Goal: Task Accomplishment & Management: Manage account settings

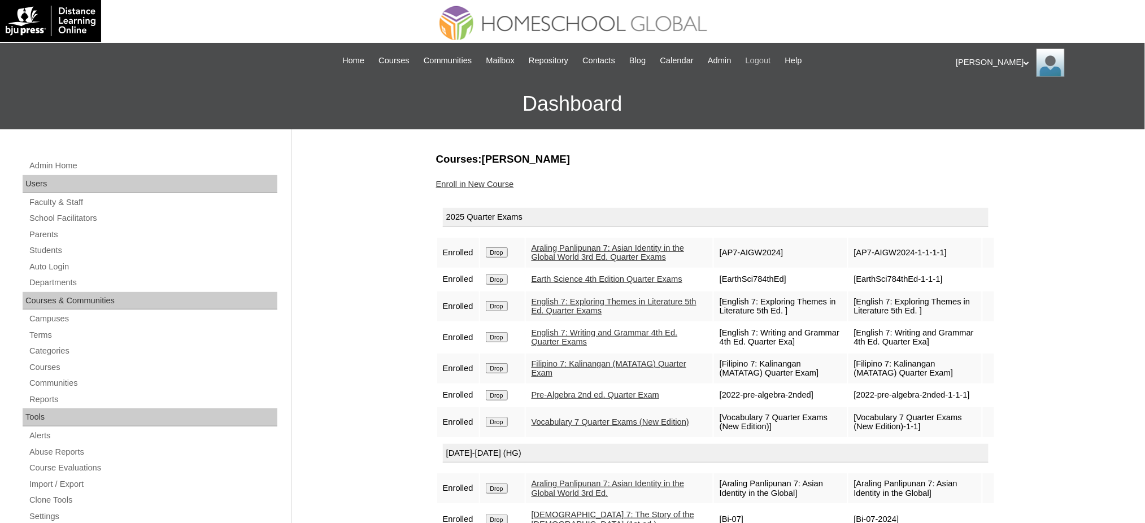
click at [771, 60] on span "Logout" at bounding box center [758, 60] width 25 height 13
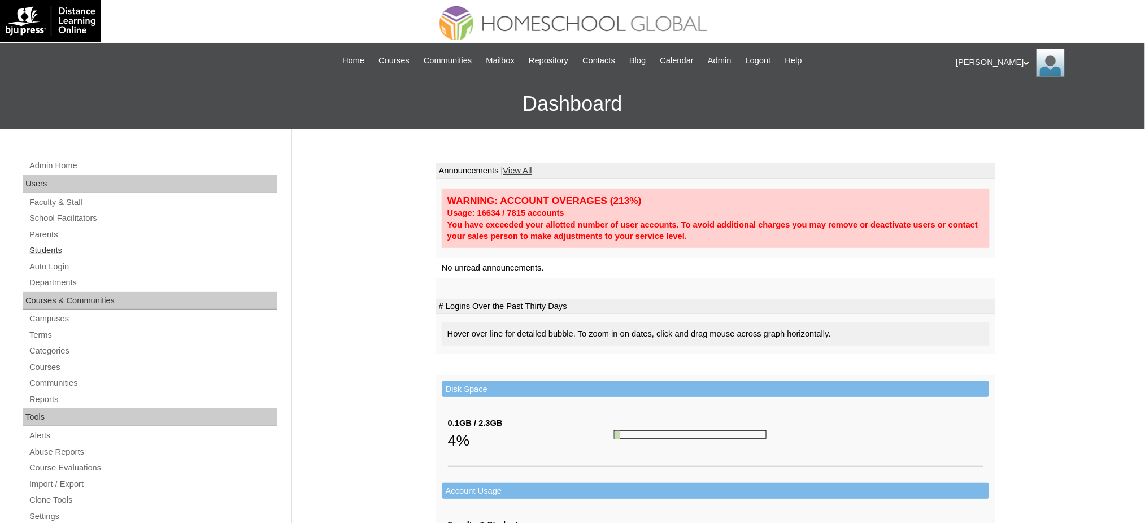
click at [47, 251] on link "Students" at bounding box center [152, 251] width 249 height 14
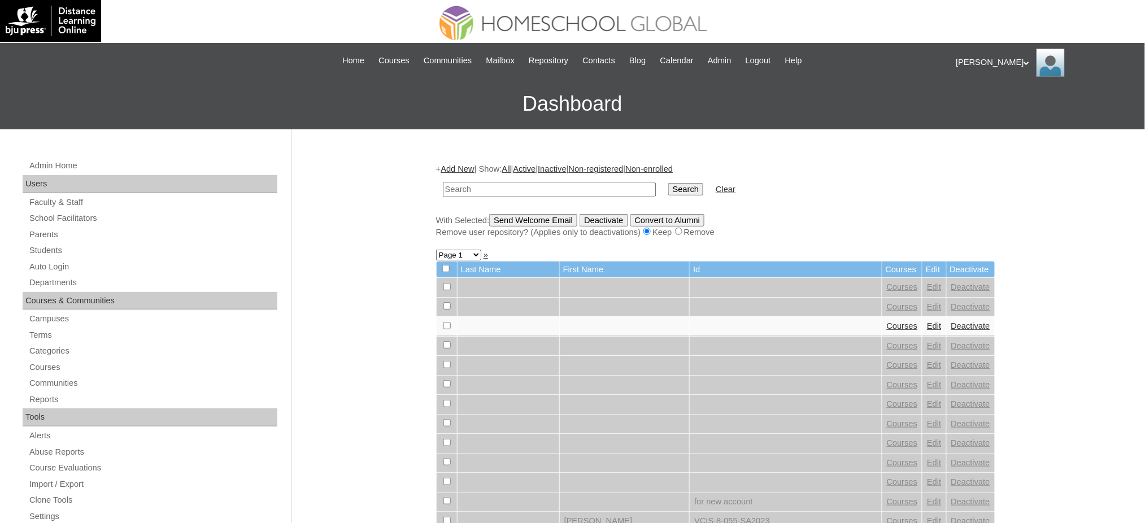
click at [475, 191] on input "text" at bounding box center [549, 189] width 213 height 15
paste input "[PERSON_NAME]"
type input "Peñalver"
click at [669, 183] on input "Search" at bounding box center [686, 189] width 35 height 12
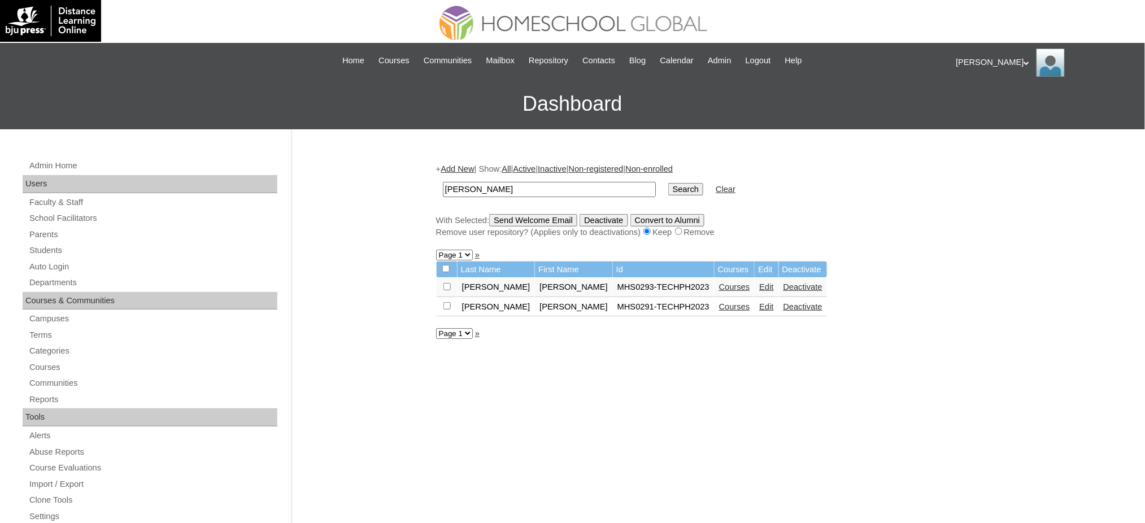
click at [719, 283] on link "Courses" at bounding box center [734, 287] width 31 height 9
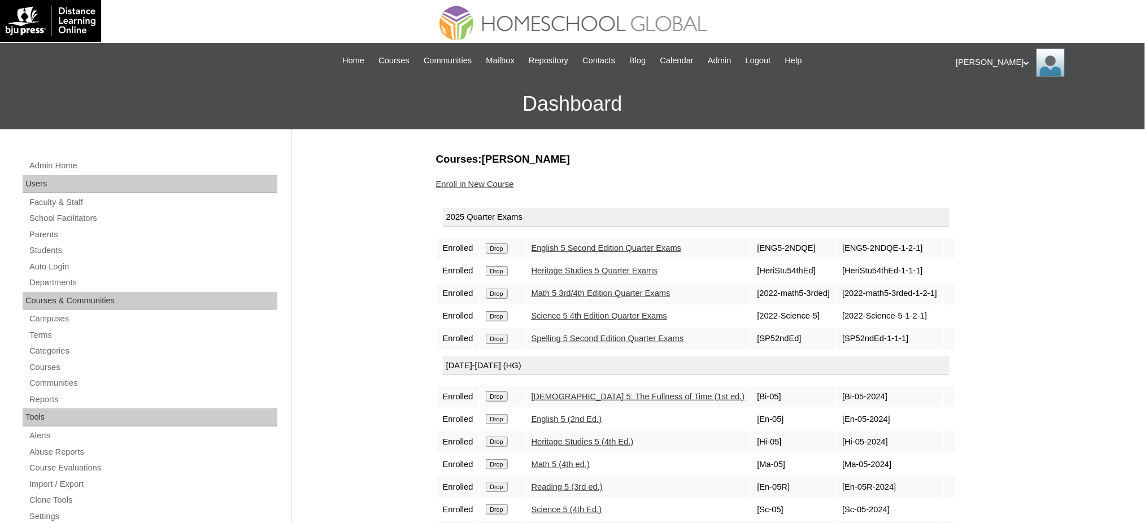
click at [505, 181] on link "Enroll in New Course" at bounding box center [475, 184] width 78 height 9
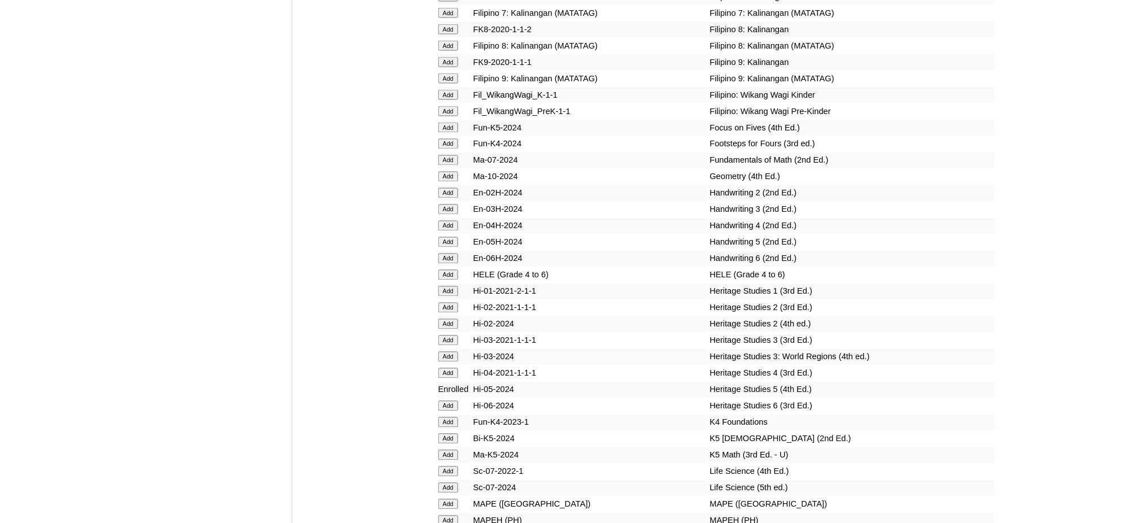
scroll to position [3918, 0]
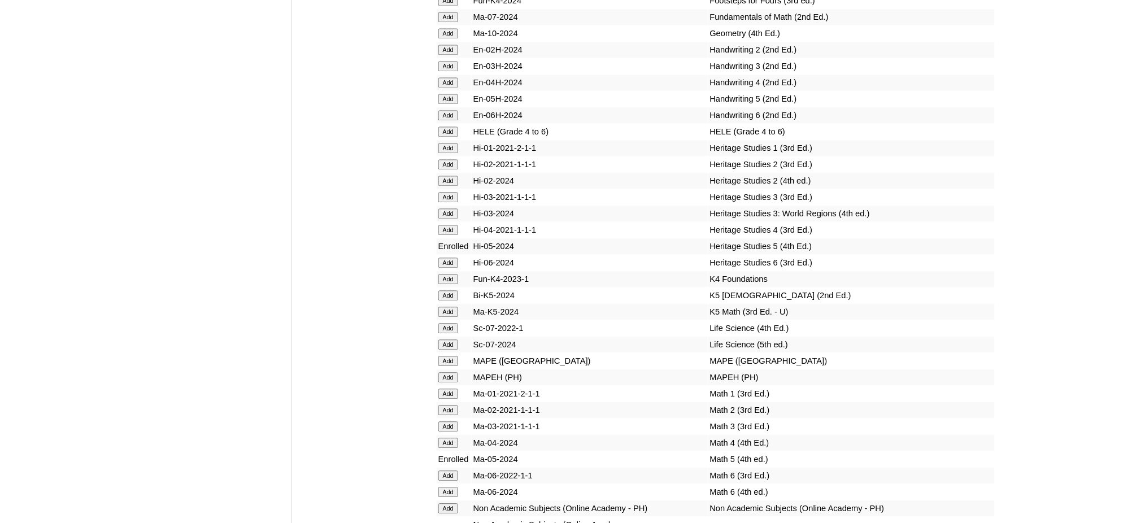
click at [447, 356] on input "Add" at bounding box center [449, 361] width 20 height 10
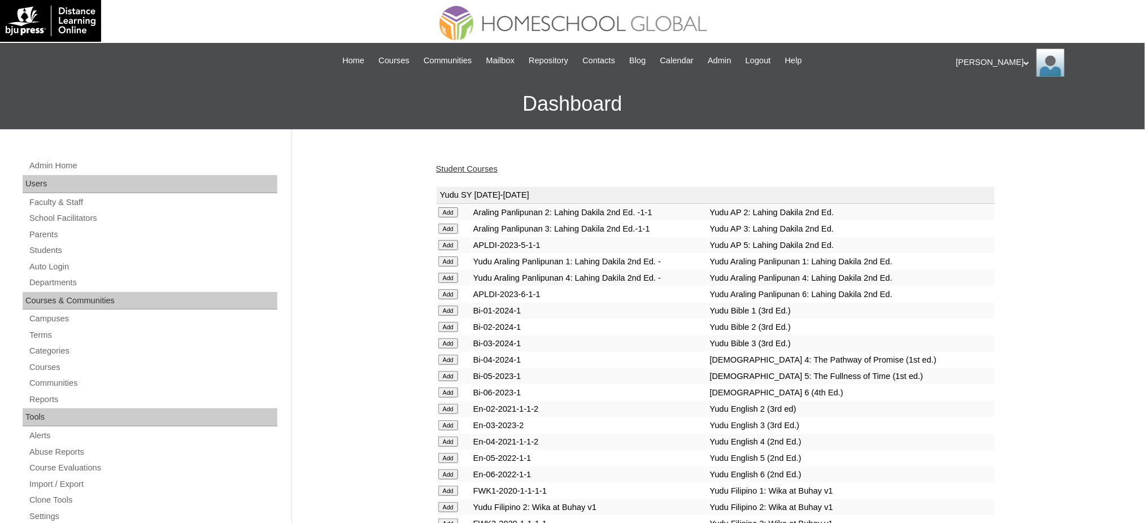
click at [463, 171] on link "Student Courses" at bounding box center [467, 168] width 62 height 9
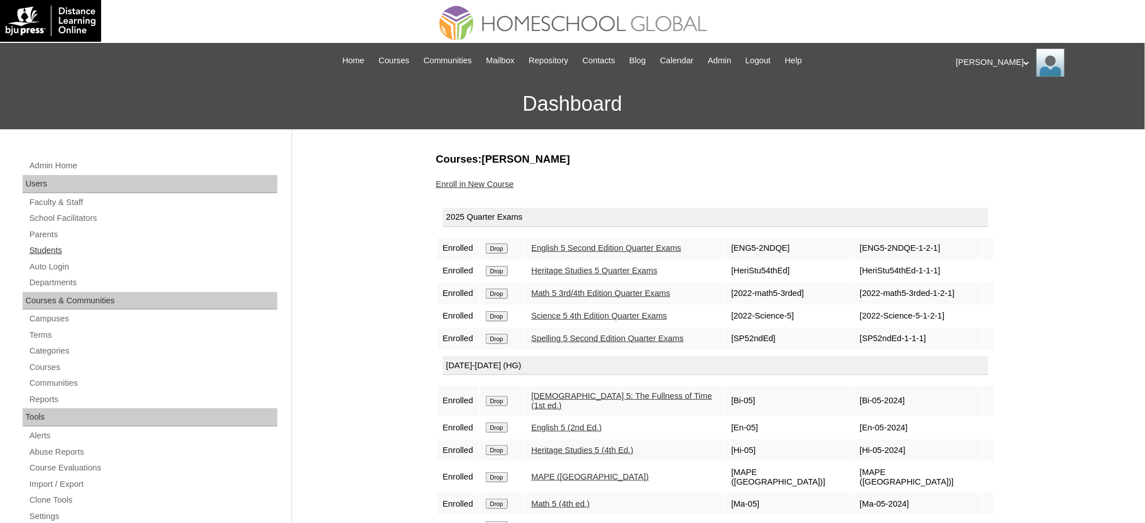
click at [46, 248] on link "Students" at bounding box center [152, 251] width 249 height 14
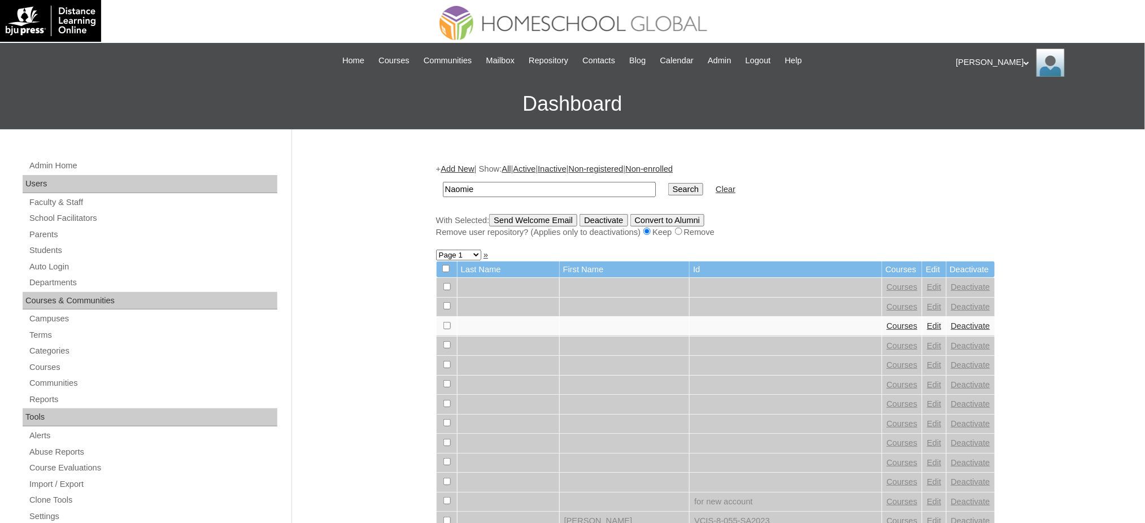
type input "Naomie"
click at [669, 188] on input "Search" at bounding box center [686, 189] width 35 height 12
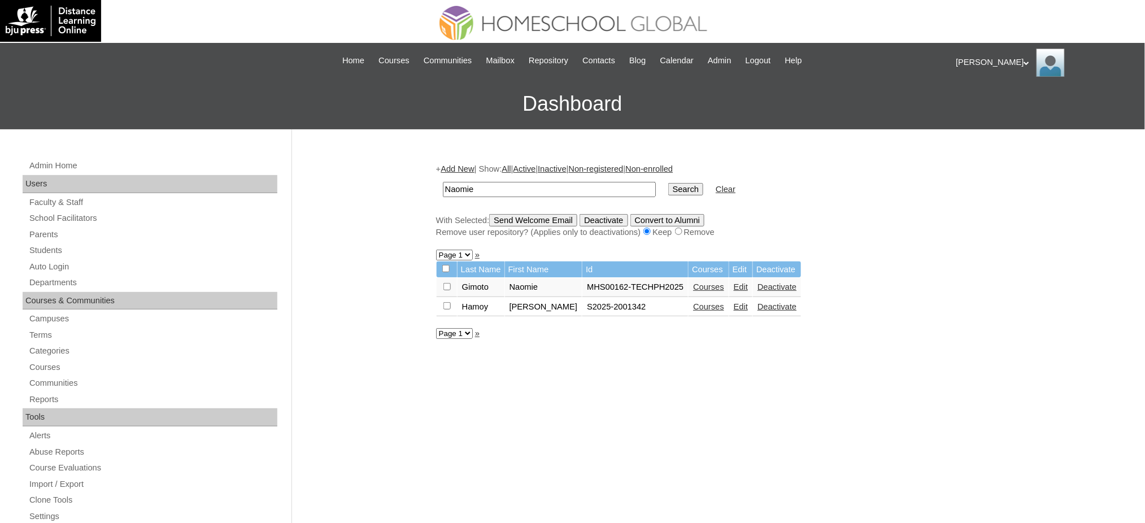
click at [695, 284] on link "Courses" at bounding box center [708, 287] width 31 height 9
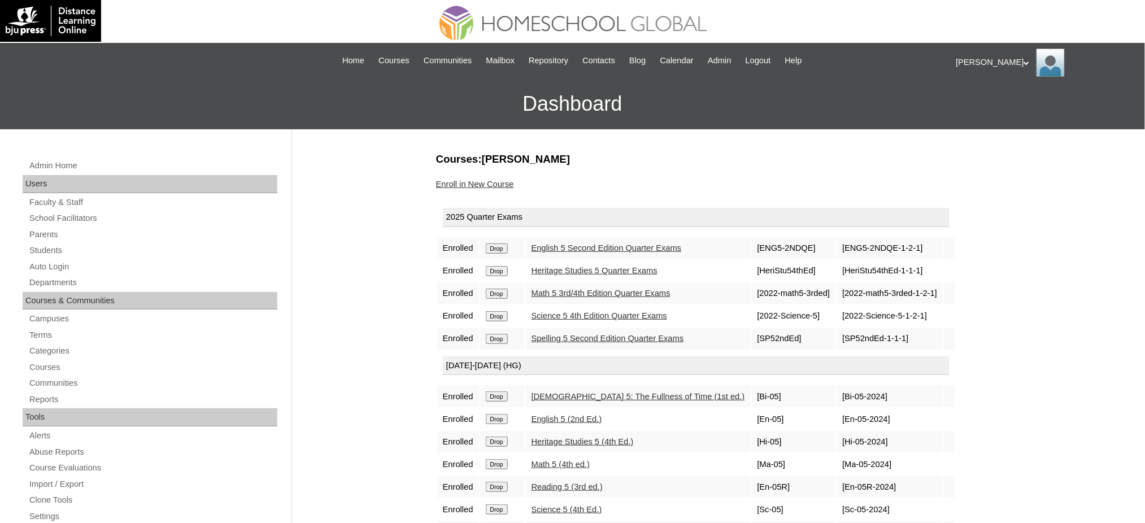
click at [483, 180] on link "Enroll in New Course" at bounding box center [475, 184] width 78 height 9
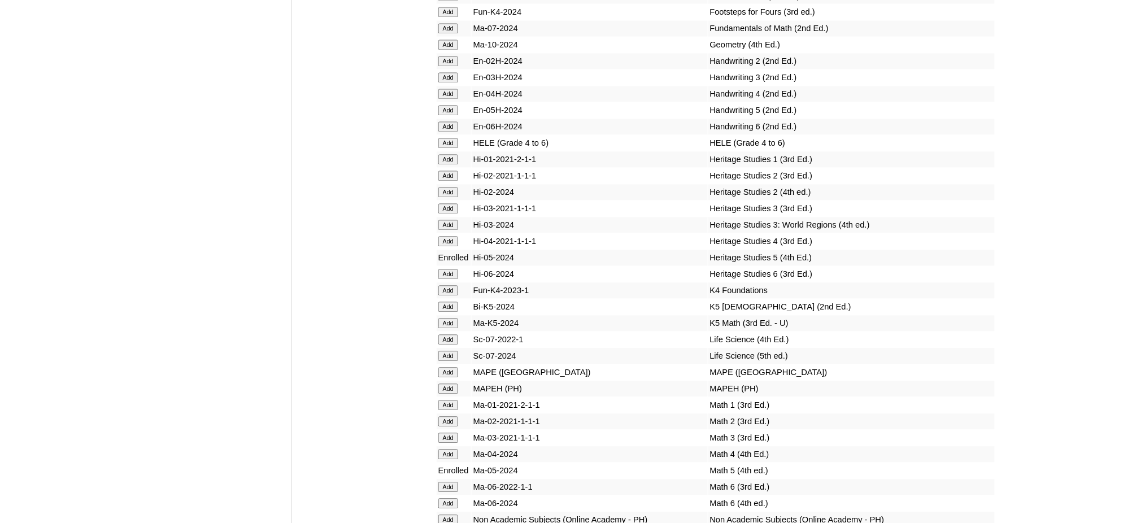
scroll to position [3918, 0]
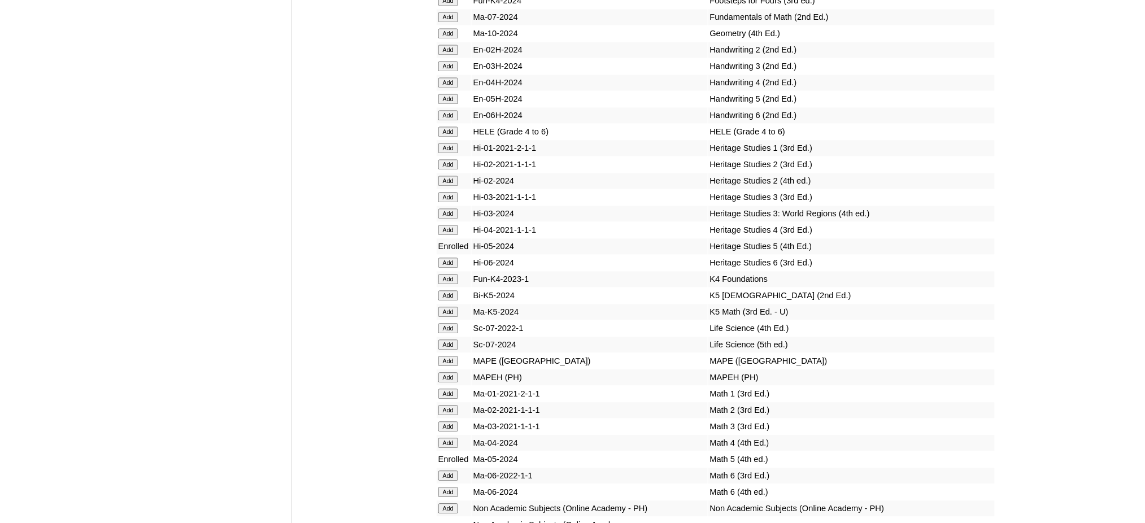
click at [450, 356] on input "Add" at bounding box center [449, 361] width 20 height 10
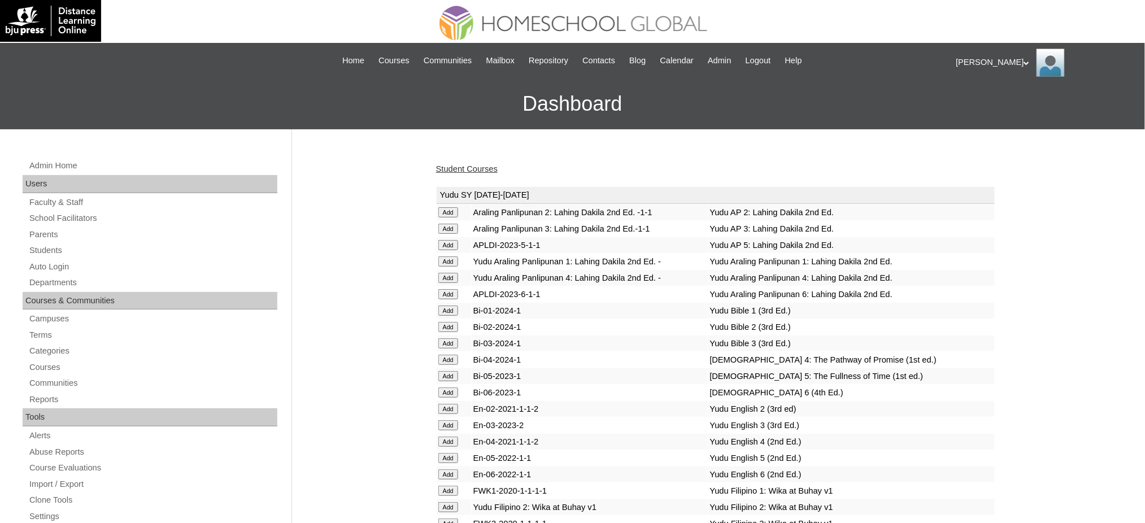
click at [467, 164] on link "Student Courses" at bounding box center [467, 168] width 62 height 9
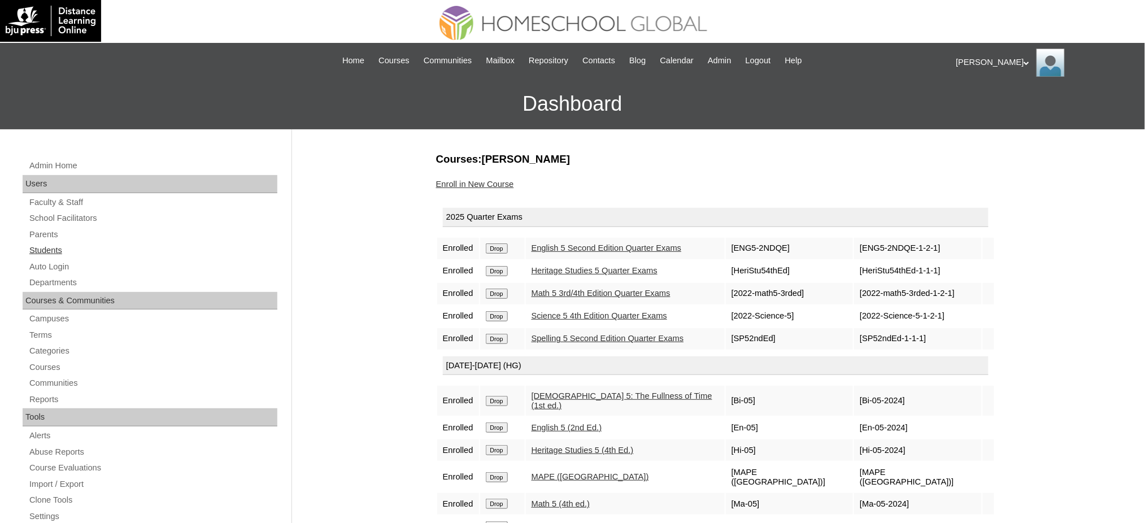
click at [47, 249] on link "Students" at bounding box center [152, 251] width 249 height 14
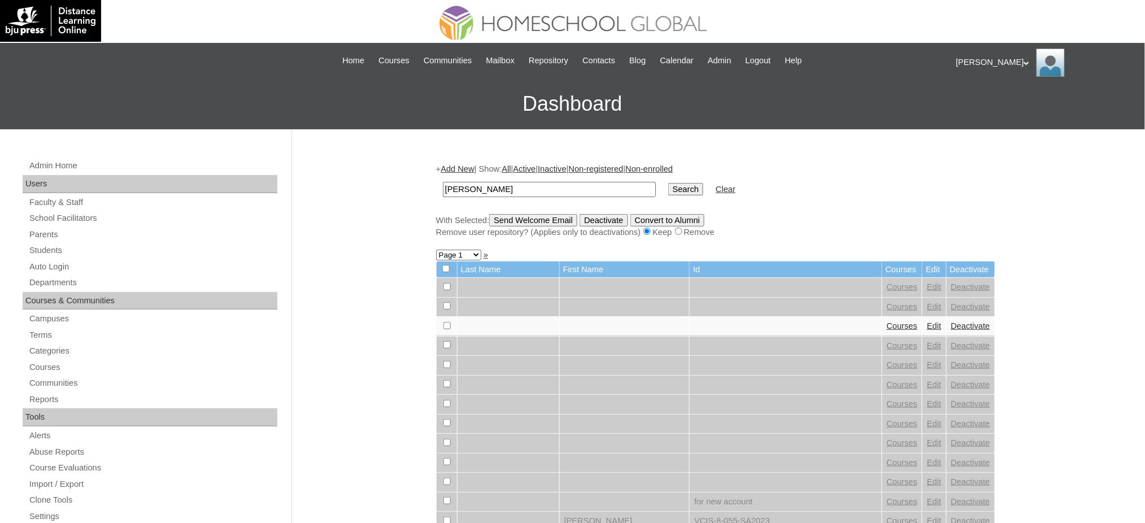
type input "[PERSON_NAME]"
click at [669, 189] on input "Search" at bounding box center [686, 189] width 35 height 12
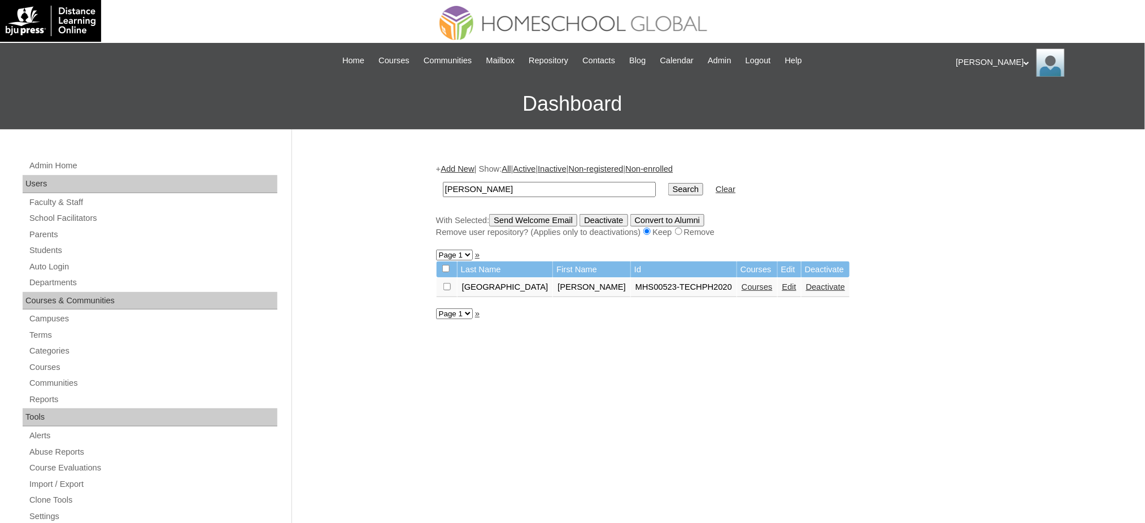
click at [742, 284] on link "Courses" at bounding box center [757, 287] width 31 height 9
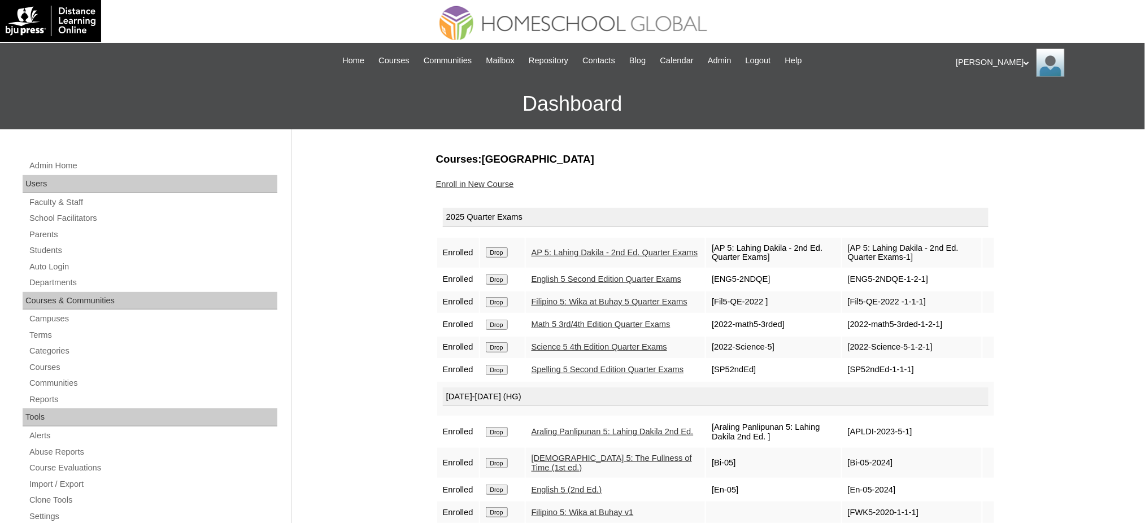
click at [496, 185] on link "Enroll in New Course" at bounding box center [475, 184] width 78 height 9
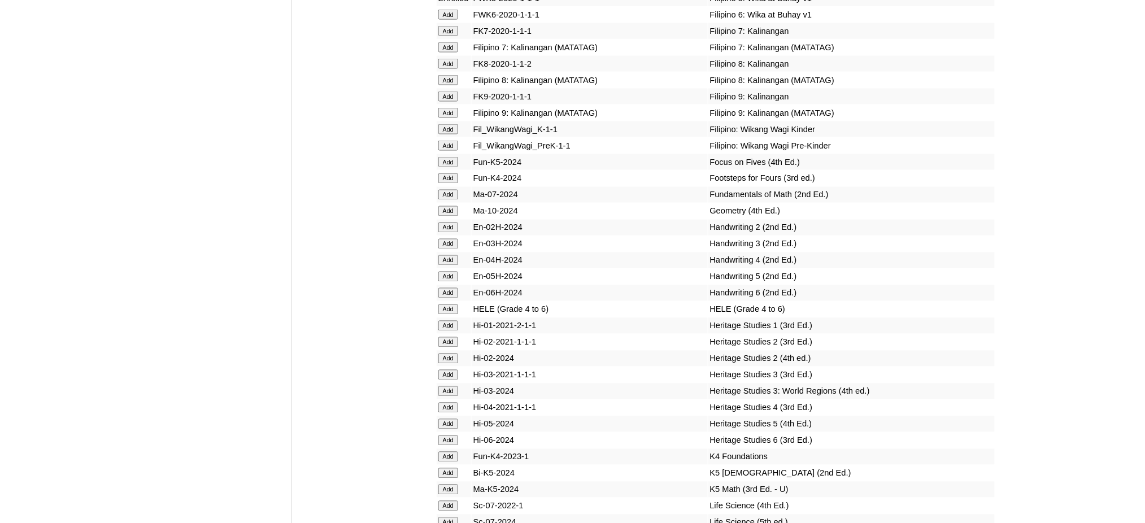
scroll to position [3843, 0]
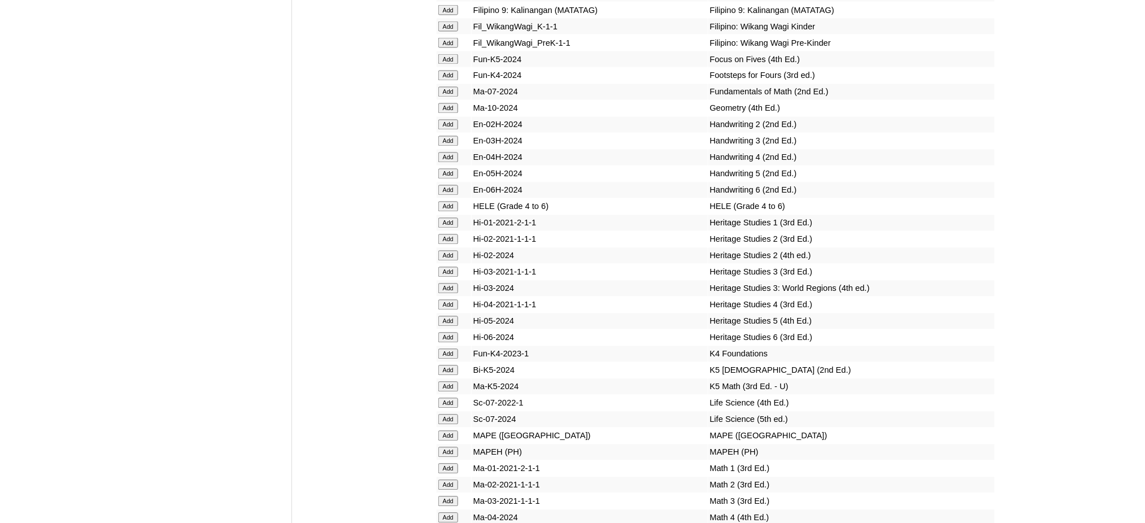
click at [444, 202] on input "Add" at bounding box center [449, 207] width 20 height 10
click at [450, 448] on input "Add" at bounding box center [449, 453] width 20 height 10
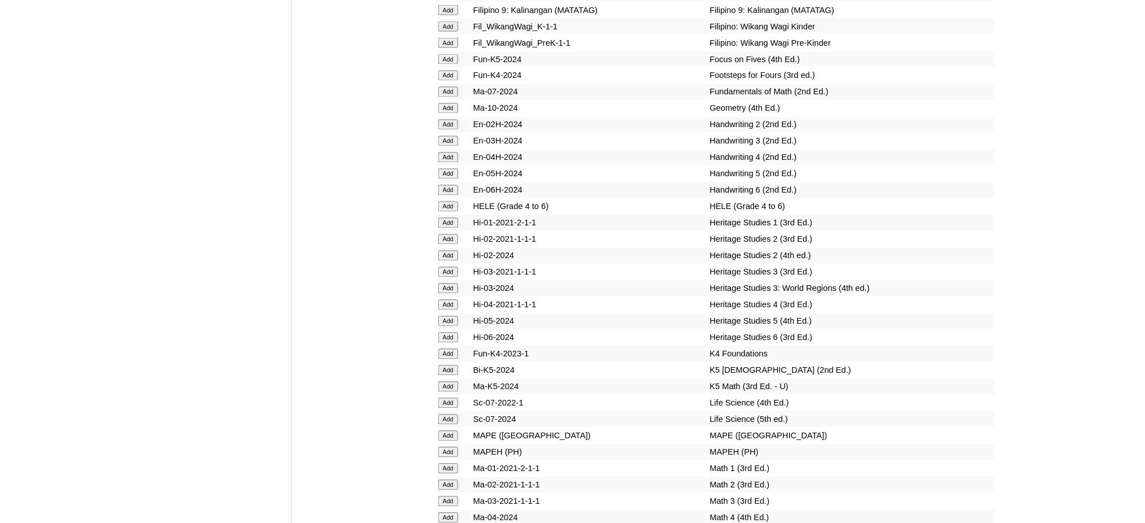
click at [450, 448] on input "Add" at bounding box center [449, 453] width 20 height 10
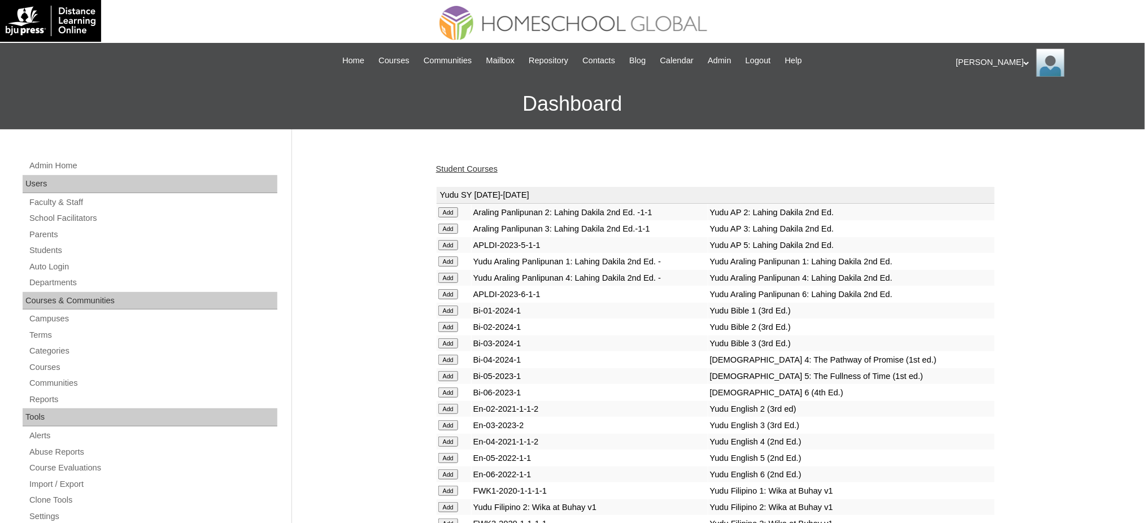
click at [471, 167] on link "Student Courses" at bounding box center [467, 168] width 62 height 9
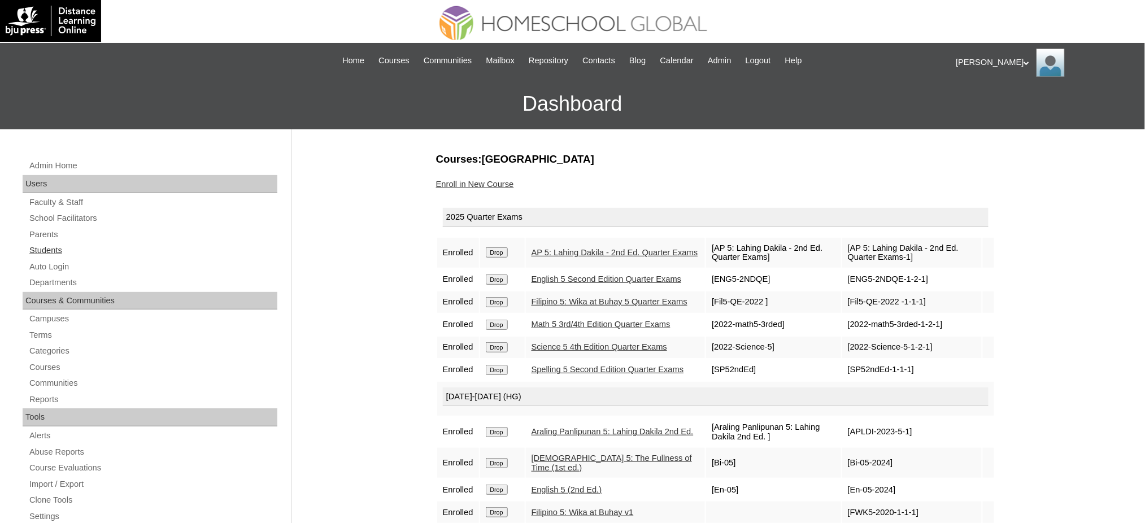
click at [46, 249] on link "Students" at bounding box center [152, 251] width 249 height 14
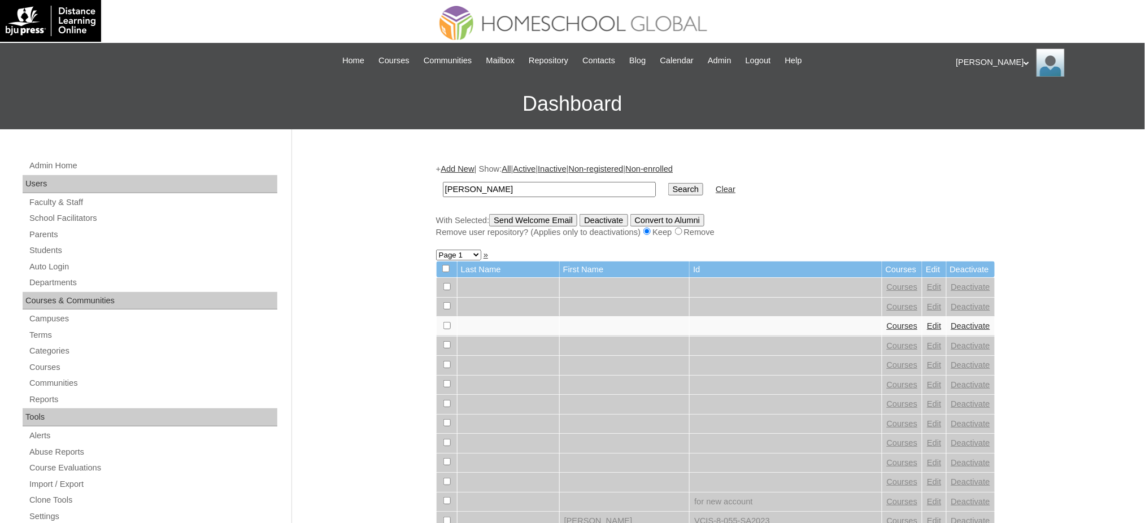
type input "Ralph Aiden"
click at [669, 184] on input "Search" at bounding box center [686, 189] width 35 height 12
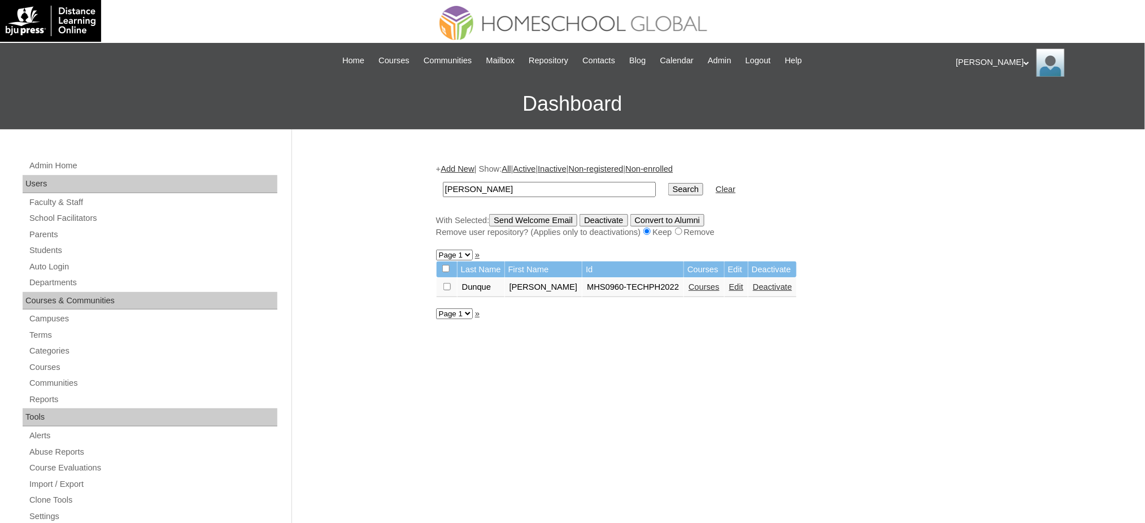
click at [689, 284] on link "Courses" at bounding box center [704, 287] width 31 height 9
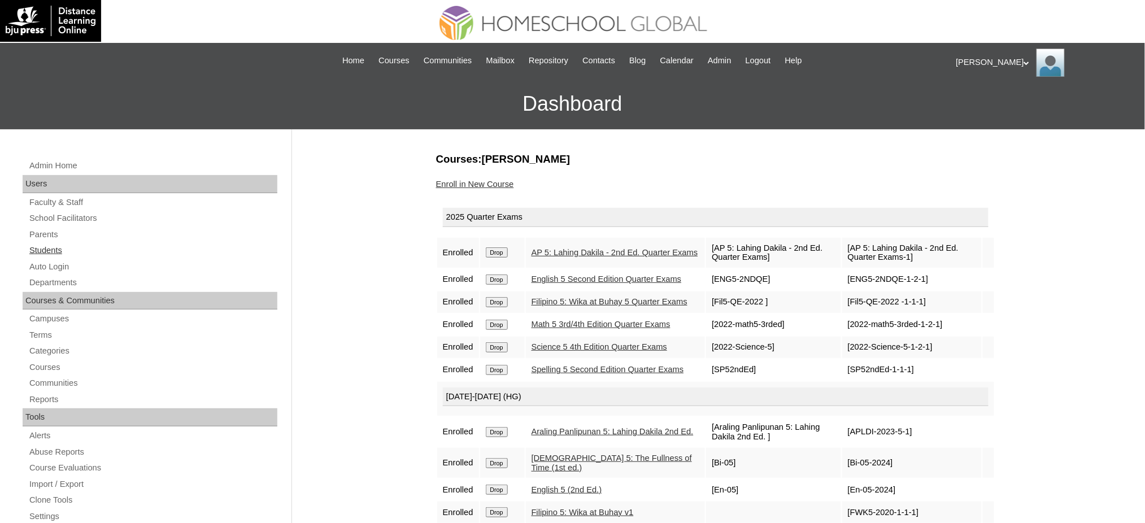
click at [39, 251] on link "Students" at bounding box center [152, 251] width 249 height 14
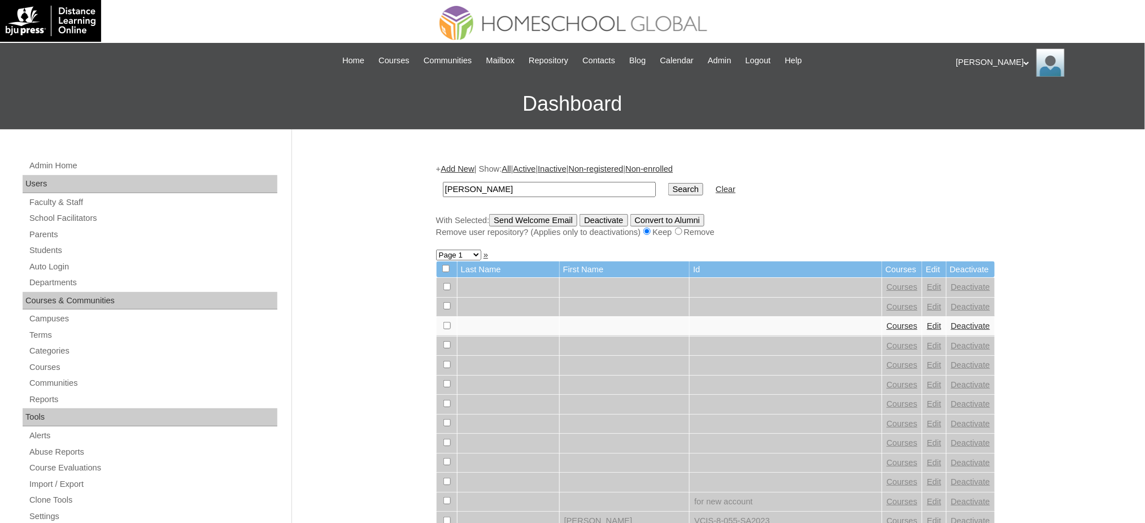
type input "[PERSON_NAME]"
click at [669, 183] on input "Search" at bounding box center [686, 189] width 35 height 12
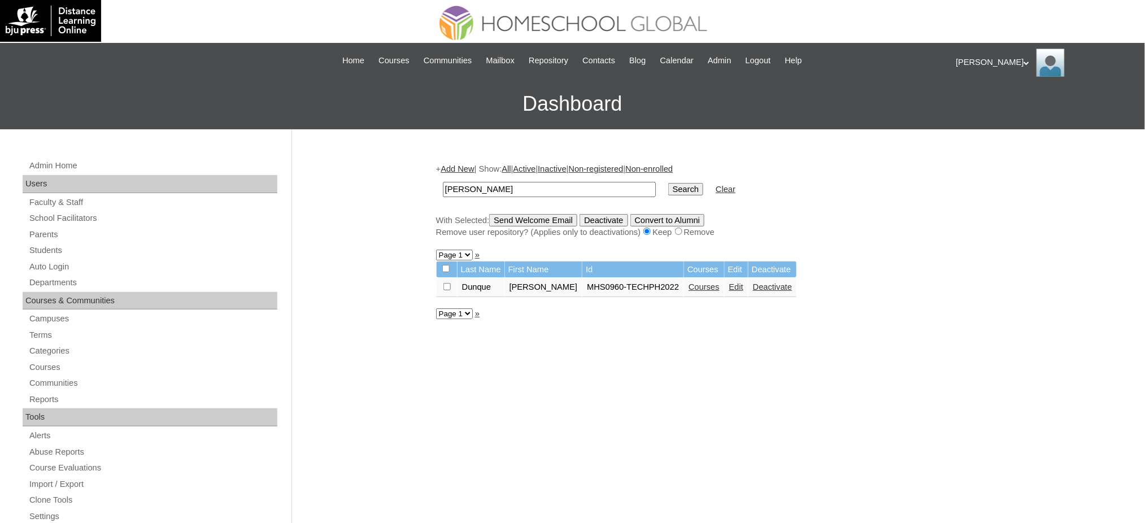
click at [689, 283] on link "Courses" at bounding box center [704, 287] width 31 height 9
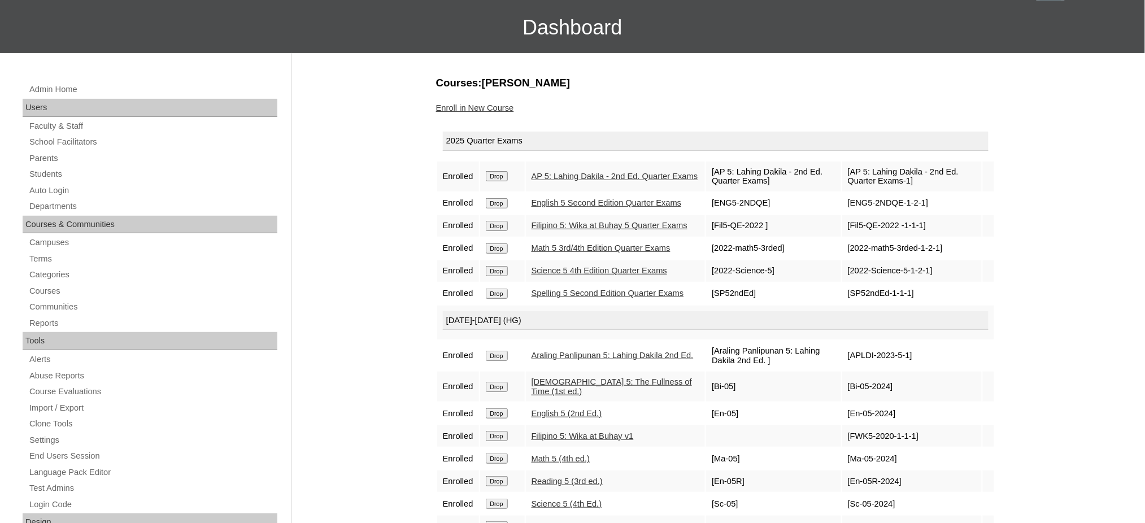
scroll to position [75, 0]
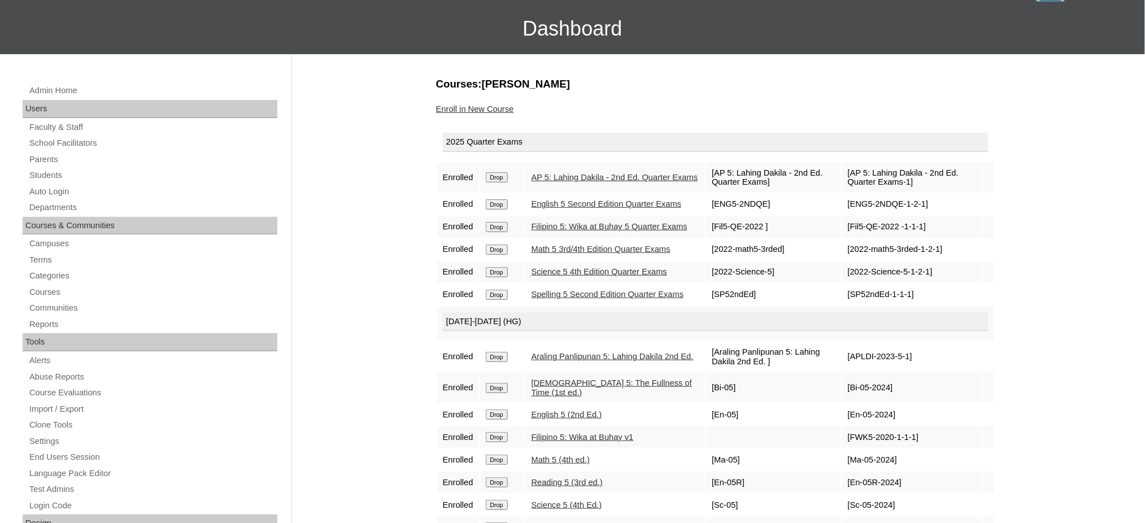
click at [478, 110] on link "Enroll in New Course" at bounding box center [475, 109] width 78 height 9
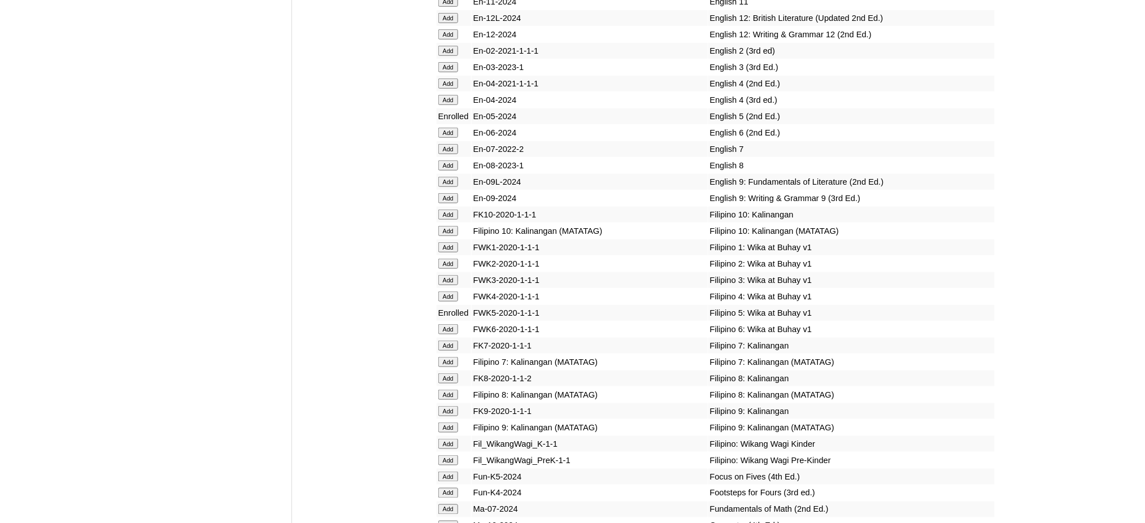
scroll to position [3767, 0]
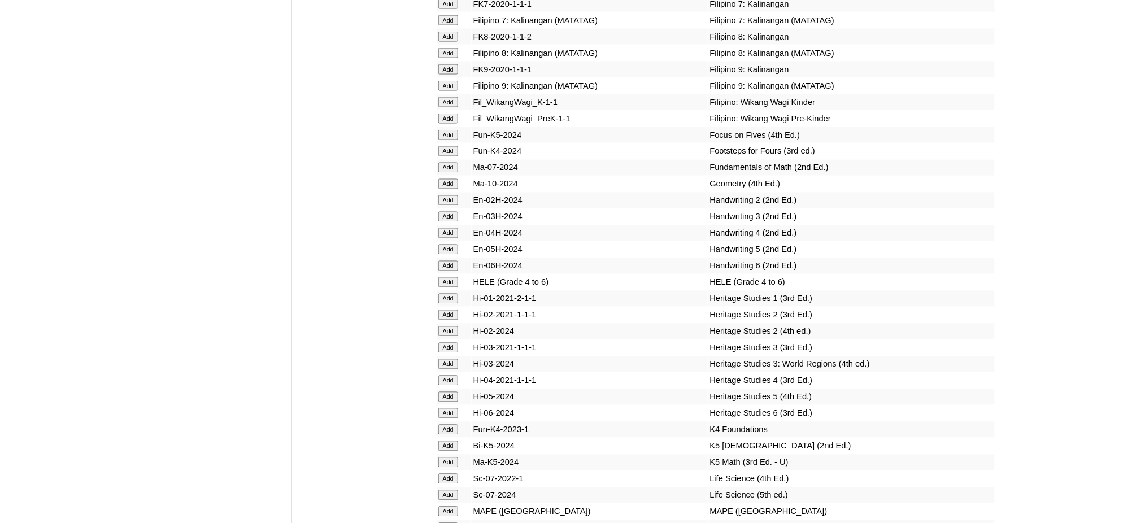
click at [446, 277] on input "Add" at bounding box center [449, 282] width 20 height 10
click at [450, 523] on input "Add" at bounding box center [449, 528] width 20 height 10
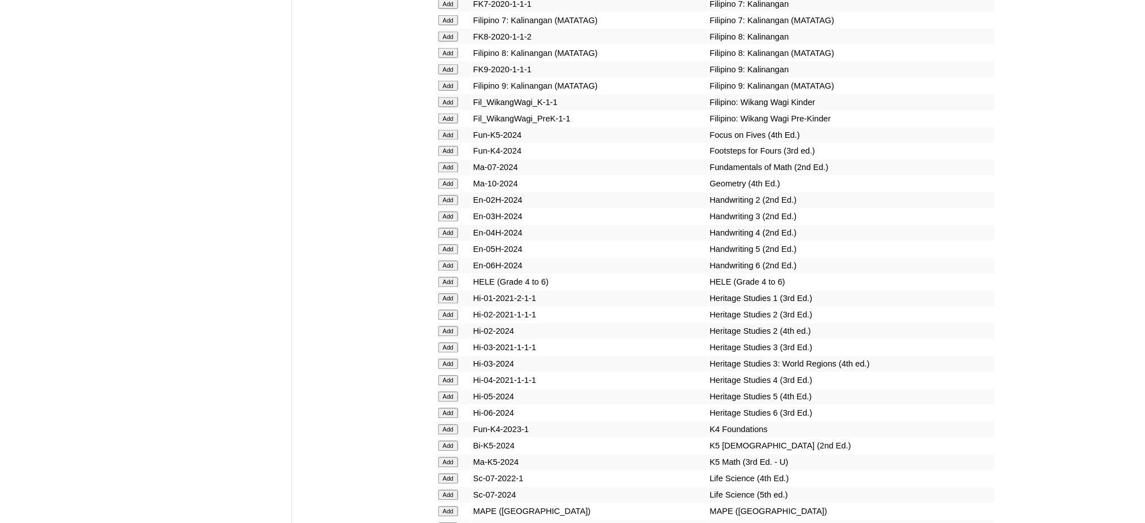
click at [450, 523] on input "Add" at bounding box center [449, 528] width 20 height 10
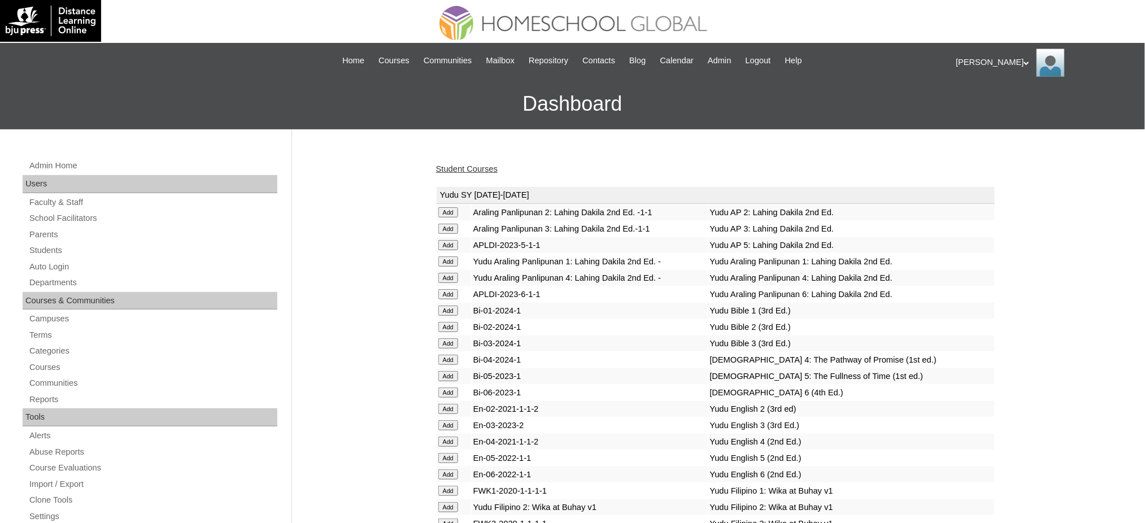
click at [481, 166] on link "Student Courses" at bounding box center [467, 168] width 62 height 9
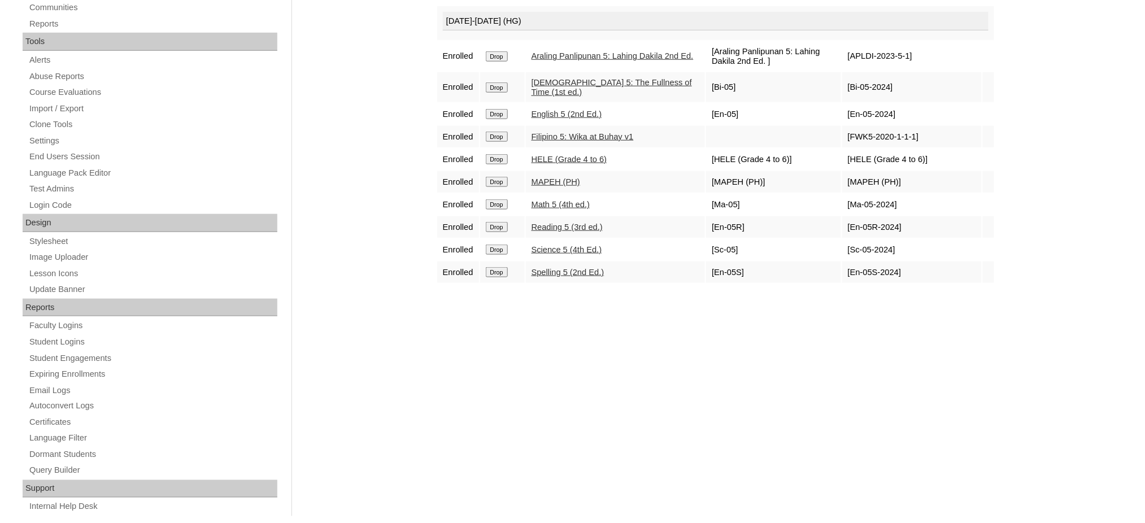
scroll to position [75, 0]
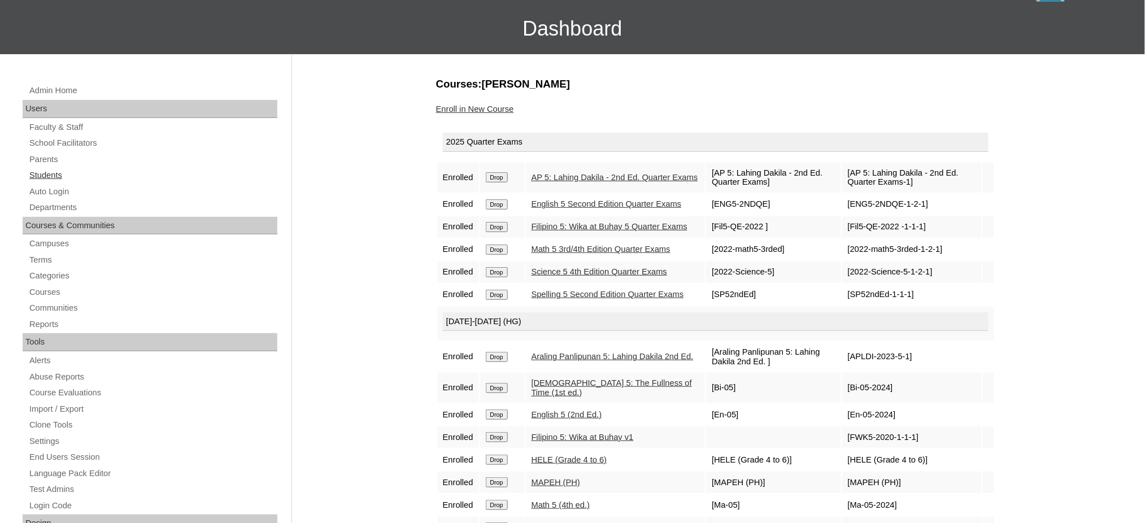
click at [47, 179] on link "Students" at bounding box center [152, 175] width 249 height 14
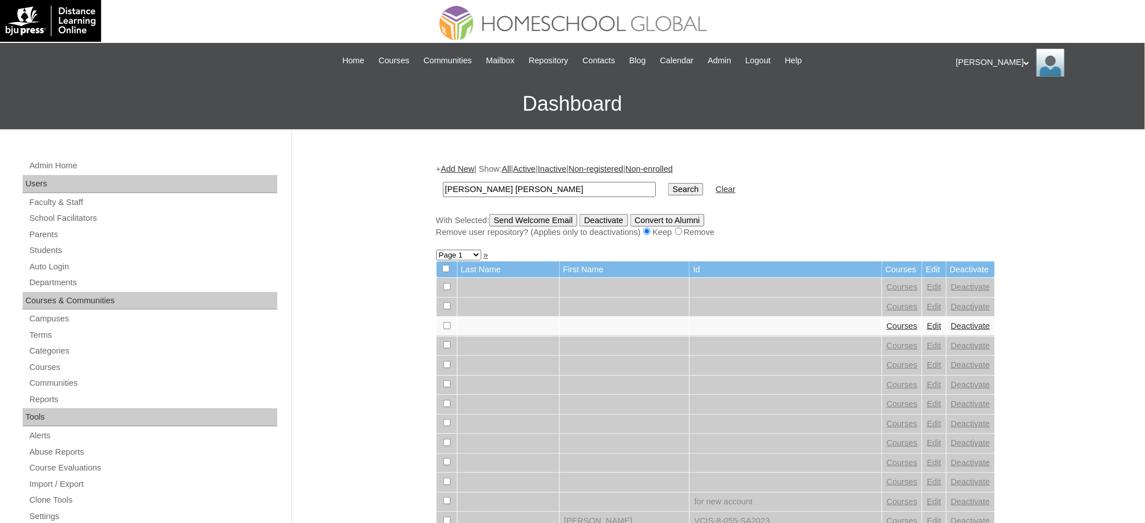
type input "[PERSON_NAME] [PERSON_NAME]"
click at [669, 183] on input "Search" at bounding box center [686, 189] width 35 height 12
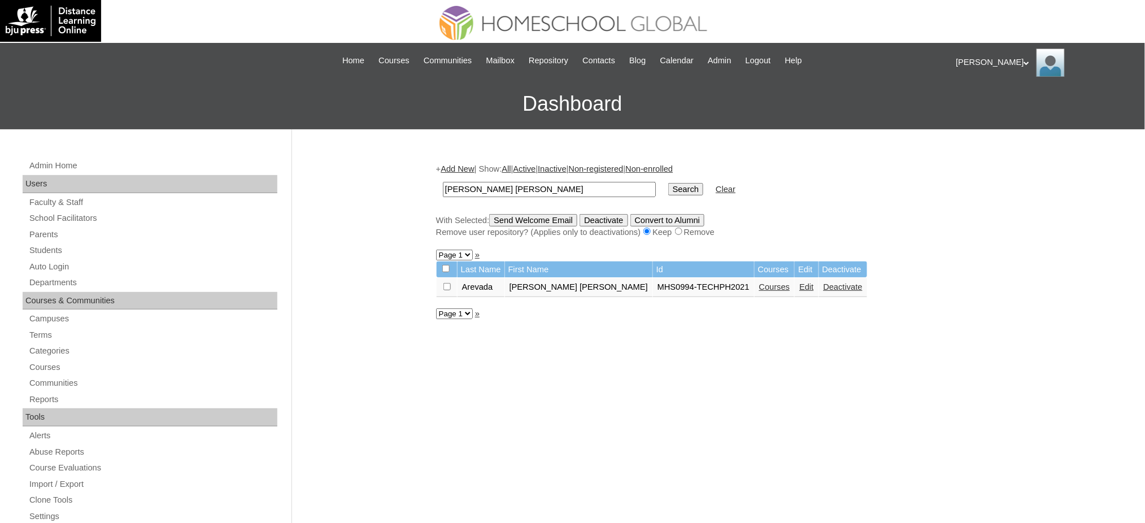
click at [759, 285] on link "Courses" at bounding box center [774, 287] width 31 height 9
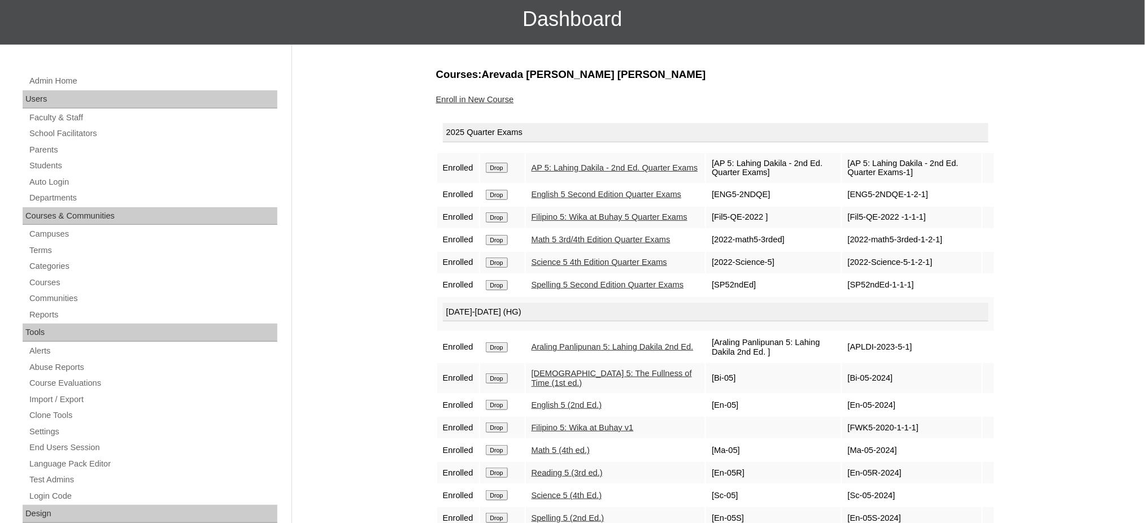
scroll to position [75, 0]
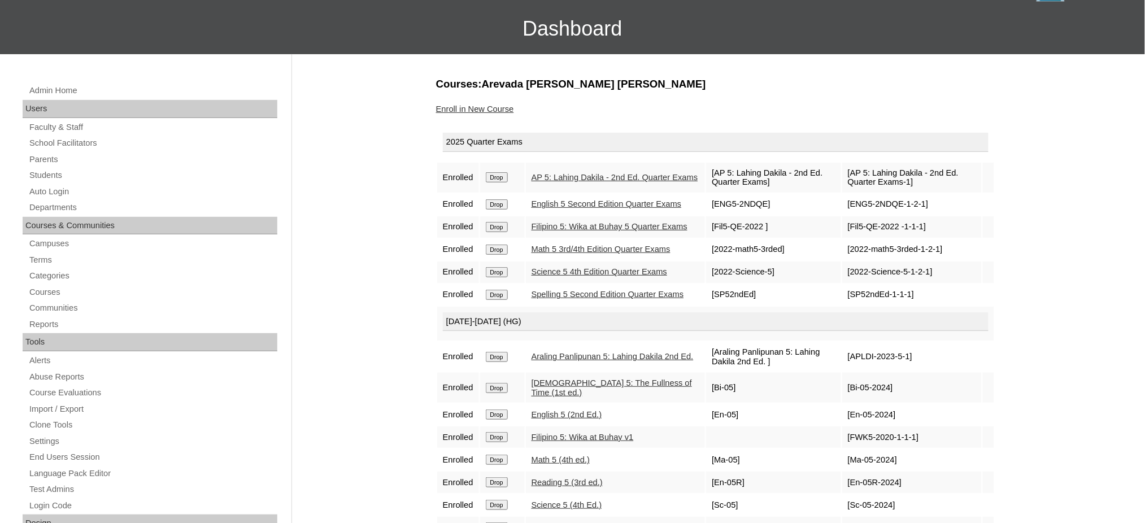
click at [489, 106] on link "Enroll in New Course" at bounding box center [475, 109] width 78 height 9
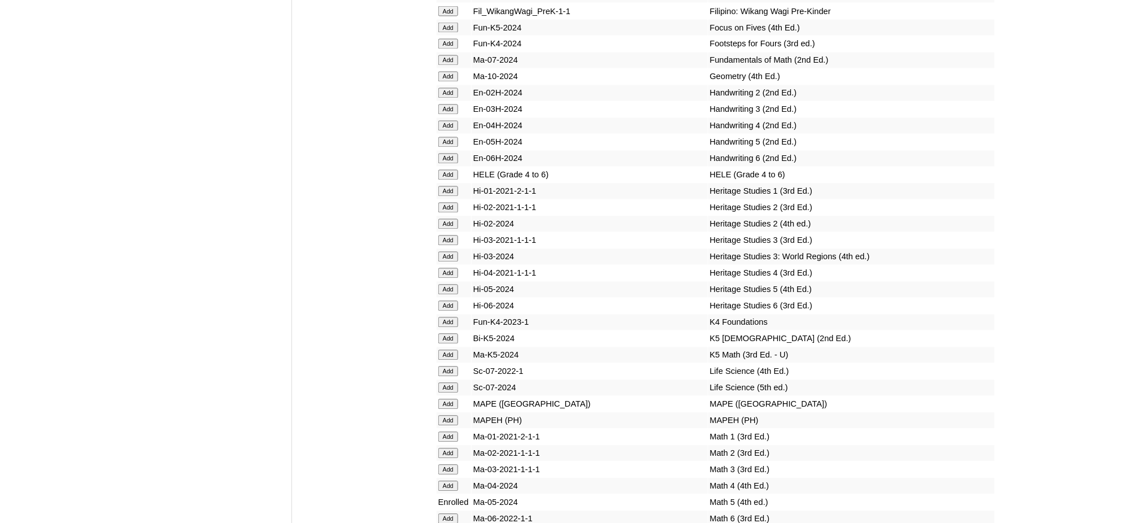
scroll to position [3918, 0]
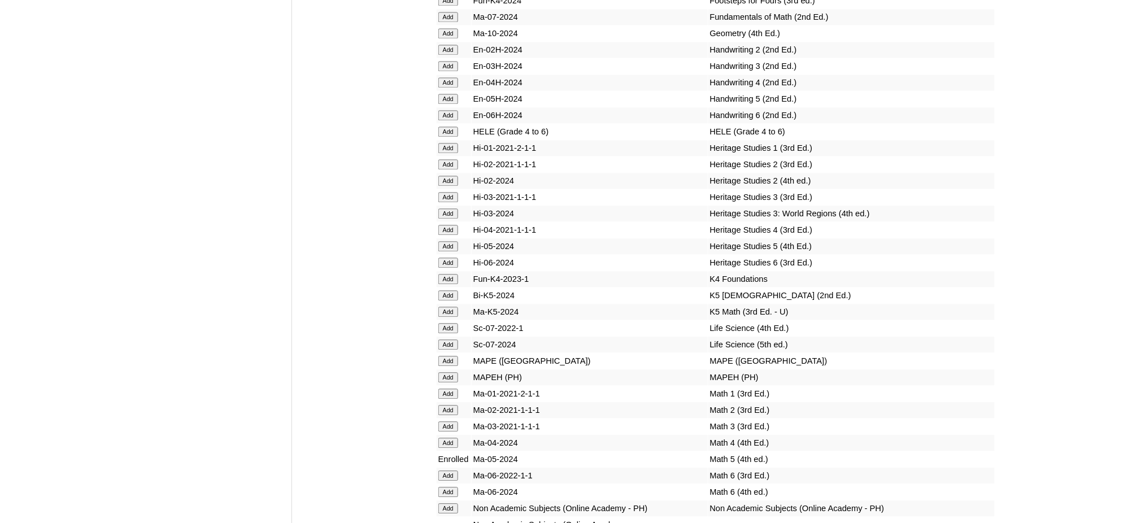
click at [442, 127] on input "Add" at bounding box center [449, 132] width 20 height 10
click at [452, 372] on input "Add" at bounding box center [449, 377] width 20 height 10
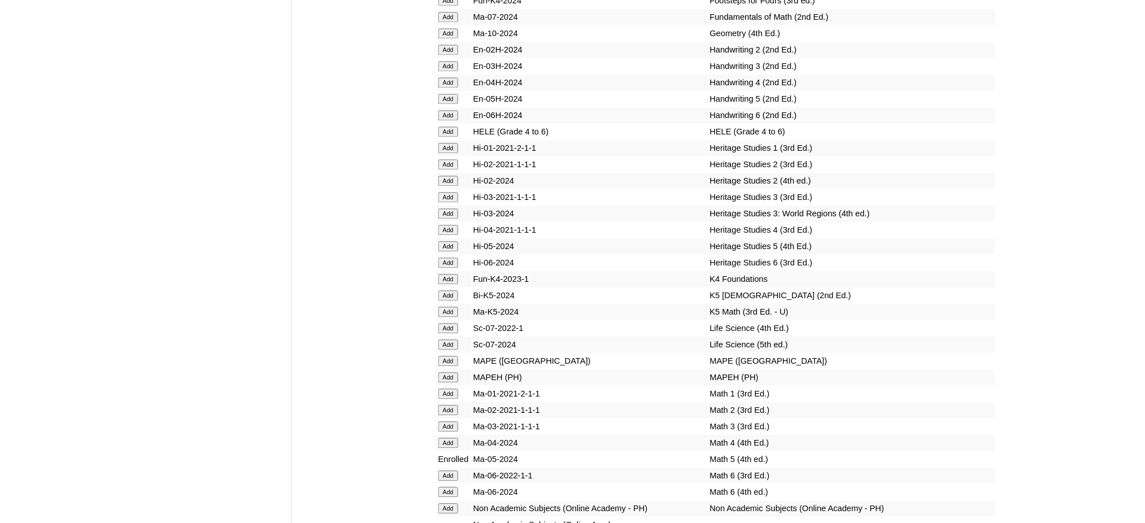
click at [452, 372] on input "Add" at bounding box center [449, 377] width 20 height 10
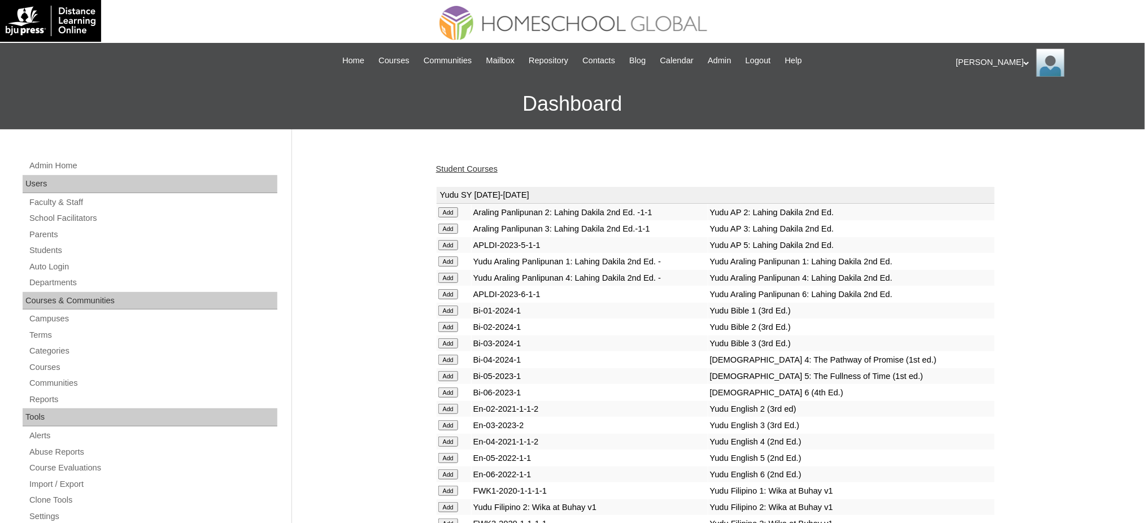
click at [473, 170] on link "Student Courses" at bounding box center [467, 168] width 62 height 9
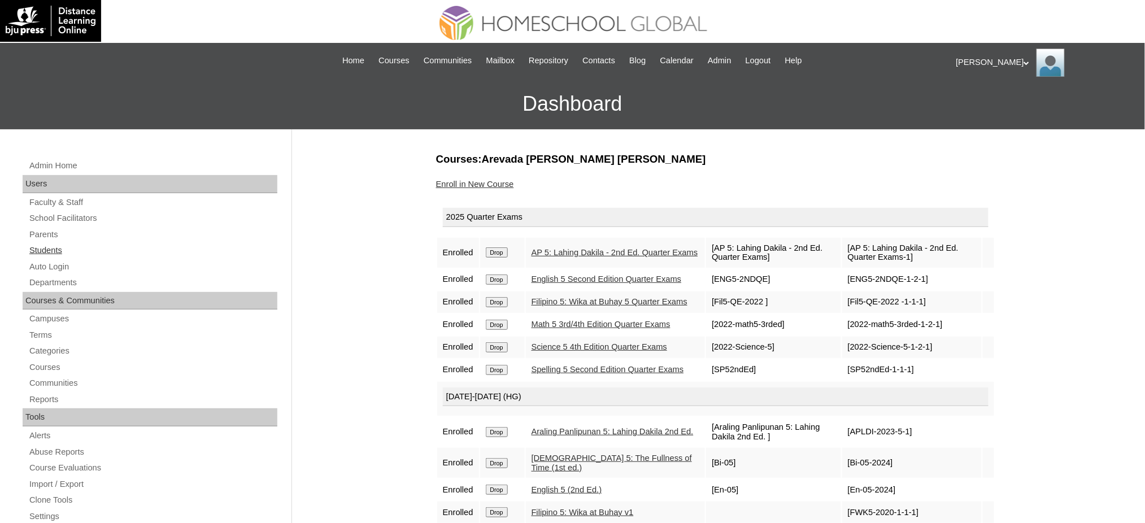
click at [58, 250] on link "Students" at bounding box center [152, 251] width 249 height 14
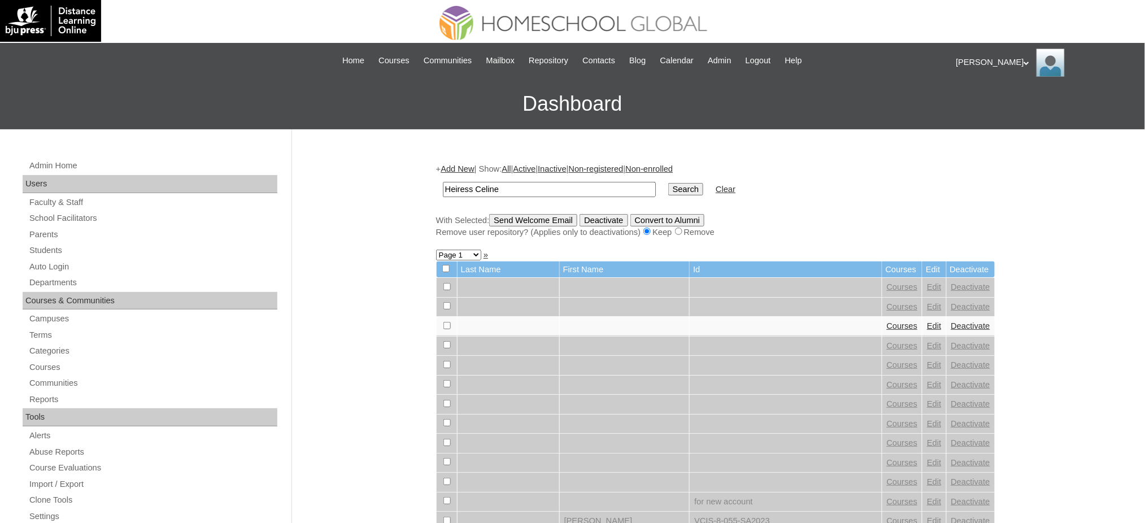
type input "Heiress Celine"
click at [669, 184] on input "Search" at bounding box center [686, 189] width 35 height 12
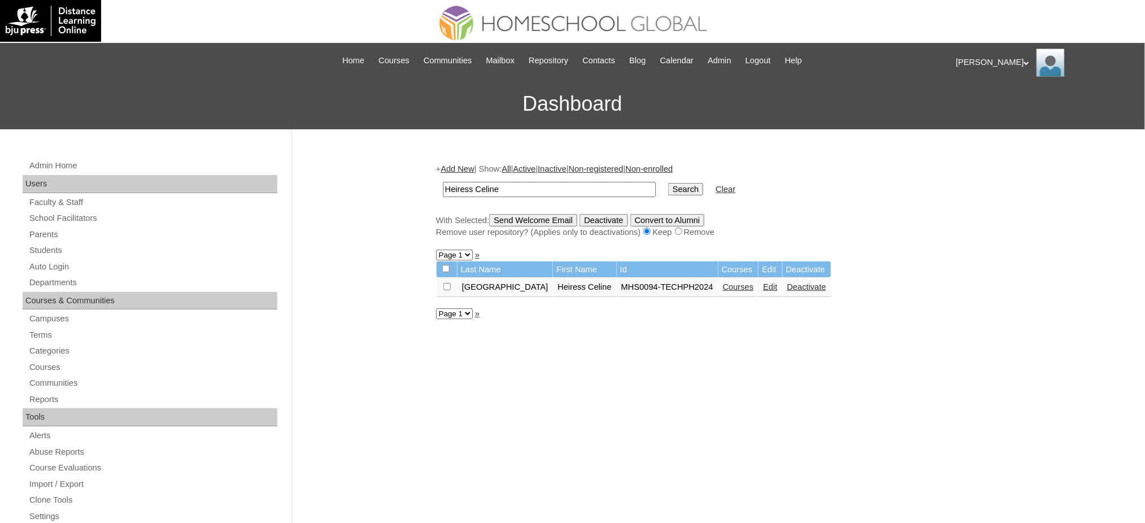
click at [723, 285] on link "Courses" at bounding box center [738, 287] width 31 height 9
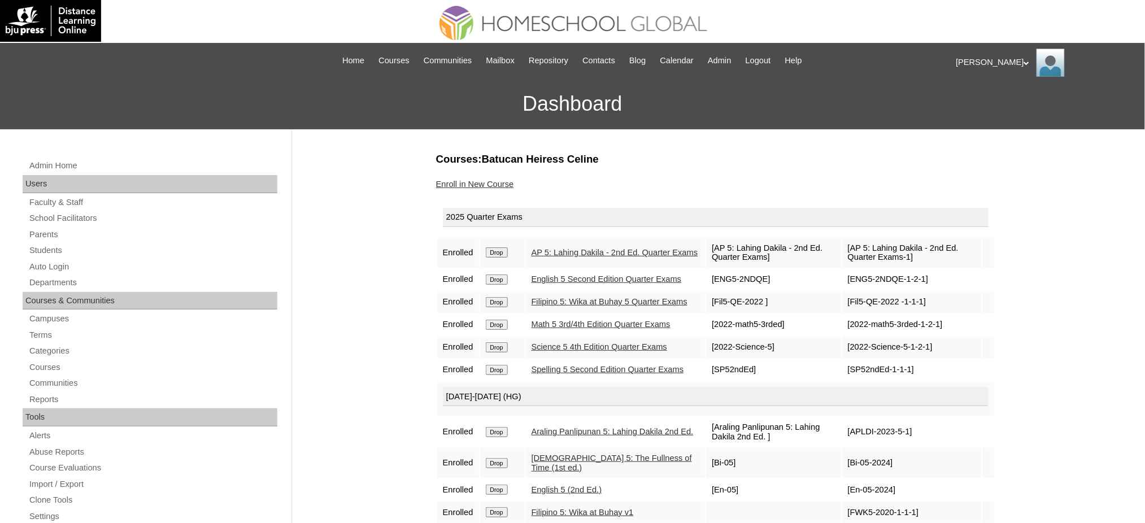
click at [496, 182] on link "Enroll in New Course" at bounding box center [475, 184] width 78 height 9
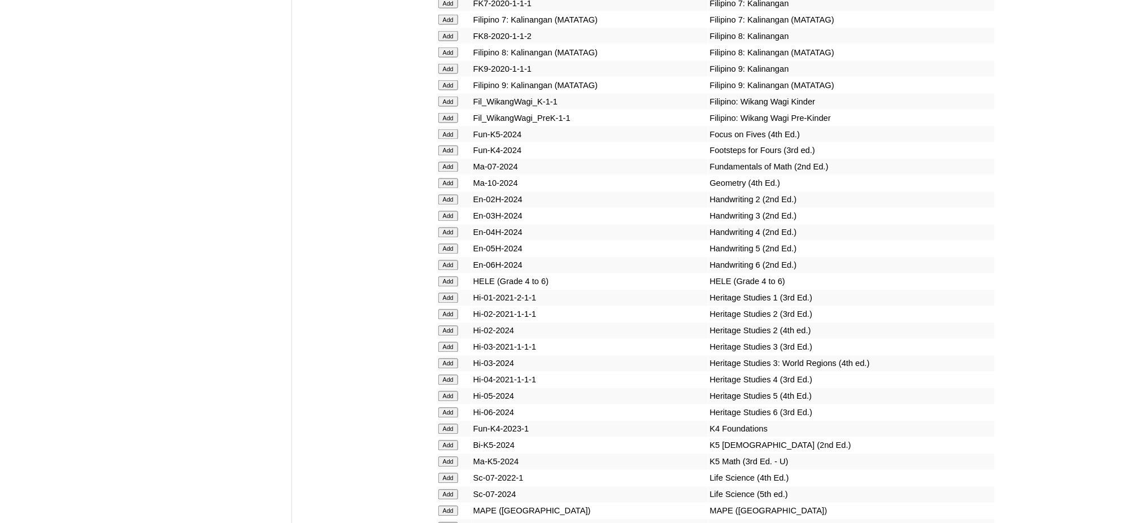
scroll to position [3843, 0]
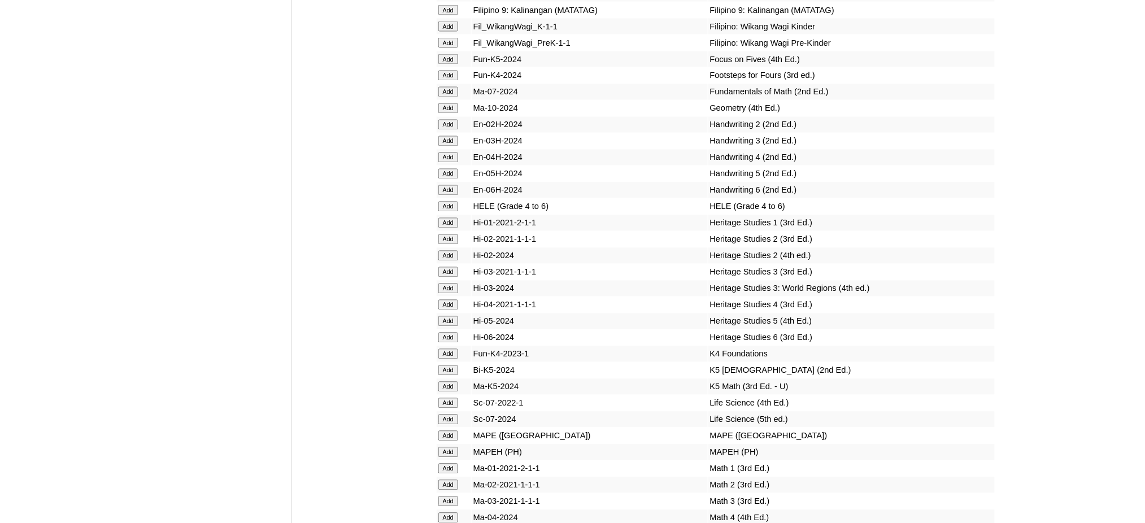
click at [449, 448] on input "Add" at bounding box center [449, 453] width 20 height 10
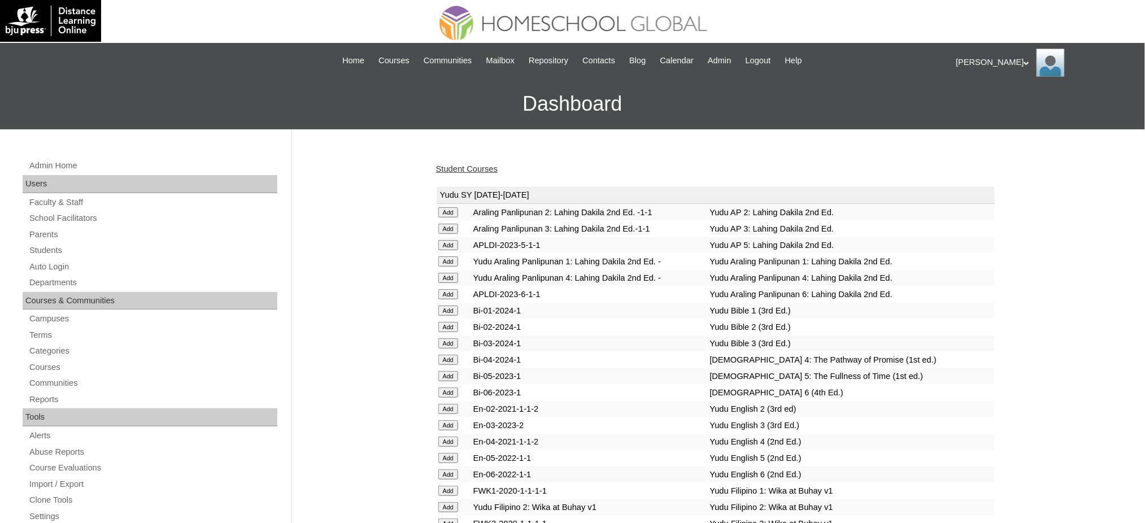
click at [471, 164] on link "Student Courses" at bounding box center [467, 168] width 62 height 9
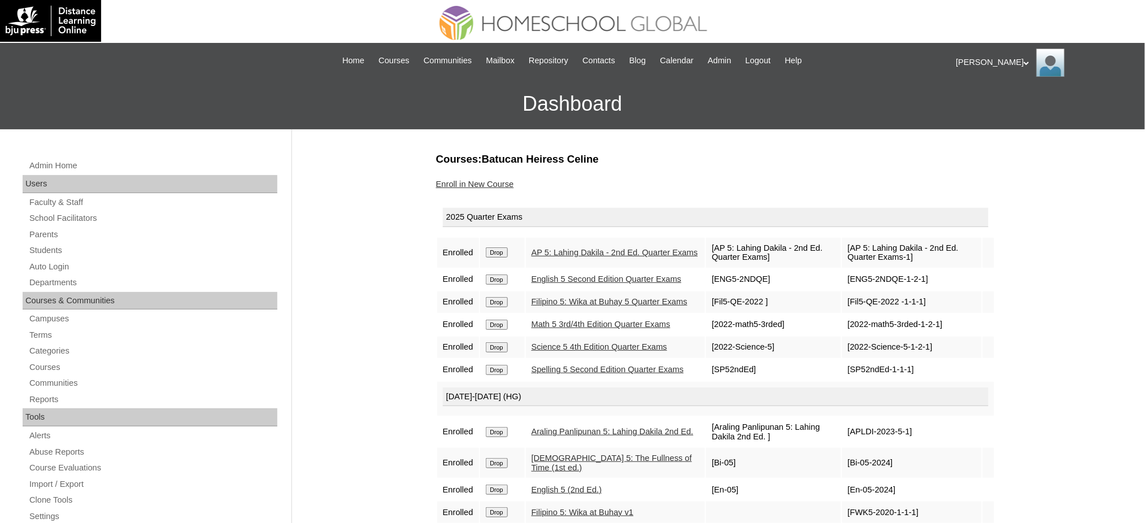
click at [501, 186] on link "Enroll in New Course" at bounding box center [475, 184] width 78 height 9
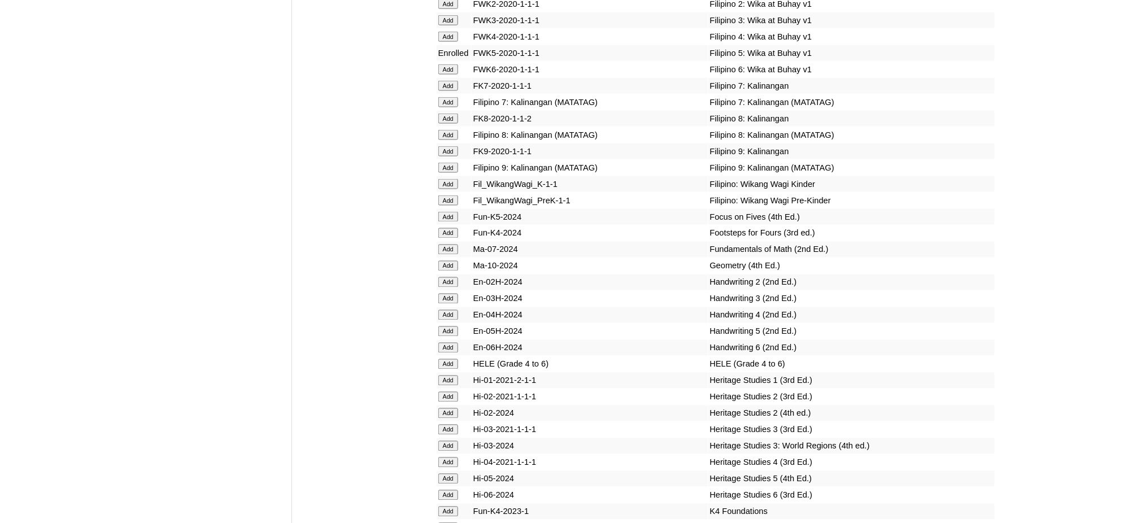
scroll to position [3767, 0]
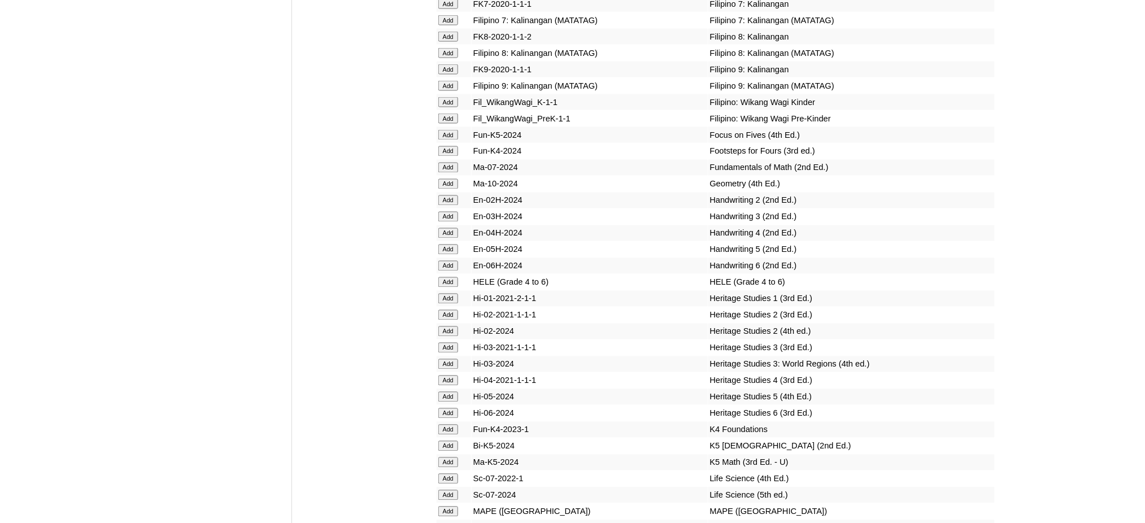
click at [446, 277] on input "Add" at bounding box center [449, 282] width 20 height 10
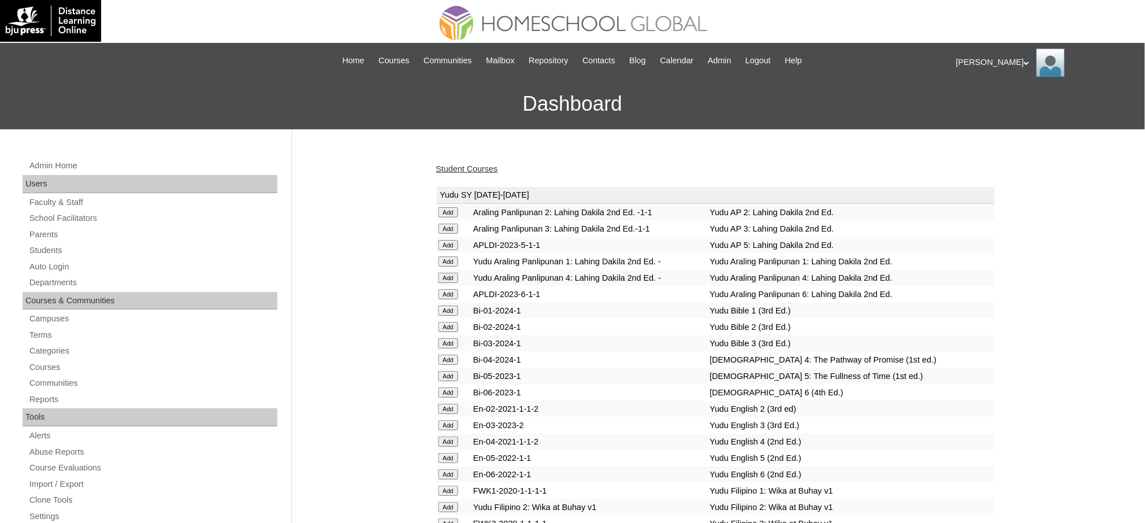
click at [489, 170] on link "Student Courses" at bounding box center [467, 168] width 62 height 9
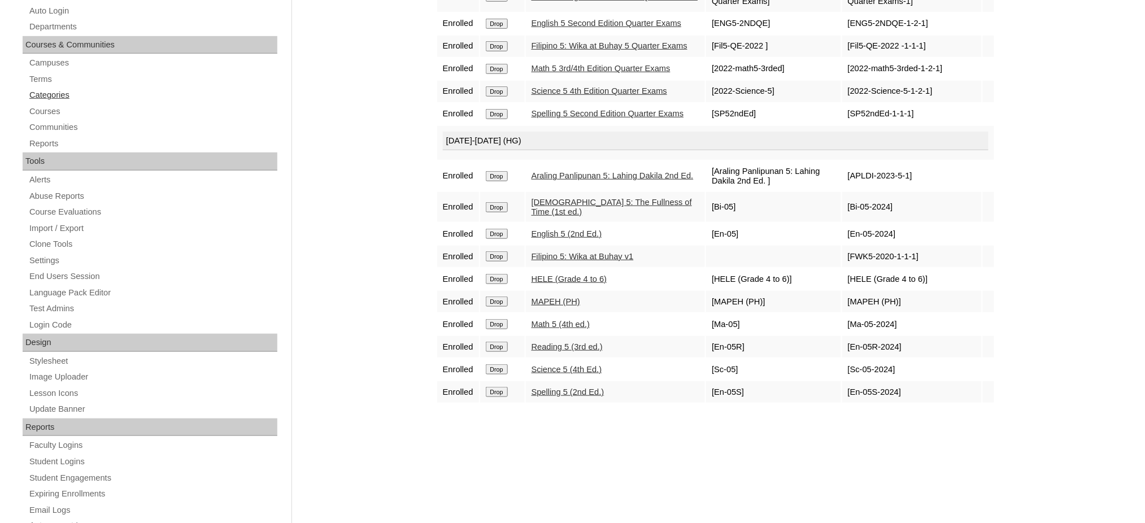
scroll to position [75, 0]
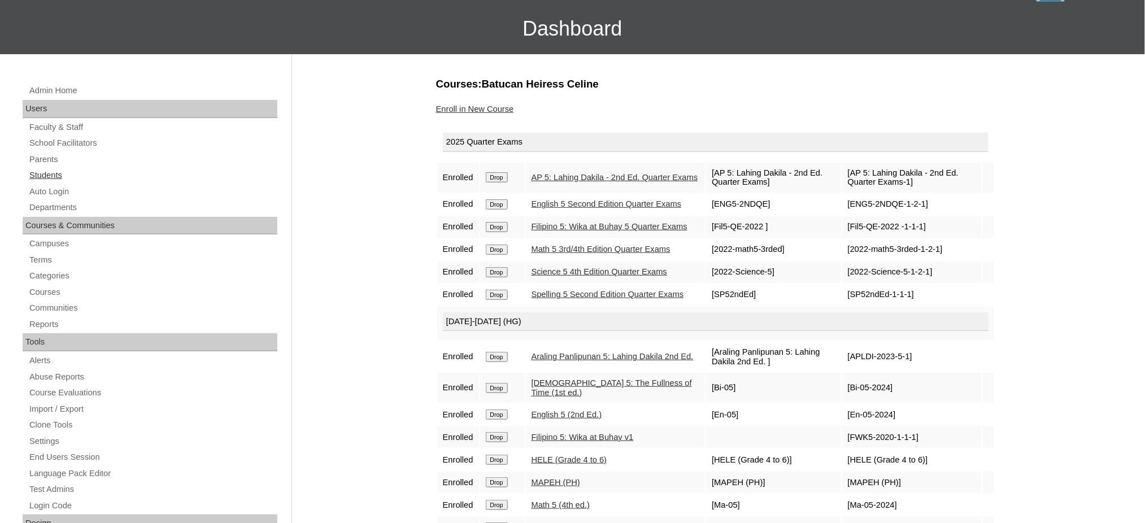
click at [36, 175] on link "Students" at bounding box center [152, 175] width 249 height 14
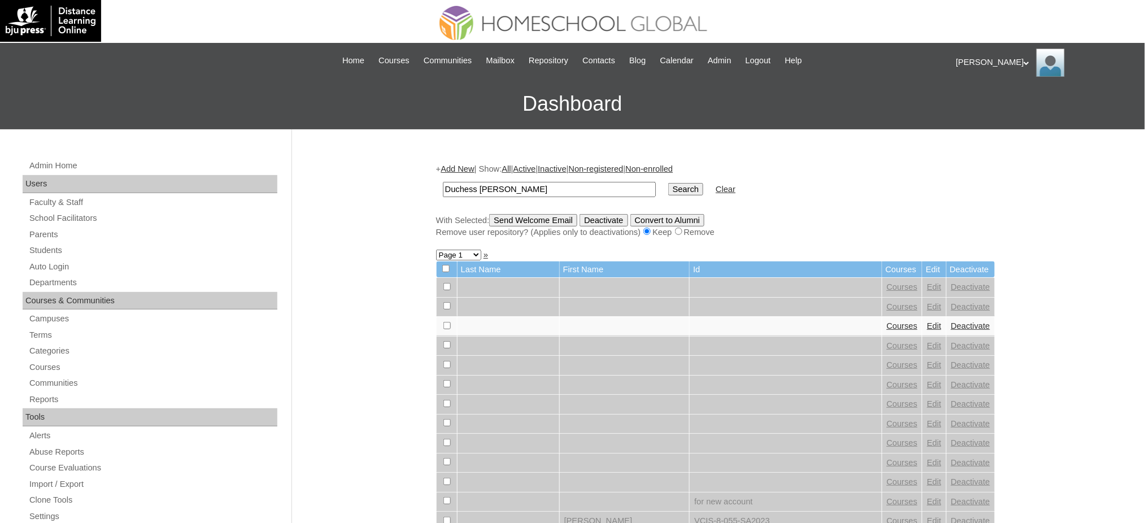
type input "Duchess [PERSON_NAME]"
click at [669, 187] on input "Search" at bounding box center [686, 189] width 35 height 12
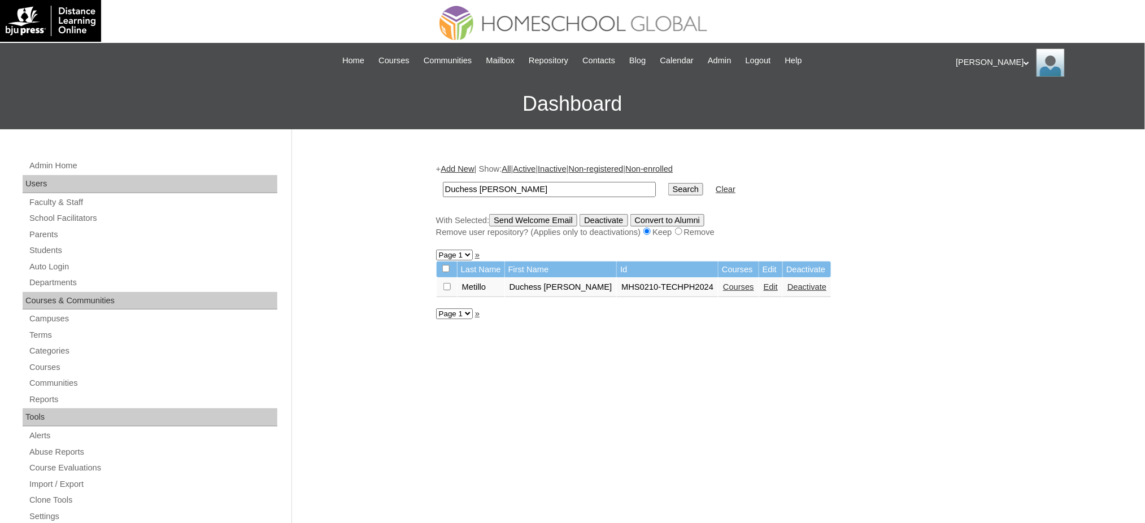
click at [723, 284] on link "Courses" at bounding box center [738, 287] width 31 height 9
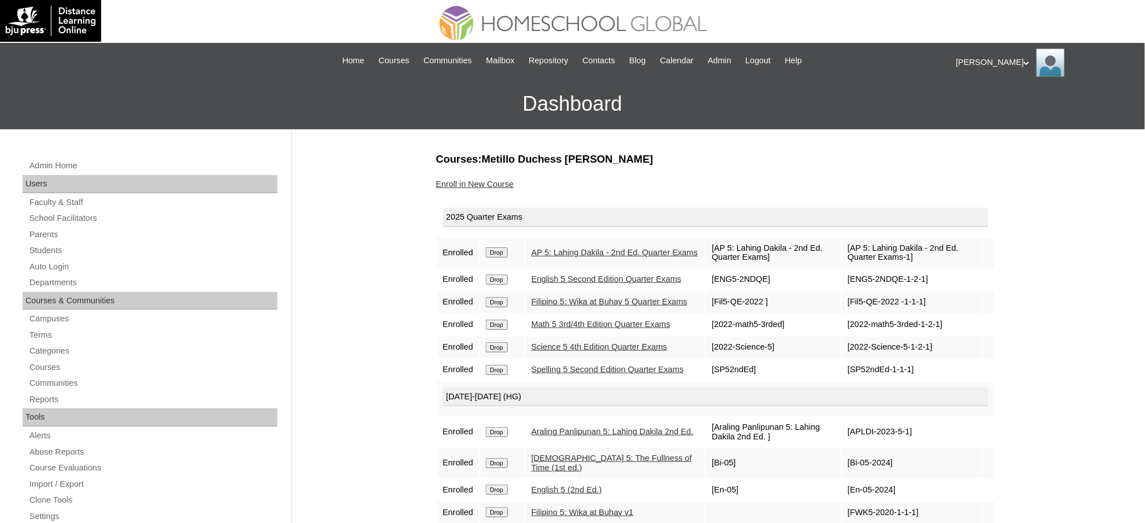
click at [475, 184] on link "Enroll in New Course" at bounding box center [475, 184] width 78 height 9
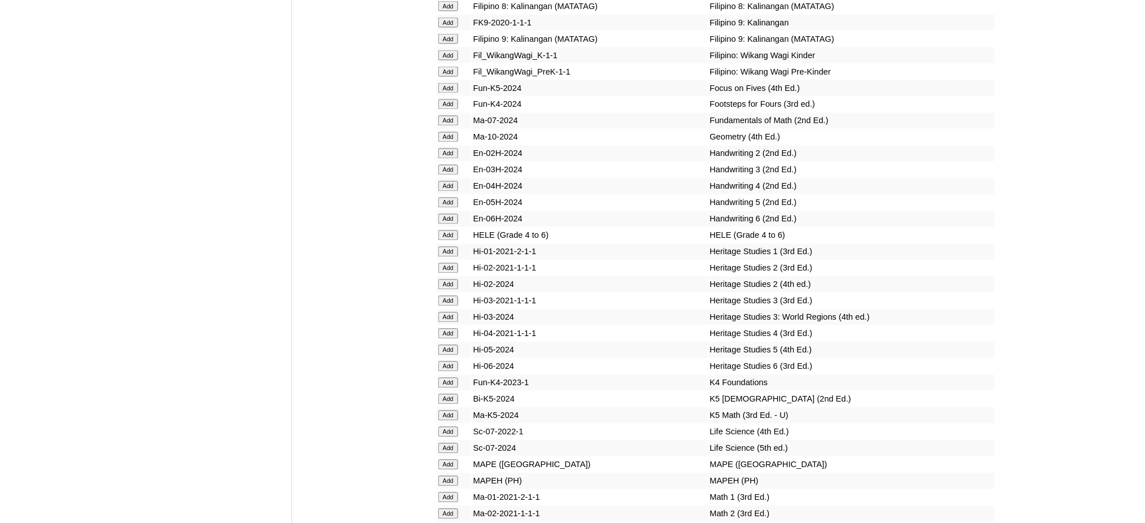
scroll to position [3843, 0]
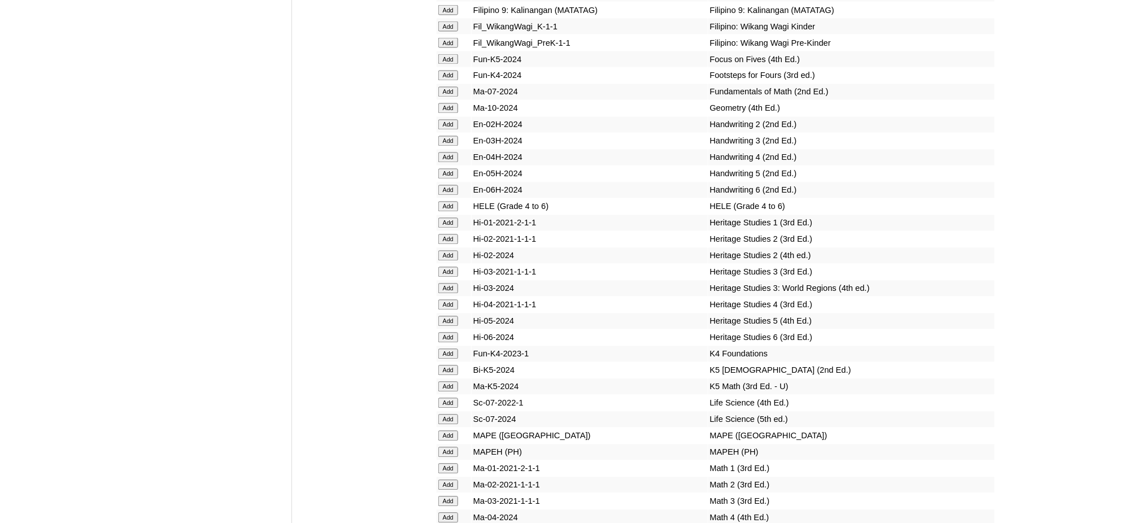
click at [446, 202] on input "Add" at bounding box center [449, 207] width 20 height 10
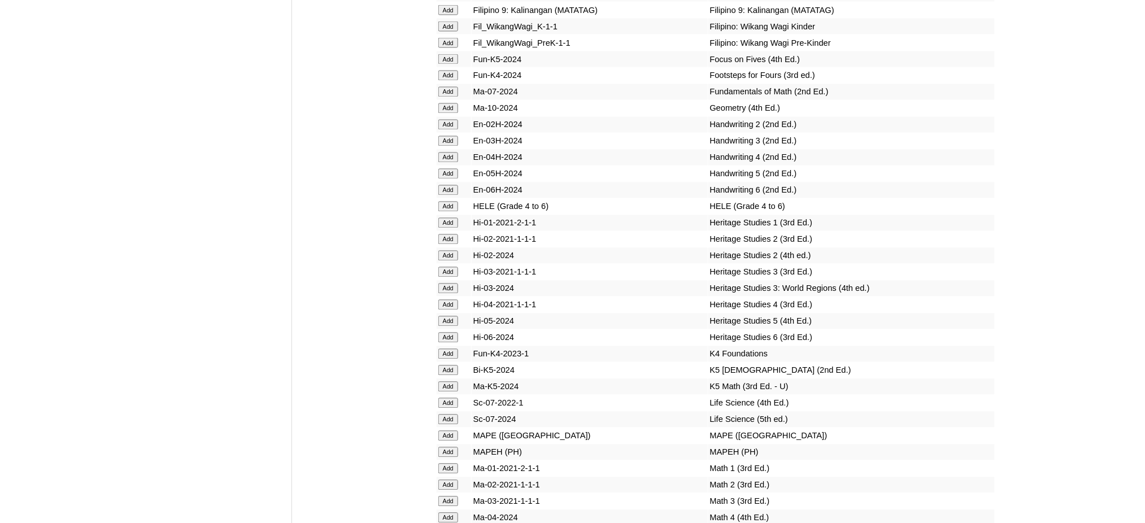
click at [446, 202] on input "Add" at bounding box center [449, 207] width 20 height 10
click at [448, 448] on input "Add" at bounding box center [449, 453] width 20 height 10
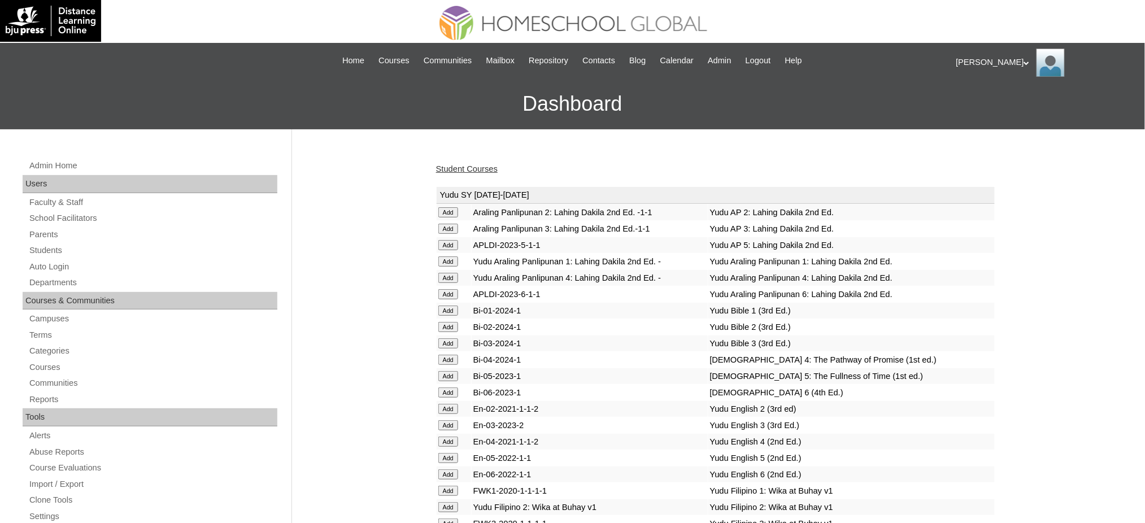
click at [440, 171] on link "Student Courses" at bounding box center [467, 168] width 62 height 9
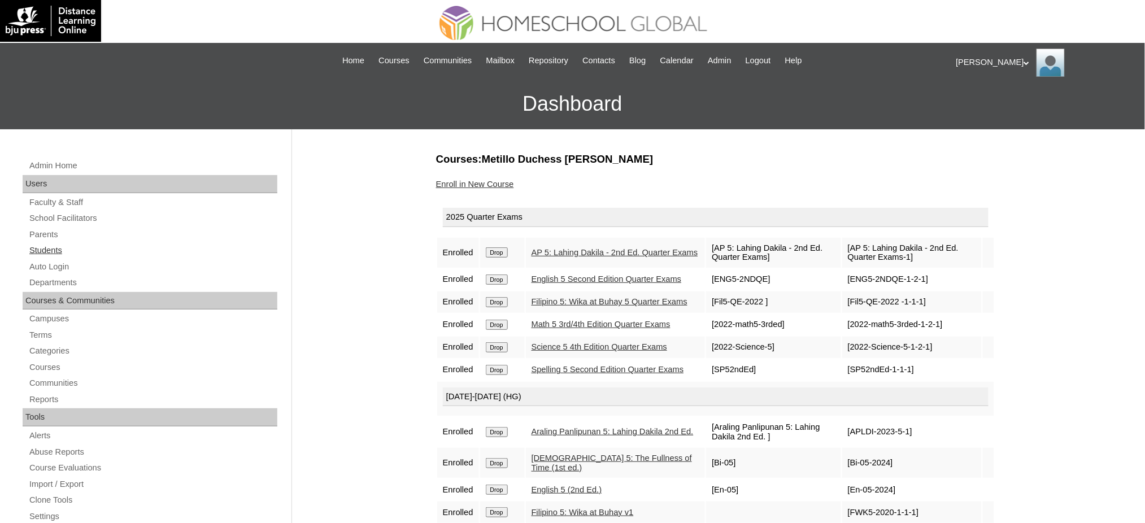
click at [41, 248] on link "Students" at bounding box center [152, 251] width 249 height 14
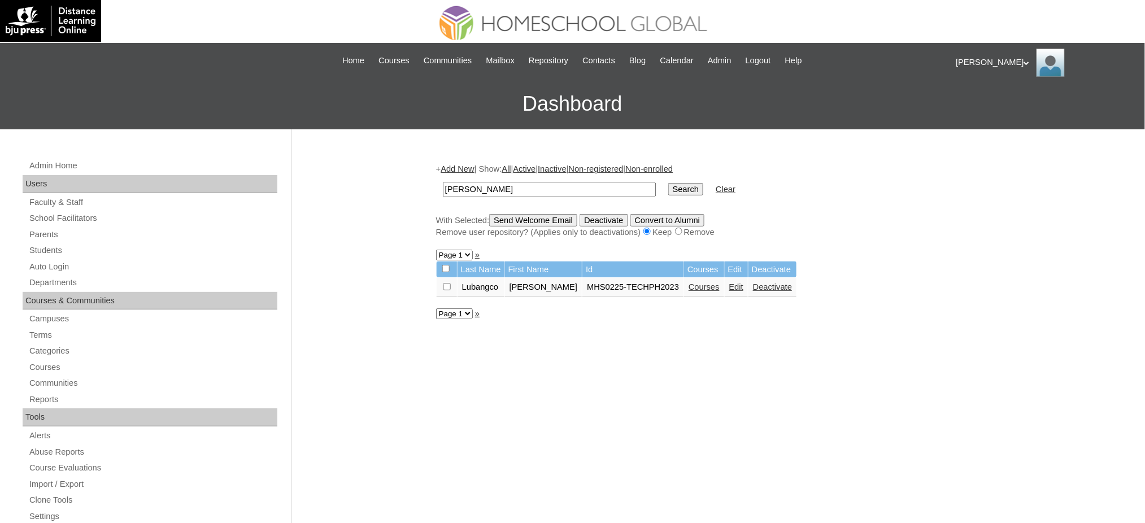
click at [689, 287] on link "Courses" at bounding box center [704, 287] width 31 height 9
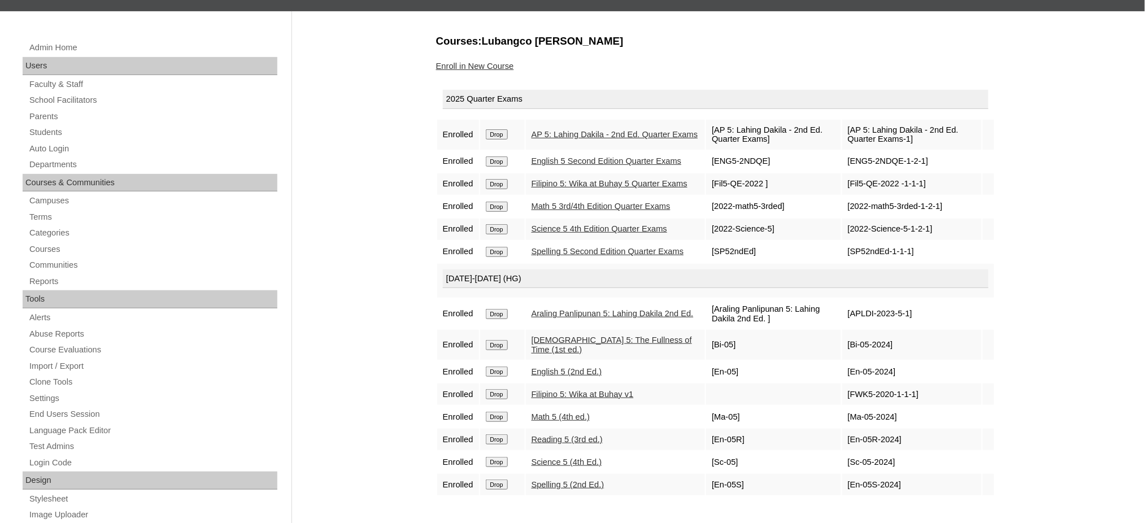
scroll to position [75, 0]
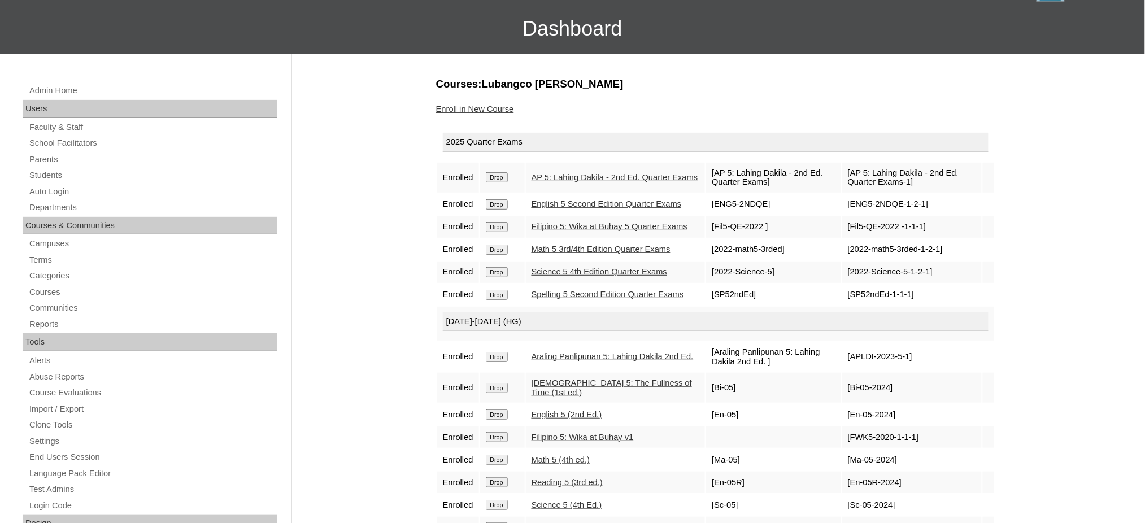
click at [462, 108] on link "Enroll in New Course" at bounding box center [475, 109] width 78 height 9
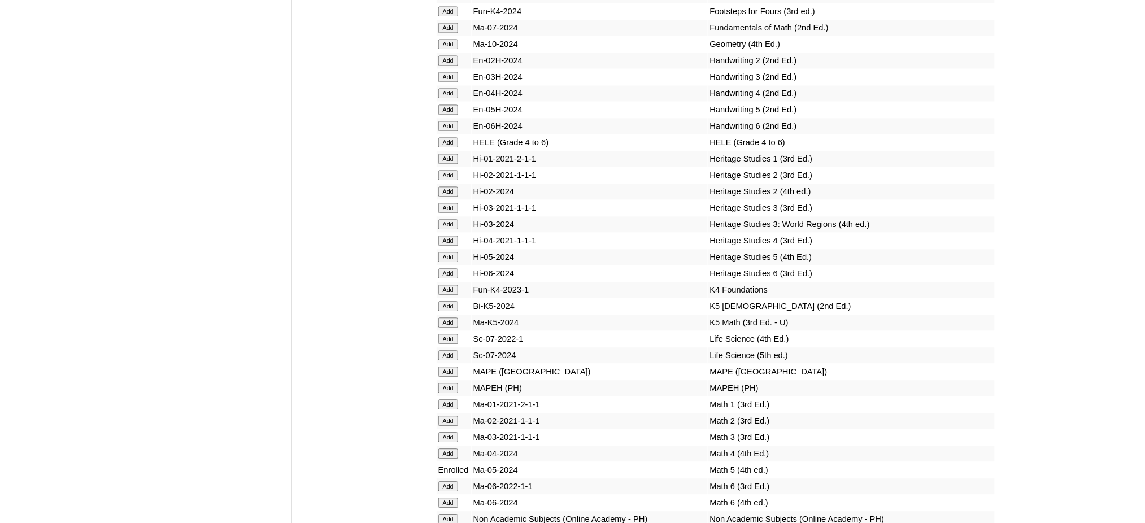
scroll to position [3918, 0]
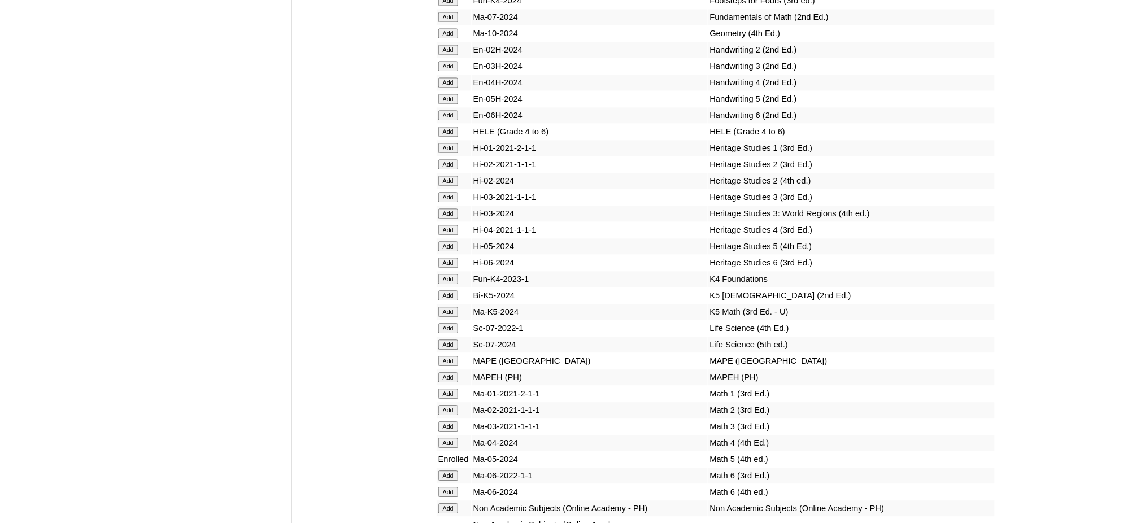
click at [451, 127] on input "Add" at bounding box center [449, 132] width 20 height 10
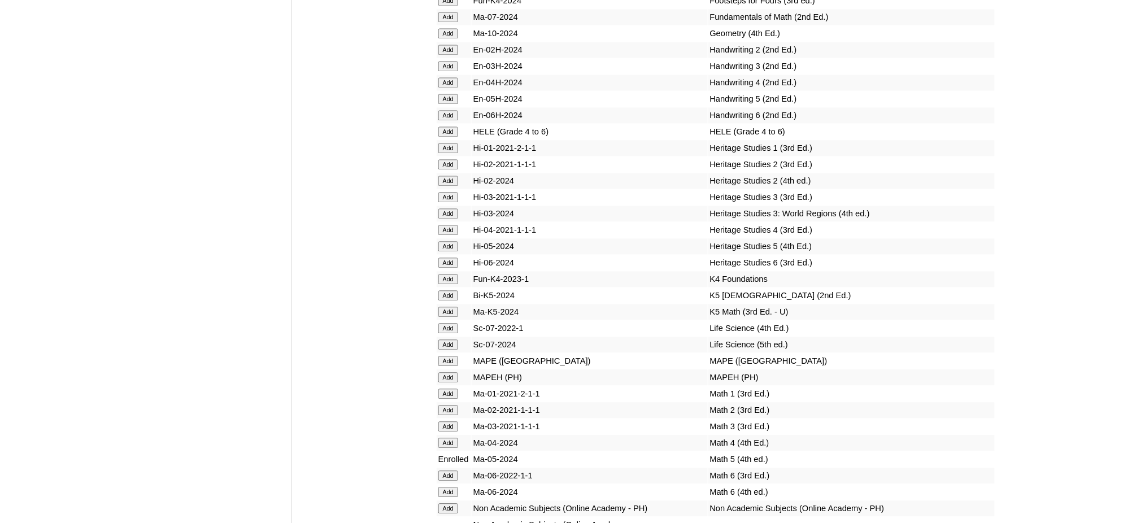
click at [446, 372] on input "Add" at bounding box center [449, 377] width 20 height 10
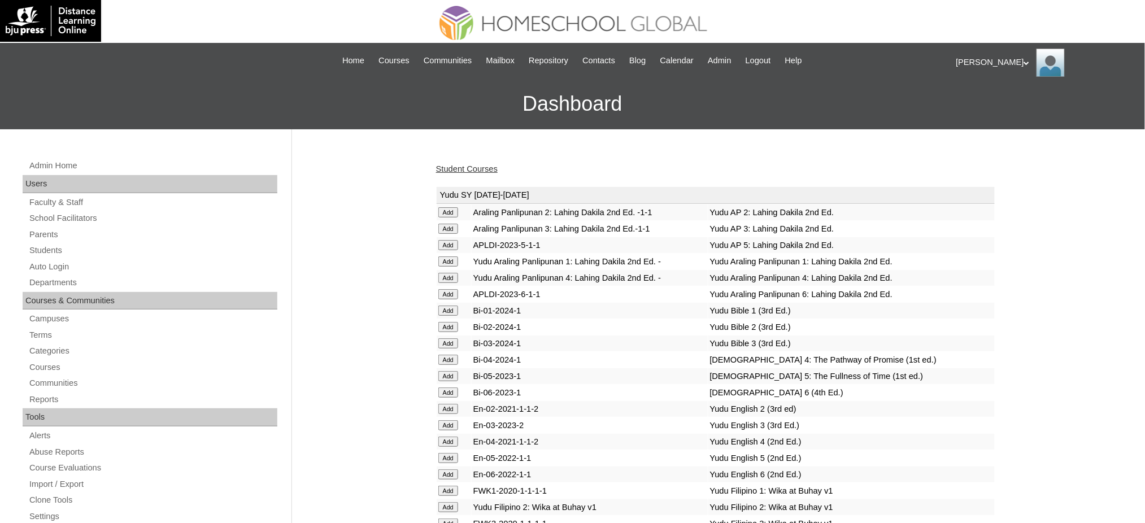
click at [479, 169] on link "Student Courses" at bounding box center [467, 168] width 62 height 9
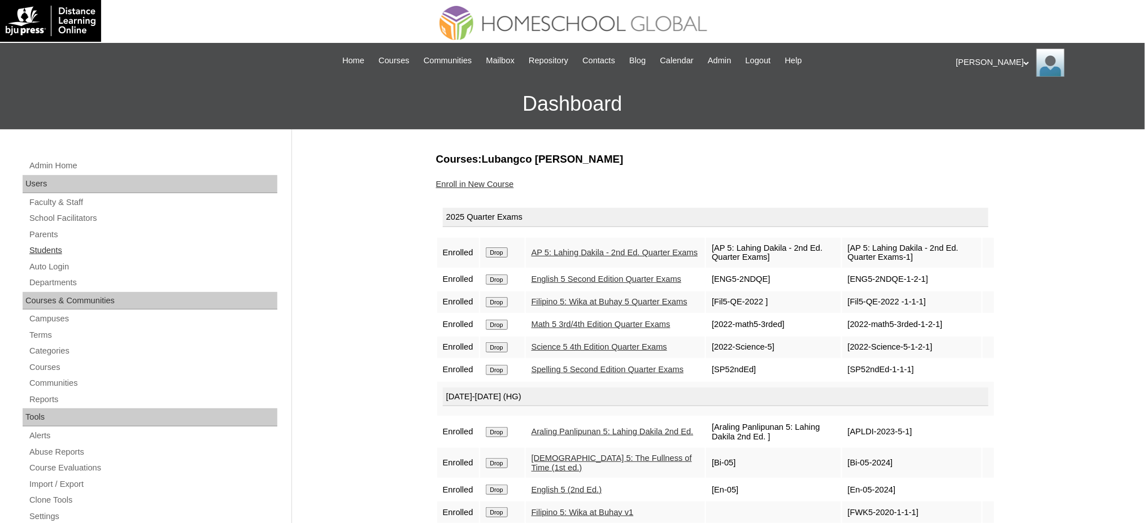
click at [36, 247] on link "Students" at bounding box center [152, 251] width 249 height 14
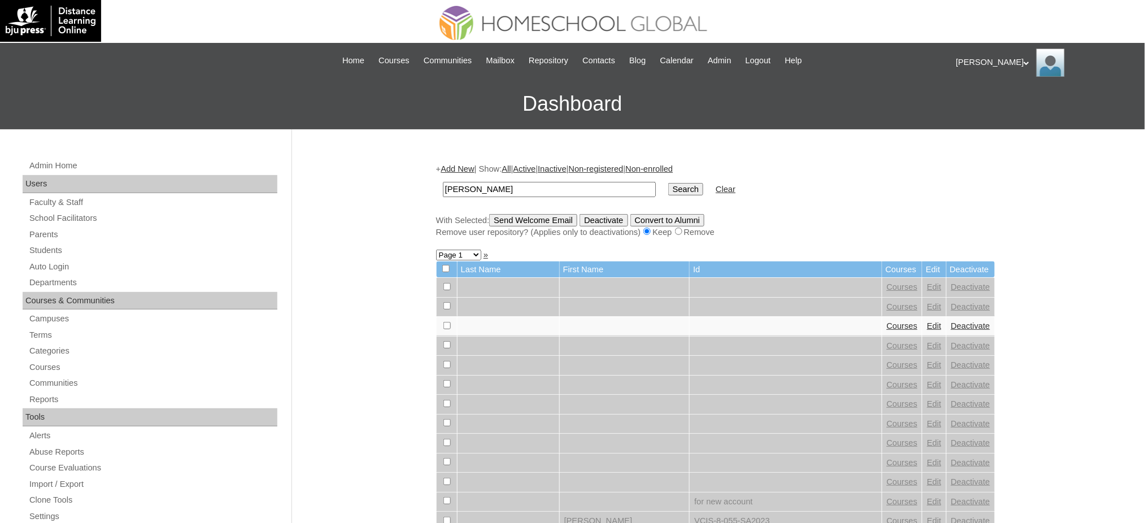
type input "[PERSON_NAME]"
click at [669, 186] on input "Search" at bounding box center [686, 189] width 35 height 12
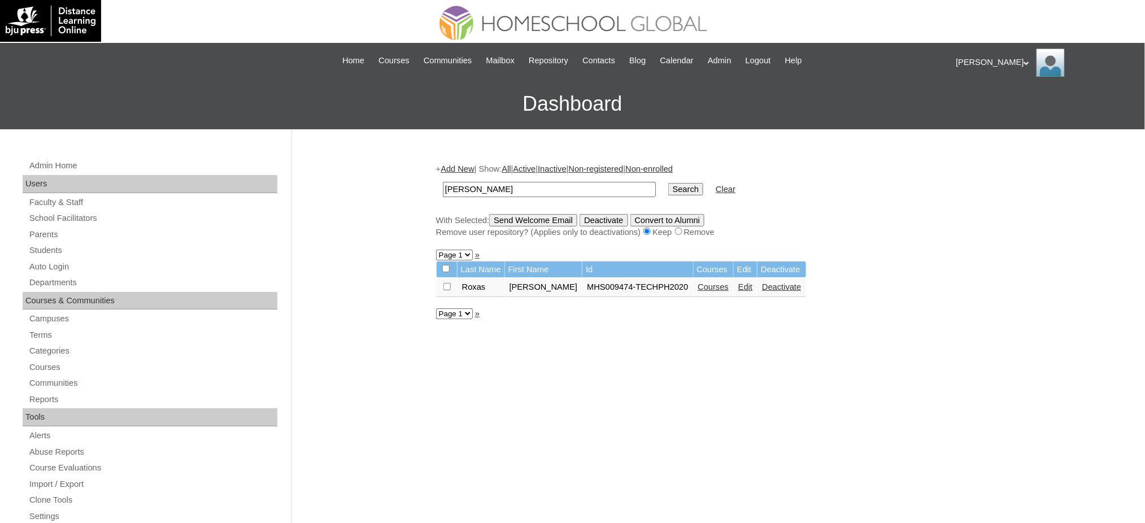
click at [698, 283] on link "Courses" at bounding box center [713, 287] width 31 height 9
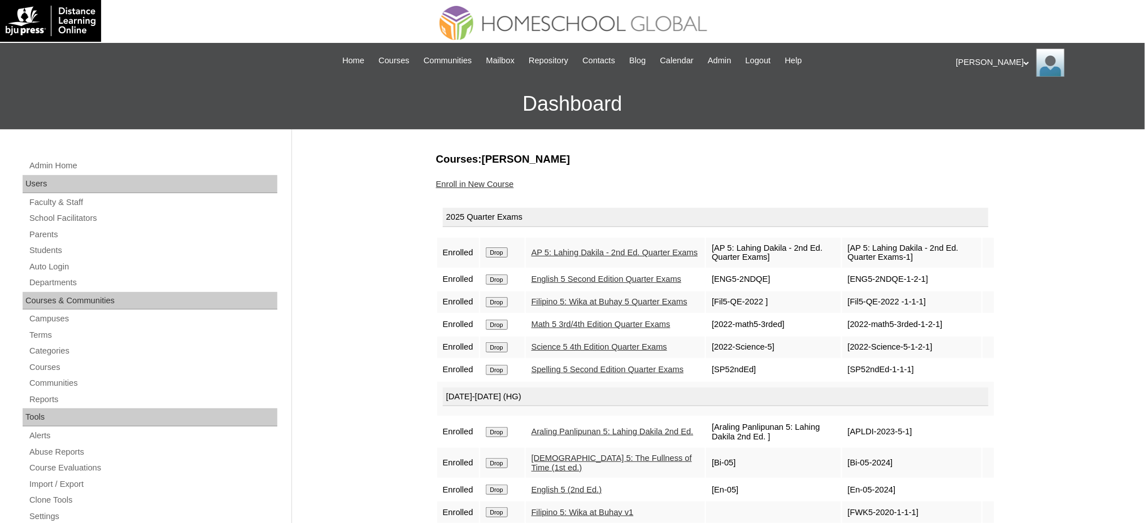
click at [474, 184] on link "Enroll in New Course" at bounding box center [475, 184] width 78 height 9
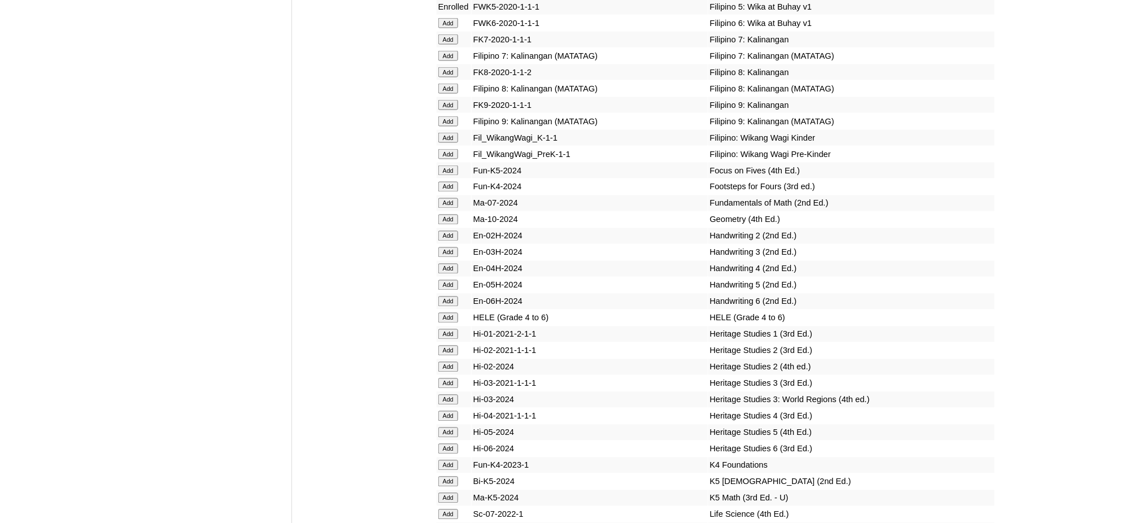
scroll to position [3843, 0]
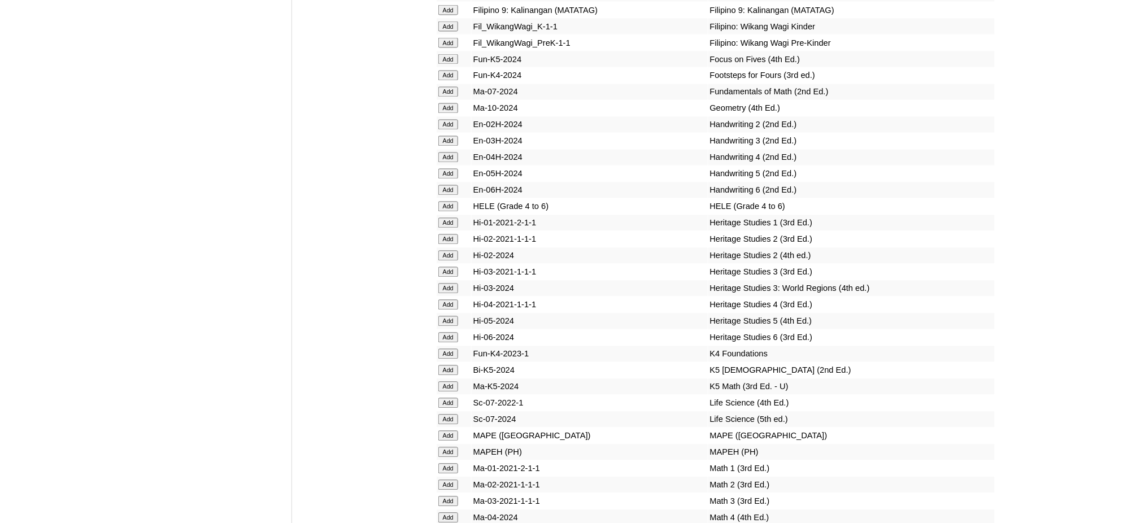
click at [441, 202] on input "Add" at bounding box center [449, 207] width 20 height 10
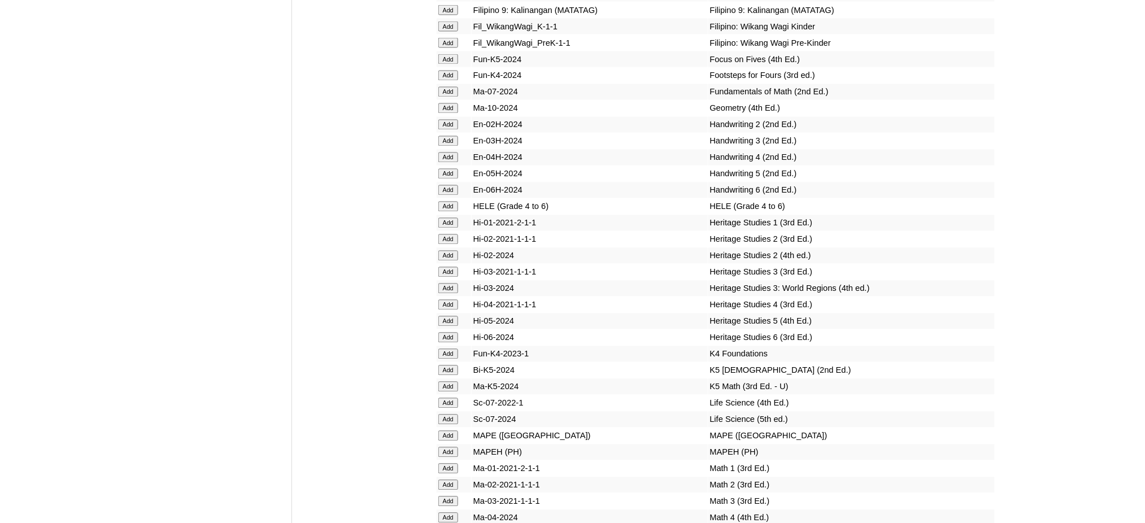
click at [441, 202] on input "Add" at bounding box center [449, 207] width 20 height 10
click at [449, 448] on input "Add" at bounding box center [449, 453] width 20 height 10
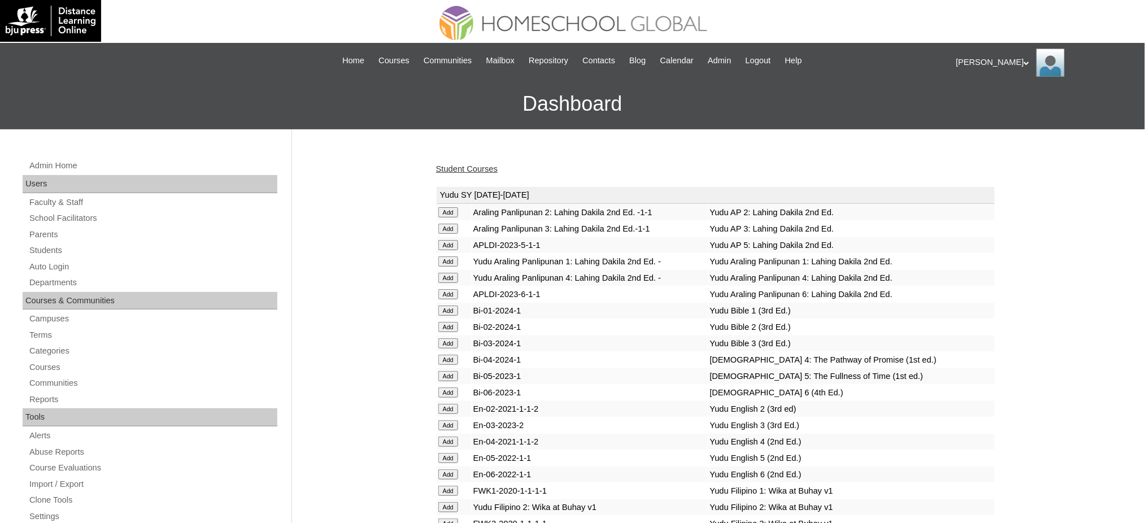
click at [481, 167] on link "Student Courses" at bounding box center [467, 168] width 62 height 9
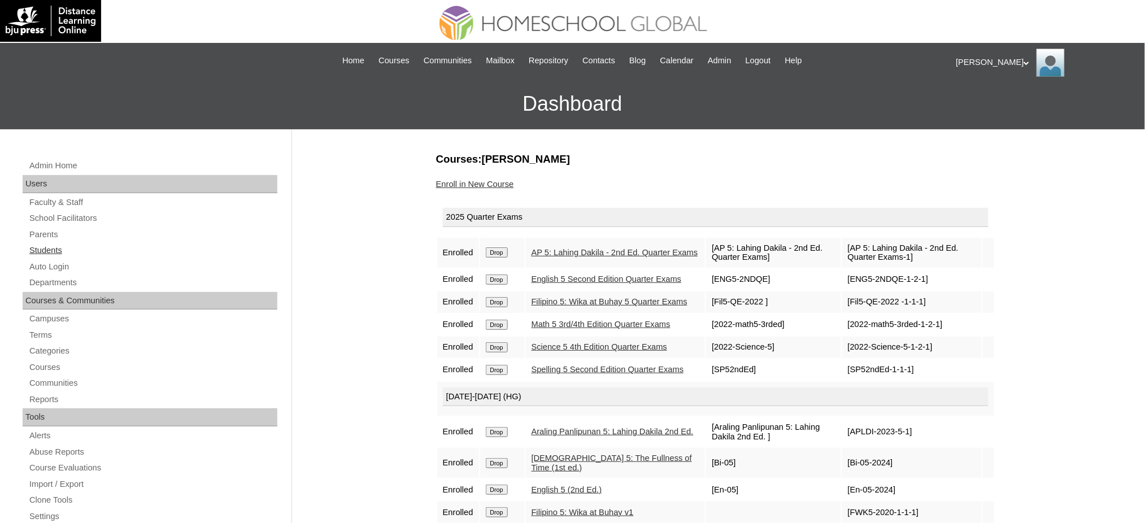
click at [41, 248] on link "Students" at bounding box center [152, 251] width 249 height 14
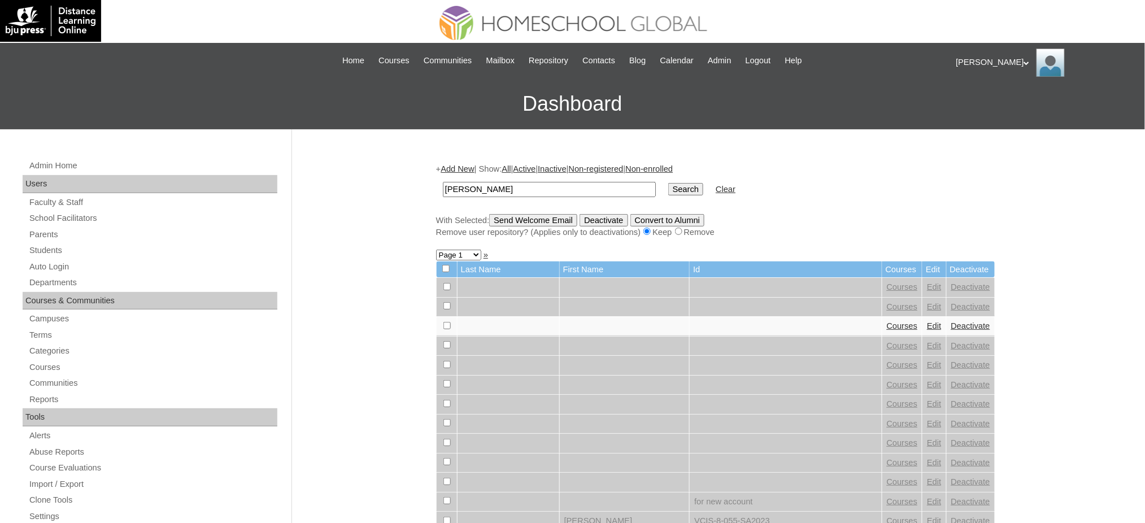
type input "[PERSON_NAME]"
click at [669, 188] on input "Search" at bounding box center [686, 189] width 35 height 12
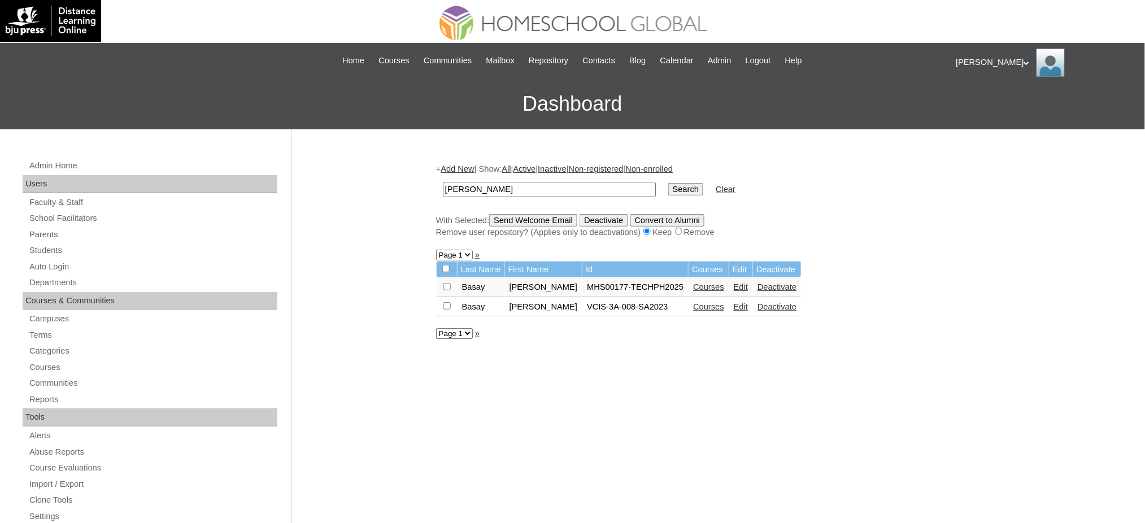
click at [693, 283] on link "Courses" at bounding box center [708, 287] width 31 height 9
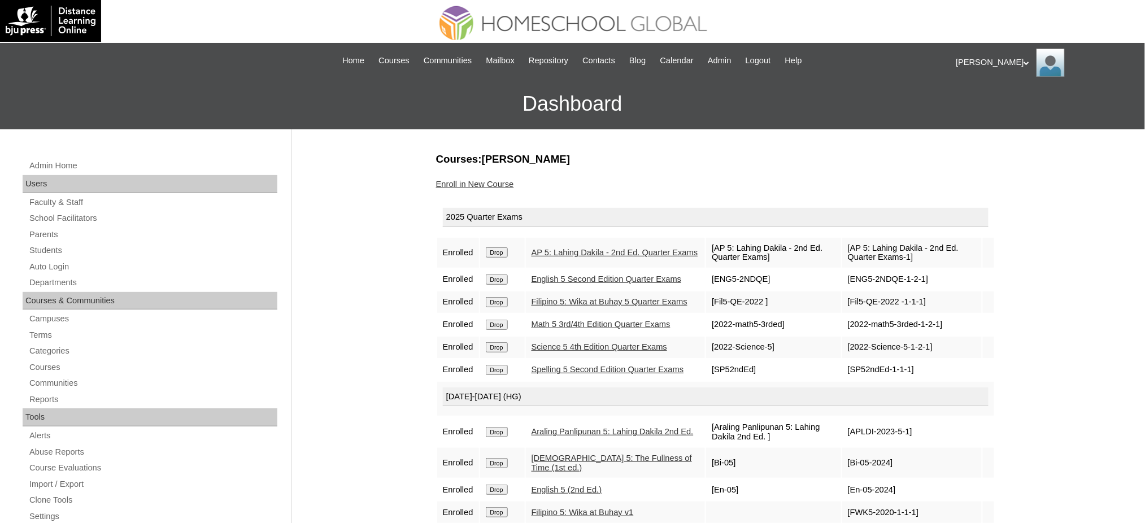
click at [483, 185] on link "Enroll in New Course" at bounding box center [475, 184] width 78 height 9
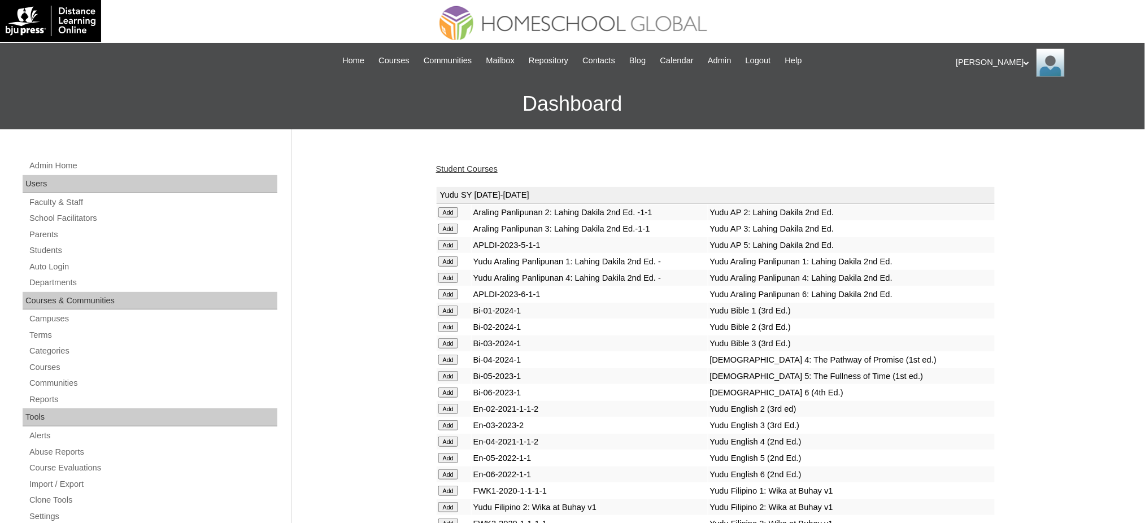
click at [474, 169] on link "Student Courses" at bounding box center [467, 168] width 62 height 9
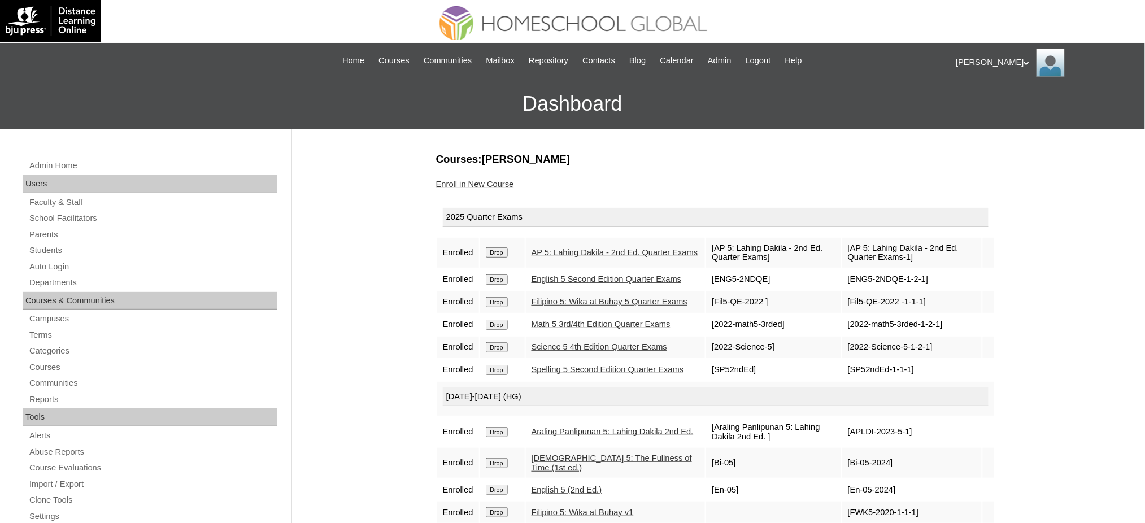
click at [485, 180] on link "Enroll in New Course" at bounding box center [475, 184] width 78 height 9
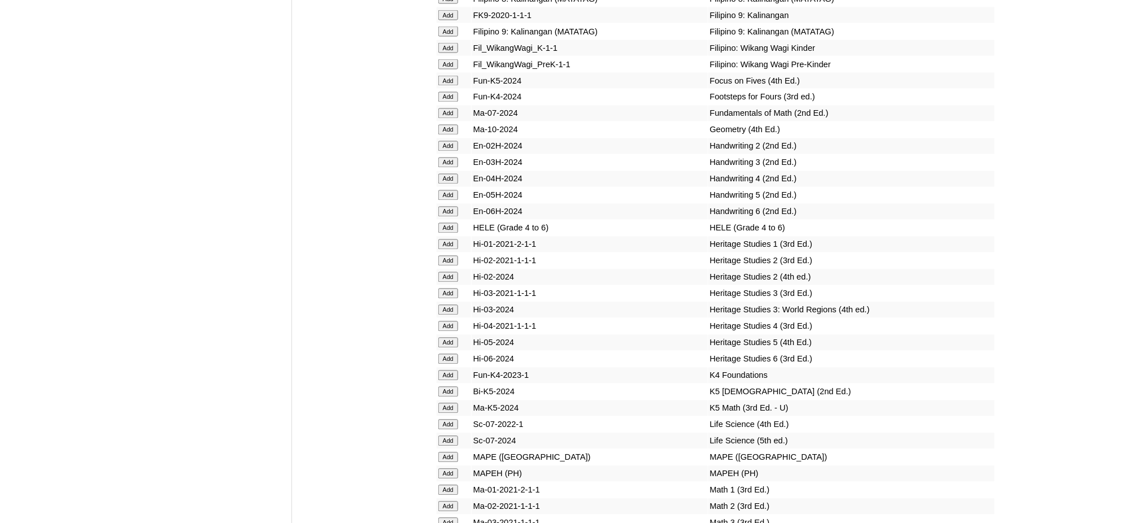
scroll to position [3816, 0]
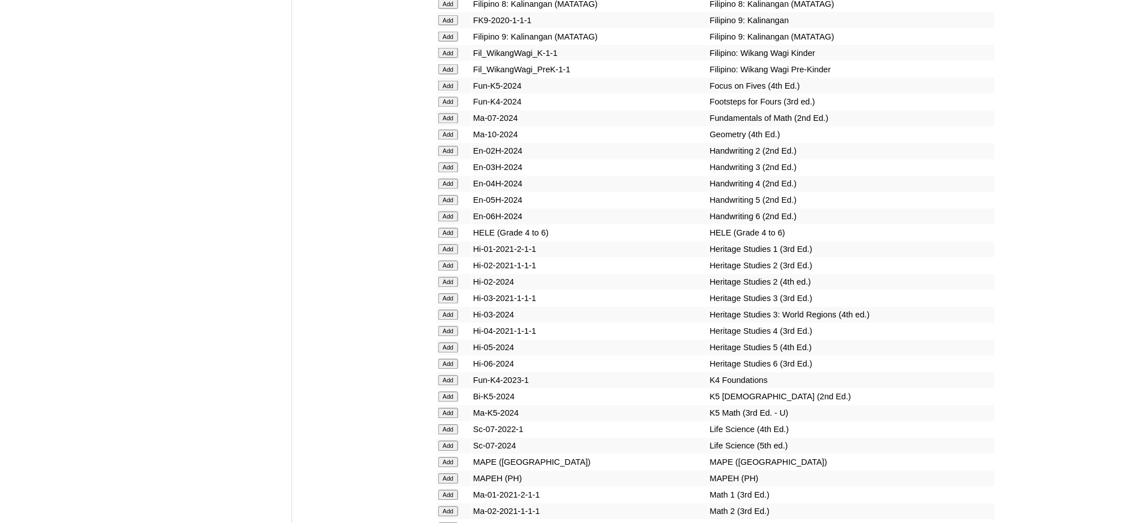
click at [450, 228] on input "Add" at bounding box center [449, 233] width 20 height 10
click at [449, 474] on input "Add" at bounding box center [449, 479] width 20 height 10
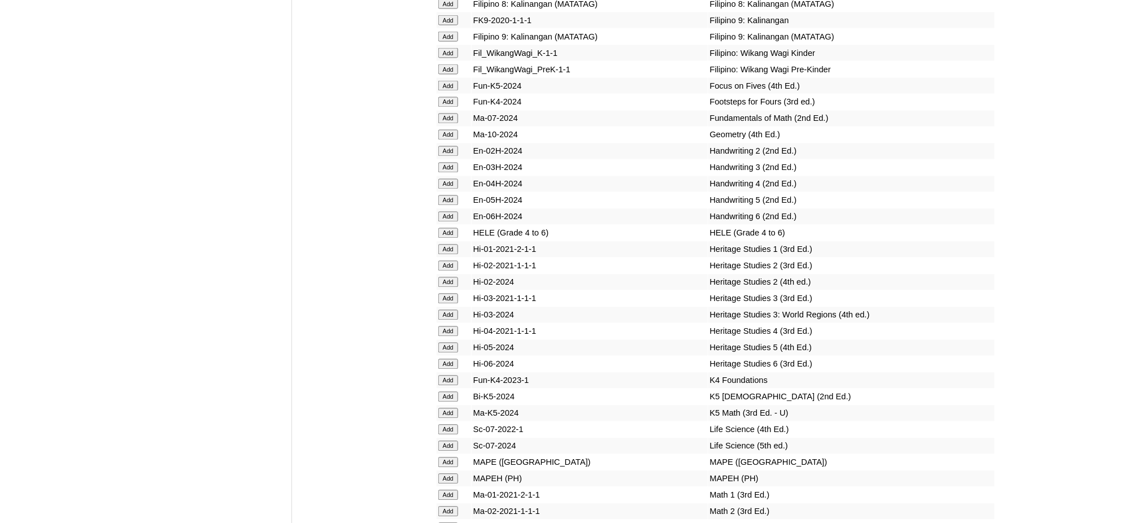
click at [449, 474] on input "Add" at bounding box center [449, 479] width 20 height 10
drag, startPoint x: 449, startPoint y: 375, endPoint x: 440, endPoint y: 356, distance: 20.7
click at [449, 474] on input "Add" at bounding box center [449, 479] width 20 height 10
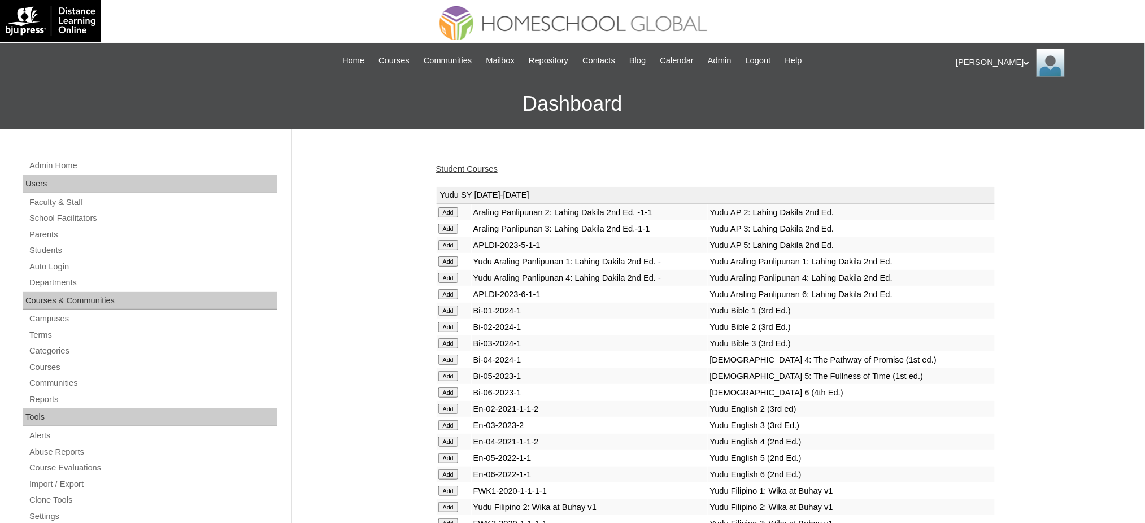
click at [462, 166] on link "Student Courses" at bounding box center [467, 168] width 62 height 9
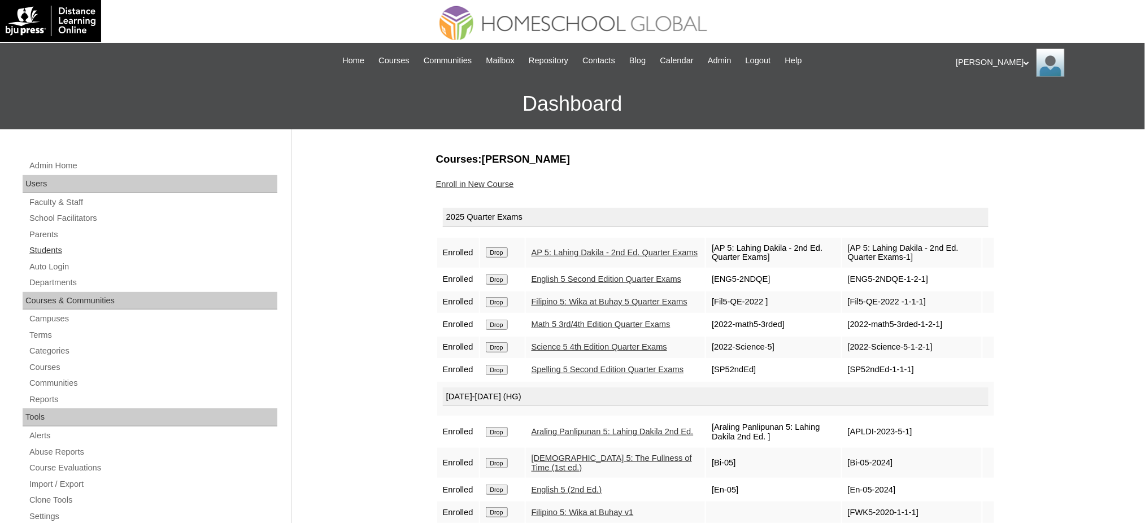
click at [36, 252] on link "Students" at bounding box center [152, 251] width 249 height 14
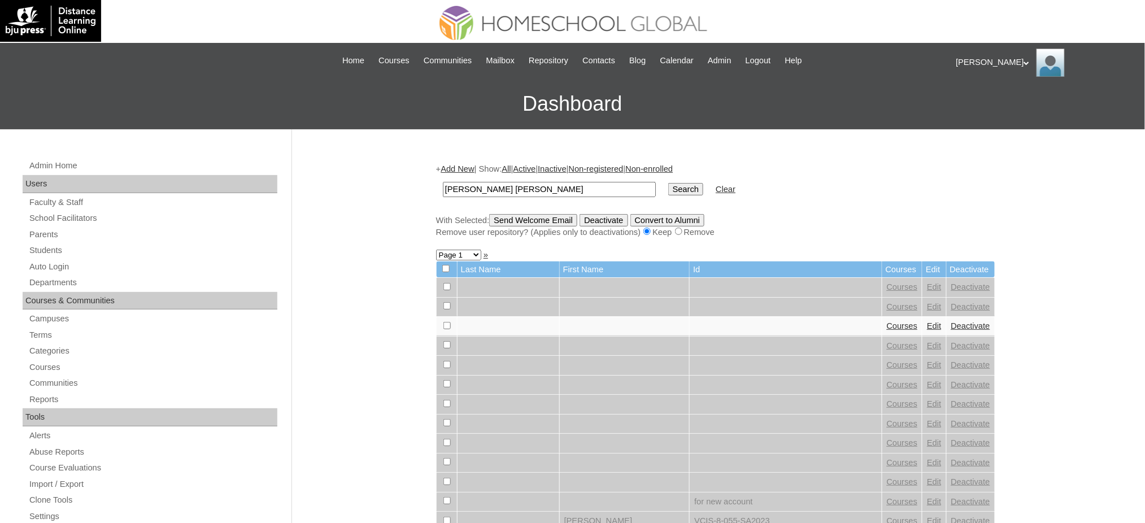
type input "[PERSON_NAME] [PERSON_NAME]"
click at [669, 190] on input "Search" at bounding box center [686, 189] width 35 height 12
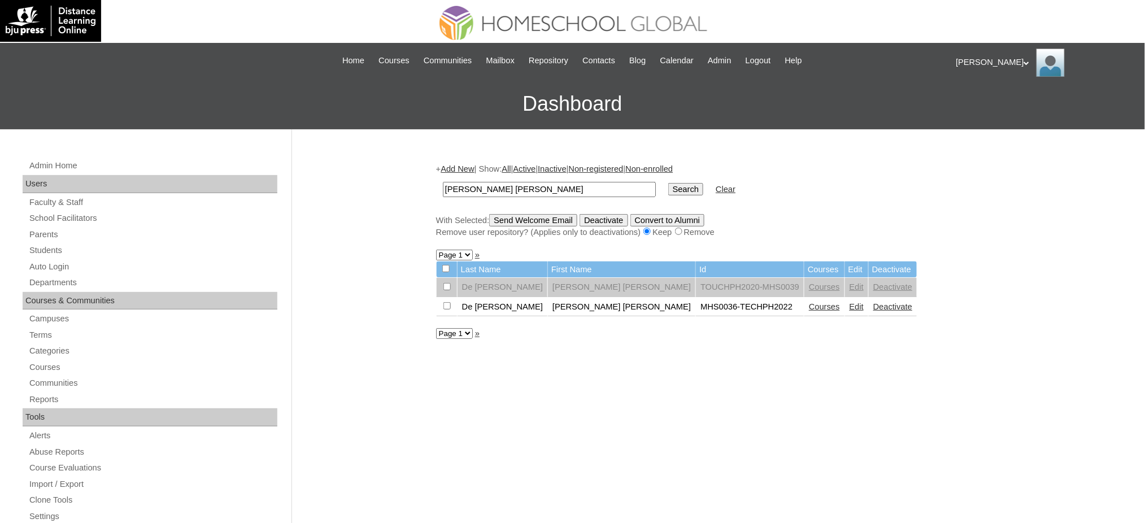
click at [809, 302] on link "Courses" at bounding box center [824, 306] width 31 height 9
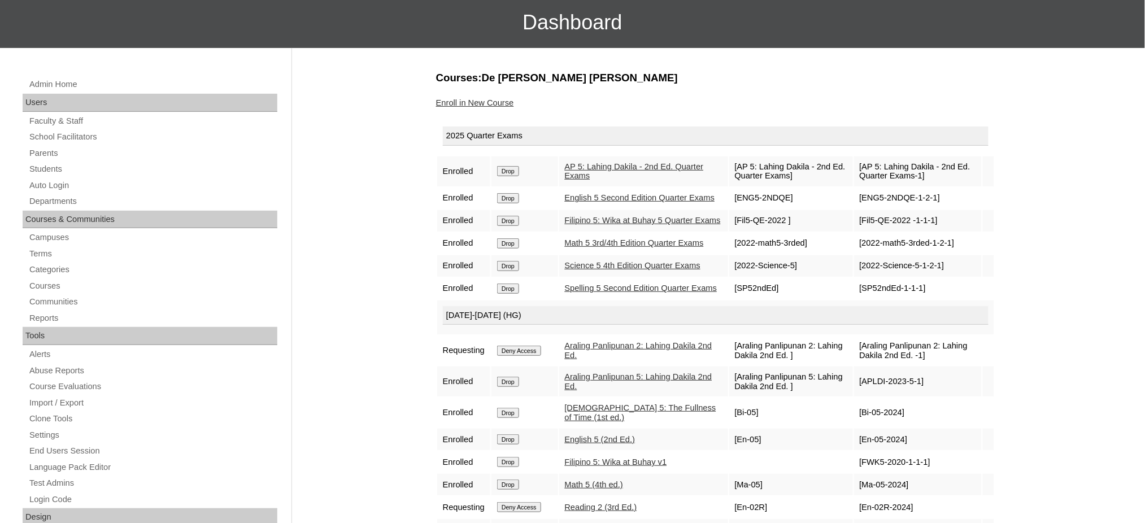
scroll to position [75, 0]
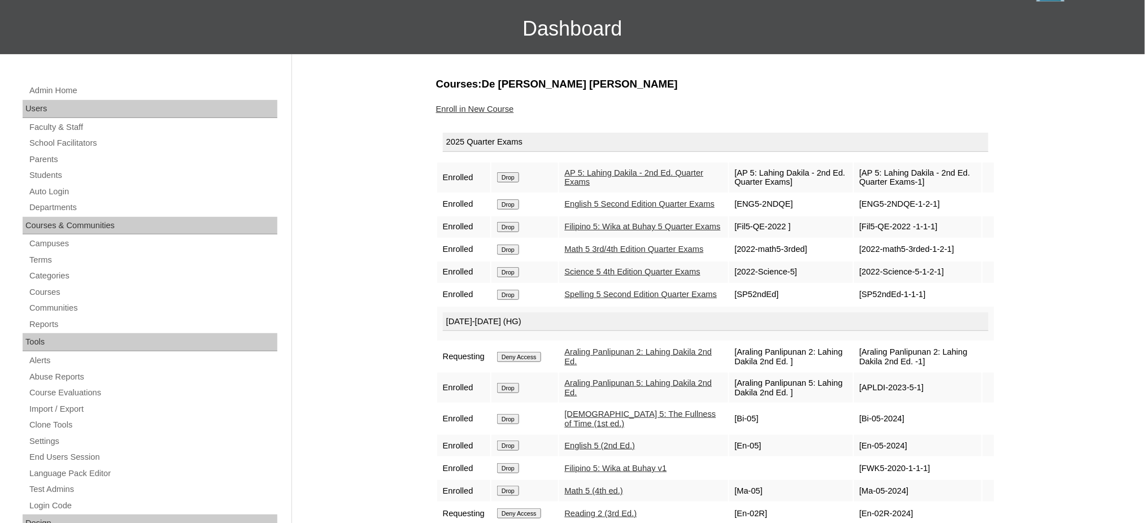
click at [479, 105] on link "Enroll in New Course" at bounding box center [475, 109] width 78 height 9
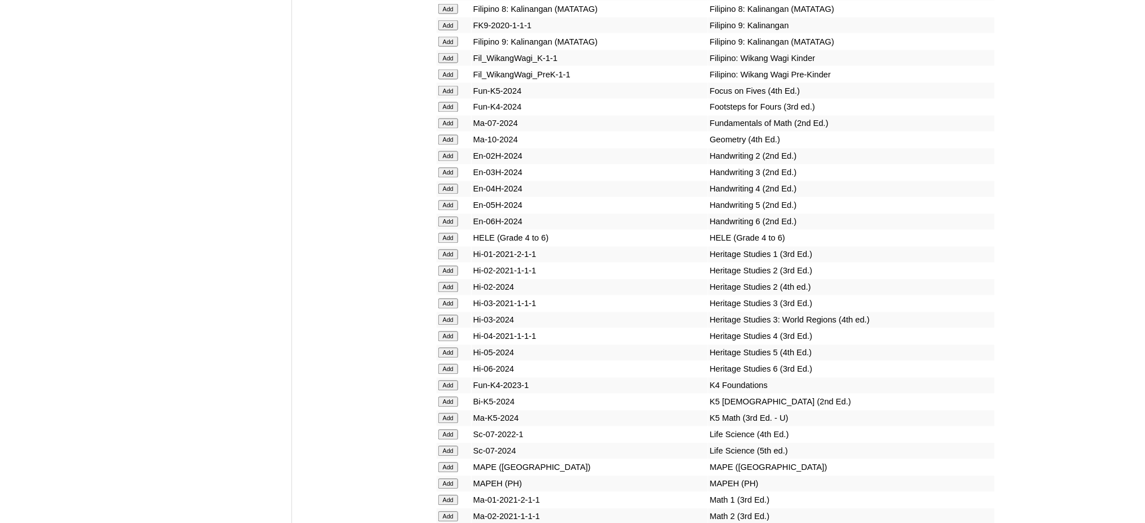
scroll to position [3843, 0]
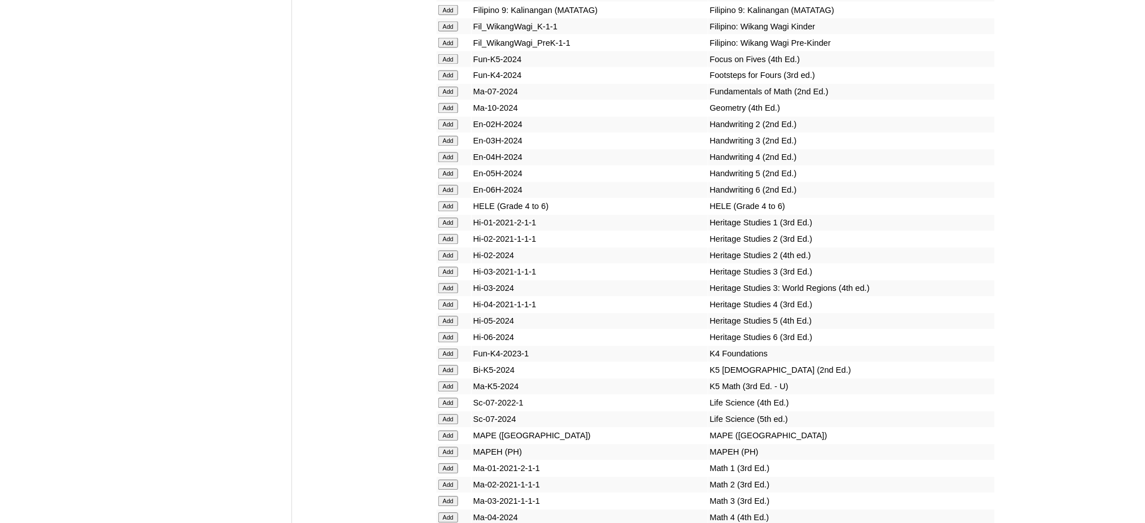
click at [449, 202] on input "Add" at bounding box center [449, 207] width 20 height 10
click at [447, 448] on input "Add" at bounding box center [449, 453] width 20 height 10
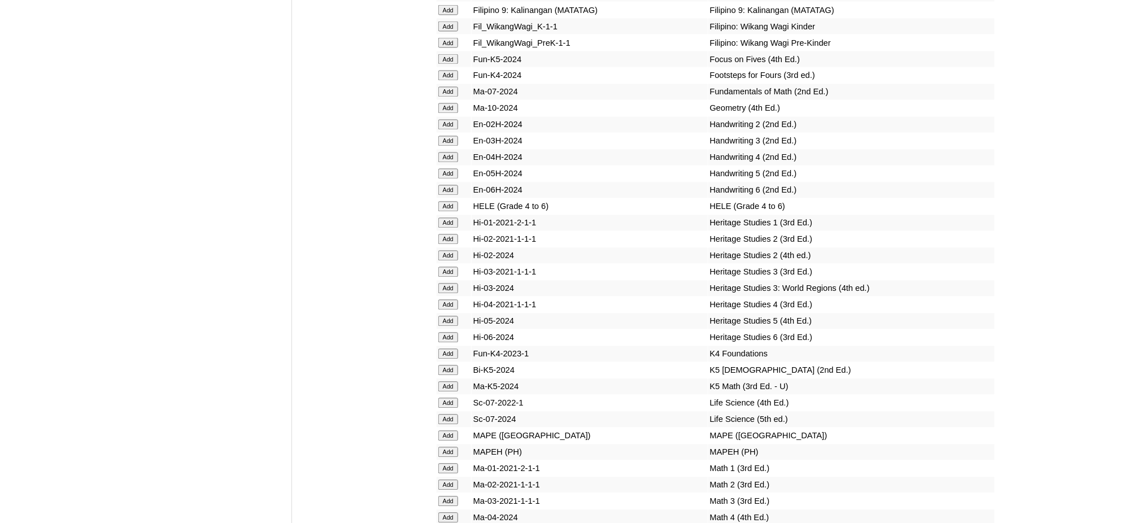
click at [447, 448] on input "Add" at bounding box center [449, 453] width 20 height 10
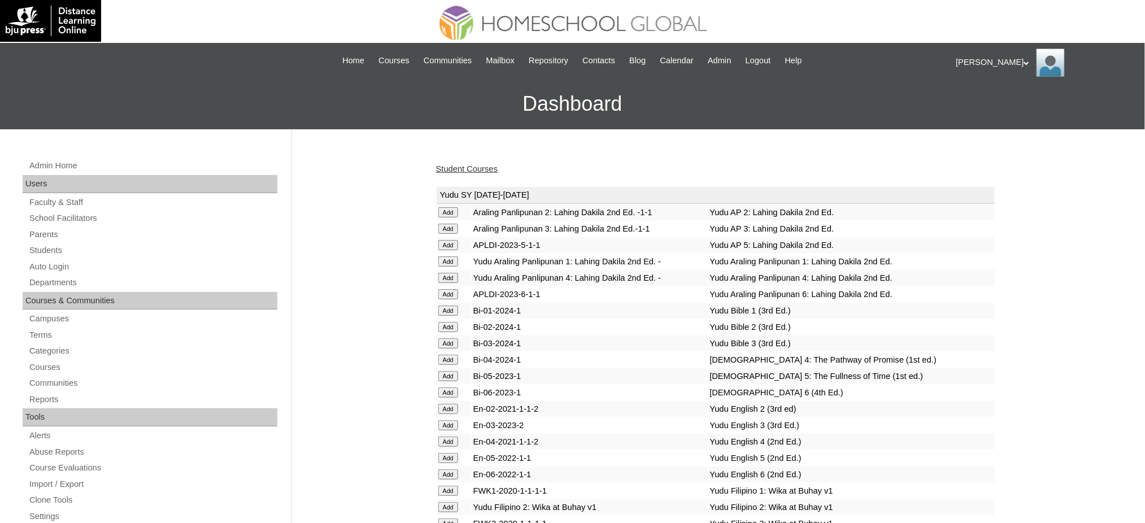
click at [474, 170] on link "Student Courses" at bounding box center [467, 168] width 62 height 9
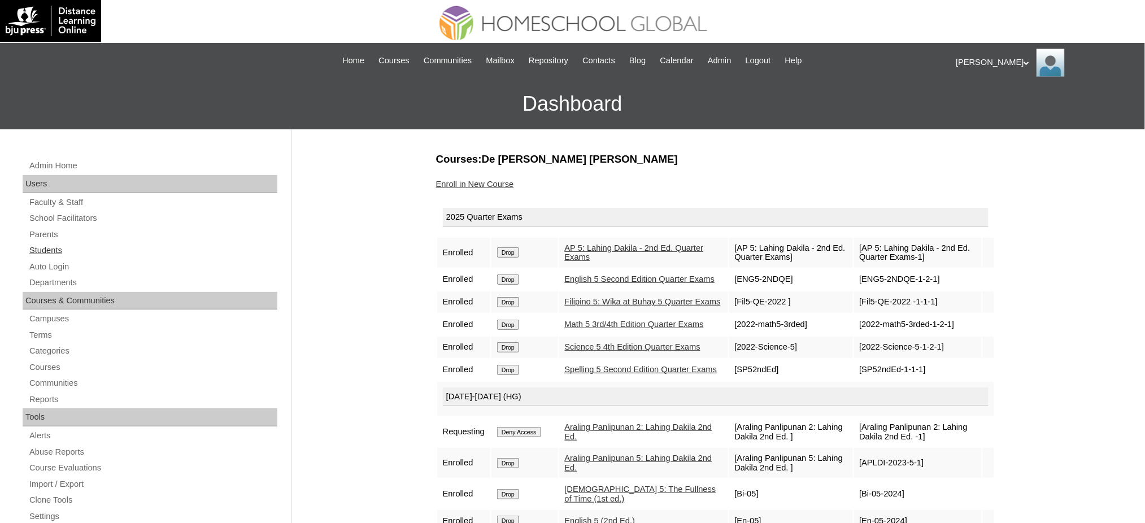
click at [40, 248] on link "Students" at bounding box center [152, 251] width 249 height 14
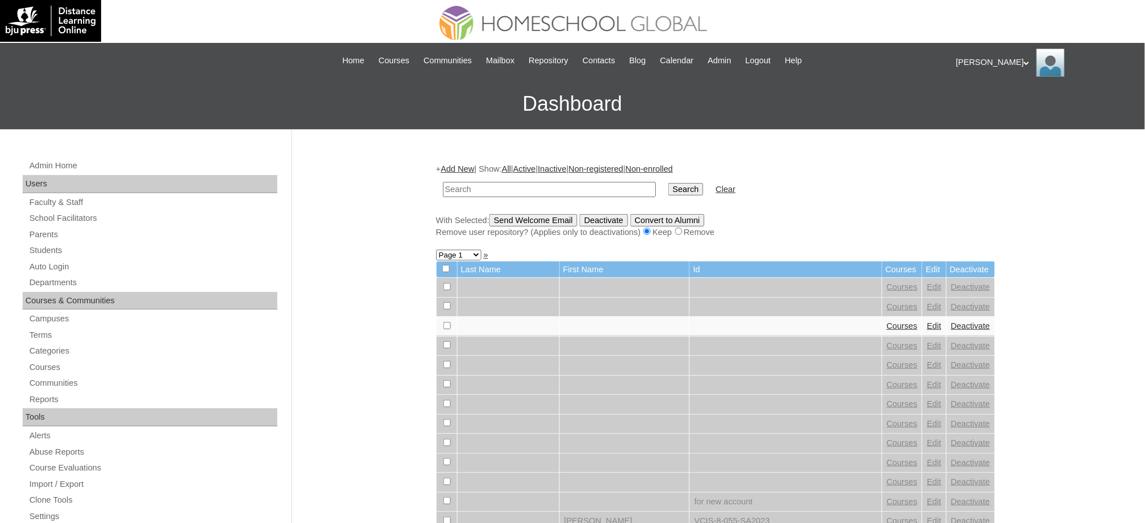
paste input "Luis Antonio"
type input "Luis Antonio"
click at [669, 183] on input "Search" at bounding box center [686, 189] width 35 height 12
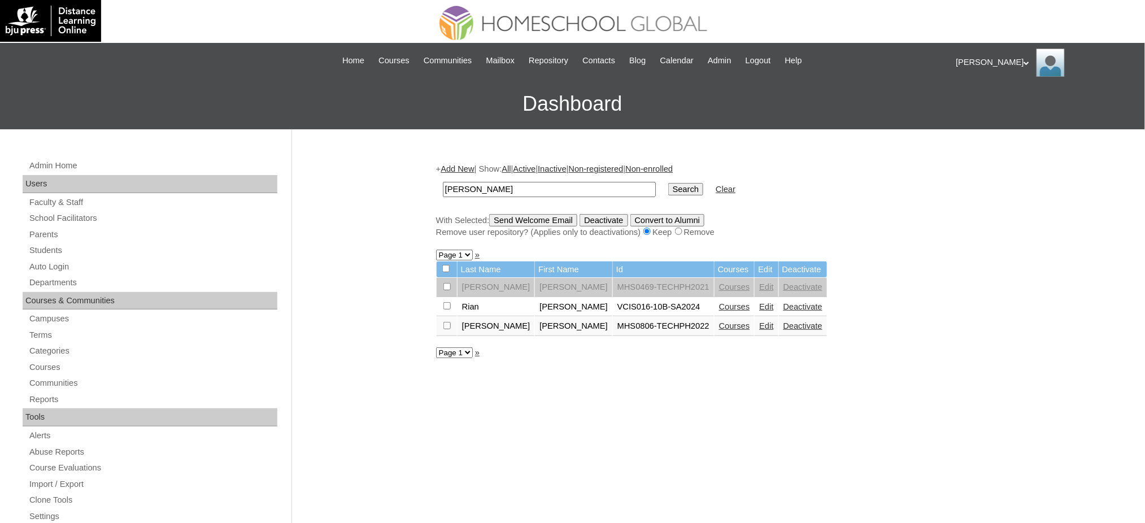
click at [719, 324] on link "Courses" at bounding box center [734, 326] width 31 height 9
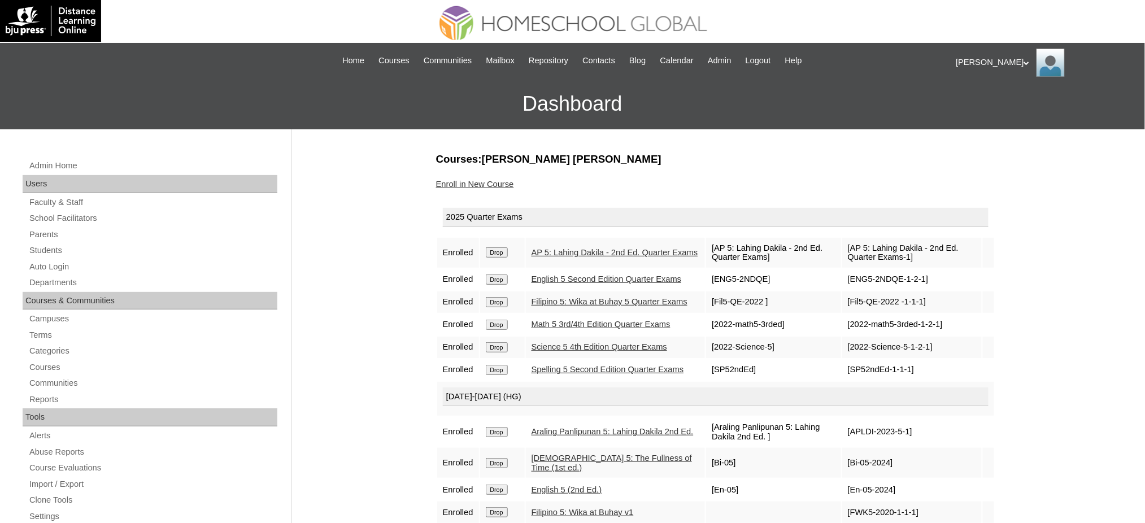
click at [482, 184] on link "Enroll in New Course" at bounding box center [475, 184] width 78 height 9
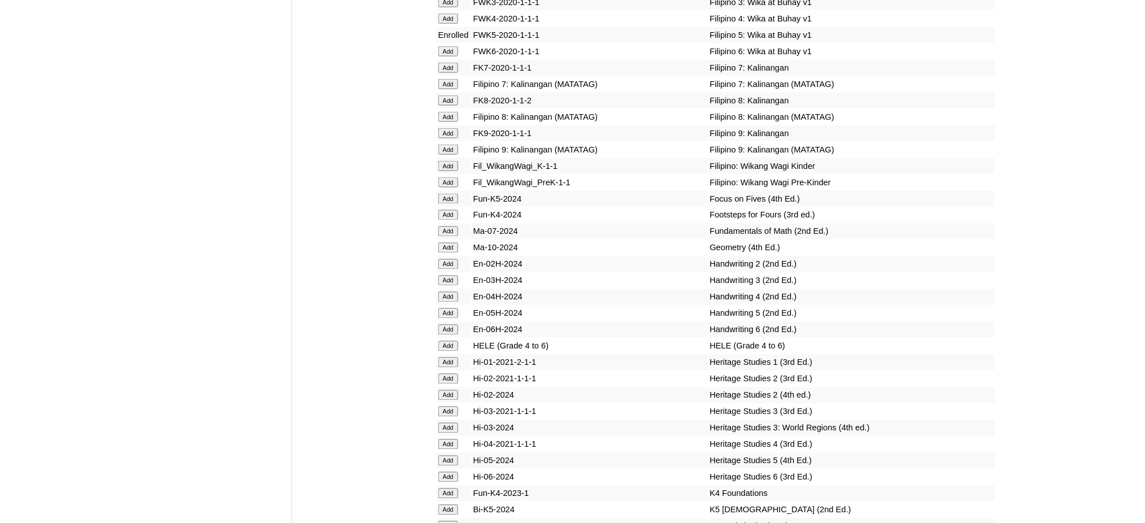
scroll to position [3843, 0]
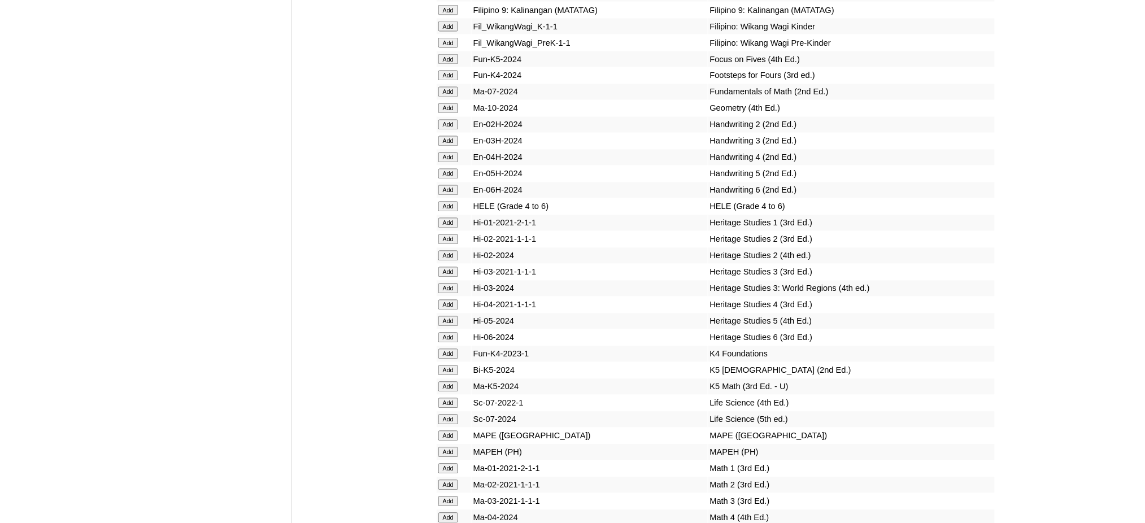
click at [448, 202] on input "Add" at bounding box center [449, 207] width 20 height 10
click at [447, 448] on input "Add" at bounding box center [449, 453] width 20 height 10
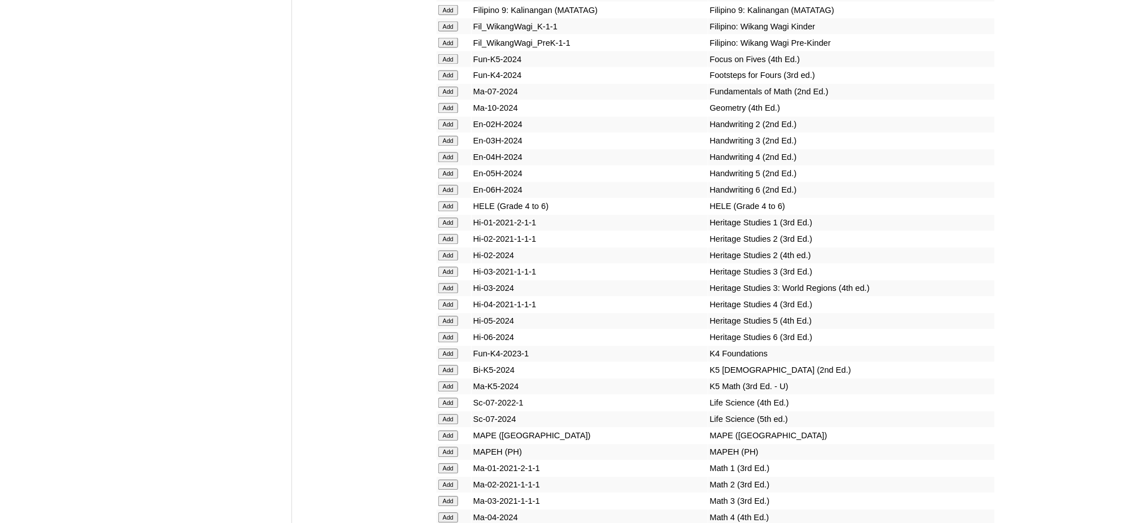
click at [447, 448] on input "Add" at bounding box center [449, 453] width 20 height 10
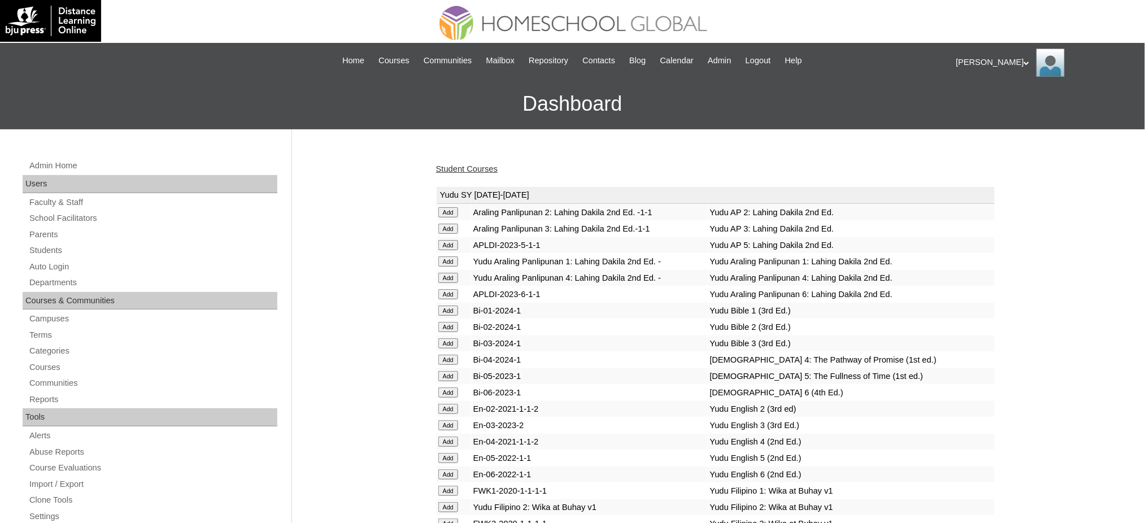
click at [492, 168] on link "Student Courses" at bounding box center [467, 168] width 62 height 9
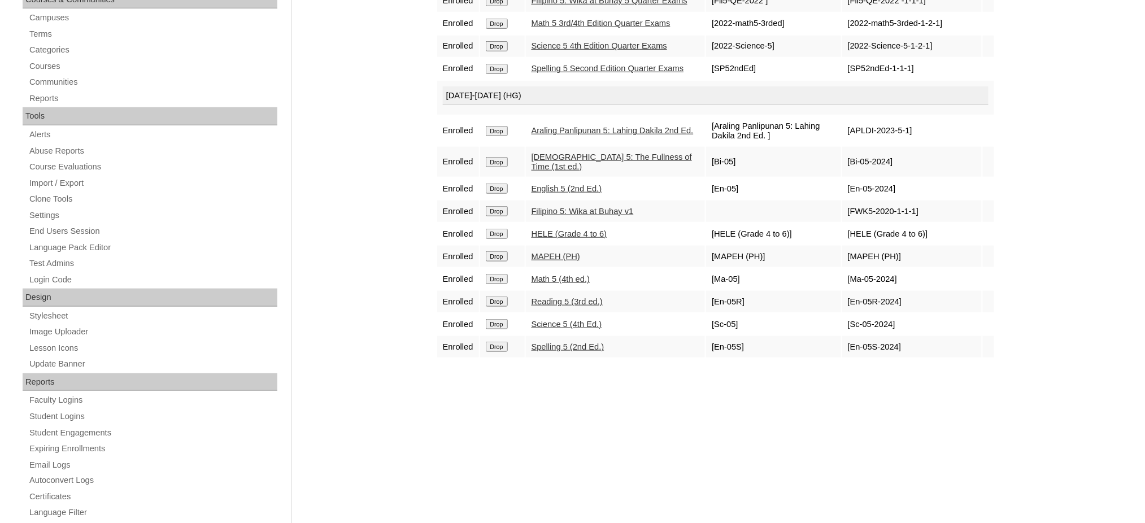
scroll to position [75, 0]
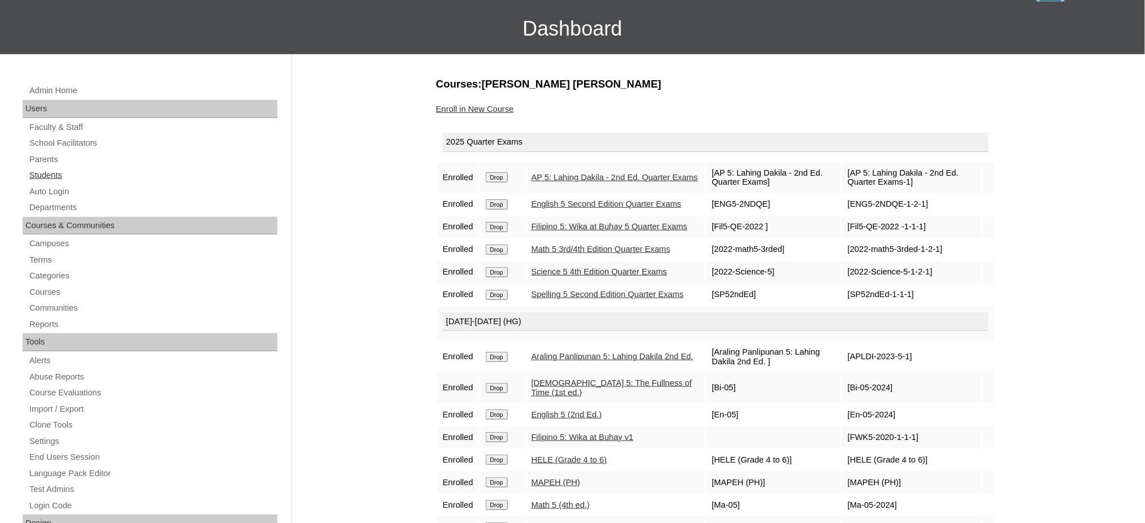
click at [49, 168] on link "Students" at bounding box center [152, 175] width 249 height 14
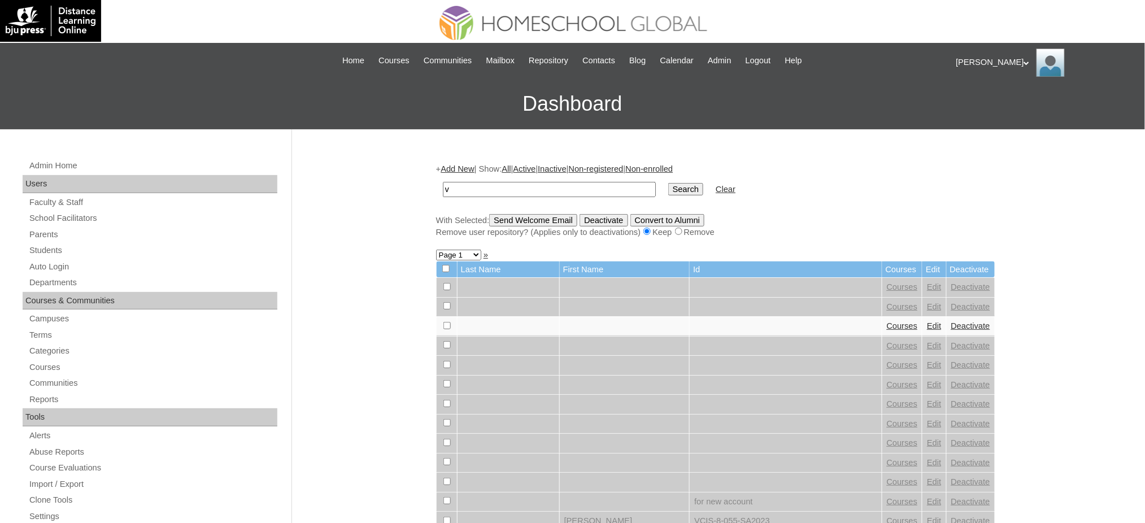
click at [562, 187] on input "v" at bounding box center [549, 189] width 213 height 15
type input "[PERSON_NAME]"
click at [669, 188] on input "Search" at bounding box center [686, 189] width 35 height 12
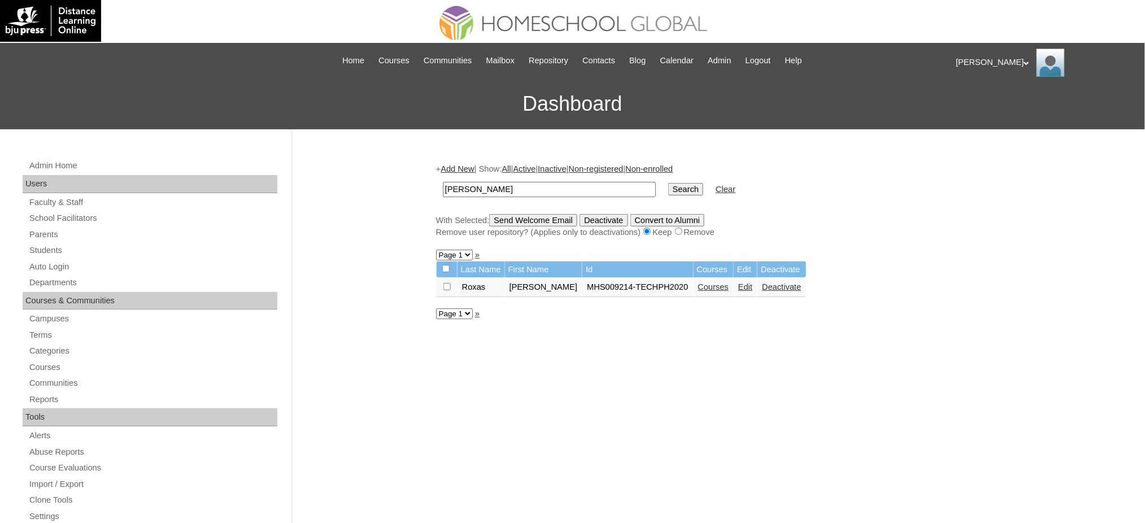
click at [698, 283] on link "Courses" at bounding box center [713, 287] width 31 height 9
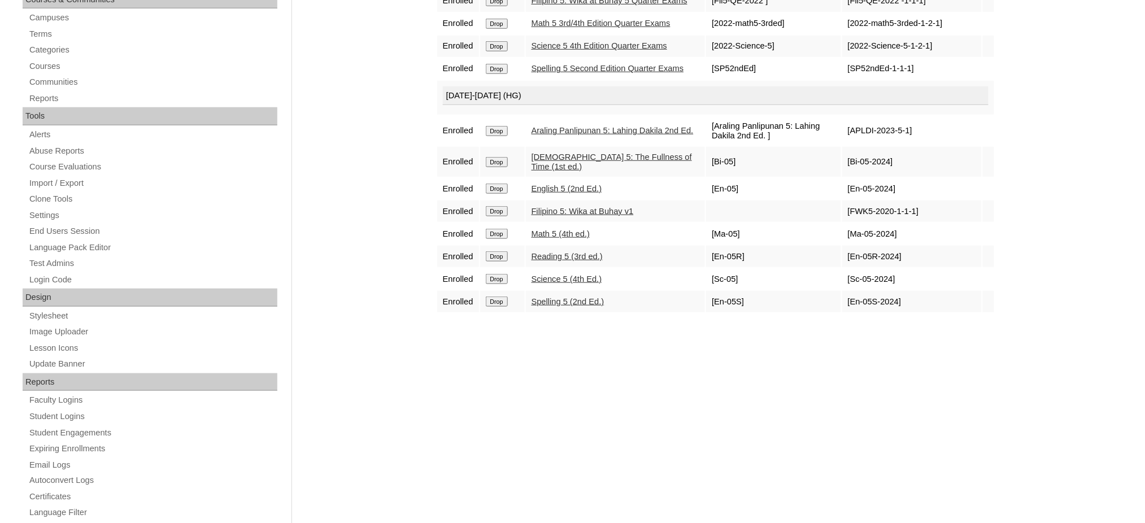
scroll to position [75, 0]
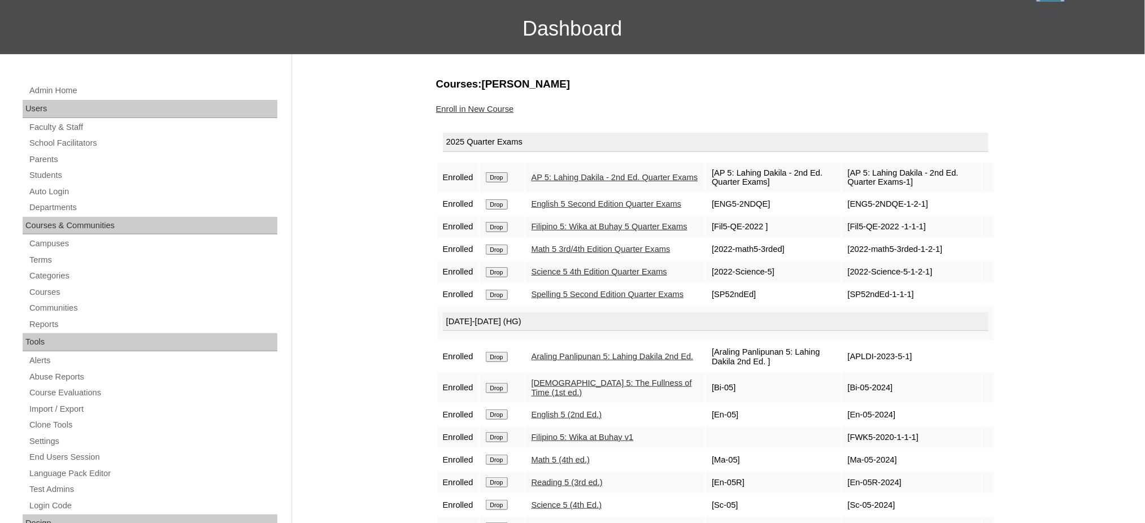
click at [487, 105] on link "Enroll in New Course" at bounding box center [475, 109] width 78 height 9
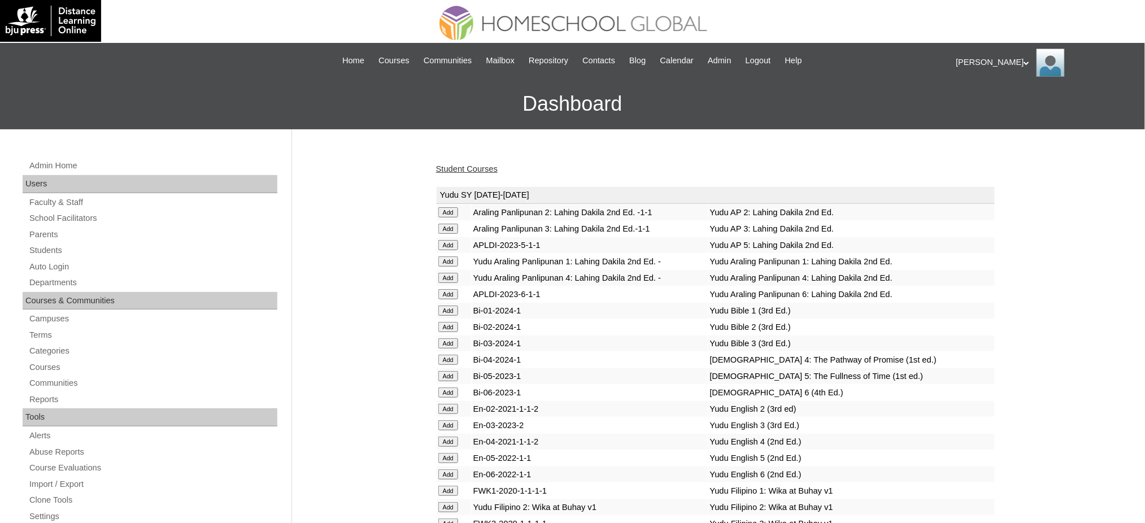
click at [484, 167] on link "Student Courses" at bounding box center [467, 168] width 62 height 9
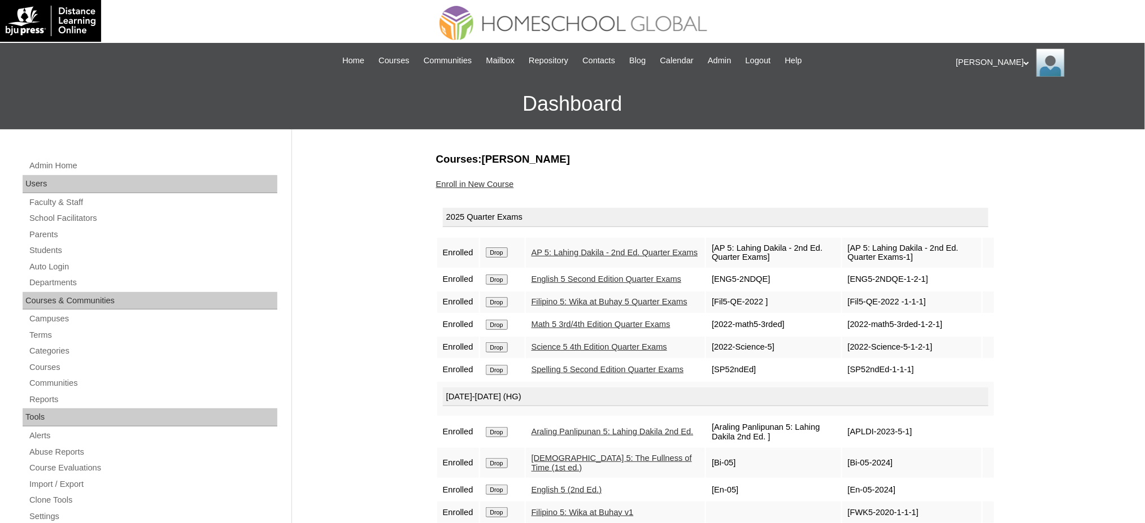
click at [477, 183] on link "Enroll in New Course" at bounding box center [475, 184] width 78 height 9
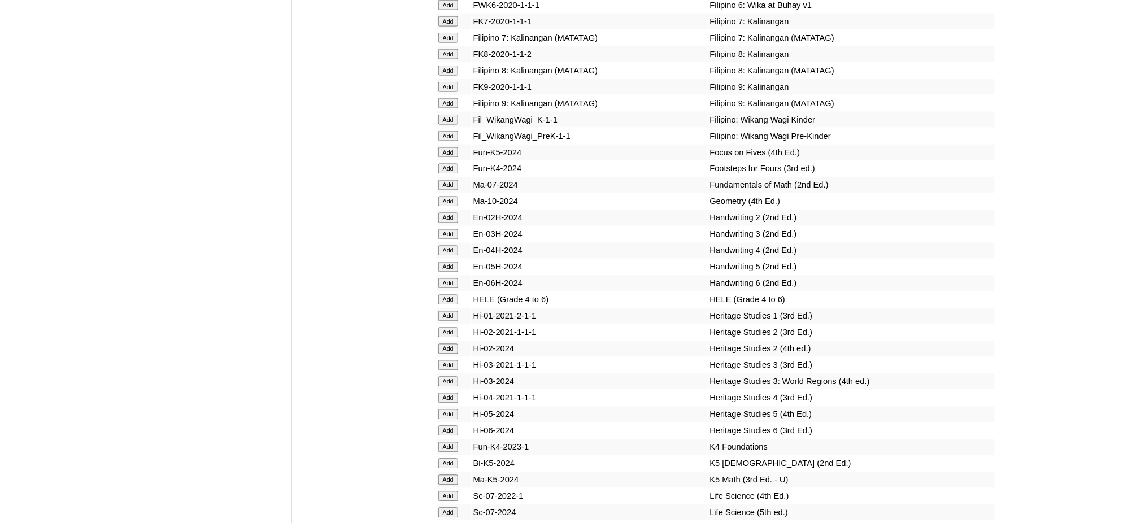
scroll to position [3843, 0]
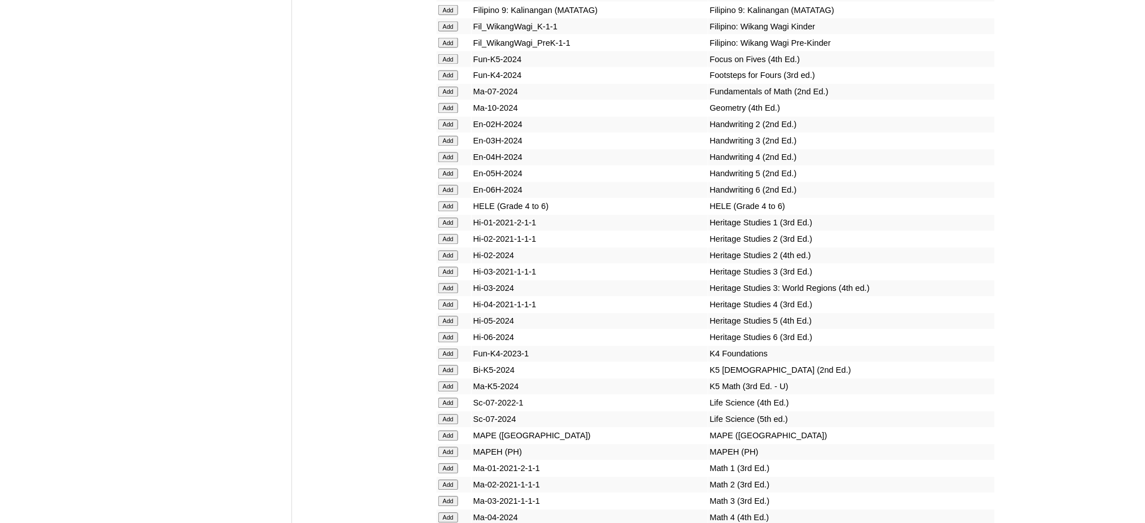
click at [450, 202] on input "Add" at bounding box center [449, 207] width 20 height 10
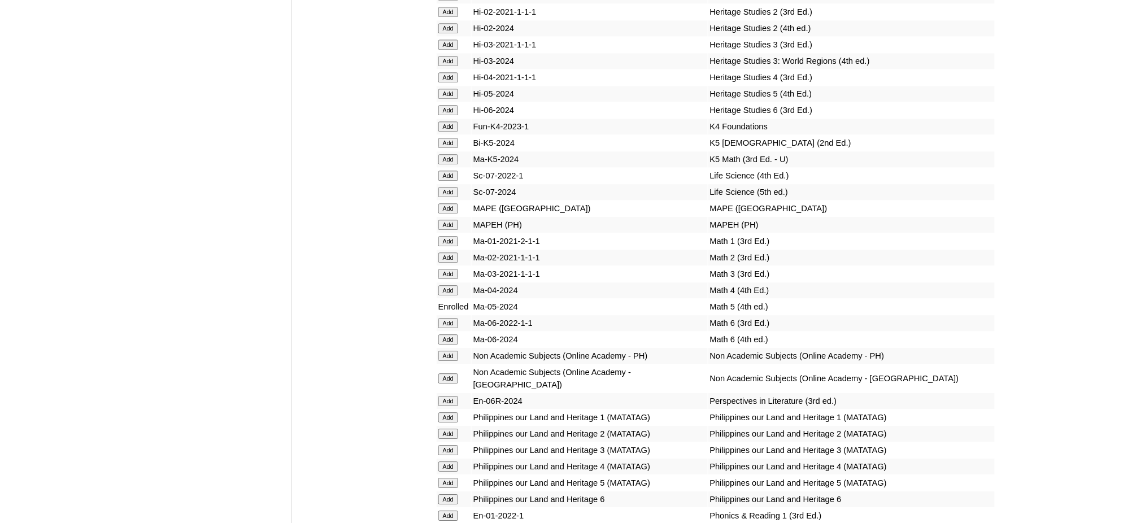
scroll to position [4069, 0]
click at [453, 222] on input "Add" at bounding box center [449, 227] width 20 height 10
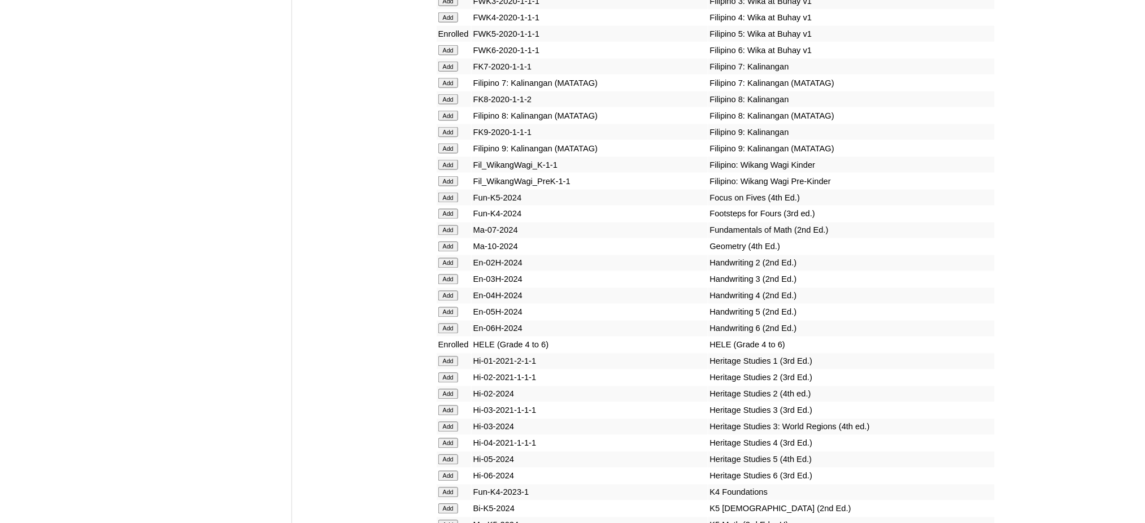
scroll to position [3692, 0]
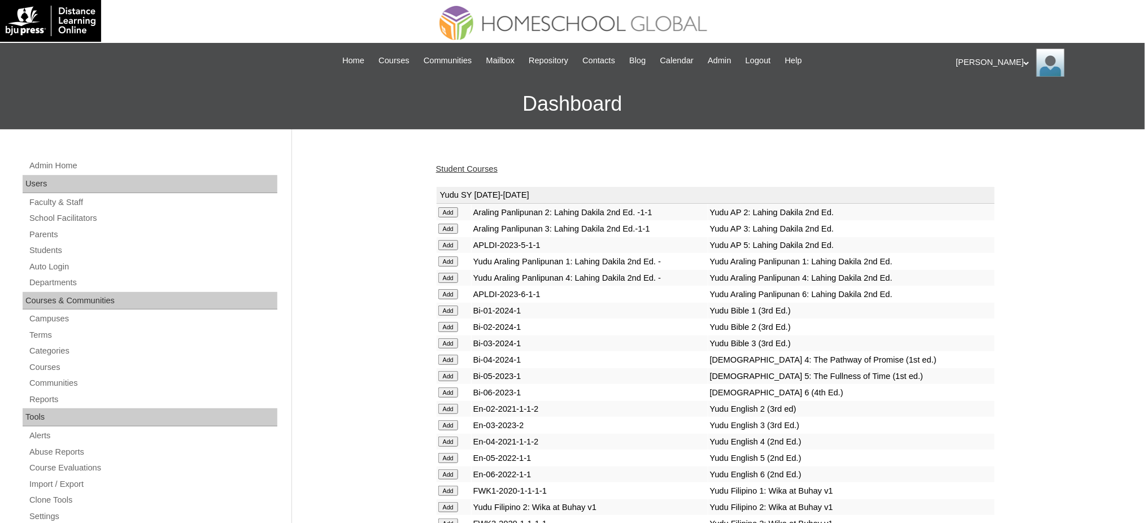
click at [484, 169] on link "Student Courses" at bounding box center [467, 168] width 62 height 9
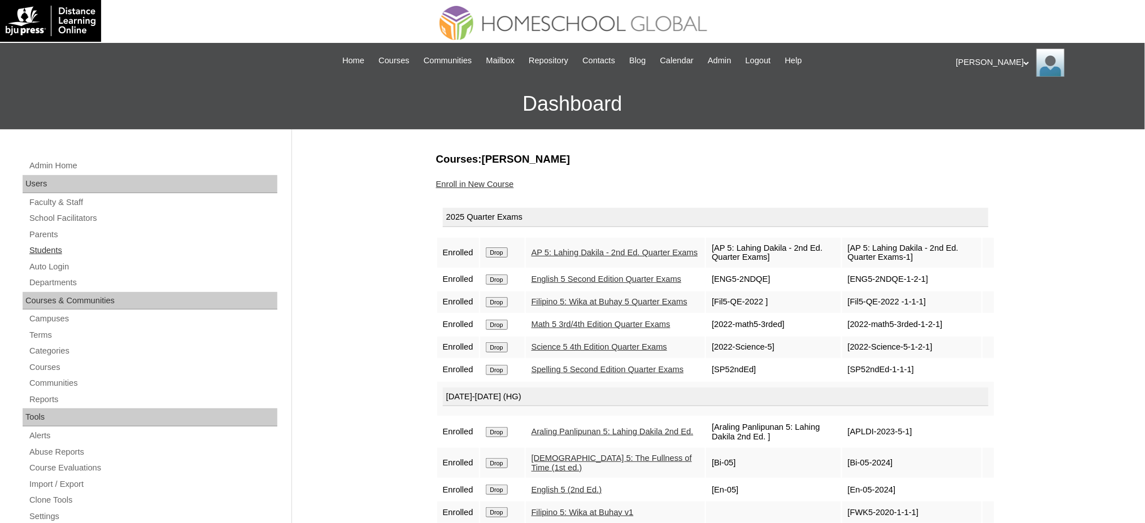
click at [33, 248] on link "Students" at bounding box center [152, 251] width 249 height 14
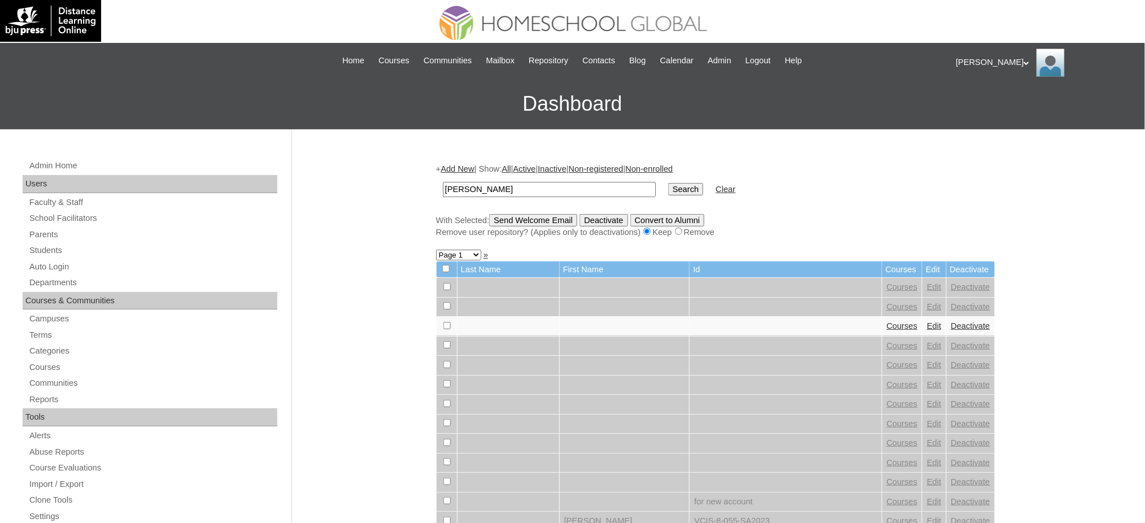
type input "[PERSON_NAME]"
click at [669, 183] on input "Search" at bounding box center [686, 189] width 35 height 12
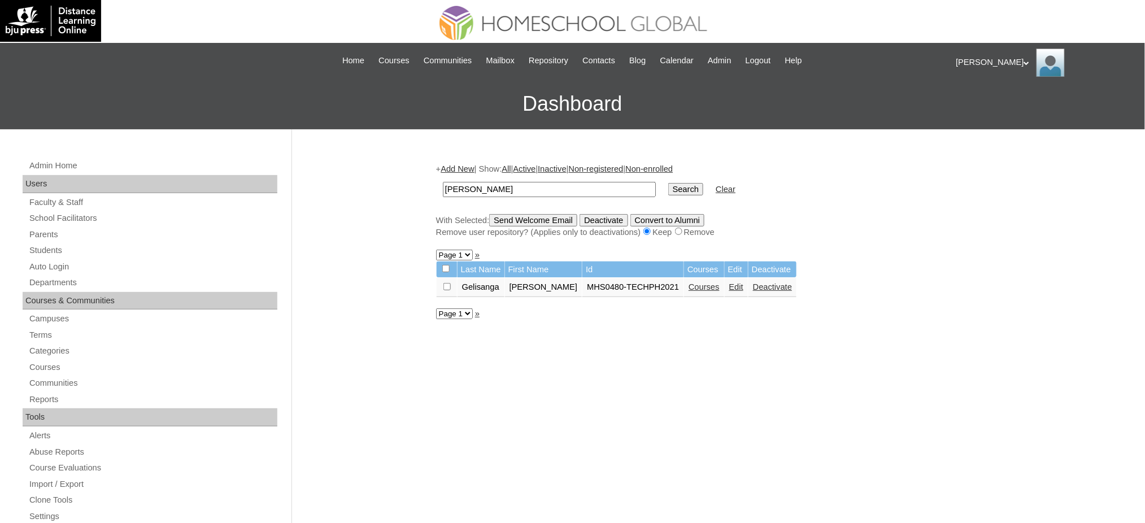
click at [689, 284] on link "Courses" at bounding box center [704, 287] width 31 height 9
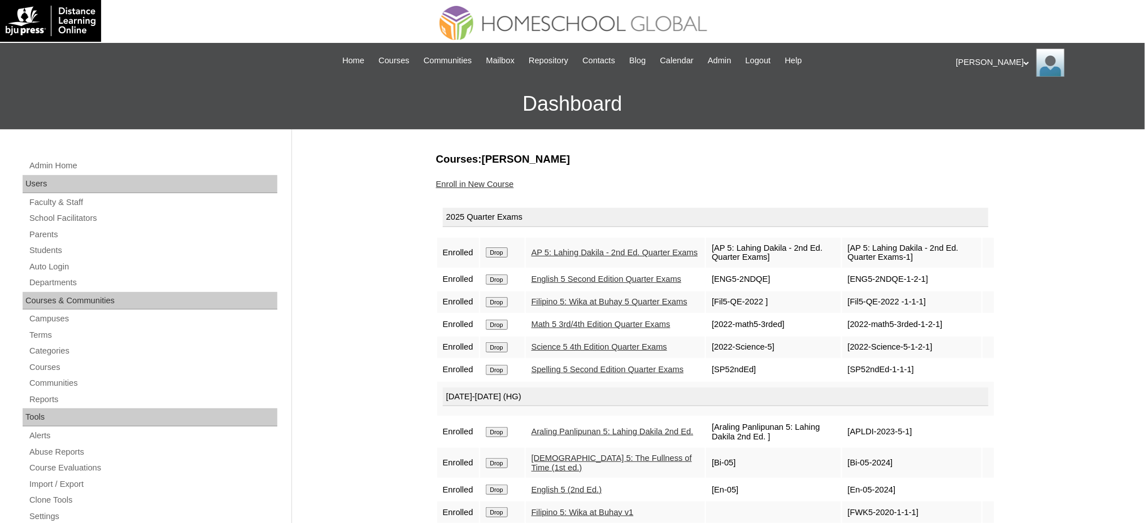
click at [479, 182] on link "Enroll in New Course" at bounding box center [475, 184] width 78 height 9
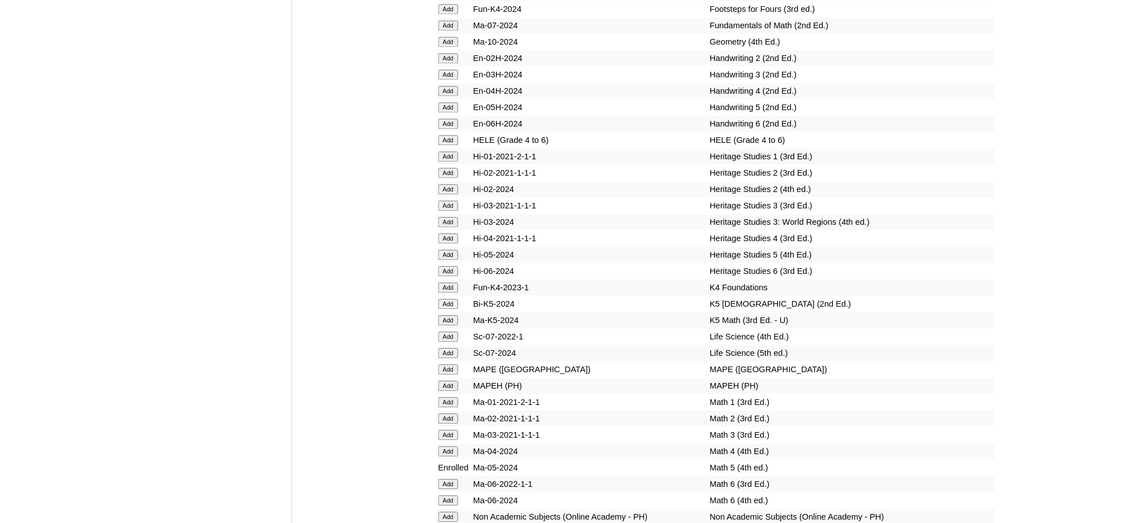
scroll to position [3918, 0]
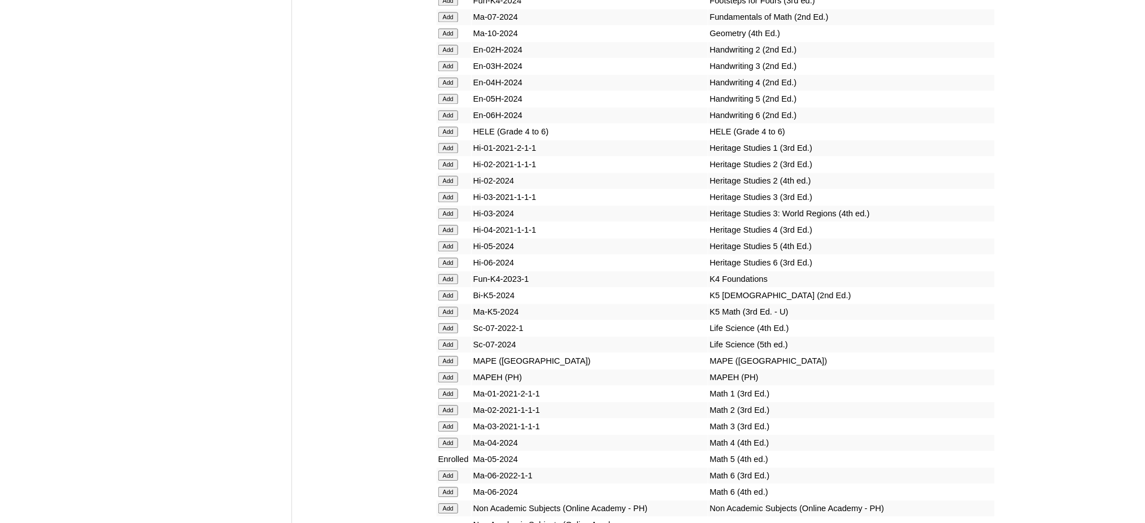
click at [453, 127] on input "Add" at bounding box center [449, 132] width 20 height 10
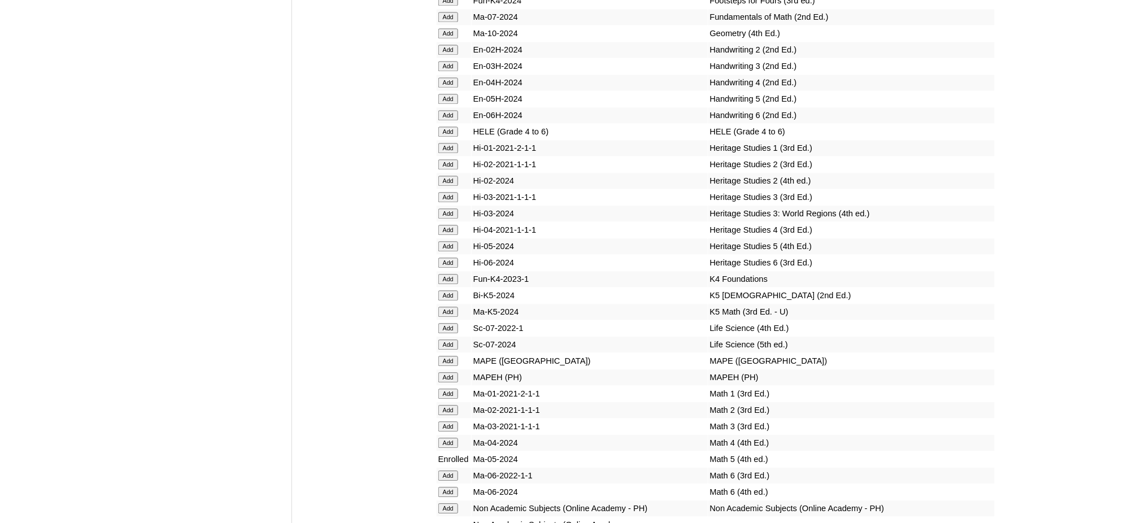
click at [452, 372] on input "Add" at bounding box center [449, 377] width 20 height 10
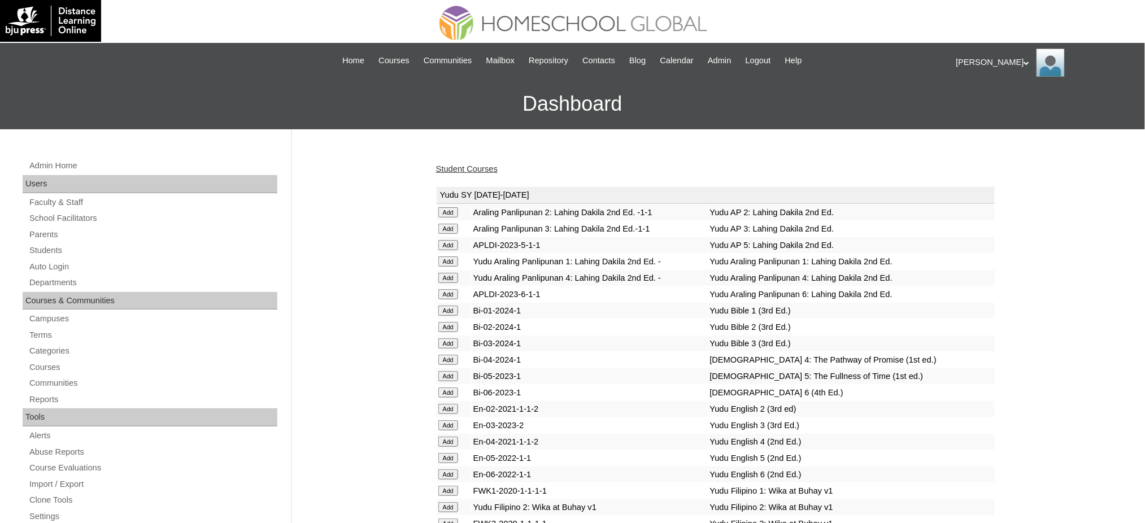
click at [470, 169] on link "Student Courses" at bounding box center [467, 168] width 62 height 9
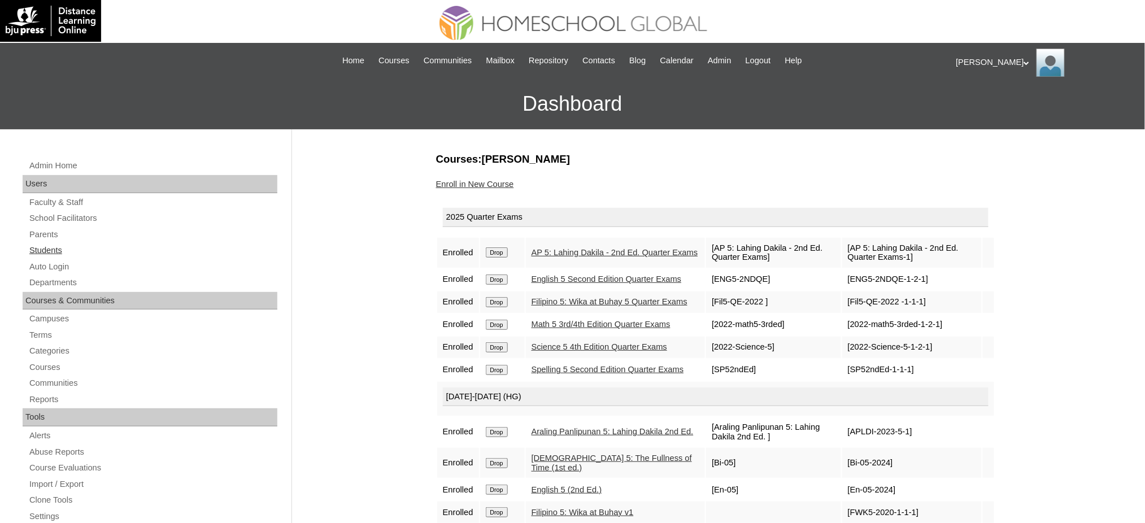
drag, startPoint x: 42, startPoint y: 250, endPoint x: 47, endPoint y: 245, distance: 7.6
click at [41, 250] on link "Students" at bounding box center [152, 251] width 249 height 14
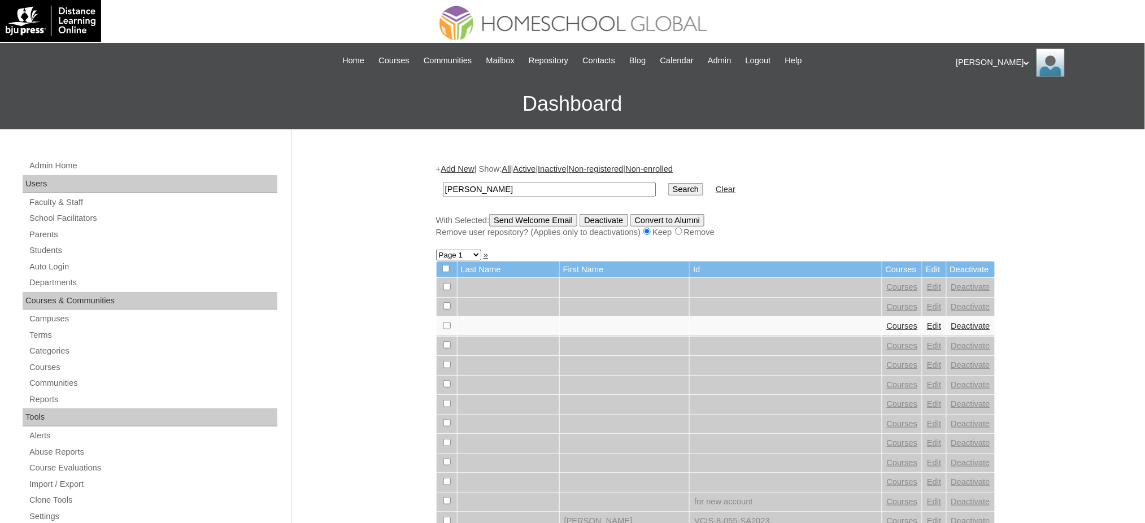
type input "[PERSON_NAME]"
click at [669, 187] on input "Search" at bounding box center [686, 189] width 35 height 12
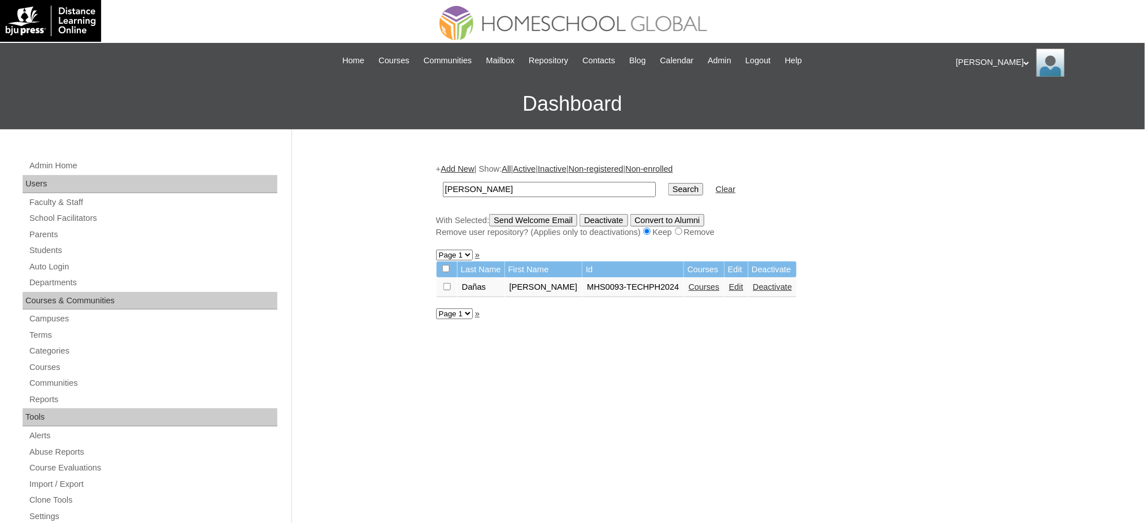
click at [689, 283] on link "Courses" at bounding box center [704, 287] width 31 height 9
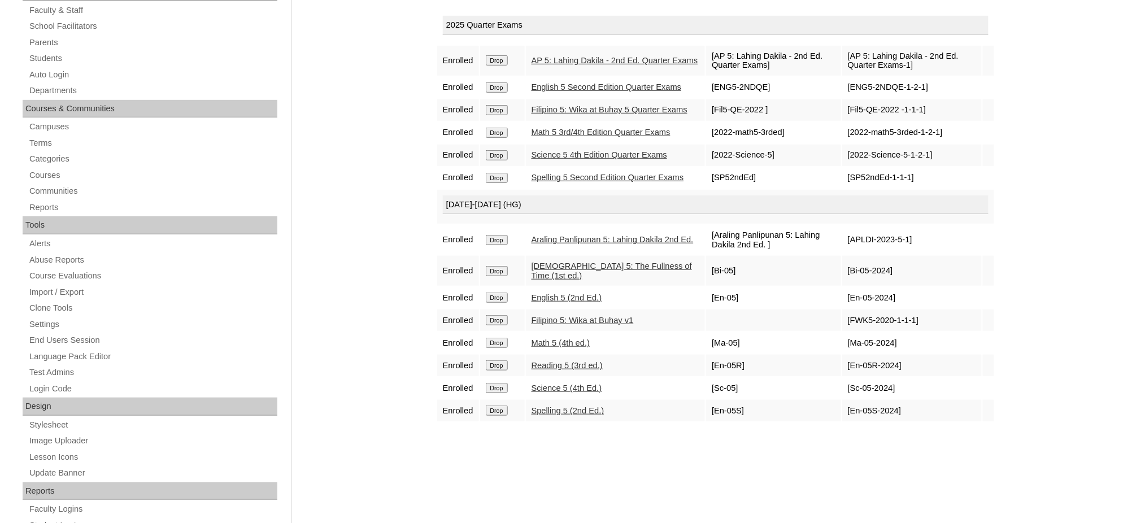
scroll to position [75, 0]
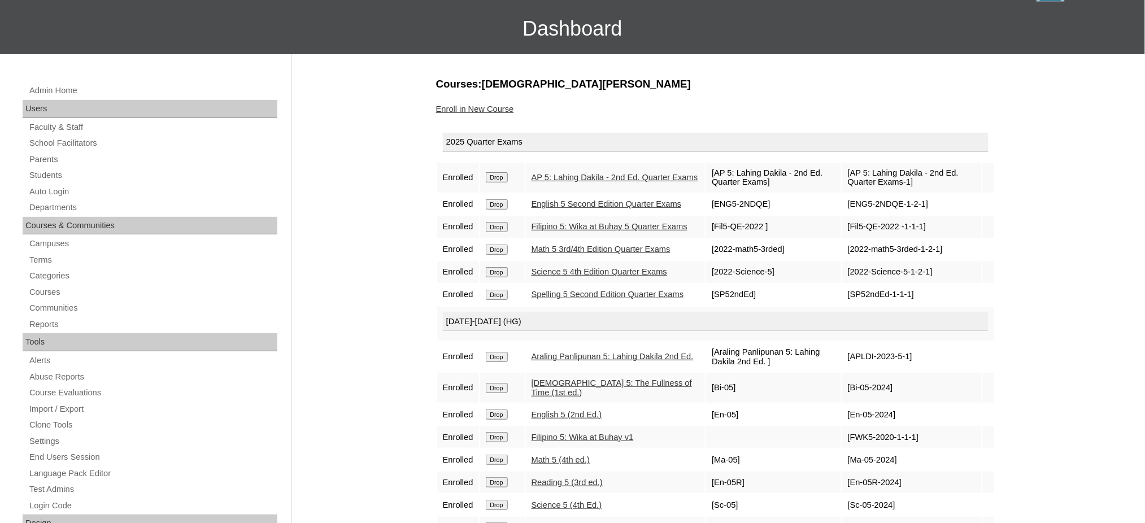
click at [483, 111] on link "Enroll in New Course" at bounding box center [475, 109] width 78 height 9
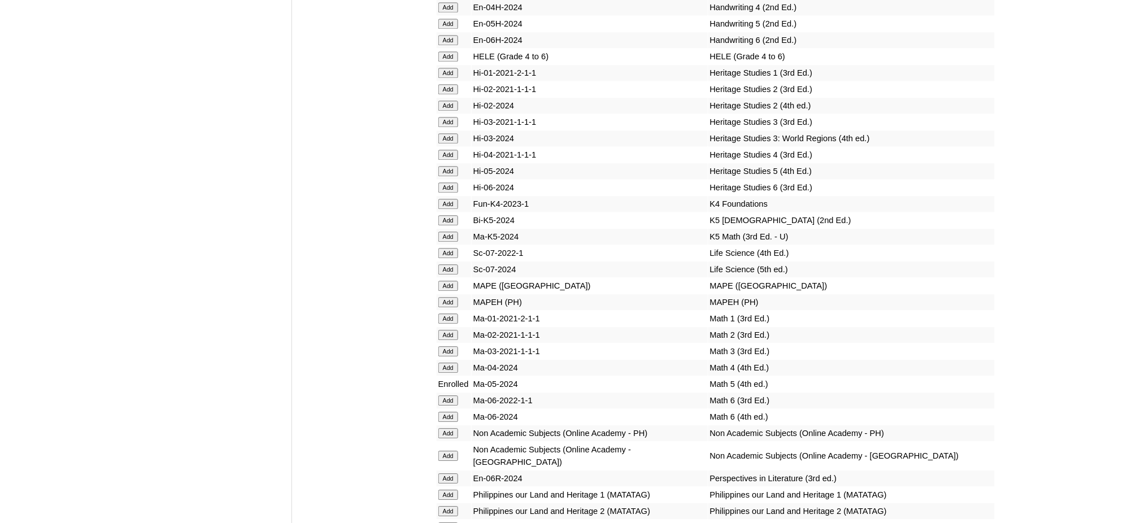
scroll to position [3918, 0]
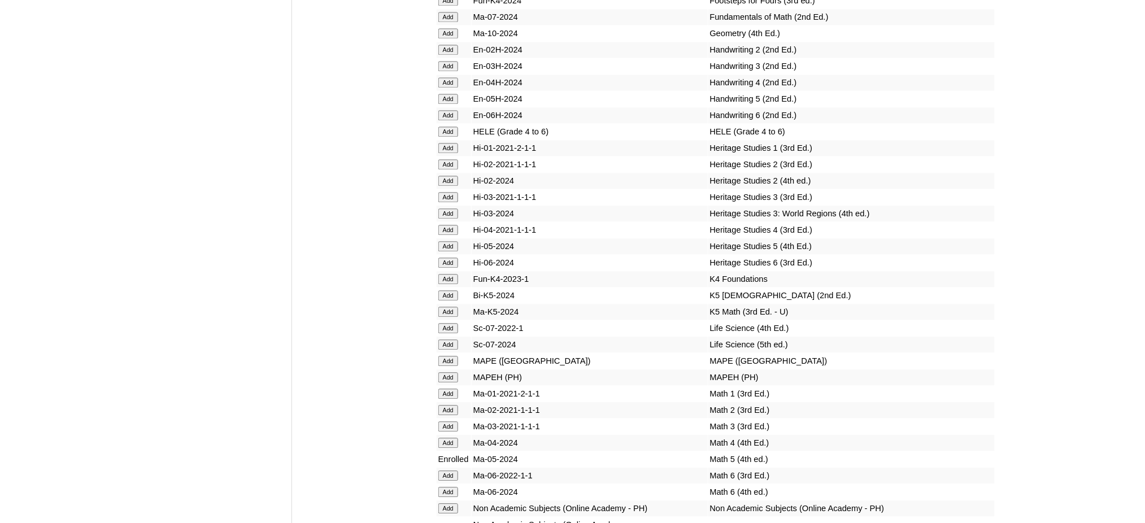
click at [448, 127] on input "Add" at bounding box center [449, 132] width 20 height 10
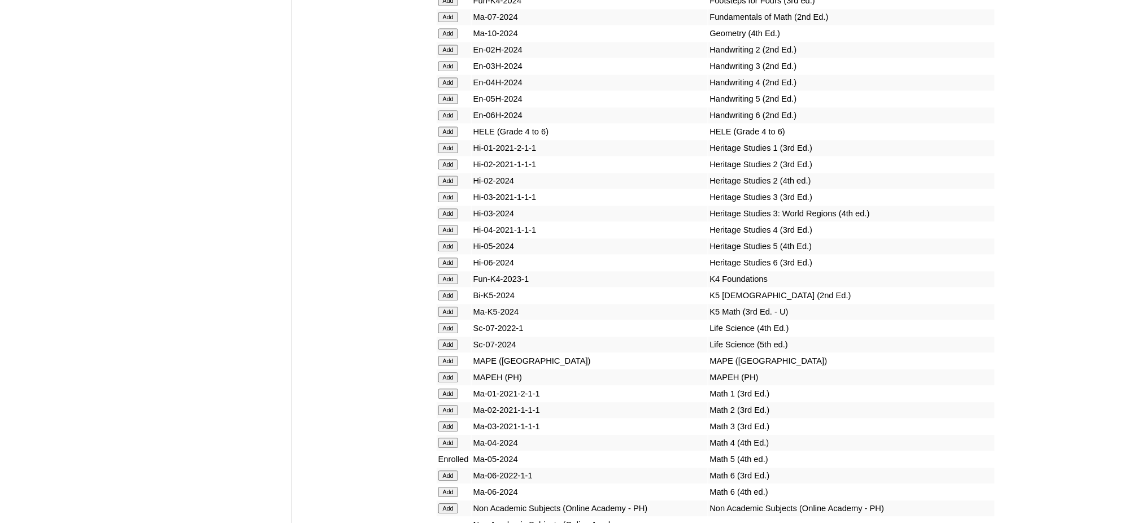
click at [448, 127] on input "Add" at bounding box center [449, 132] width 20 height 10
click at [450, 372] on input "Add" at bounding box center [449, 377] width 20 height 10
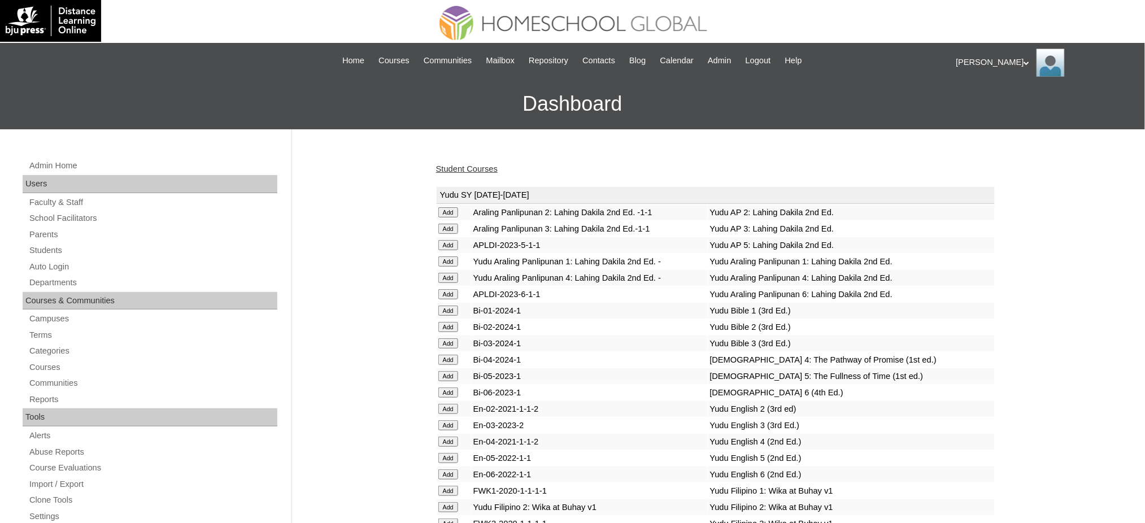
click at [454, 170] on link "Student Courses" at bounding box center [467, 168] width 62 height 9
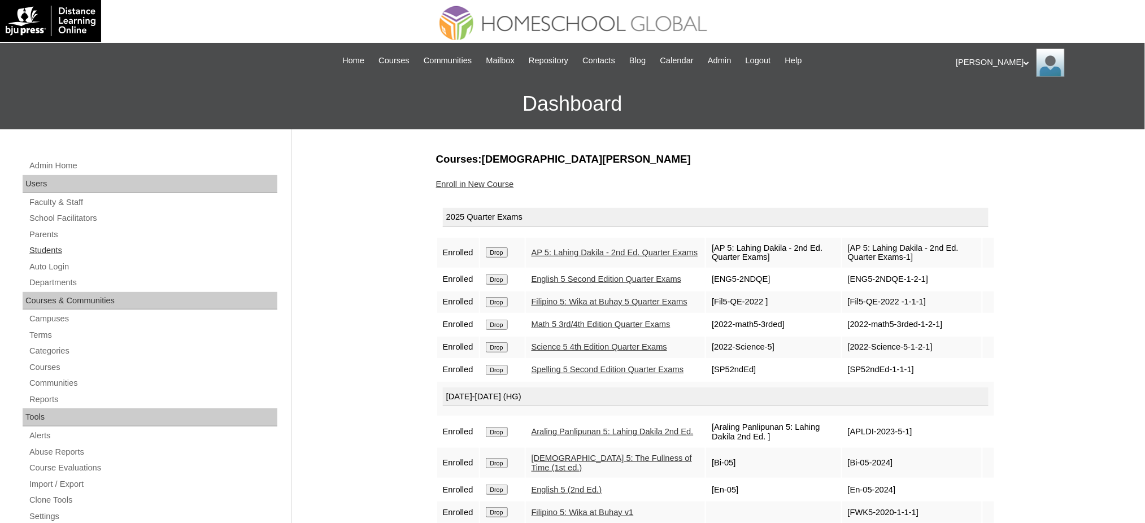
click at [53, 249] on link "Students" at bounding box center [152, 251] width 249 height 14
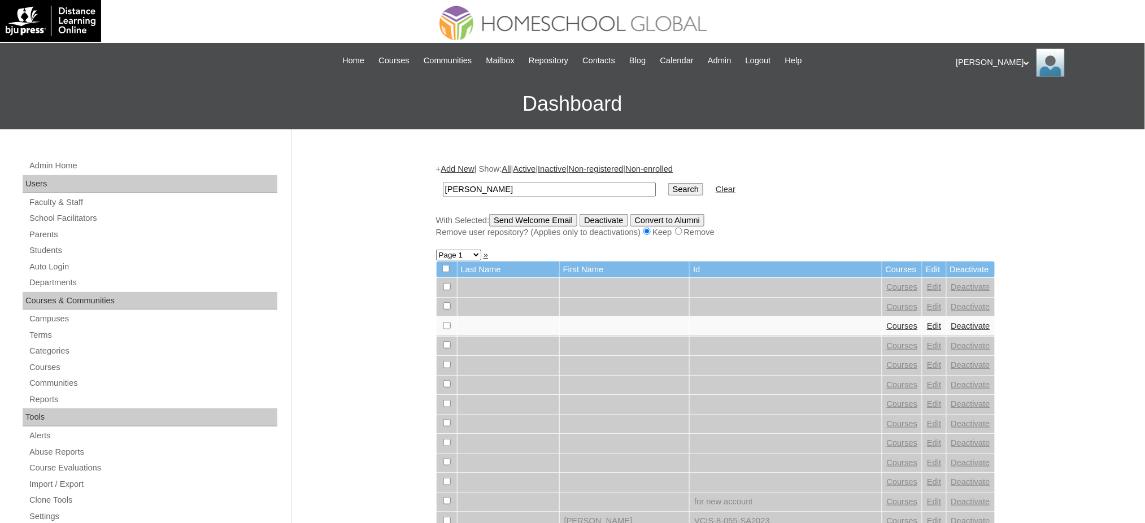
type input "[PERSON_NAME]"
click at [669, 188] on input "Search" at bounding box center [686, 189] width 35 height 12
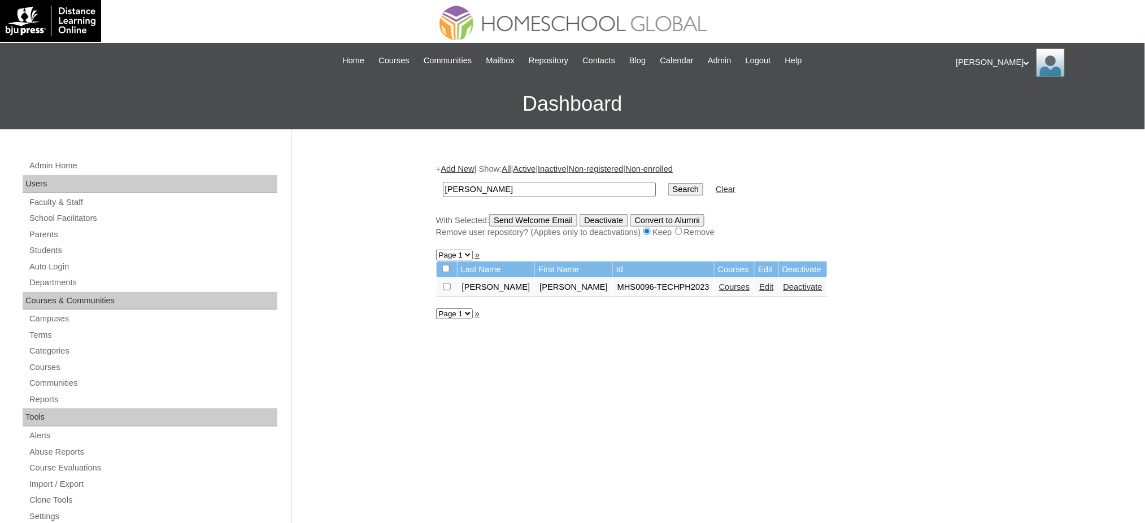
click at [719, 286] on link "Courses" at bounding box center [734, 287] width 31 height 9
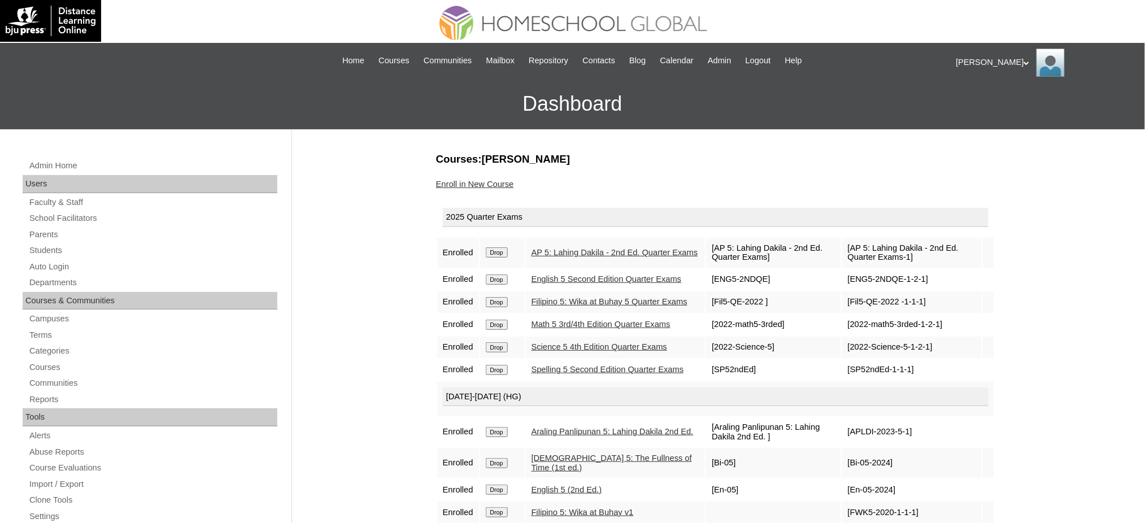
click at [449, 181] on link "Enroll in New Course" at bounding box center [475, 184] width 78 height 9
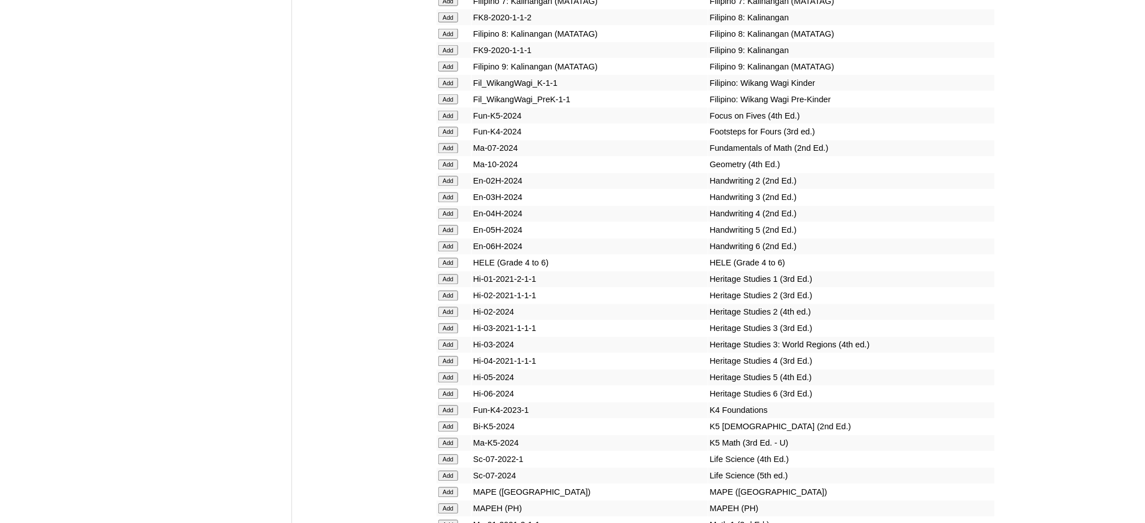
scroll to position [3918, 0]
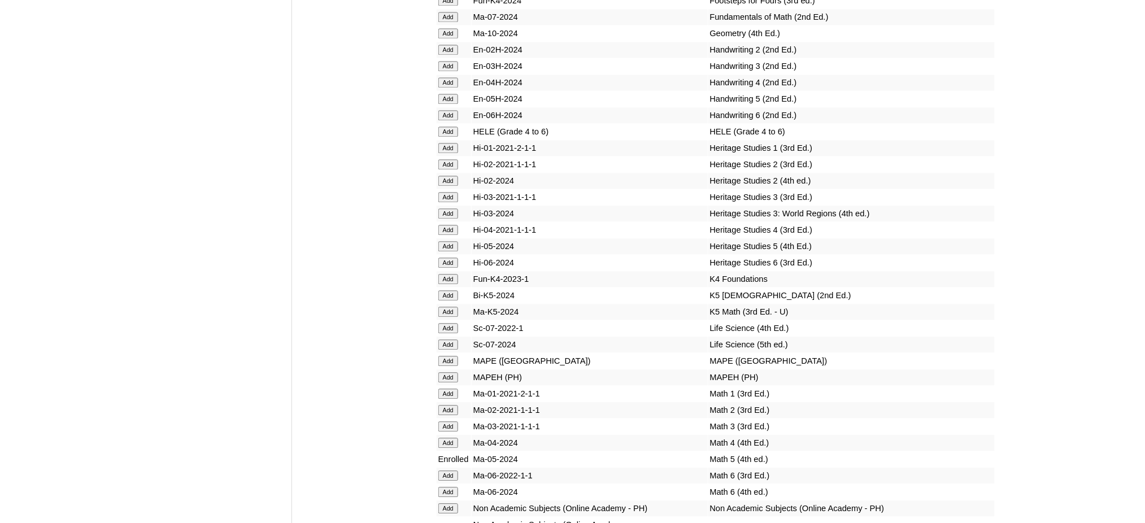
click at [447, 127] on input "Add" at bounding box center [449, 132] width 20 height 10
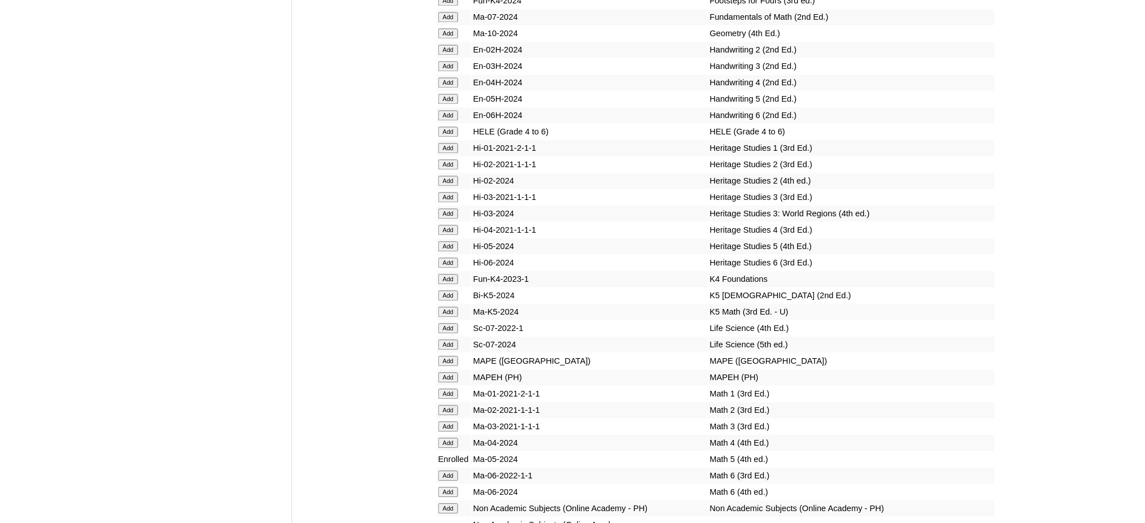
click at [441, 372] on input "Add" at bounding box center [449, 377] width 20 height 10
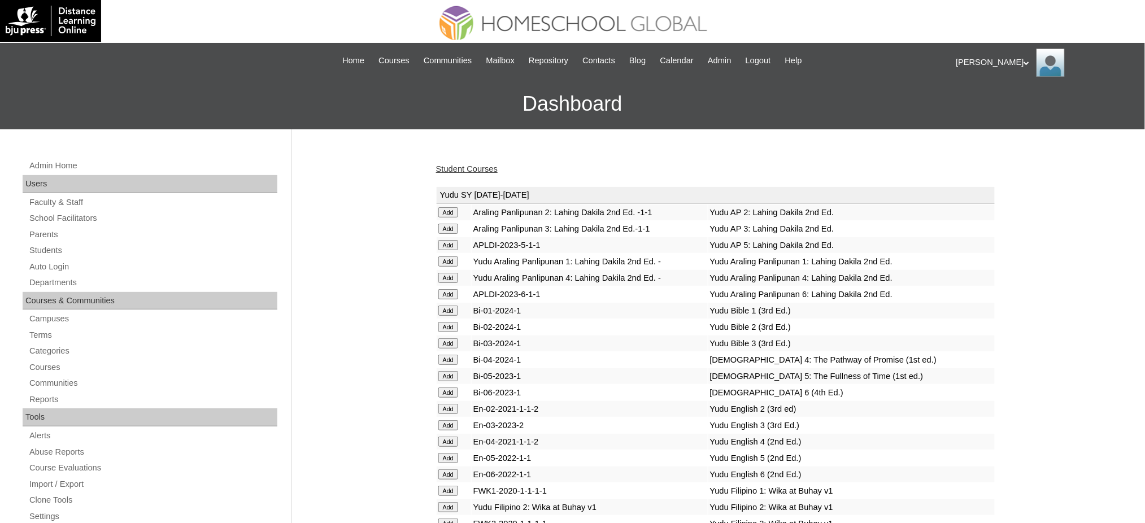
click at [475, 170] on link "Student Courses" at bounding box center [467, 168] width 62 height 9
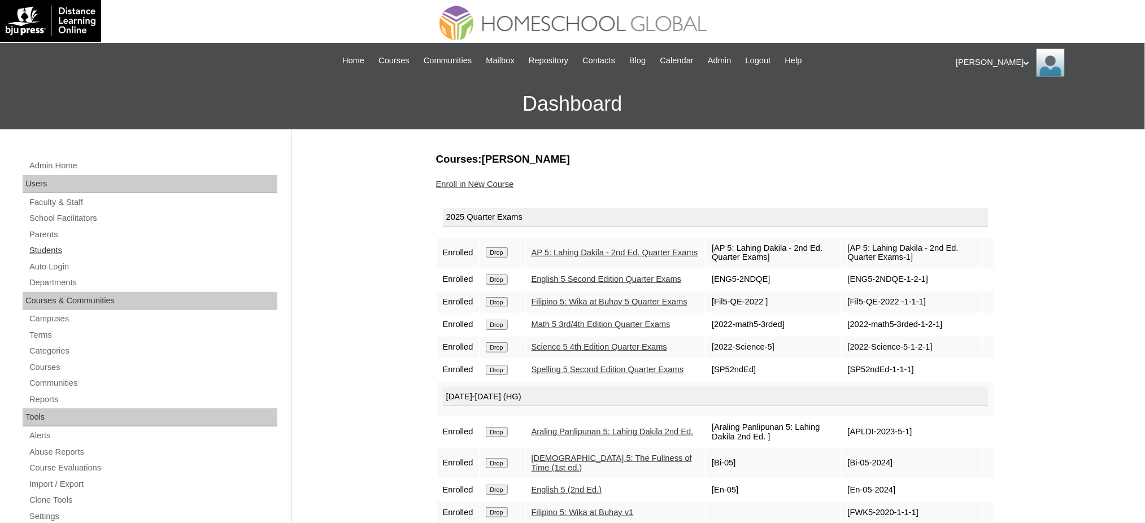
click at [46, 250] on link "Students" at bounding box center [152, 251] width 249 height 14
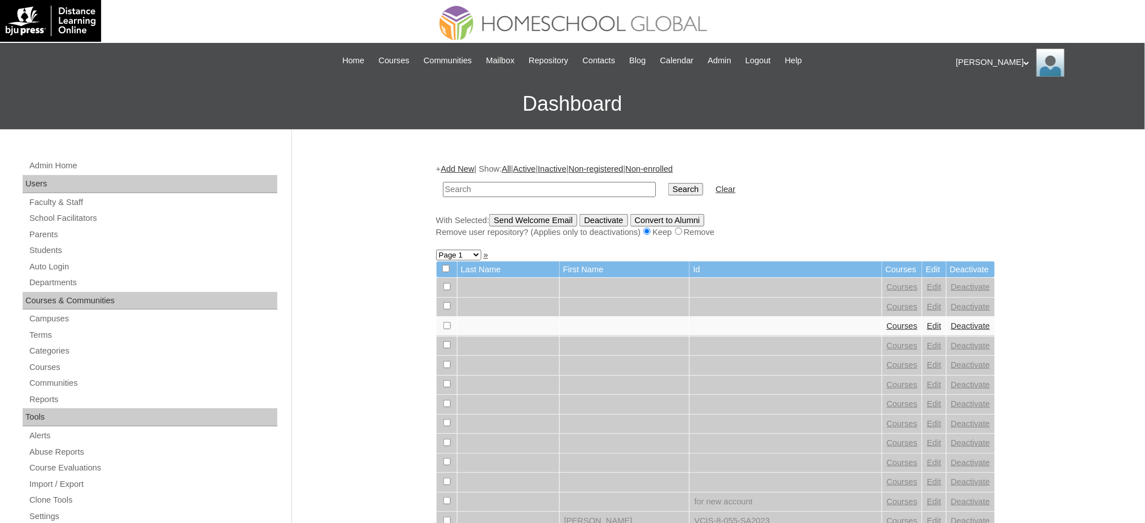
paste input "[PERSON_NAME]"
type input "[PERSON_NAME]"
click at [669, 187] on input "Search" at bounding box center [686, 189] width 35 height 12
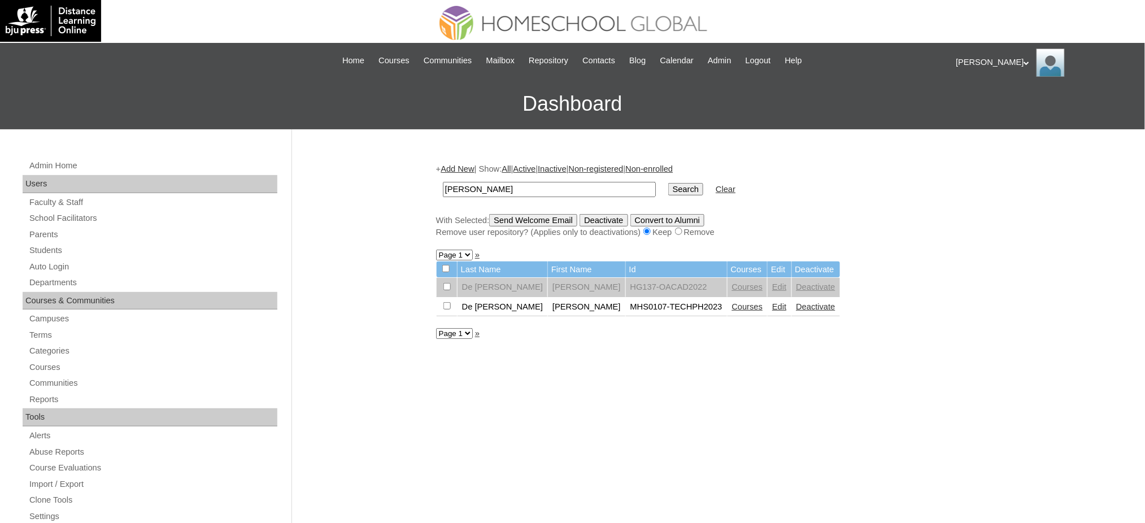
click at [732, 305] on link "Courses" at bounding box center [747, 306] width 31 height 9
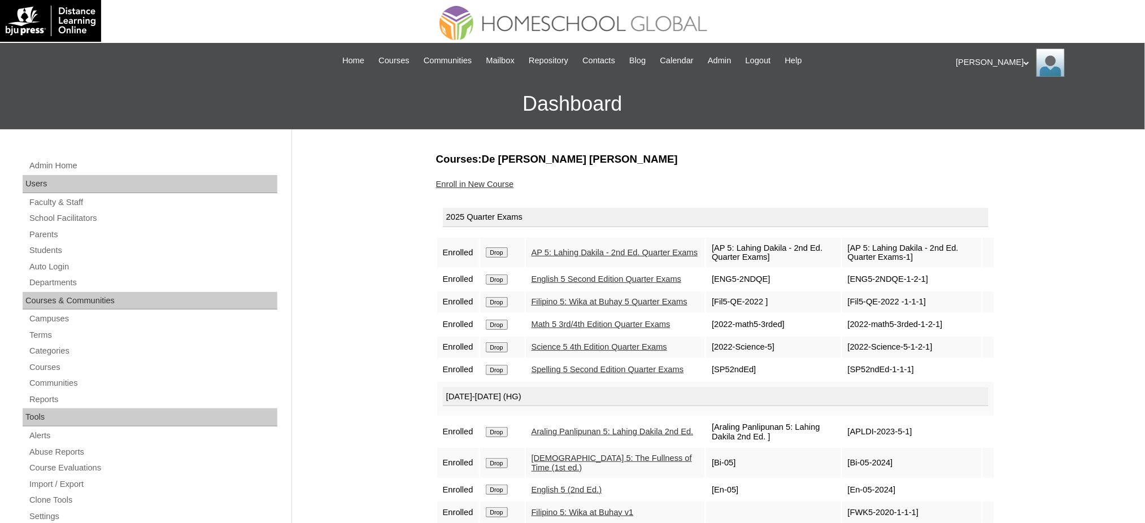
click at [477, 180] on link "Enroll in New Course" at bounding box center [475, 184] width 78 height 9
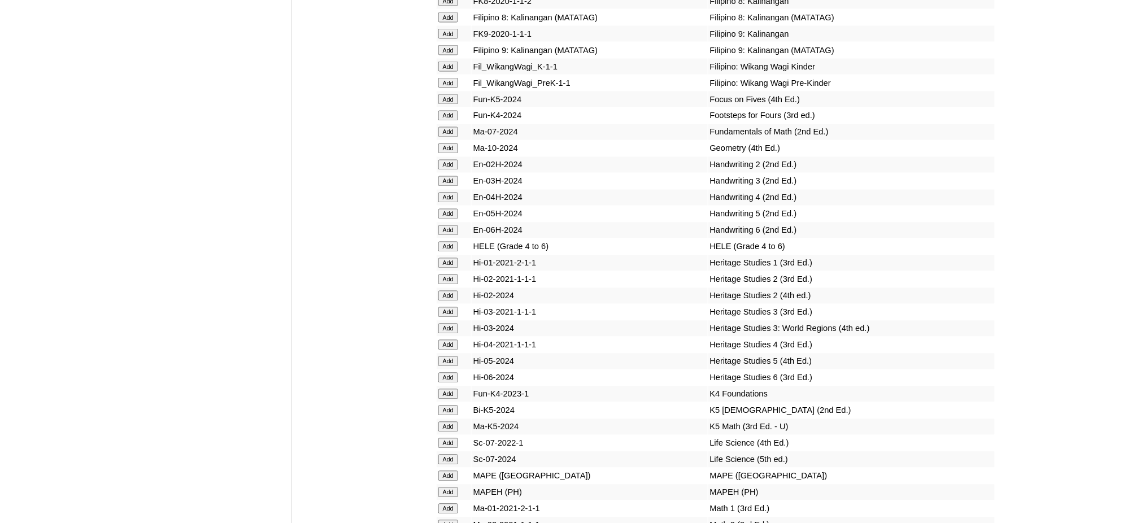
scroll to position [3843, 0]
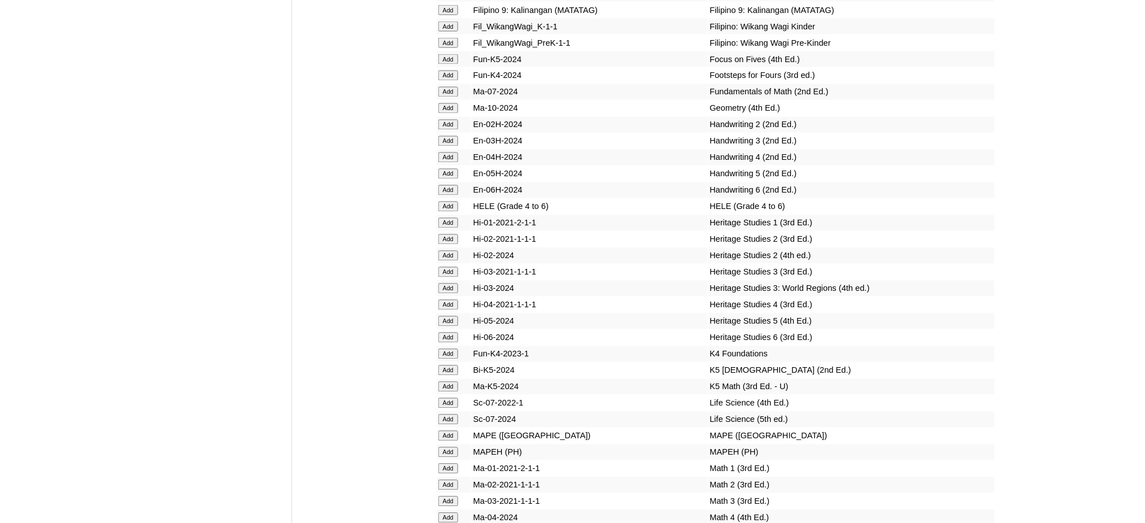
click at [454, 202] on input "Add" at bounding box center [449, 207] width 20 height 10
click at [450, 448] on input "Add" at bounding box center [449, 453] width 20 height 10
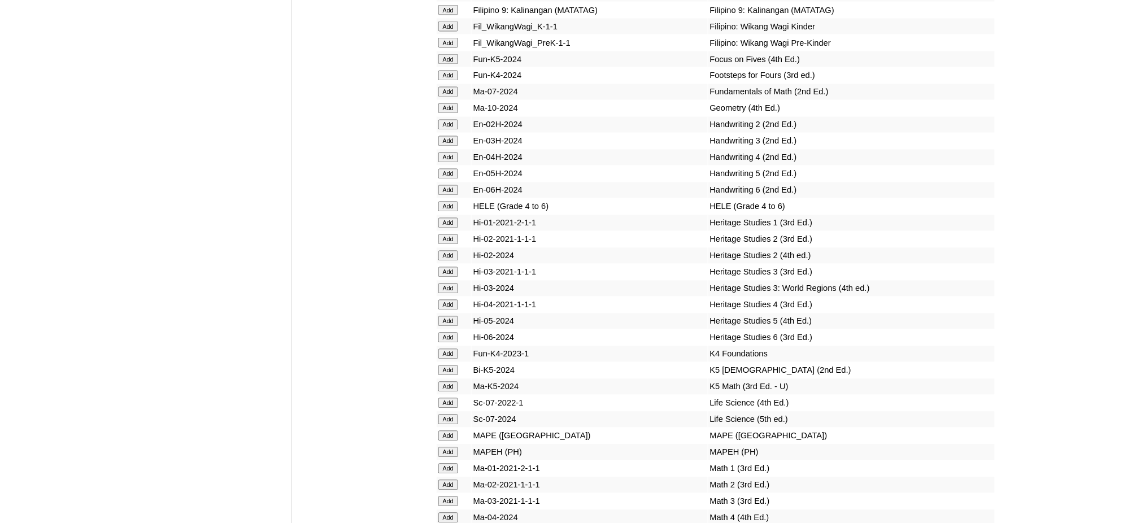
click at [449, 448] on input "Add" at bounding box center [449, 453] width 20 height 10
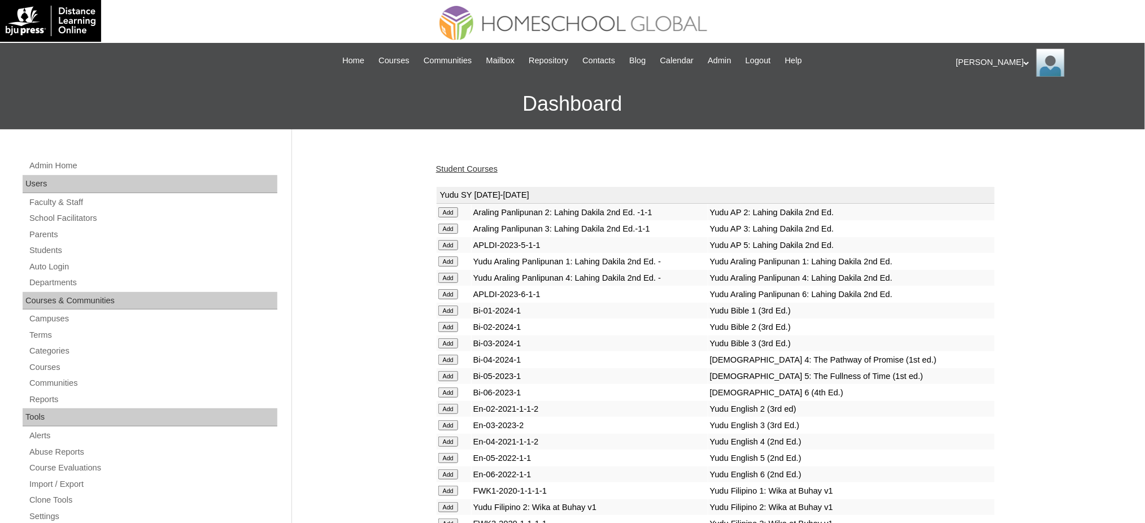
click at [475, 167] on link "Student Courses" at bounding box center [467, 168] width 62 height 9
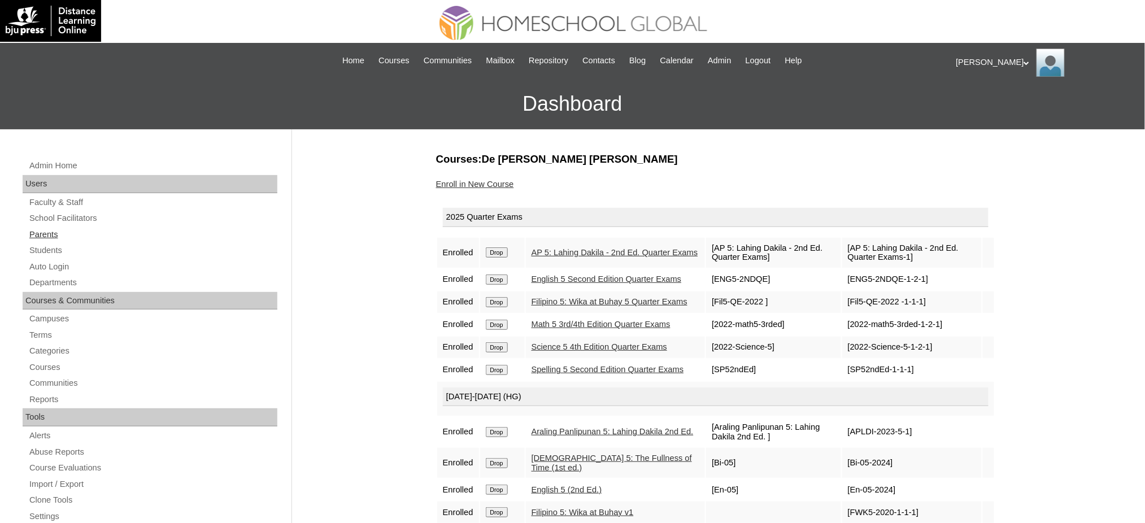
click at [46, 236] on link "Parents" at bounding box center [152, 235] width 249 height 14
click at [52, 251] on link "Students" at bounding box center [152, 251] width 249 height 14
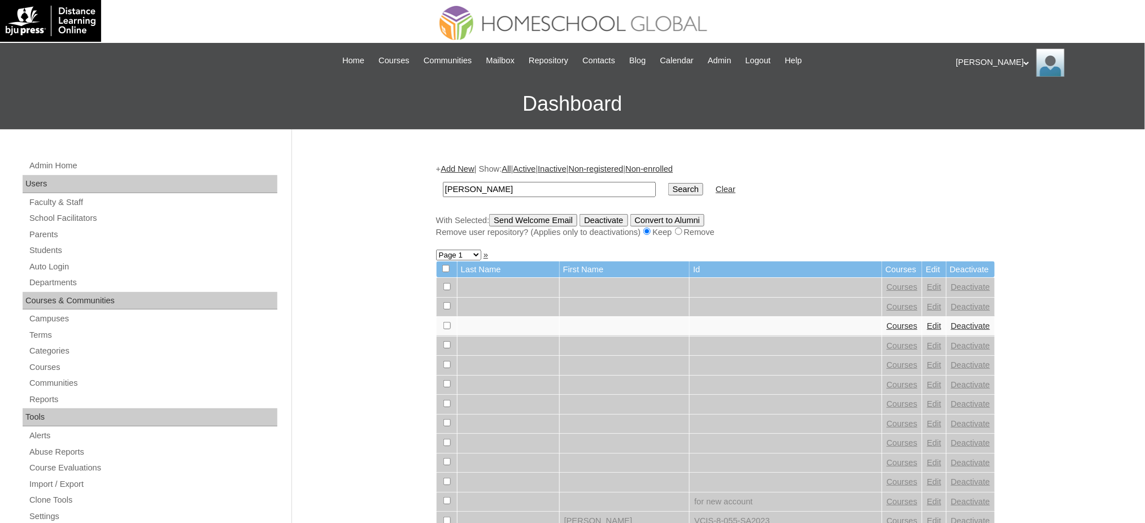
type input "[PERSON_NAME]"
click at [669, 185] on input "Search" at bounding box center [686, 189] width 35 height 12
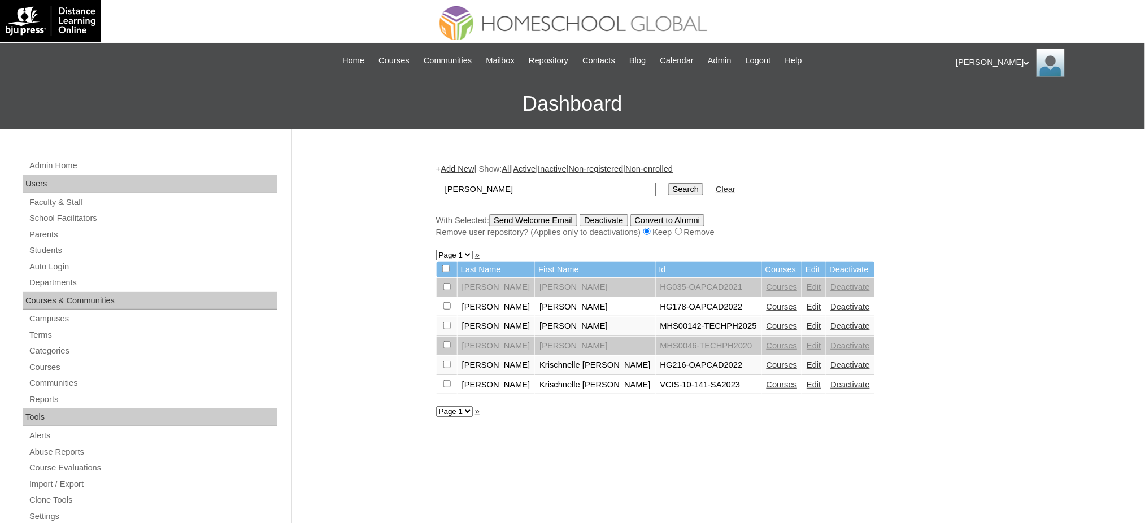
click at [767, 322] on link "Courses" at bounding box center [782, 326] width 31 height 9
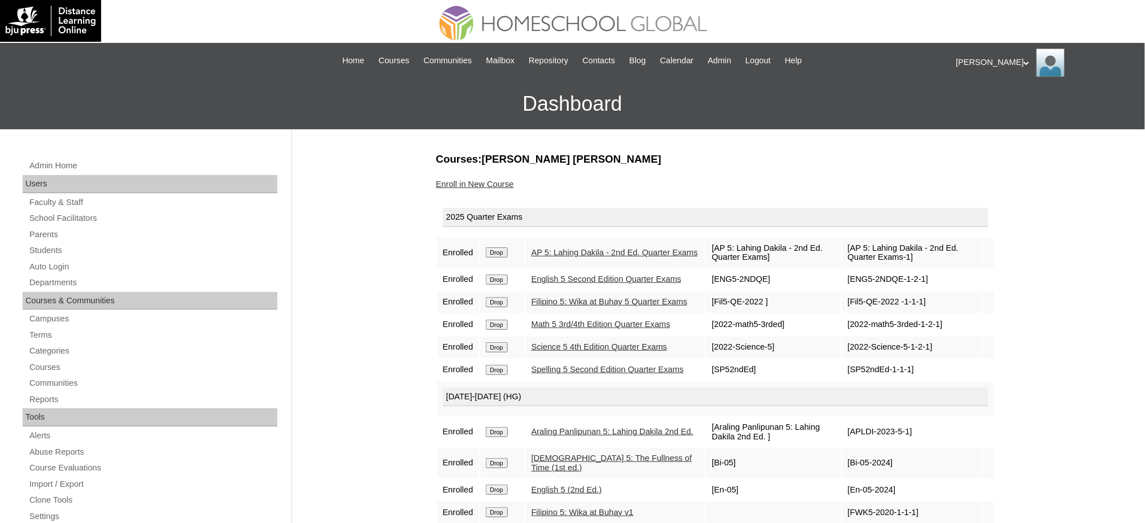
click at [457, 181] on link "Enroll in New Course" at bounding box center [475, 184] width 78 height 9
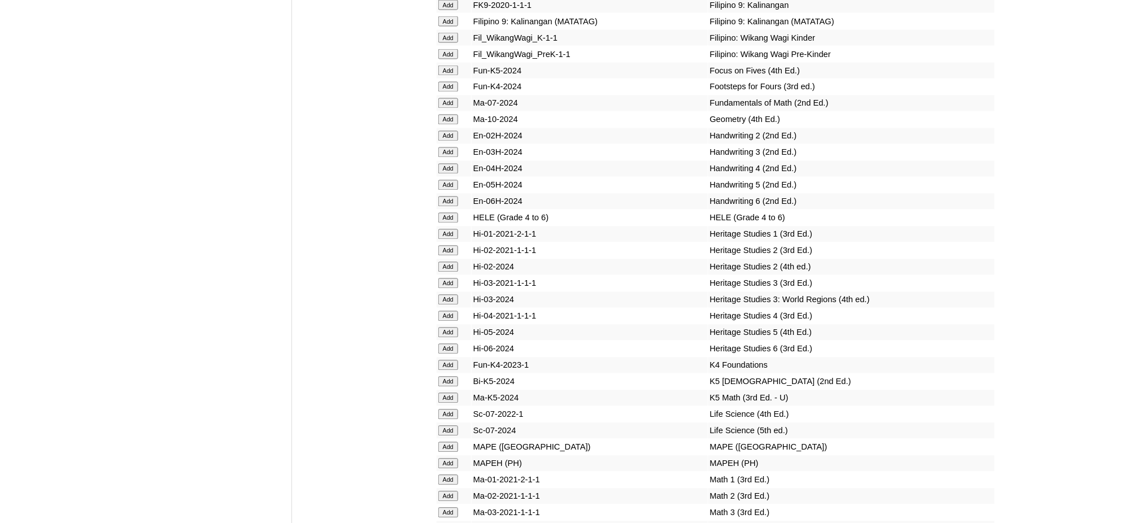
scroll to position [3843, 0]
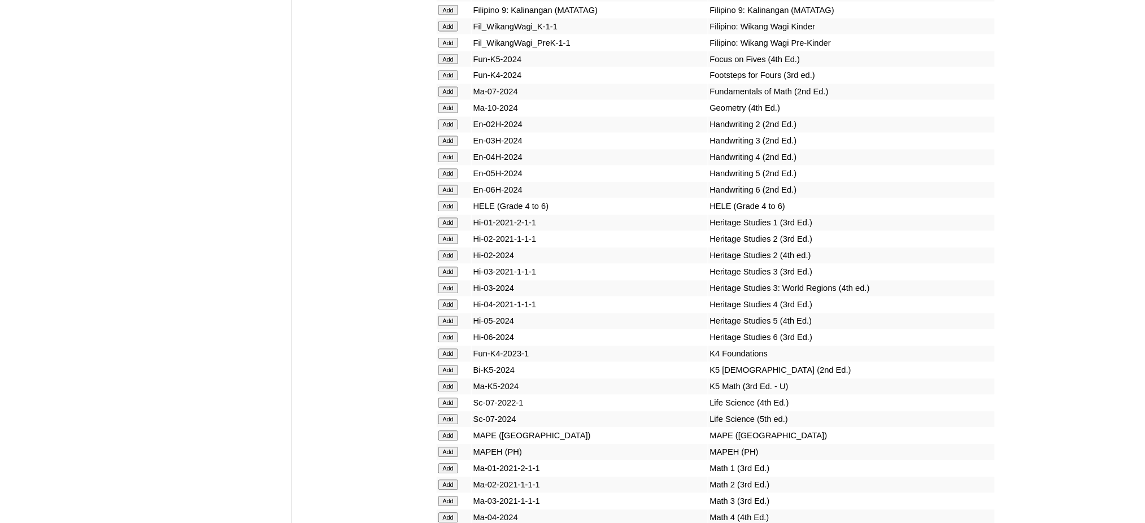
click at [448, 202] on input "Add" at bounding box center [449, 207] width 20 height 10
click at [454, 448] on input "Add" at bounding box center [449, 453] width 20 height 10
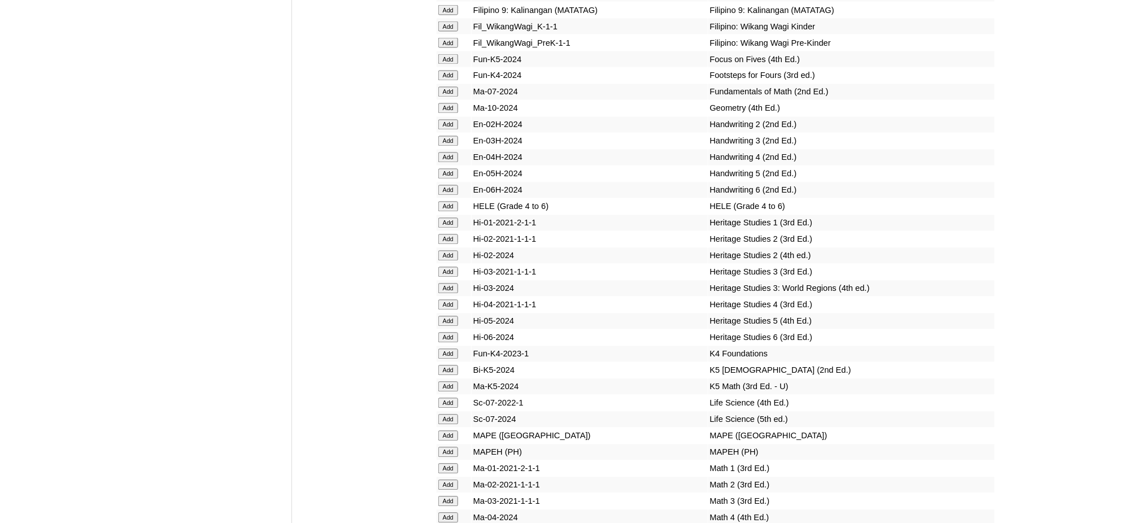
click at [454, 448] on input "Add" at bounding box center [449, 453] width 20 height 10
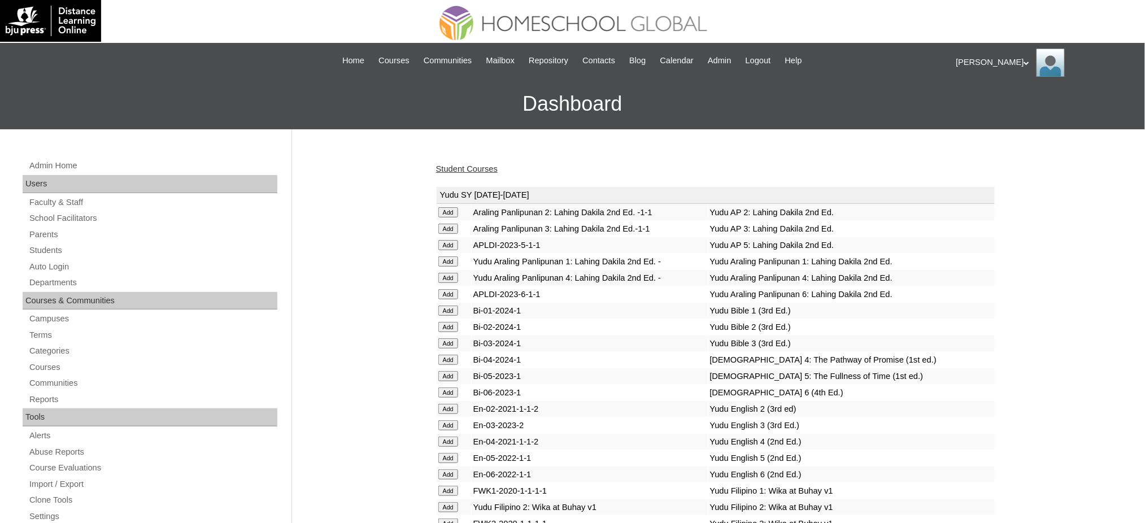
click at [481, 167] on link "Student Courses" at bounding box center [467, 168] width 62 height 9
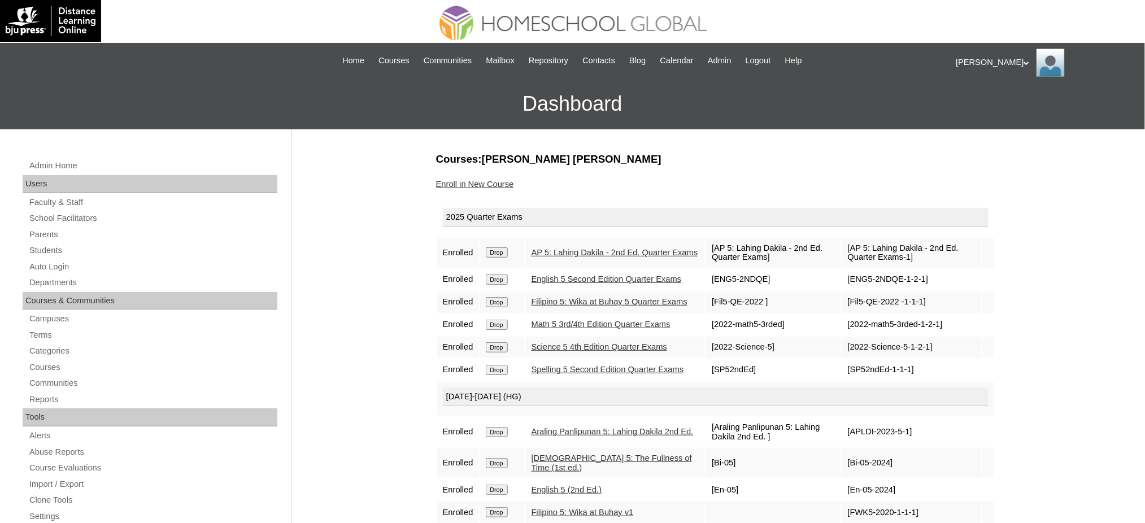
click at [51, 242] on div "Admin Home Users Faculty & Staff School Facilitators Parents Students Auto Logi…" at bounding box center [151, 524] width 269 height 731
click at [57, 254] on link "Students" at bounding box center [152, 251] width 249 height 14
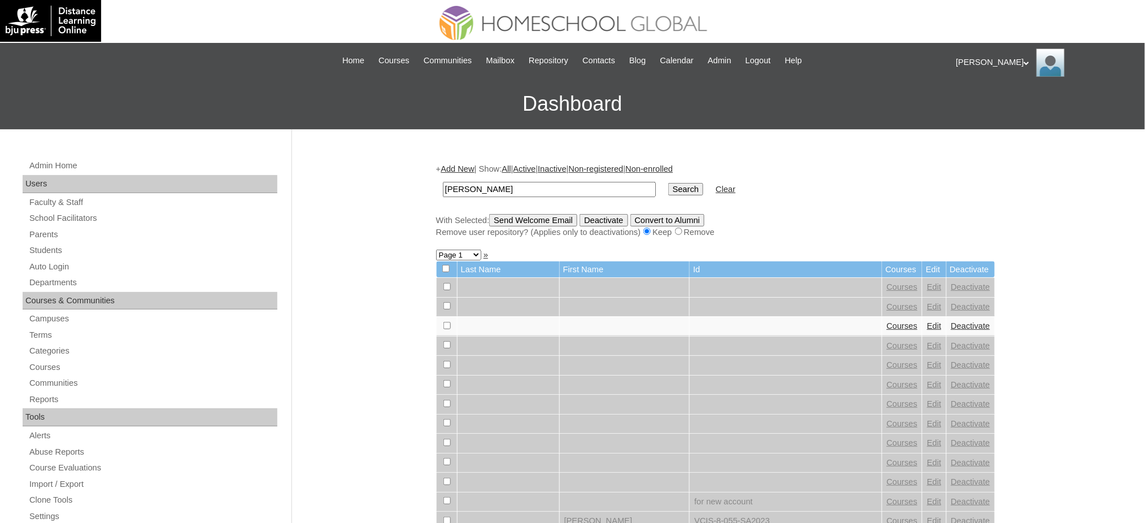
type input "[PERSON_NAME]"
click at [663, 189] on td "Search" at bounding box center [686, 189] width 46 height 27
click at [669, 187] on input "Search" at bounding box center [686, 189] width 35 height 12
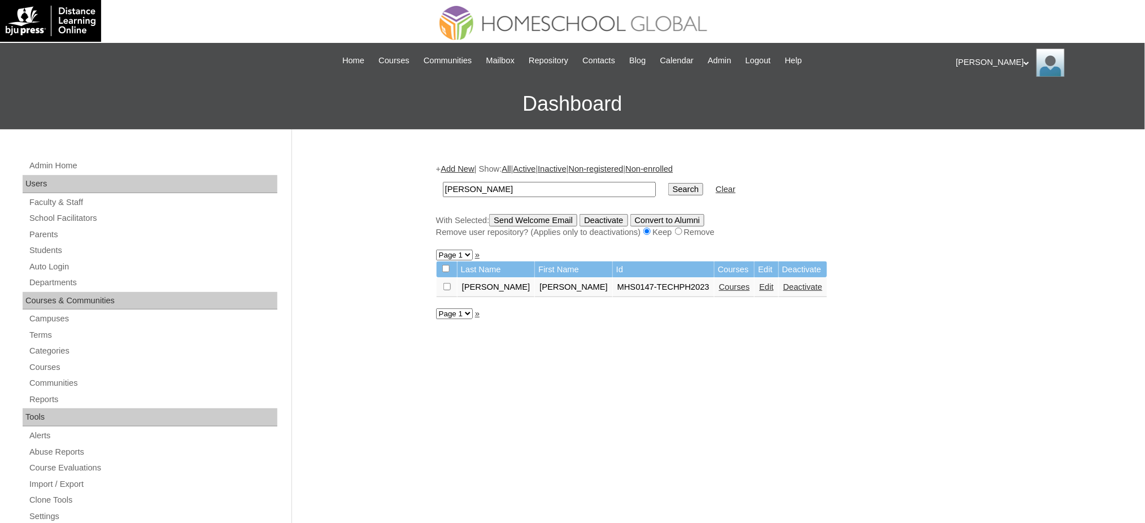
click at [719, 287] on link "Courses" at bounding box center [734, 287] width 31 height 9
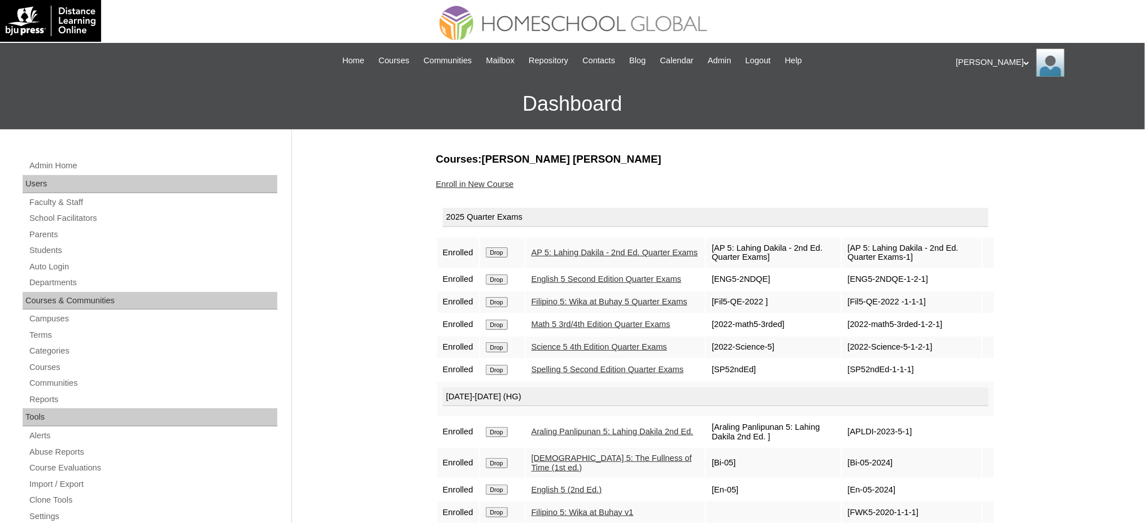
click at [475, 181] on link "Enroll in New Course" at bounding box center [475, 184] width 78 height 9
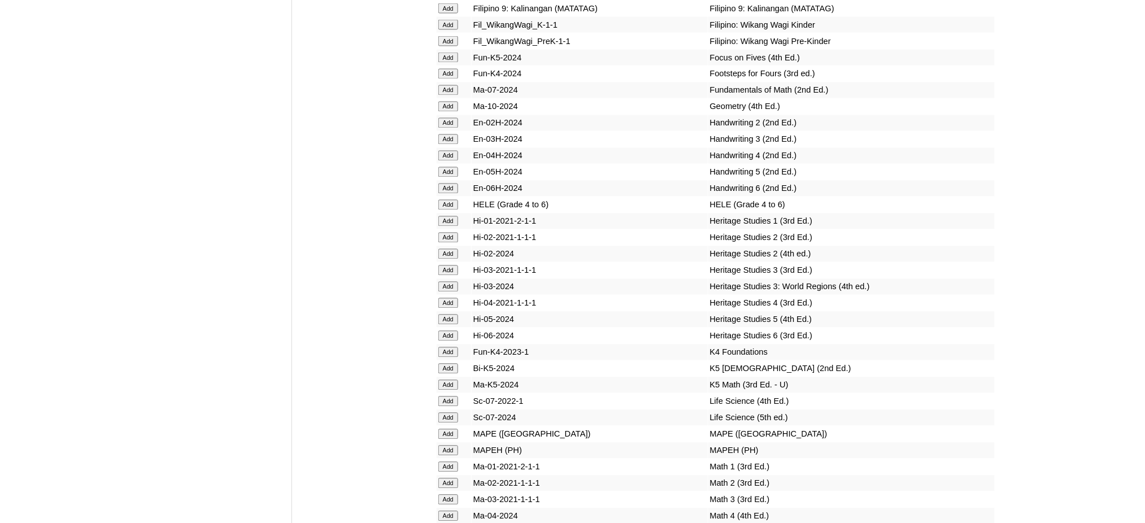
scroll to position [3843, 0]
click at [446, 202] on input "Add" at bounding box center [449, 207] width 20 height 10
click at [445, 202] on input "Add" at bounding box center [449, 207] width 20 height 10
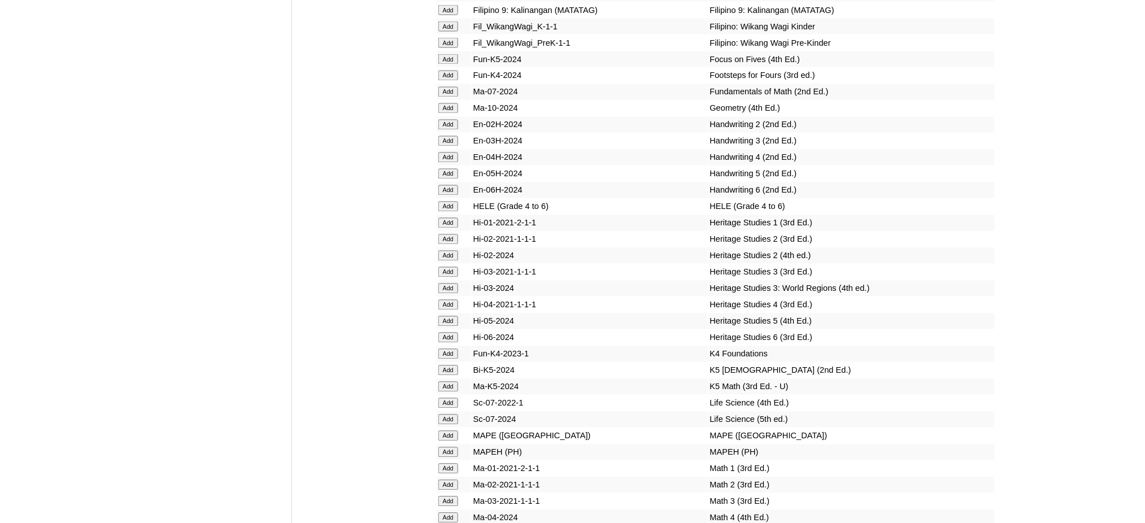
click at [448, 448] on input "Add" at bounding box center [449, 453] width 20 height 10
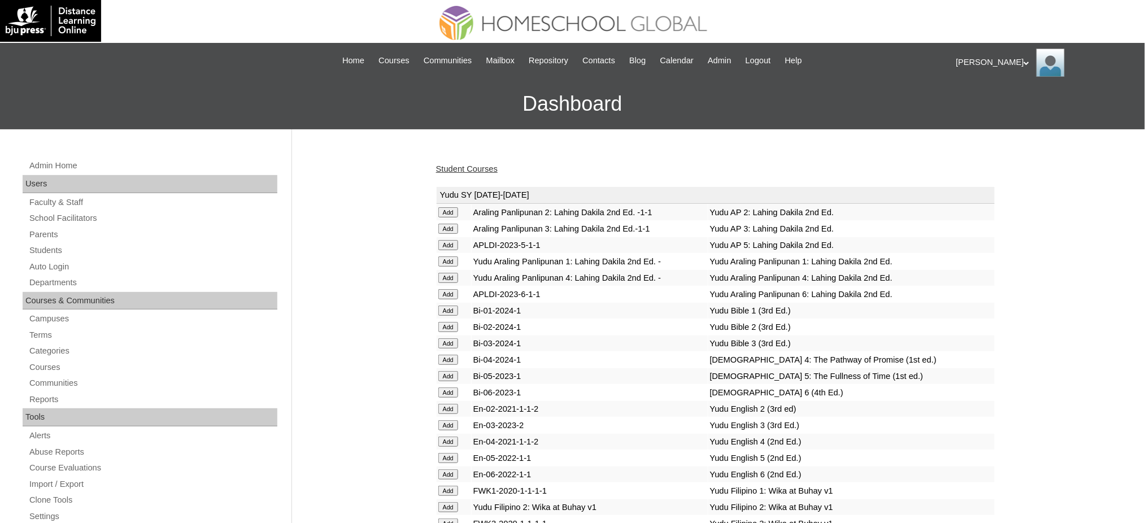
click at [455, 167] on link "Student Courses" at bounding box center [467, 168] width 62 height 9
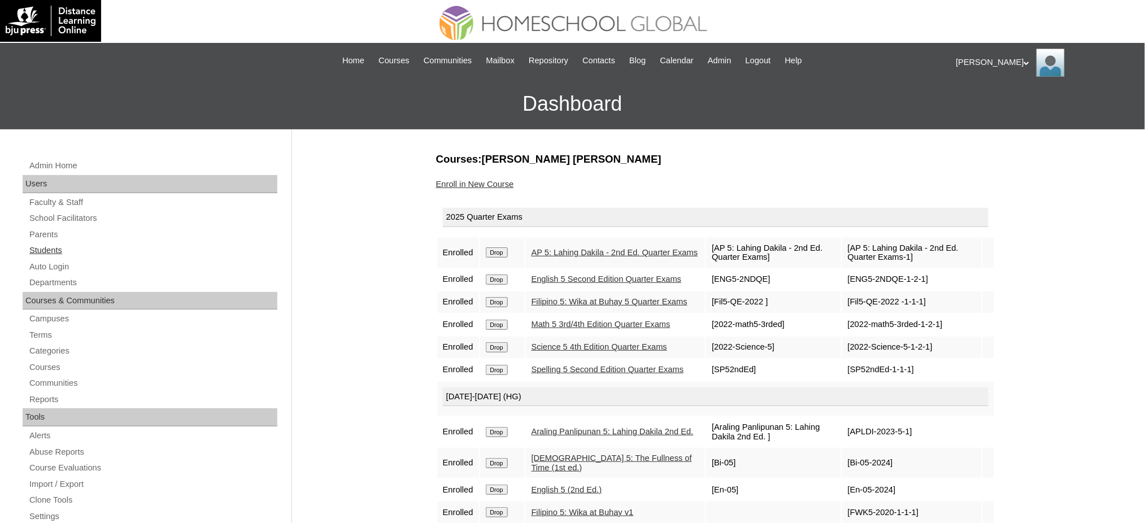
click at [44, 244] on link "Students" at bounding box center [152, 251] width 249 height 14
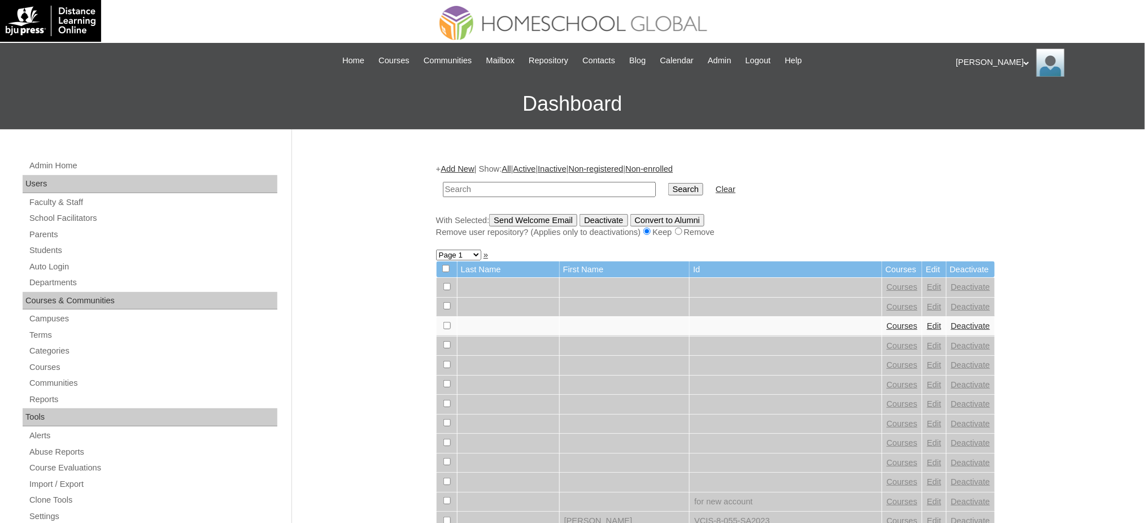
type input "v"
type input "[PERSON_NAME]"
click at [669, 183] on input "Search" at bounding box center [686, 189] width 35 height 12
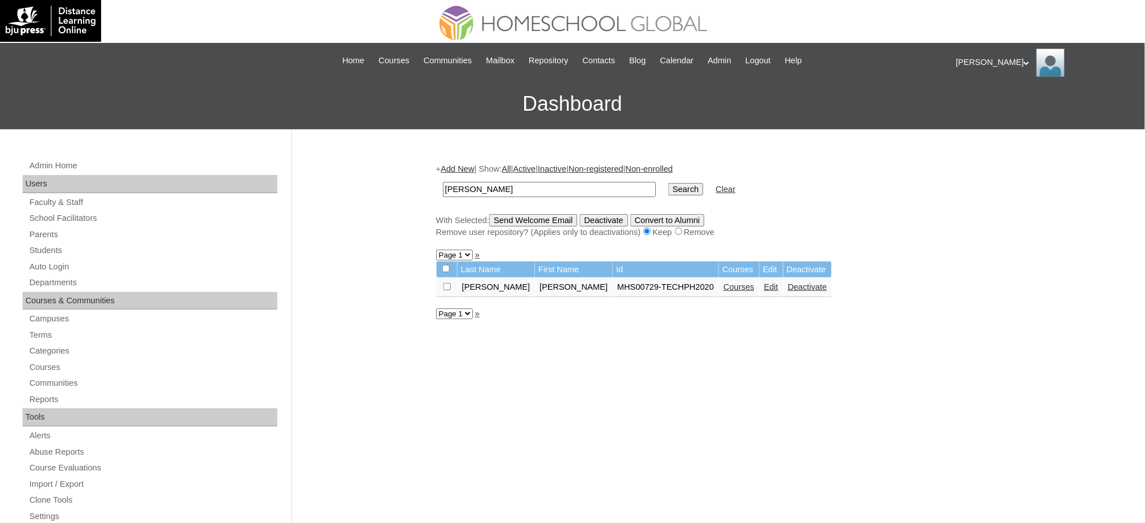
click at [724, 283] on link "Courses" at bounding box center [739, 287] width 31 height 9
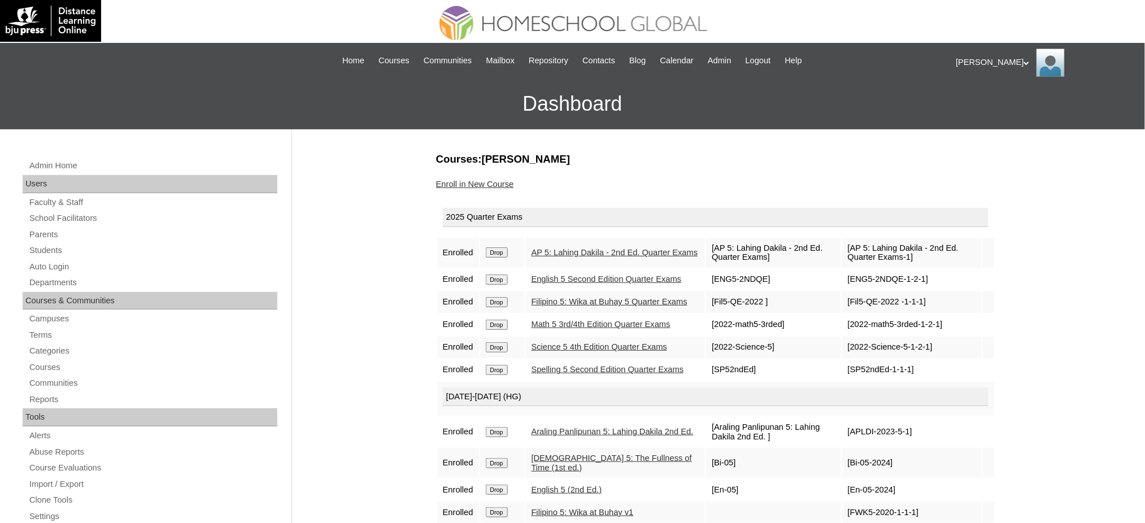
click at [496, 187] on link "Enroll in New Course" at bounding box center [475, 184] width 78 height 9
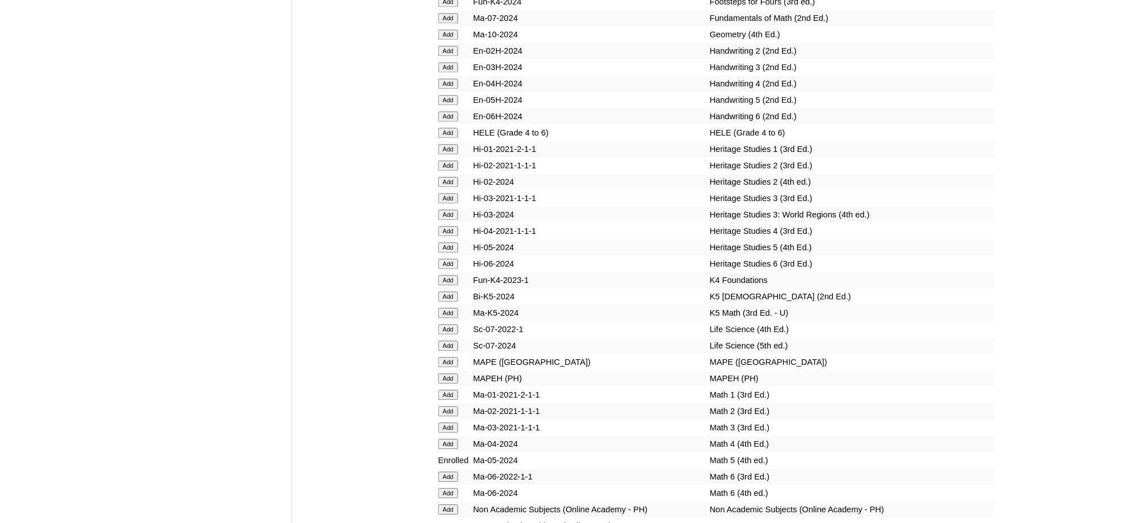
scroll to position [3918, 0]
click at [455, 127] on input "Add" at bounding box center [449, 132] width 20 height 10
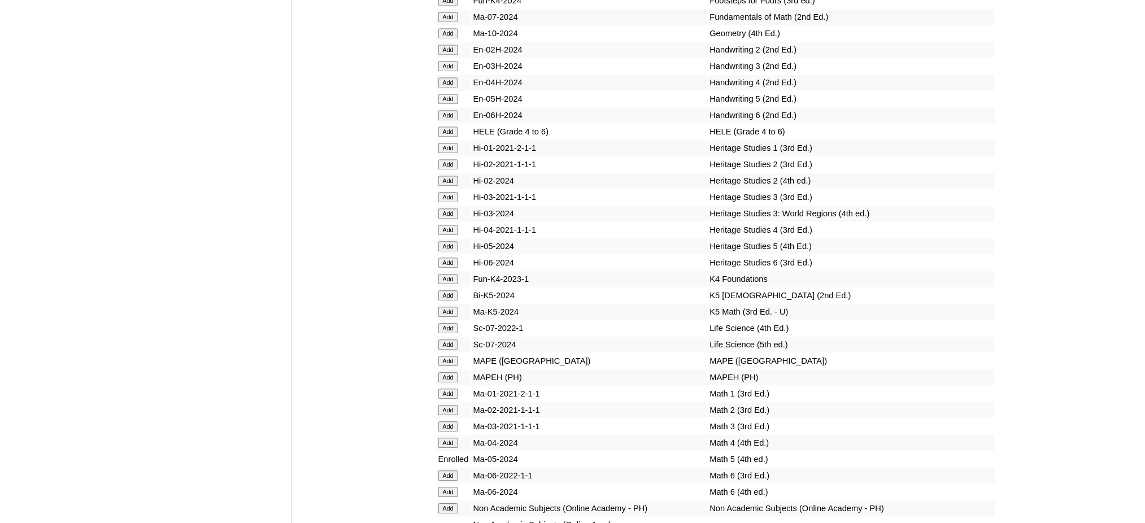
click at [455, 127] on input "Add" at bounding box center [449, 132] width 20 height 10
click at [448, 372] on input "Add" at bounding box center [449, 377] width 20 height 10
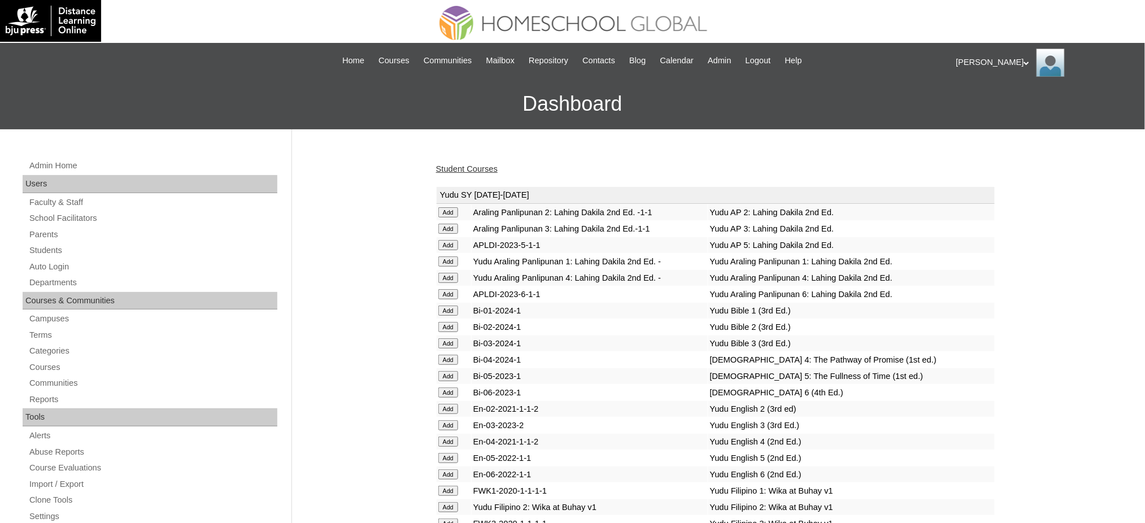
click at [476, 163] on div "Student Courses" at bounding box center [715, 169] width 559 height 12
click at [474, 168] on link "Student Courses" at bounding box center [467, 168] width 62 height 9
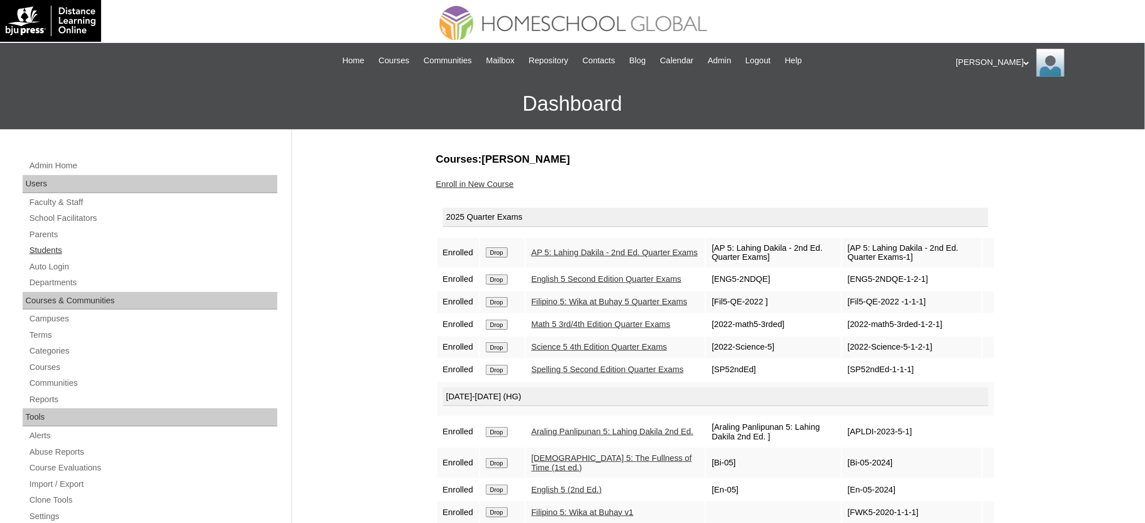
click at [49, 249] on link "Students" at bounding box center [152, 251] width 249 height 14
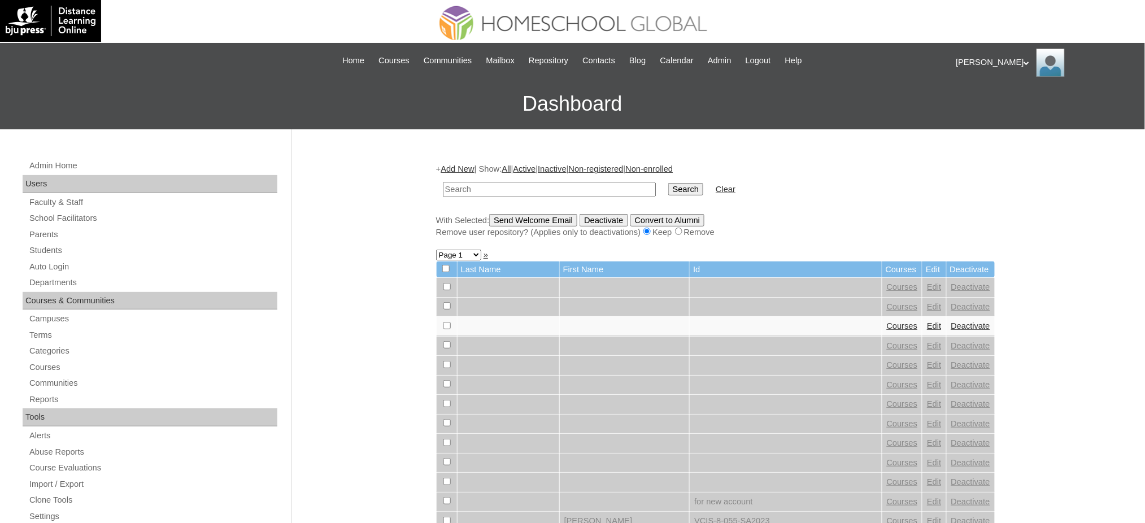
click at [506, 186] on input "text" at bounding box center [549, 189] width 213 height 15
type input "[PERSON_NAME]"
click at [669, 183] on input "Search" at bounding box center [686, 189] width 35 height 12
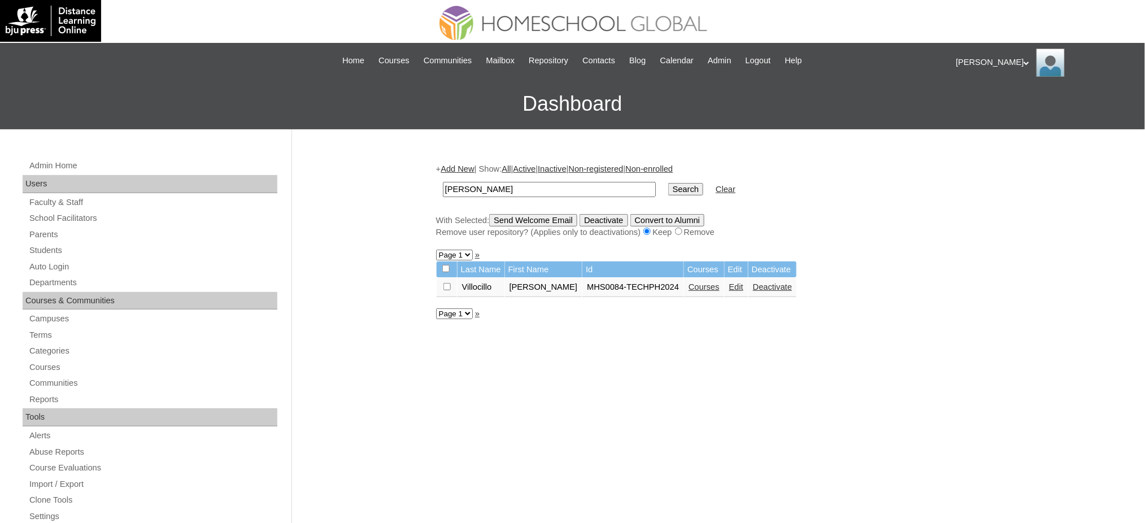
click at [698, 283] on link "Courses" at bounding box center [704, 287] width 31 height 9
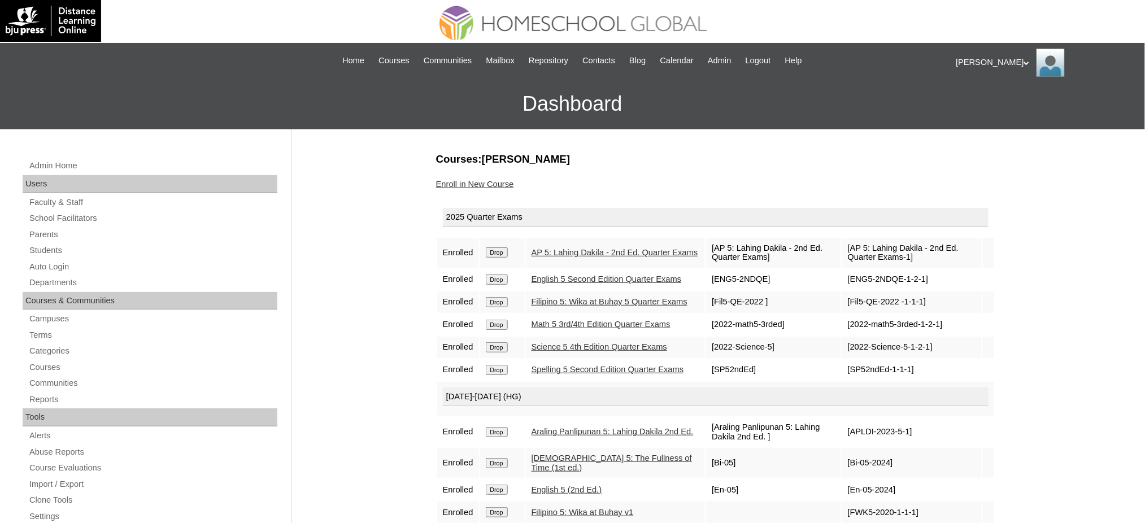
click at [458, 180] on link "Enroll in New Course" at bounding box center [475, 184] width 78 height 9
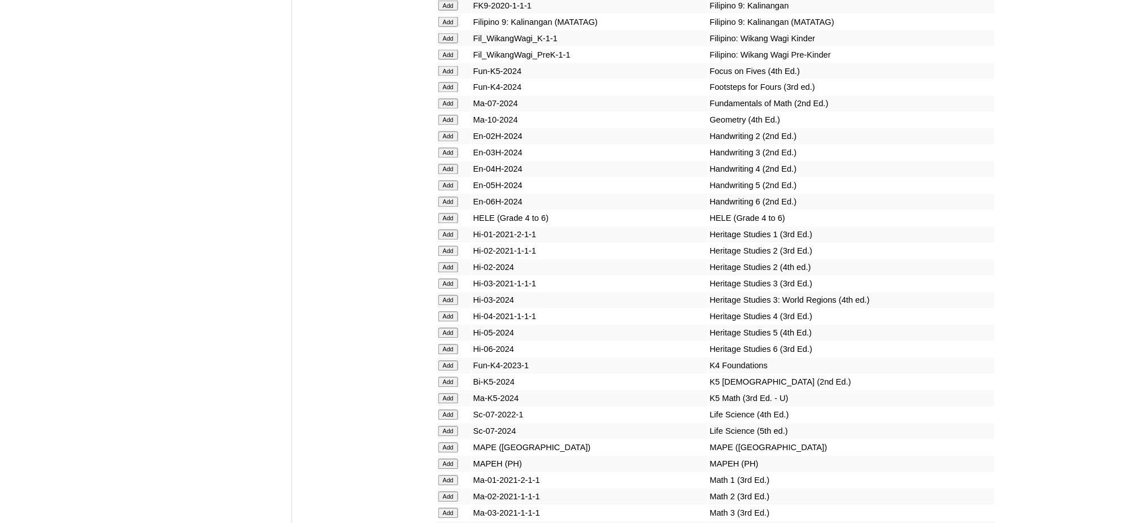
scroll to position [3843, 0]
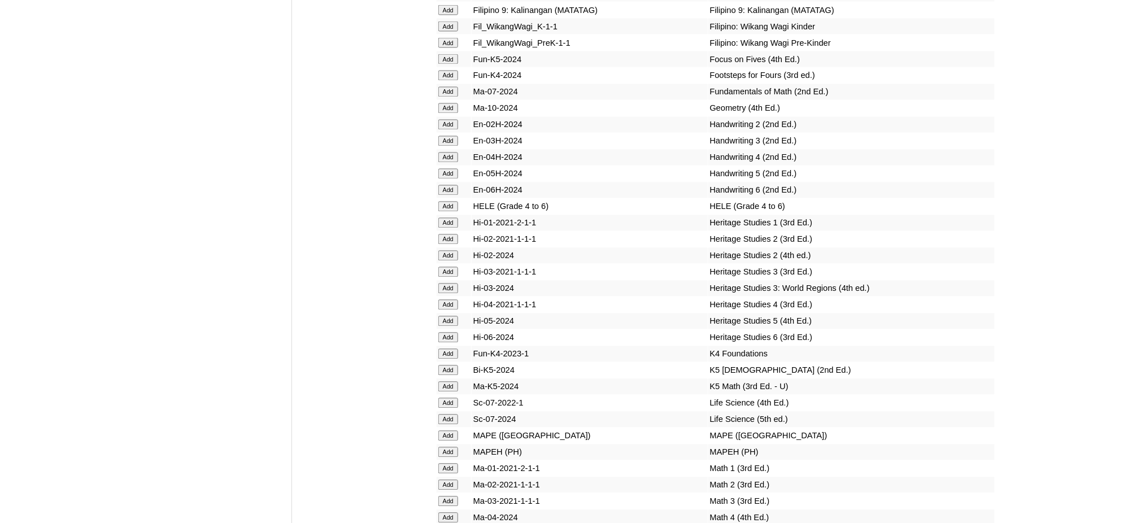
click at [444, 202] on input "Add" at bounding box center [449, 207] width 20 height 10
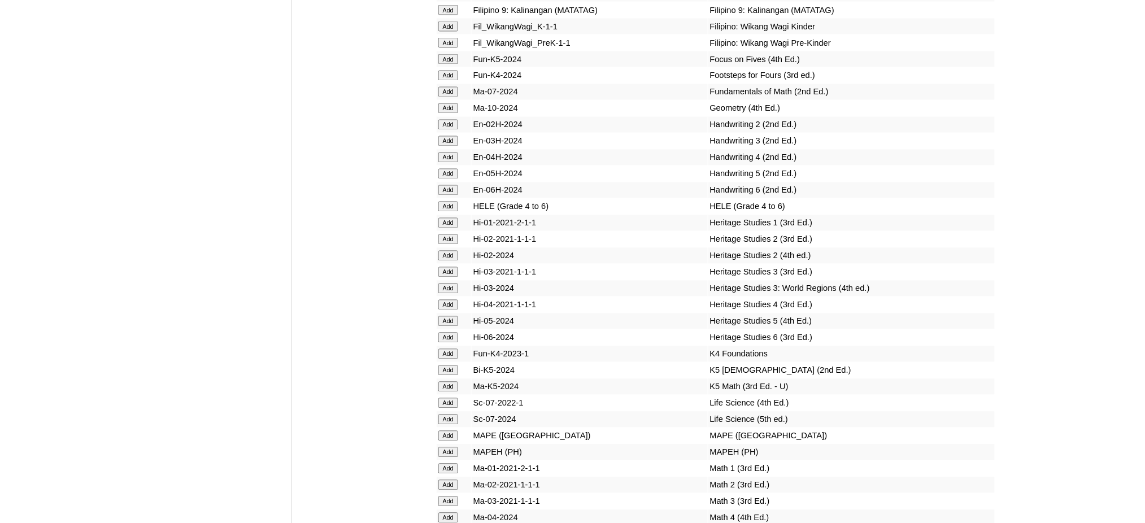
click at [444, 202] on input "Add" at bounding box center [449, 207] width 20 height 10
click at [449, 448] on input "Add" at bounding box center [449, 453] width 20 height 10
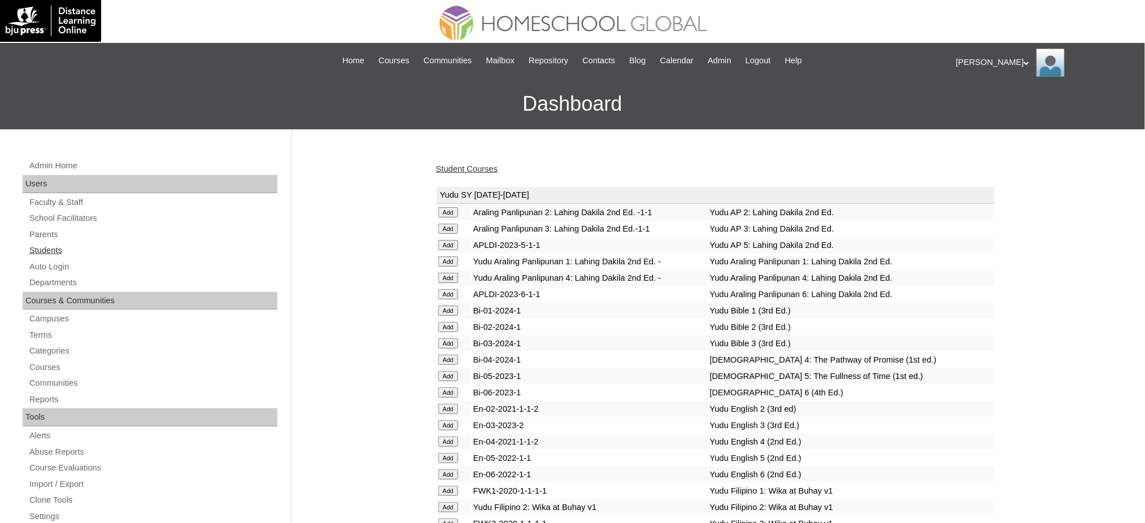
click at [28, 251] on link "Students" at bounding box center [152, 251] width 249 height 14
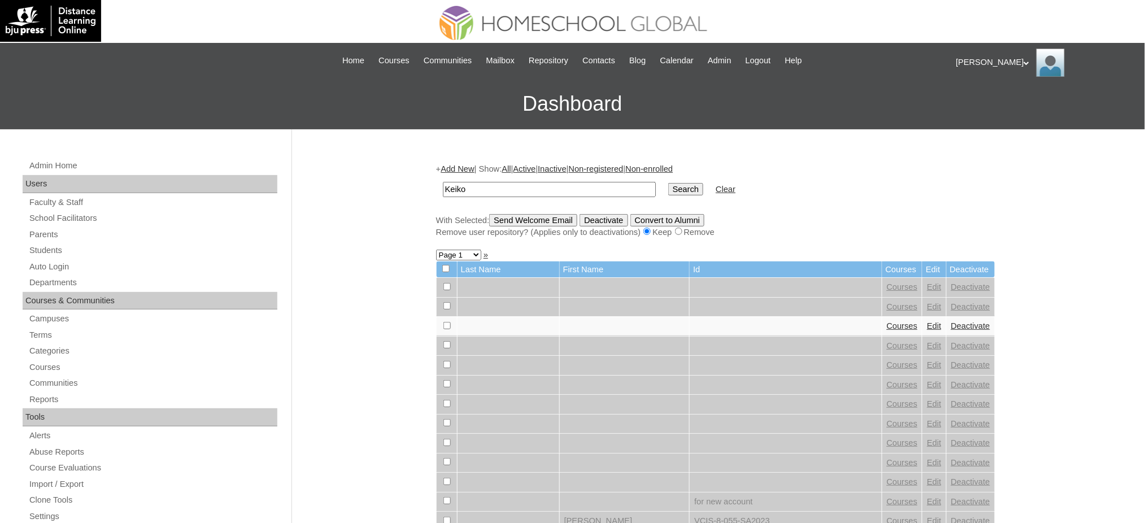
type input "Keiko"
click at [669, 188] on input "Search" at bounding box center [686, 189] width 35 height 12
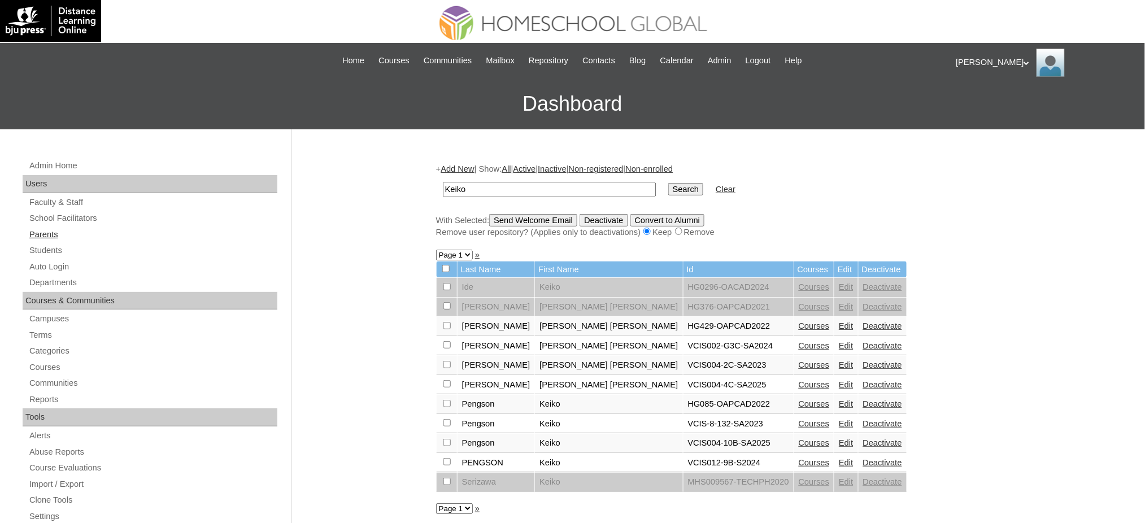
drag, startPoint x: 35, startPoint y: 231, endPoint x: 83, endPoint y: 231, distance: 47.5
click at [37, 231] on link "Parents" at bounding box center [152, 235] width 249 height 14
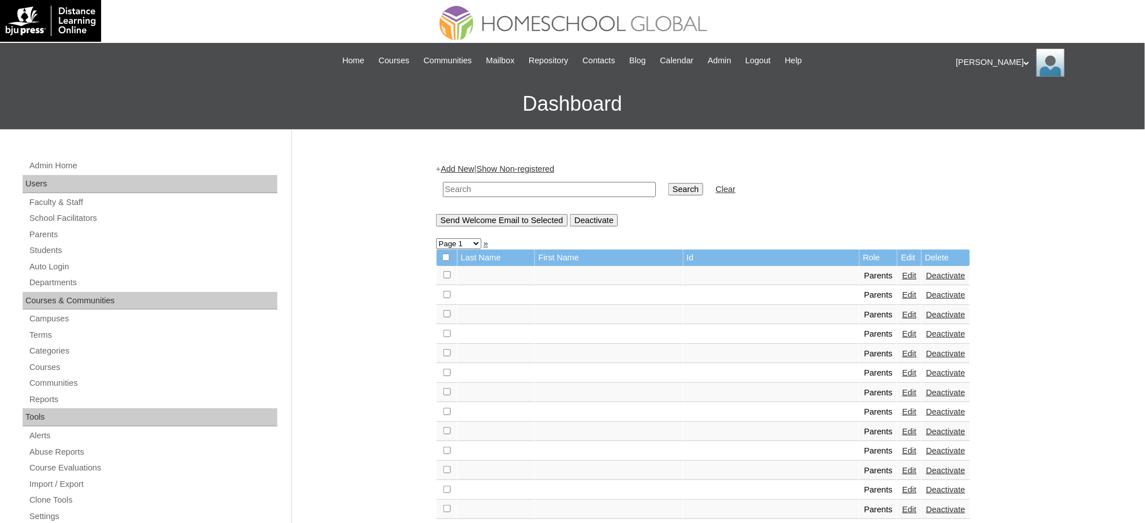
drag, startPoint x: 562, startPoint y: 185, endPoint x: 584, endPoint y: 185, distance: 22.0
click at [562, 185] on input "text" at bounding box center [549, 189] width 213 height 15
paste input "[EMAIL_ADDRESS][DOMAIN_NAME]"
type input "[EMAIL_ADDRESS][DOMAIN_NAME]"
click at [669, 184] on input "Search" at bounding box center [686, 189] width 35 height 12
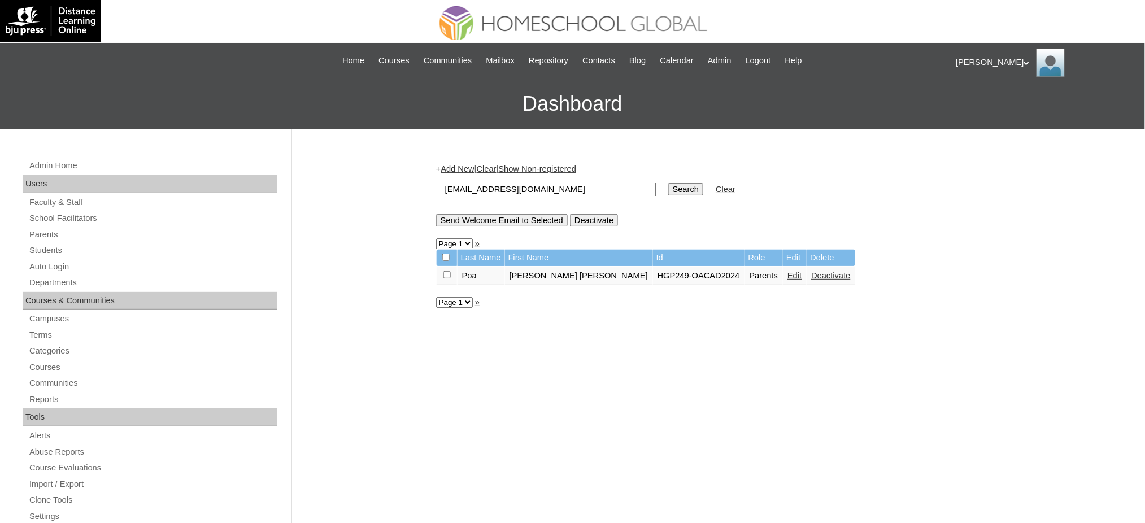
click at [558, 188] on input "[EMAIL_ADDRESS][DOMAIN_NAME]" at bounding box center [549, 189] width 213 height 15
paste input "[PERSON_NAME]"
type input "[PERSON_NAME]"
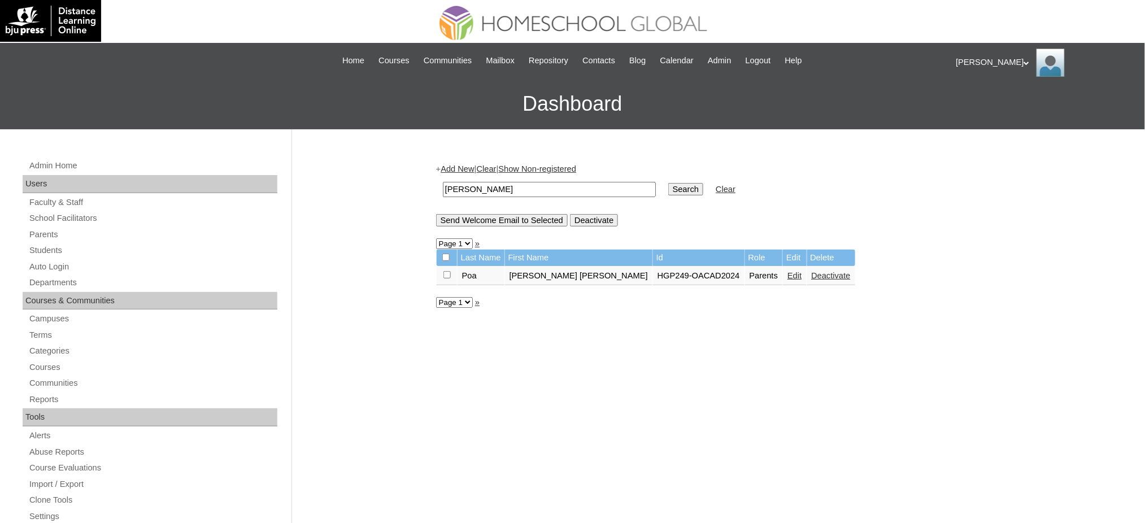
click at [669, 186] on input "Search" at bounding box center [686, 189] width 35 height 12
click at [496, 186] on input "Tagra" at bounding box center [549, 189] width 213 height 15
paste input "nolizafatima.lopez@gmail.com"
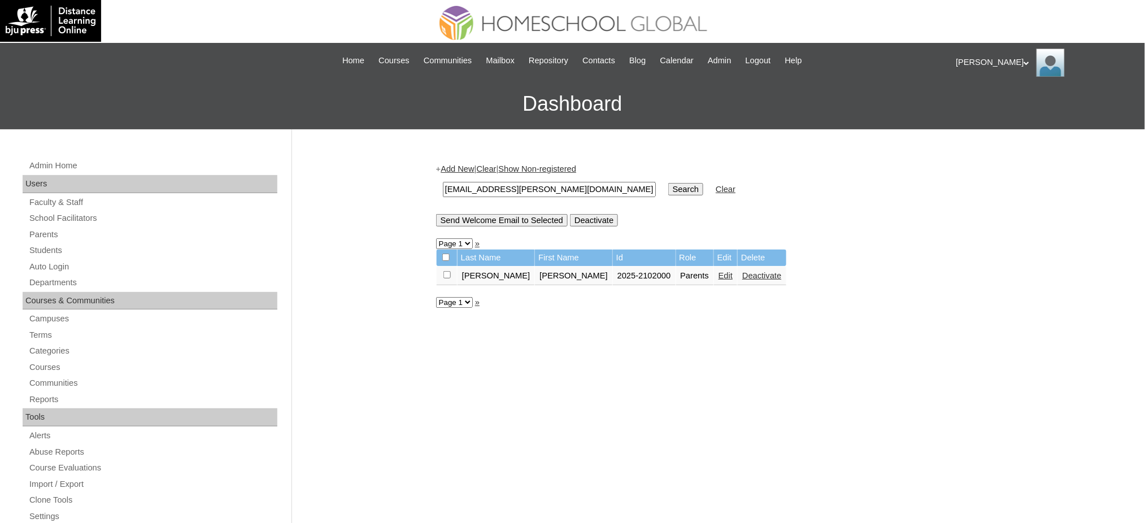
type input "nolizafatima.lopez@gmail.com"
click at [669, 183] on input "Search" at bounding box center [686, 189] width 35 height 12
click at [497, 189] on input "nolizafatima.lopez@gmail.com" at bounding box center [549, 189] width 213 height 15
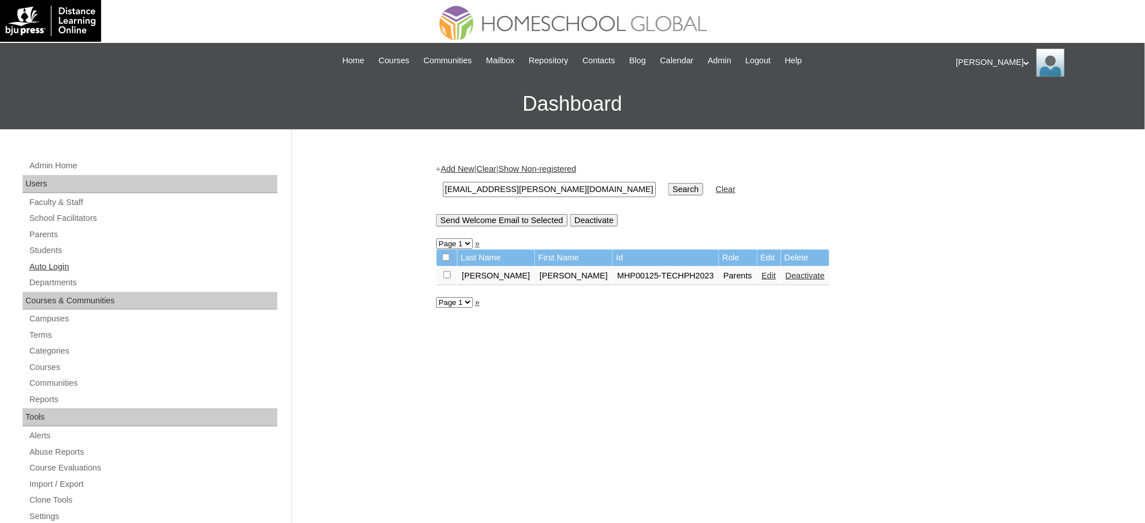
click at [55, 270] on link "Auto Login" at bounding box center [152, 267] width 249 height 14
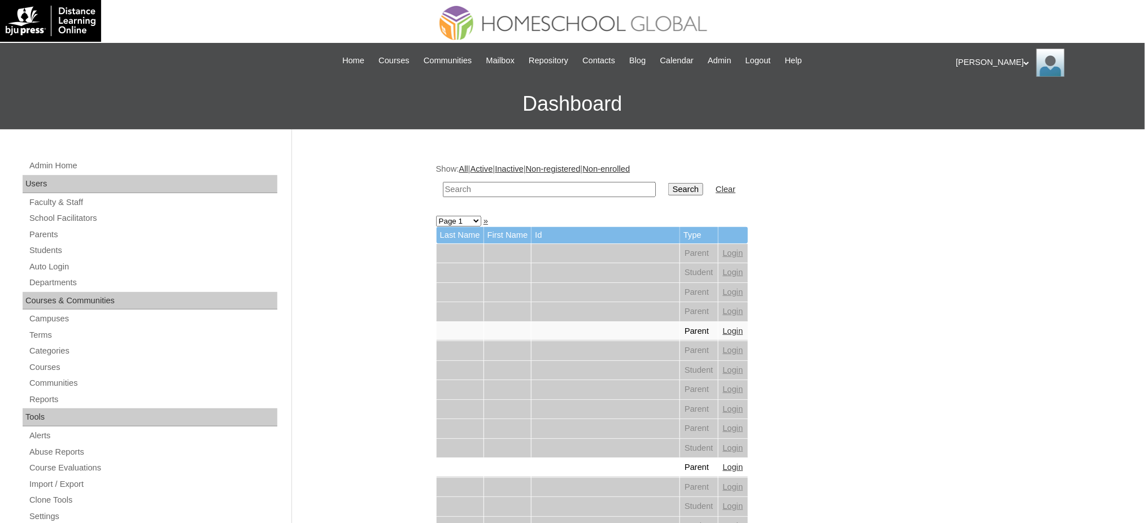
click at [580, 187] on input "text" at bounding box center [549, 189] width 213 height 15
paste input "[PERSON_NAME]"
type input "[PERSON_NAME]"
click at [669, 188] on input "Search" at bounding box center [686, 189] width 35 height 12
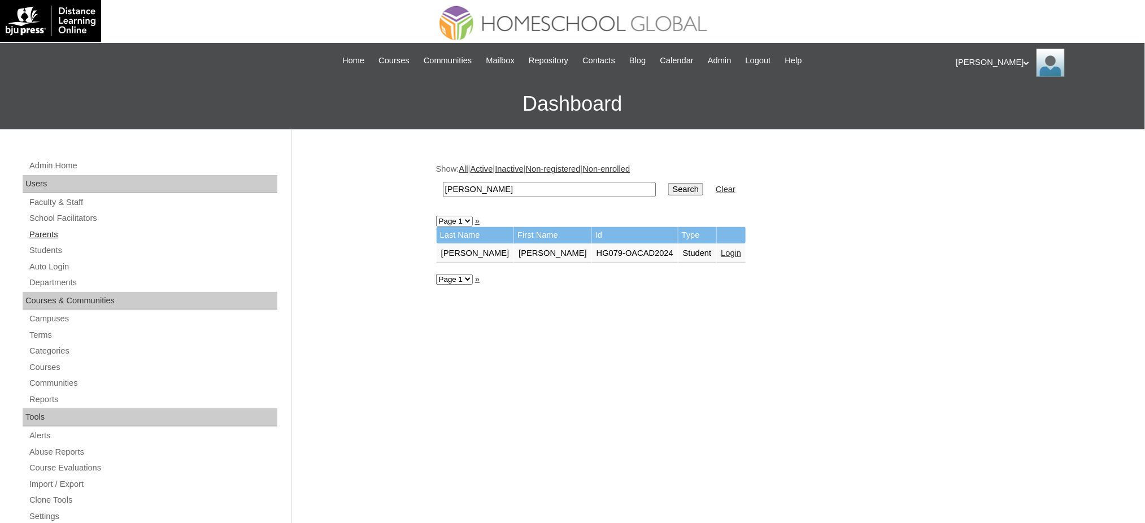
click at [42, 238] on link "Parents" at bounding box center [152, 235] width 249 height 14
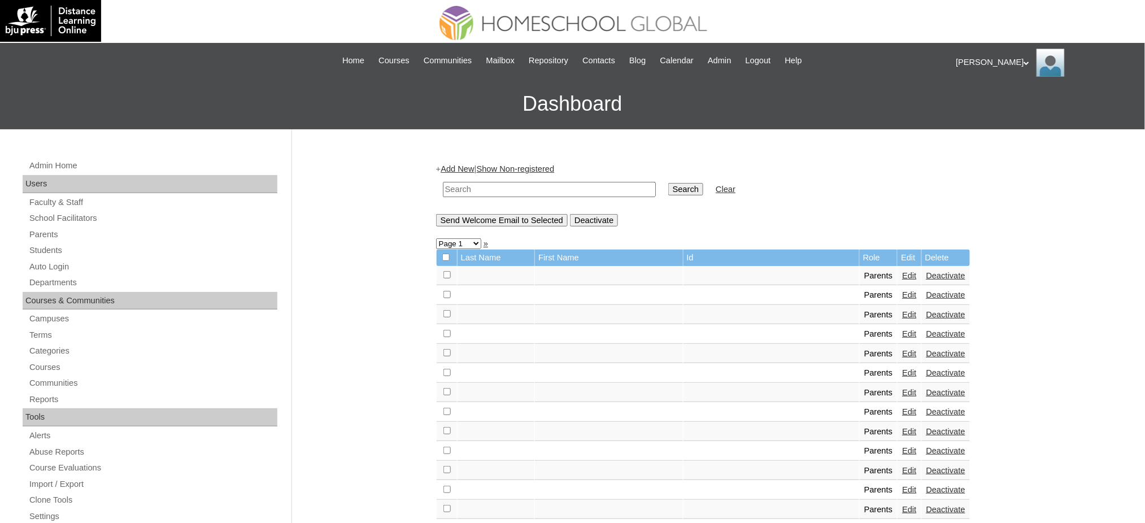
click at [509, 188] on input "text" at bounding box center [549, 189] width 213 height 15
paste input "MHP00252-TECHPH2022"
type input "MHP00252-TECHPH2022"
click at [669, 183] on input "Search" at bounding box center [686, 189] width 35 height 12
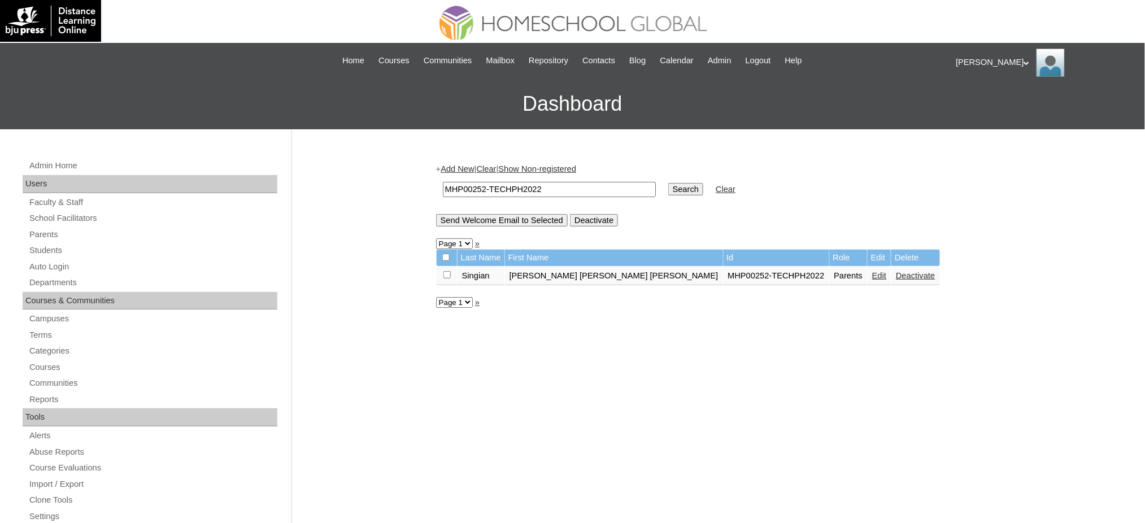
click at [873, 272] on link "Edit" at bounding box center [880, 275] width 14 height 9
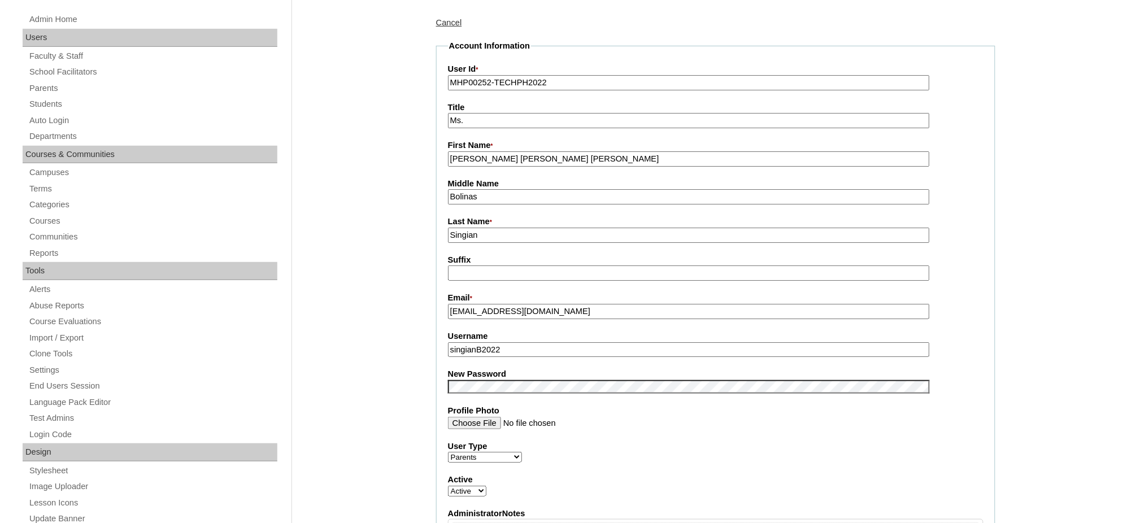
scroll to position [150, 0]
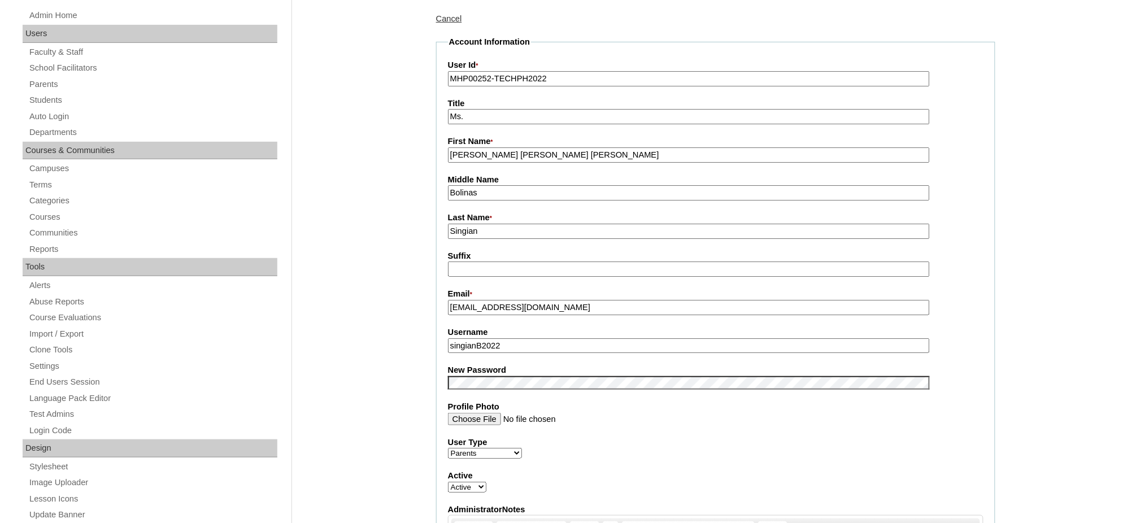
click at [487, 338] on input "singianB2022" at bounding box center [689, 345] width 482 height 15
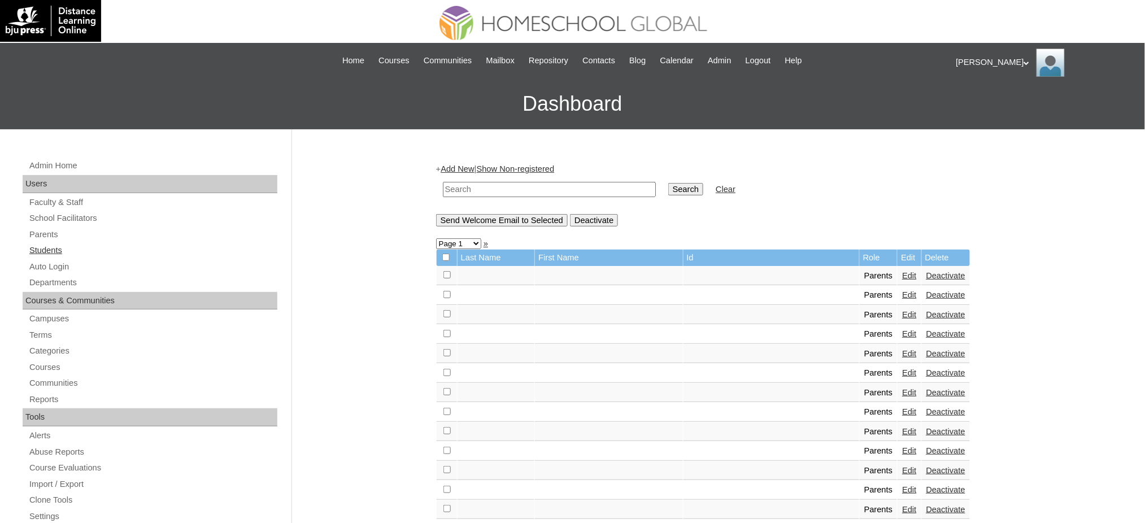
click at [44, 245] on link "Students" at bounding box center [152, 251] width 249 height 14
click at [539, 194] on input "text" at bounding box center [549, 189] width 213 height 15
paste input "MHS0869-TECHPH2022"
type input "MHS0869-TECHPH2022"
click at [669, 188] on input "Search" at bounding box center [686, 189] width 35 height 12
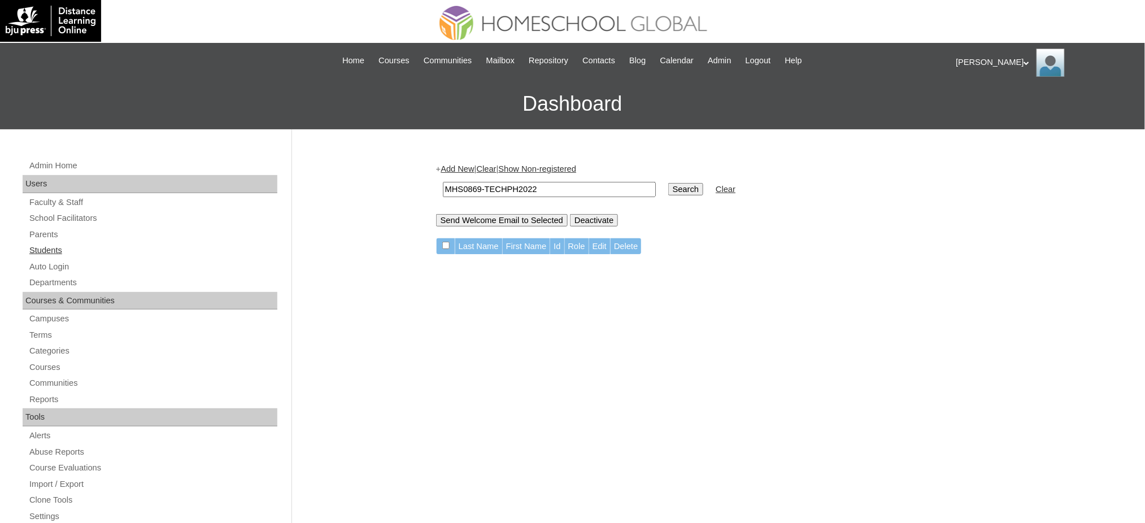
click at [47, 248] on link "Students" at bounding box center [152, 251] width 249 height 14
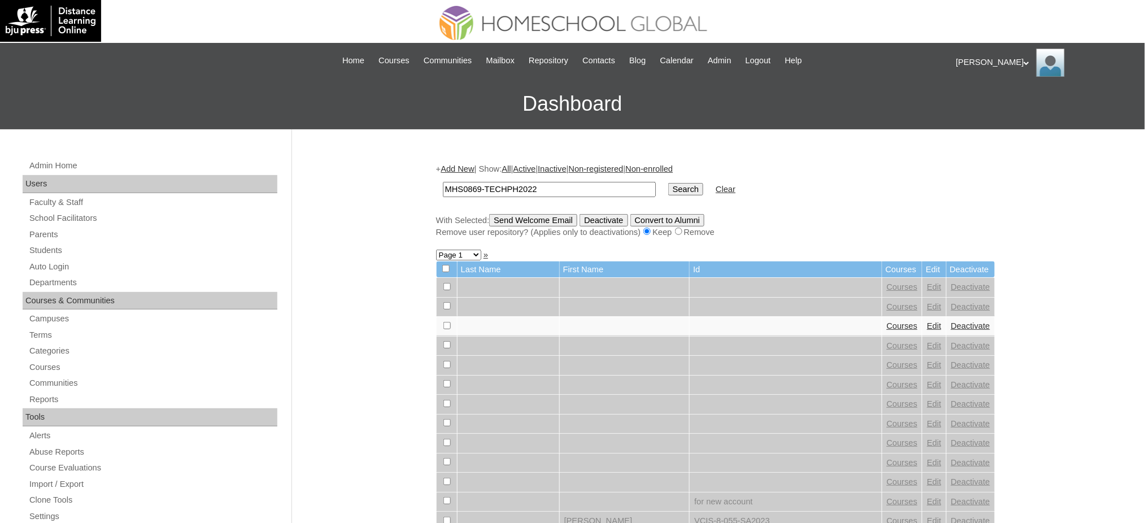
type input "MHS0869-TECHPH2022"
click at [669, 184] on input "Search" at bounding box center [686, 189] width 35 height 12
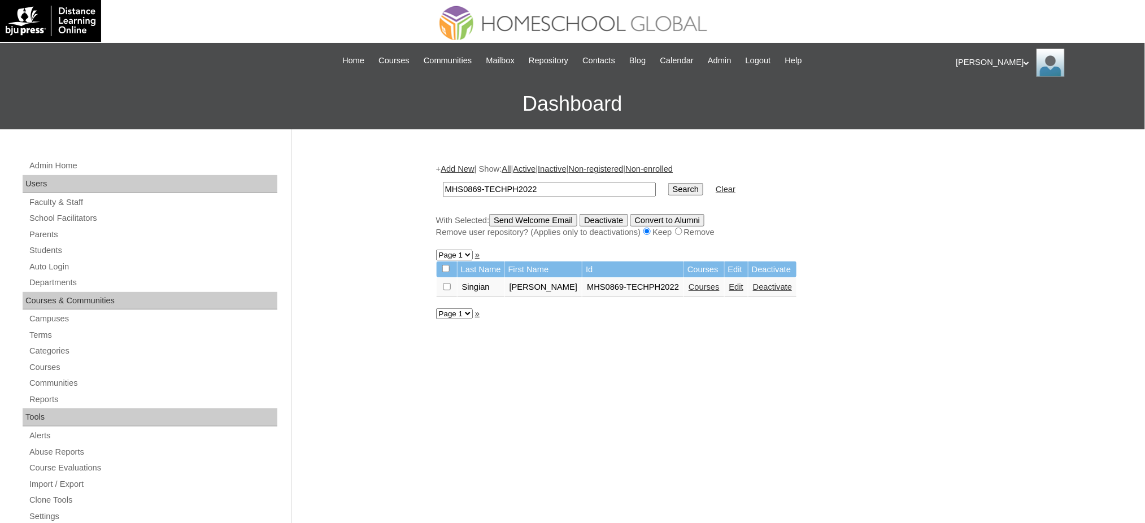
click at [730, 283] on link "Edit" at bounding box center [737, 287] width 14 height 9
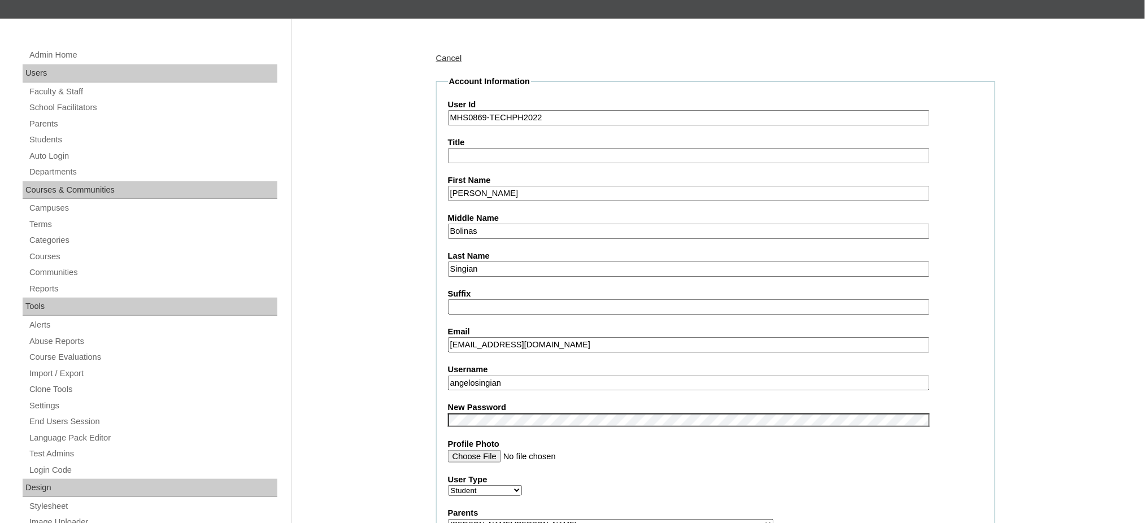
scroll to position [150, 0]
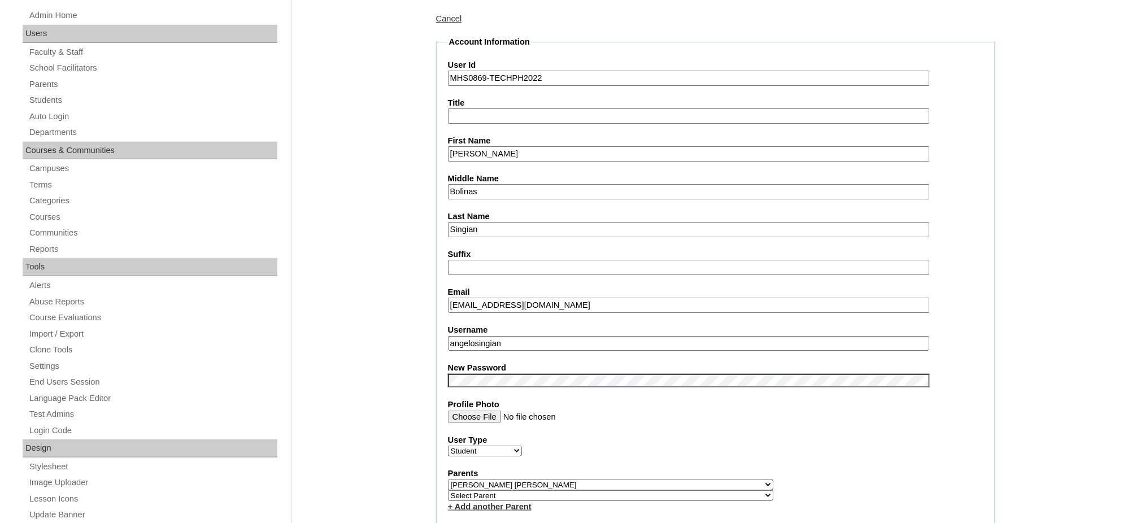
click at [505, 342] on fieldset "Account Information User Id MHS0869-TECHPH2022 Title First Name [PERSON_NAME] M…" at bounding box center [715, 493] width 559 height 915
click at [509, 336] on input "angelosingian" at bounding box center [689, 343] width 482 height 15
click at [498, 150] on input "Angelo Ignacio" at bounding box center [689, 153] width 482 height 15
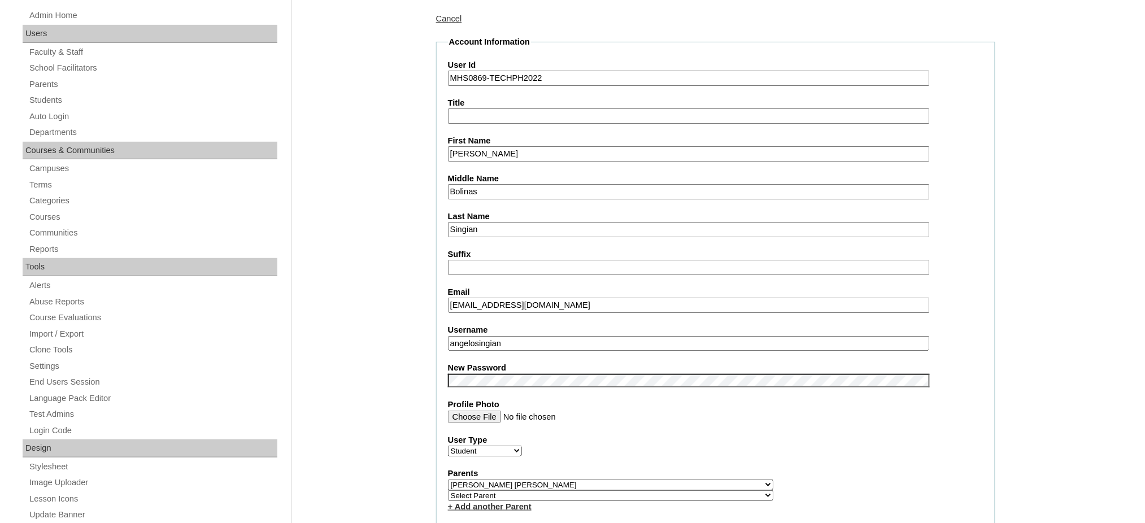
click at [498, 150] on input "Angelo Ignacio" at bounding box center [689, 153] width 482 height 15
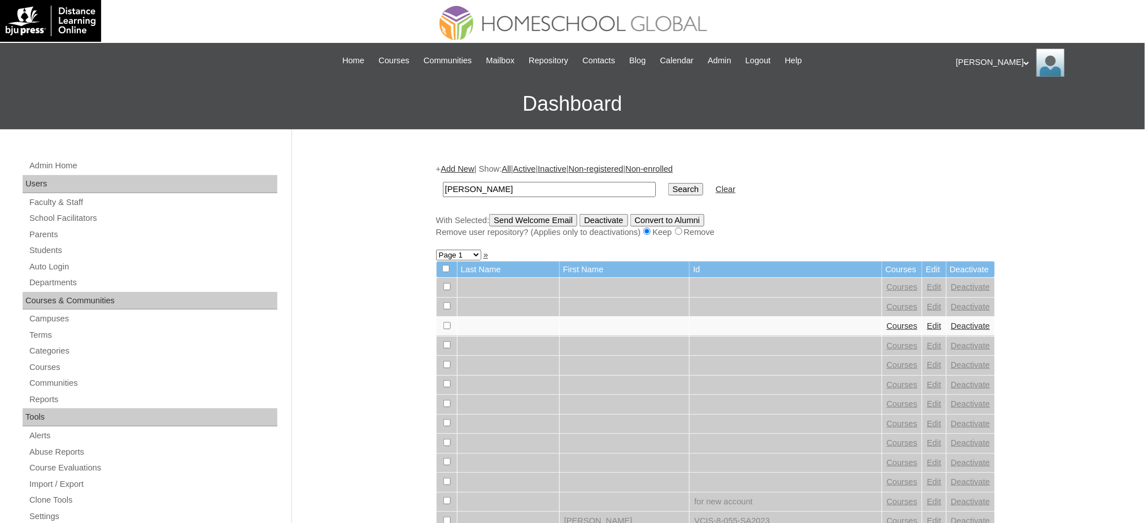
type input "Angelo Ignacio"
click at [669, 186] on input "Search" at bounding box center [686, 189] width 35 height 12
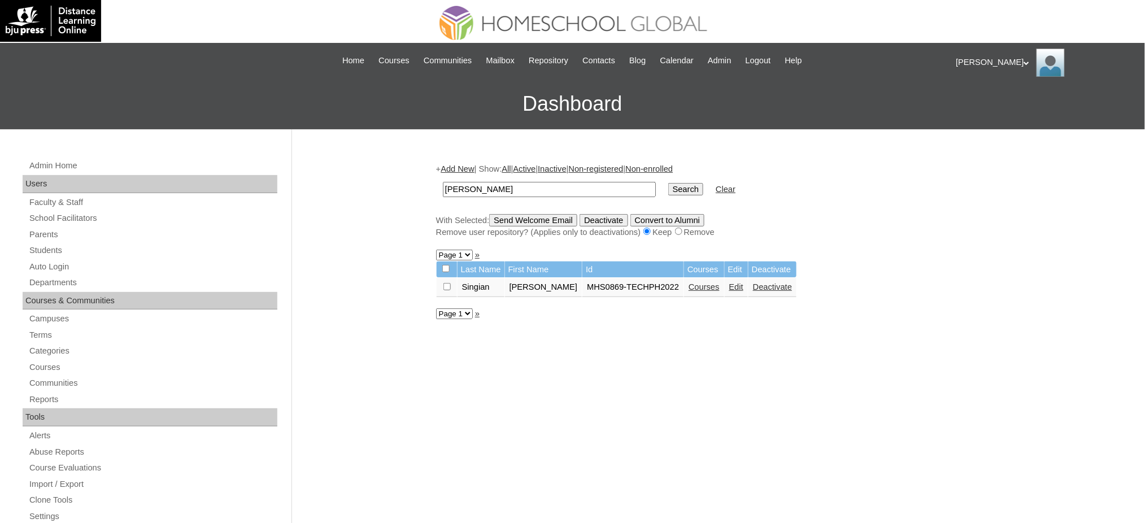
click at [697, 285] on link "Courses" at bounding box center [704, 287] width 31 height 9
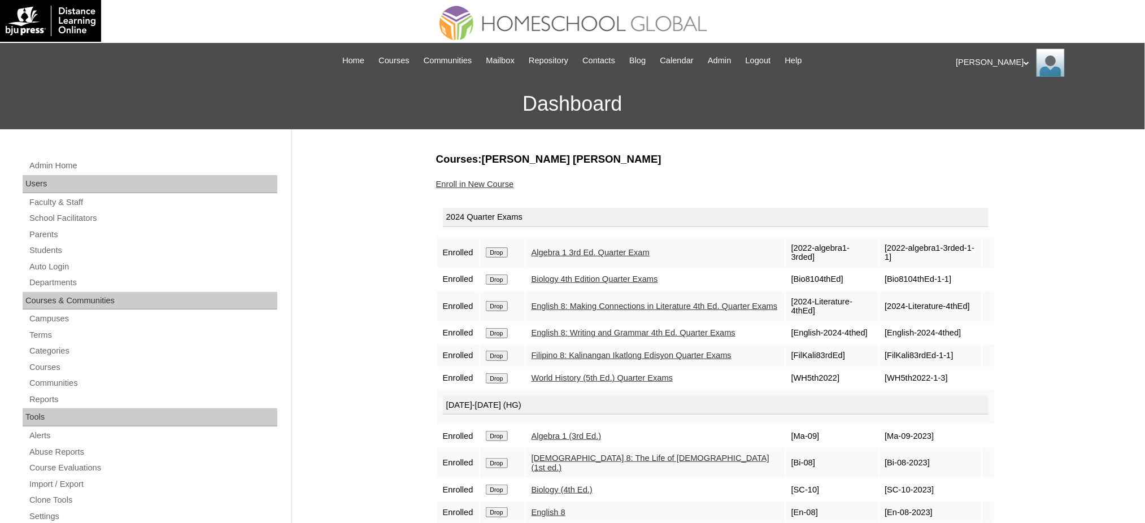
click at [496, 251] on input "Drop" at bounding box center [497, 253] width 22 height 10
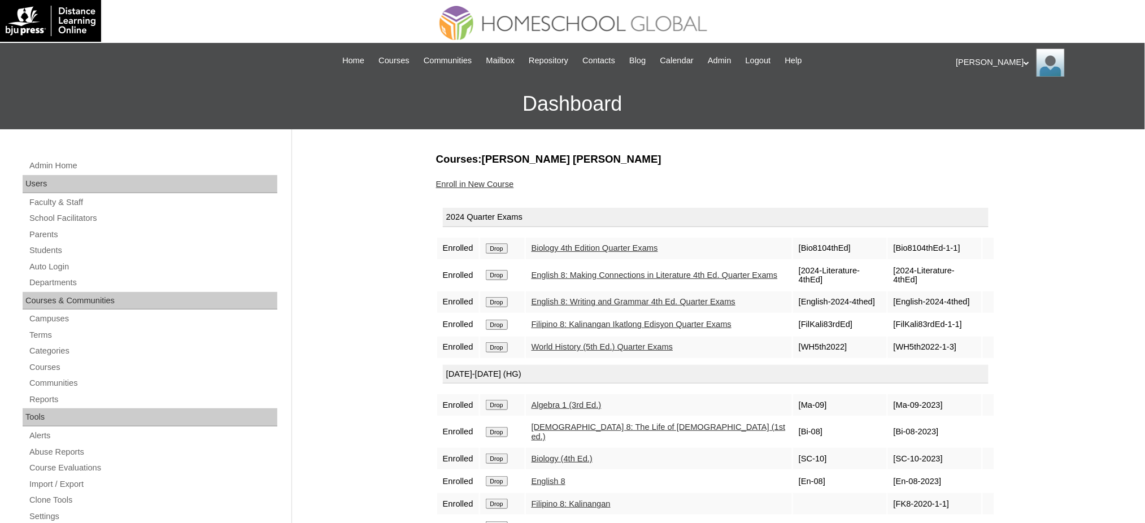
click at [508, 244] on input "Drop" at bounding box center [497, 249] width 22 height 10
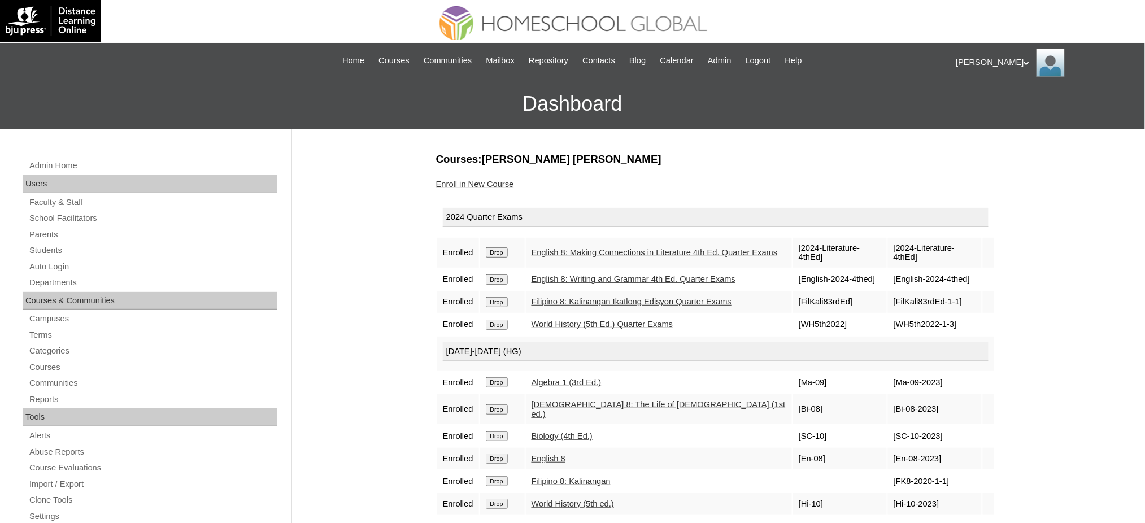
click at [501, 250] on input "Drop" at bounding box center [497, 253] width 22 height 10
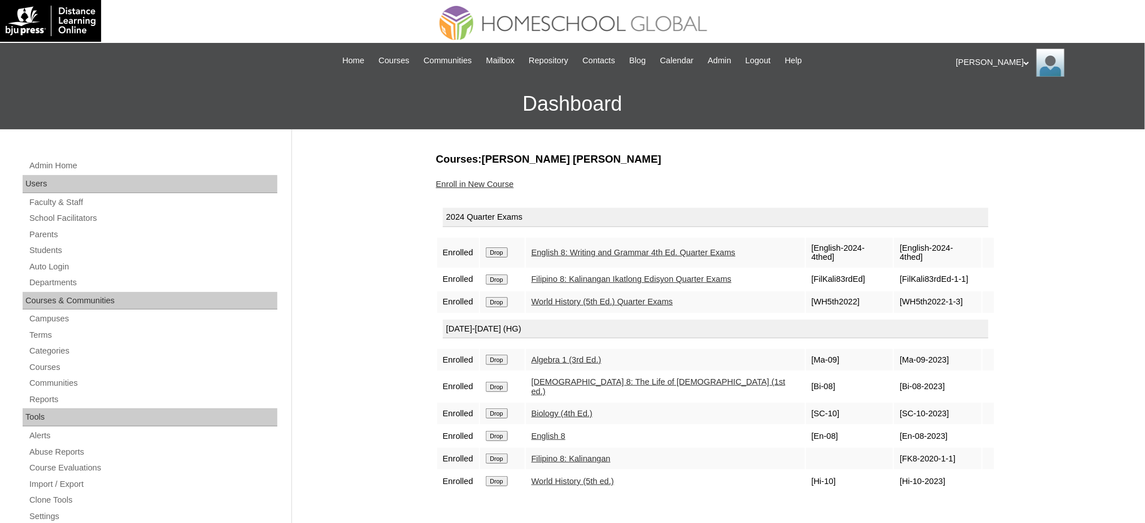
click at [501, 248] on input "Drop" at bounding box center [497, 253] width 22 height 10
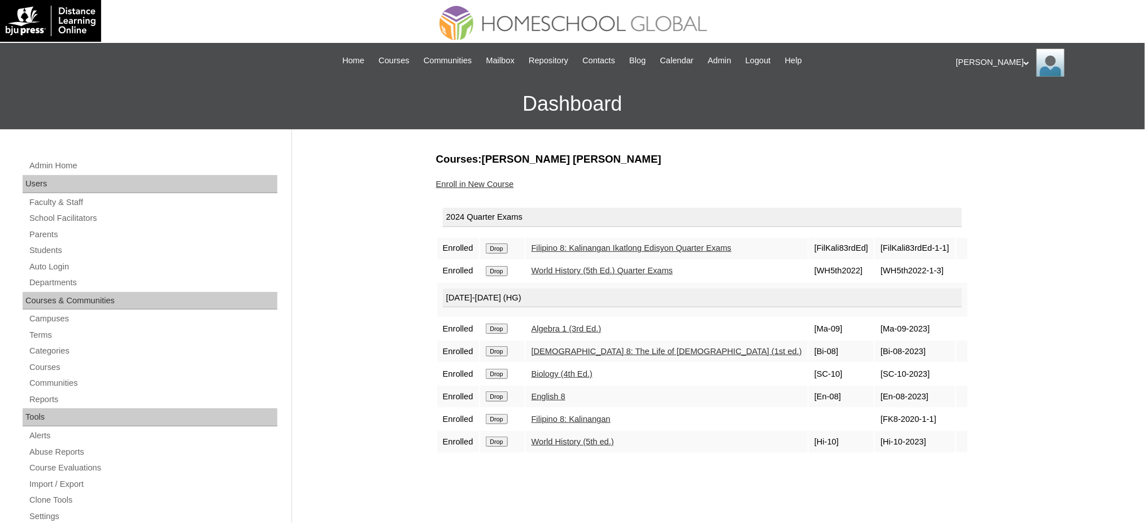
click at [497, 249] on input "Drop" at bounding box center [497, 249] width 22 height 10
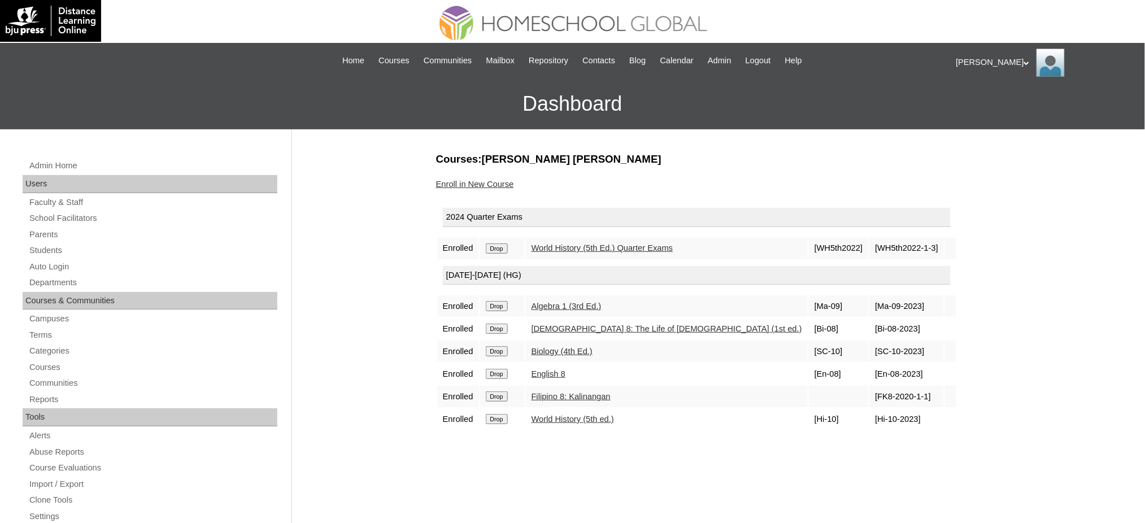
click at [504, 248] on input "Drop" at bounding box center [497, 249] width 22 height 10
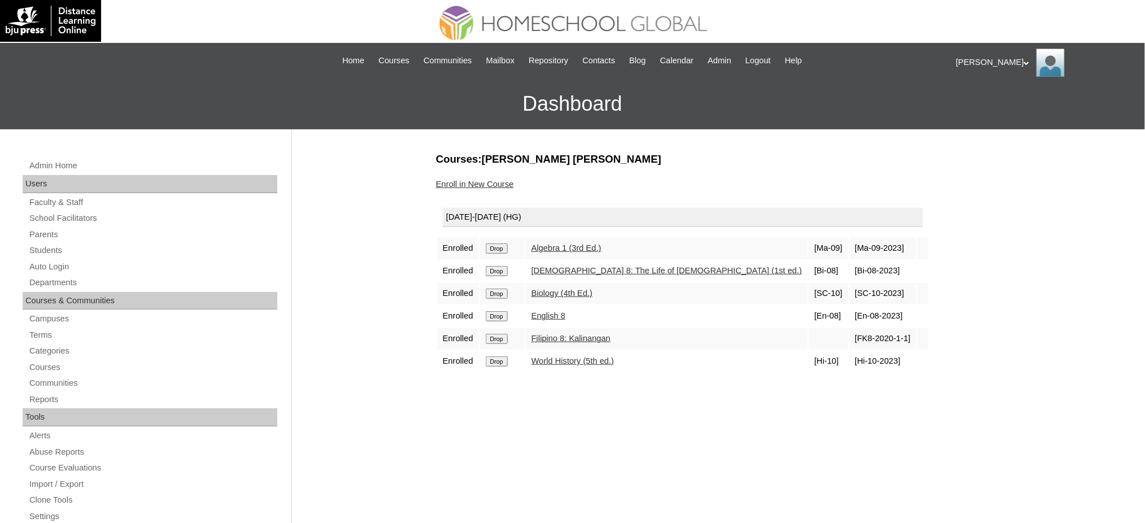
click at [502, 247] on input "Drop" at bounding box center [497, 249] width 22 height 10
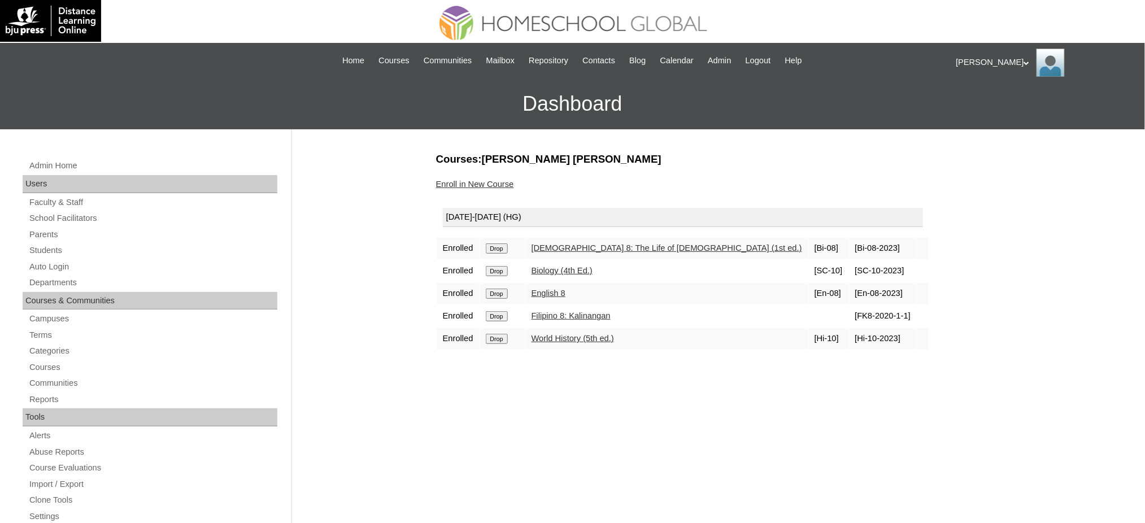
click at [499, 247] on input "Drop" at bounding box center [497, 249] width 22 height 10
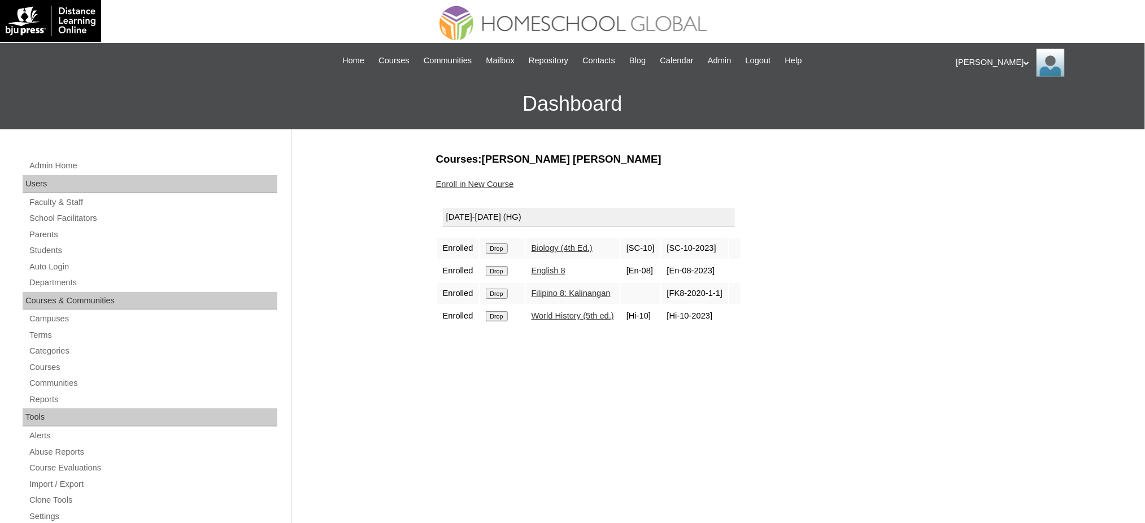
click at [492, 247] on input "Drop" at bounding box center [497, 249] width 22 height 10
click at [504, 247] on input "Drop" at bounding box center [497, 249] width 22 height 10
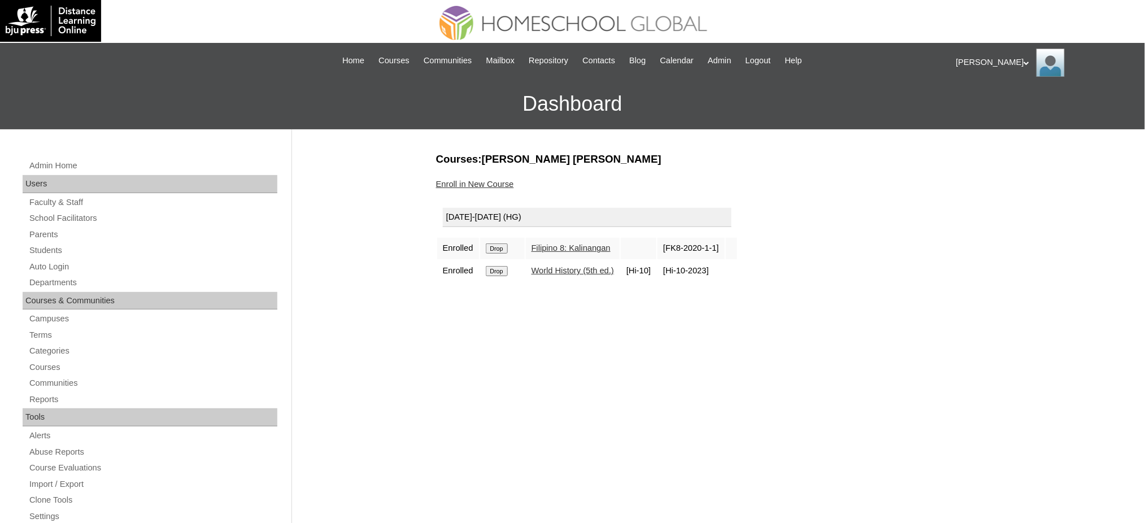
click at [507, 246] on input "Drop" at bounding box center [497, 249] width 22 height 10
click at [501, 244] on input "Drop" at bounding box center [497, 249] width 22 height 10
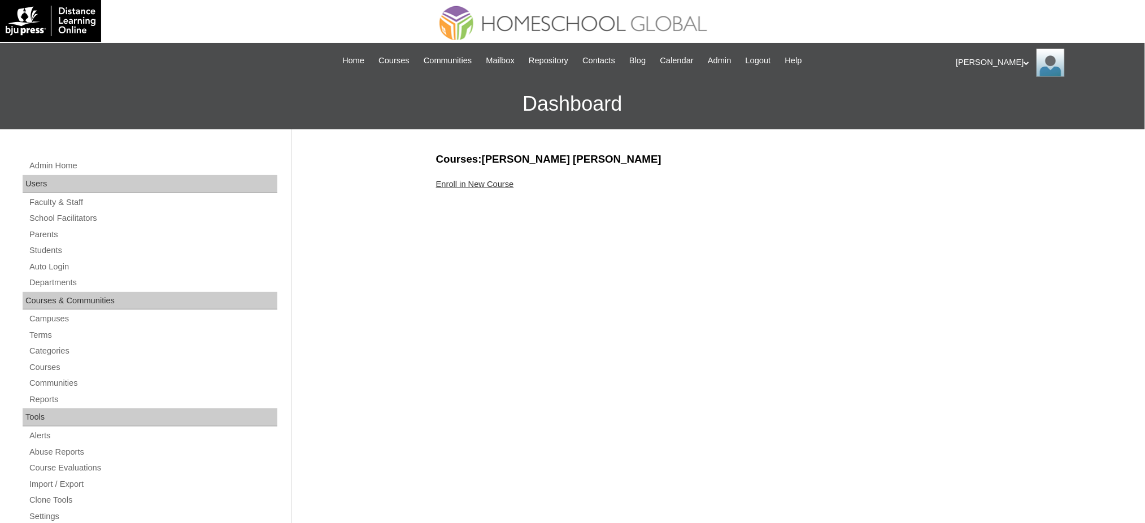
click at [488, 180] on link "Enroll in New Course" at bounding box center [475, 184] width 78 height 9
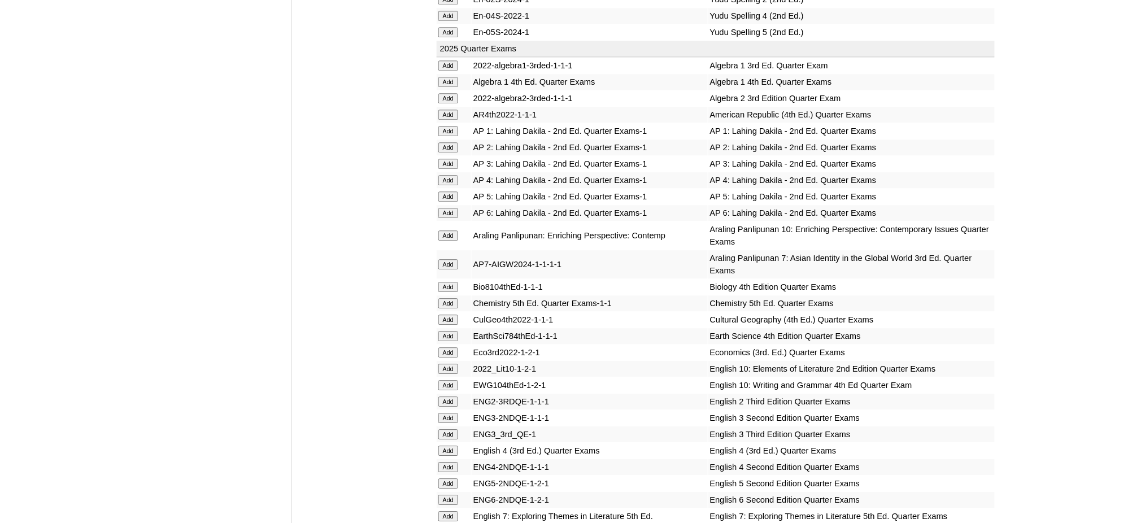
scroll to position [979, 0]
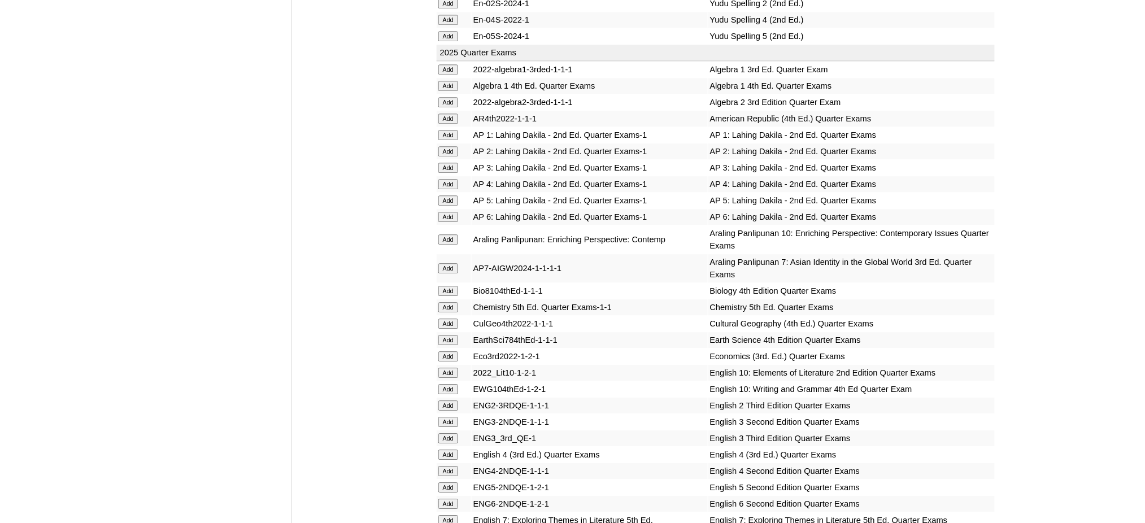
click at [448, 97] on input "Add" at bounding box center [449, 102] width 20 height 10
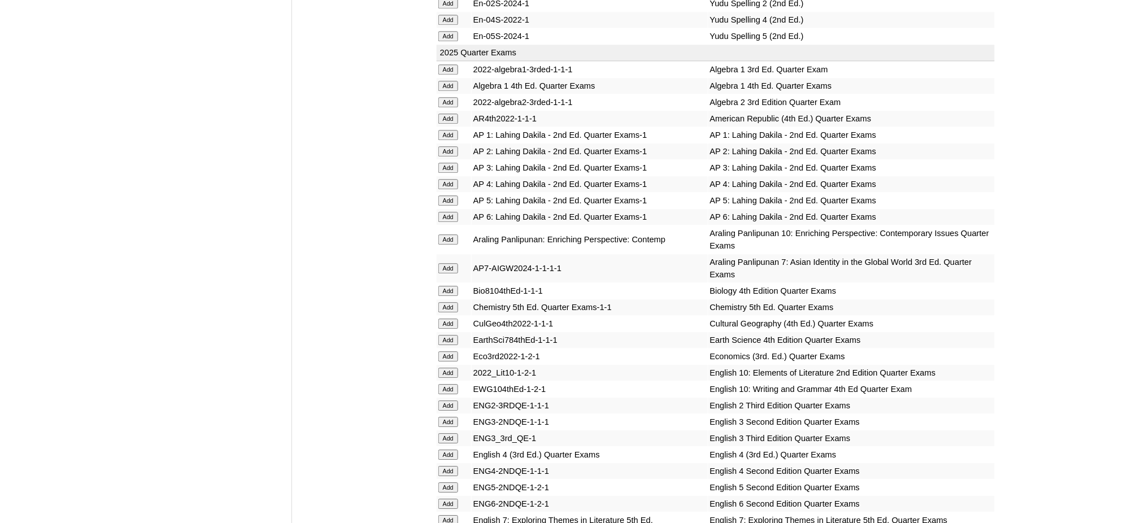
click at [446, 302] on input "Add" at bounding box center [449, 307] width 20 height 10
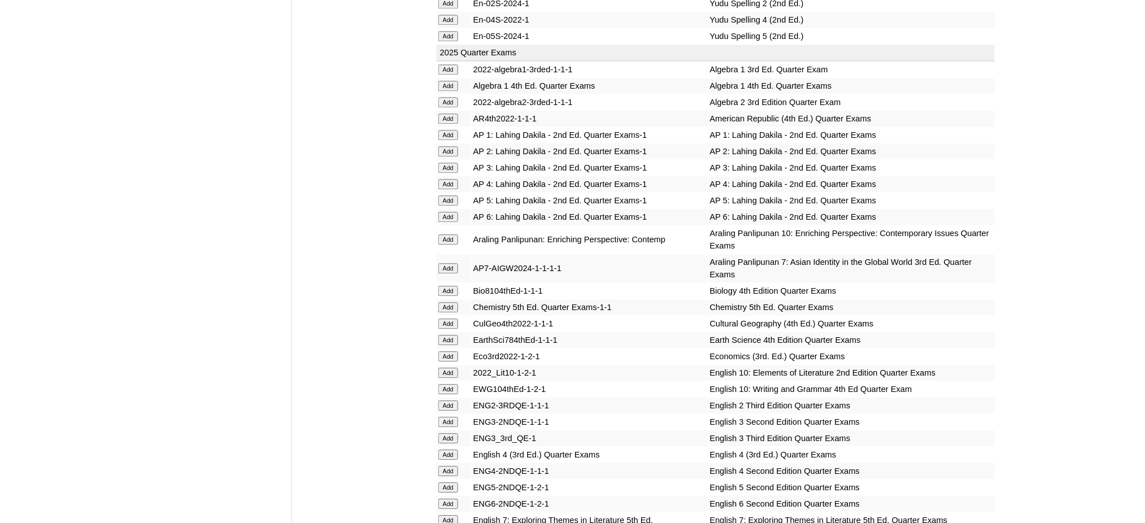
click at [446, 351] on input "Add" at bounding box center [449, 356] width 20 height 10
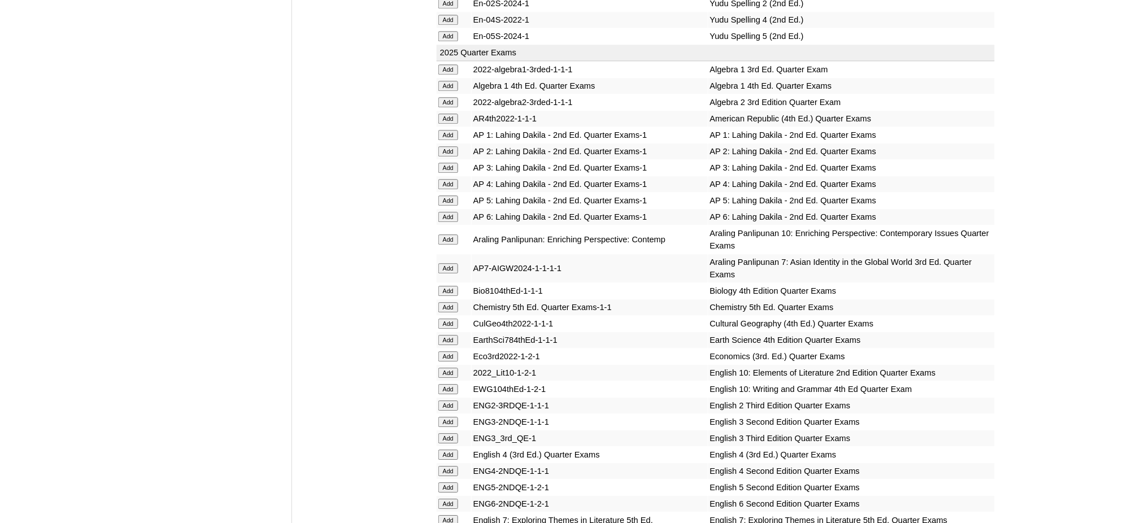
click at [446, 351] on input "Add" at bounding box center [449, 356] width 20 height 10
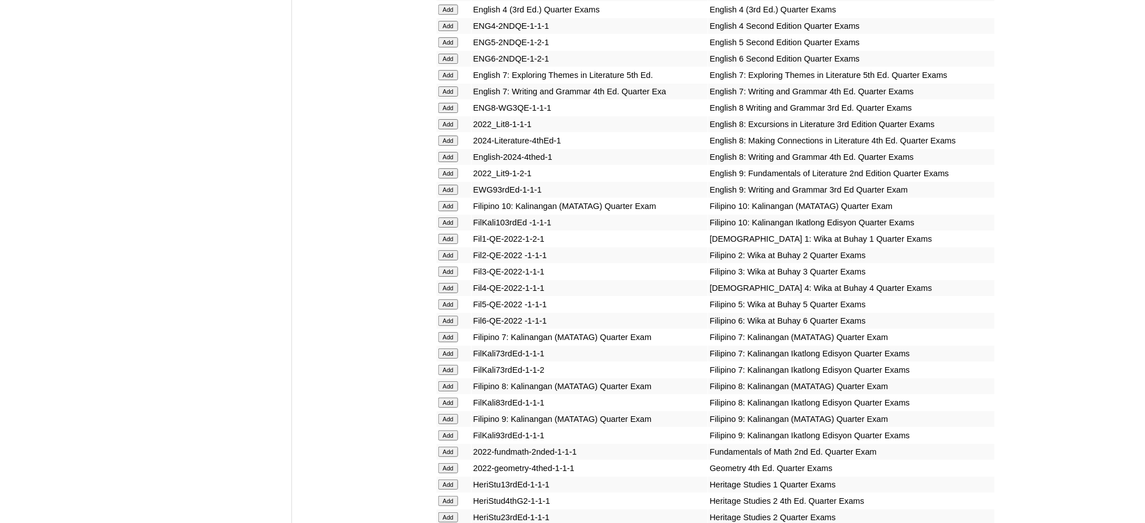
scroll to position [1431, 0]
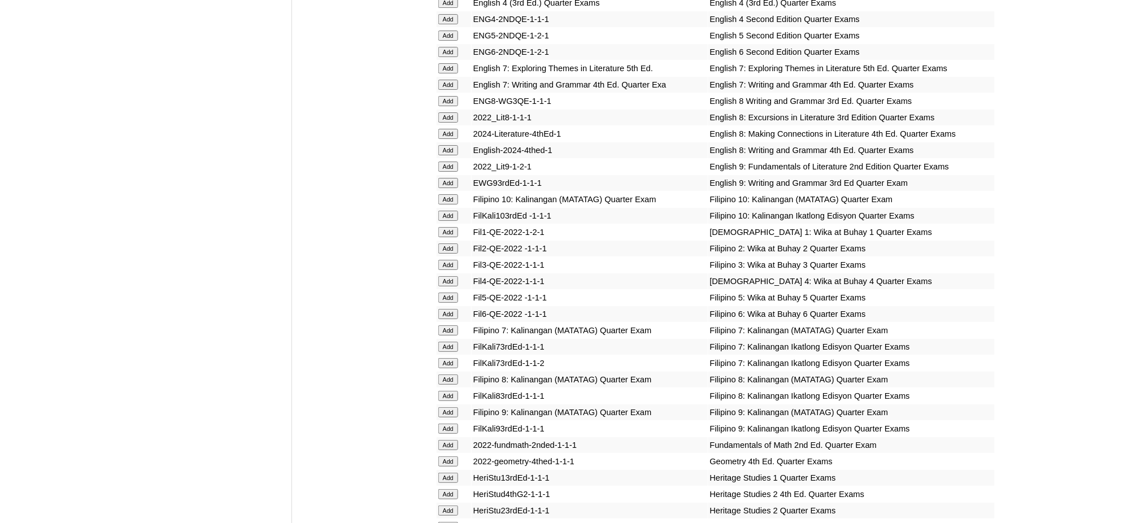
click at [453, 162] on input "Add" at bounding box center [449, 167] width 20 height 10
click at [450, 178] on input "Add" at bounding box center [449, 183] width 20 height 10
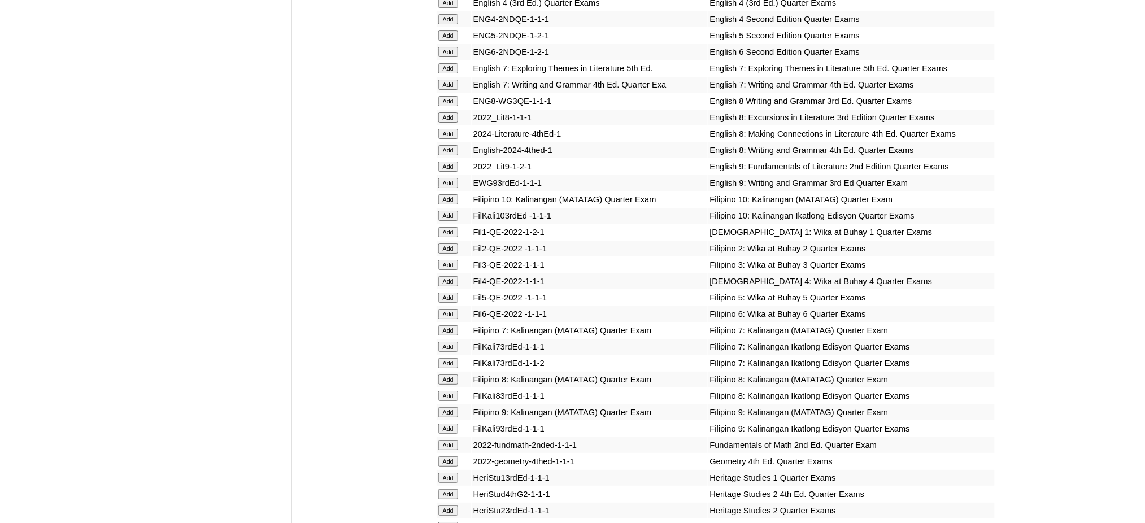
click at [450, 178] on input "Add" at bounding box center [449, 183] width 20 height 10
click at [448, 178] on input "Add" at bounding box center [449, 183] width 20 height 10
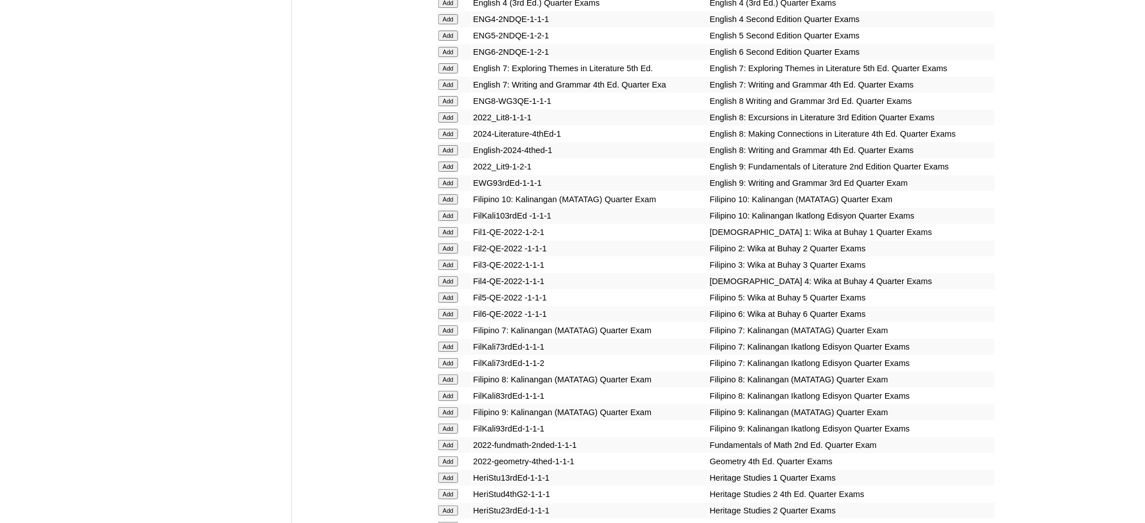
click at [446, 407] on input "Add" at bounding box center [449, 412] width 20 height 10
click at [445, 407] on input "Add" at bounding box center [449, 412] width 20 height 10
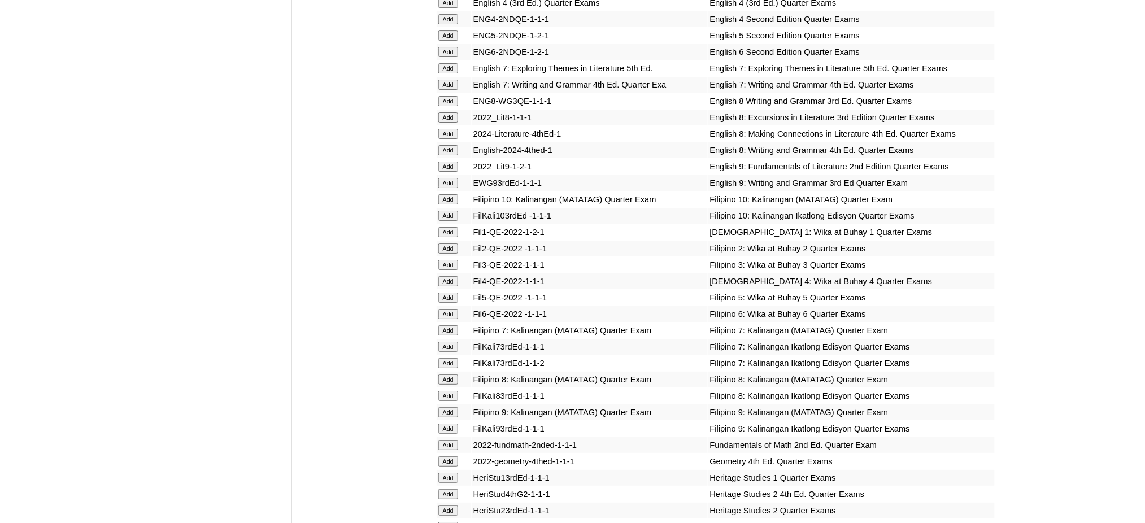
click at [445, 407] on input "Add" at bounding box center [449, 412] width 20 height 10
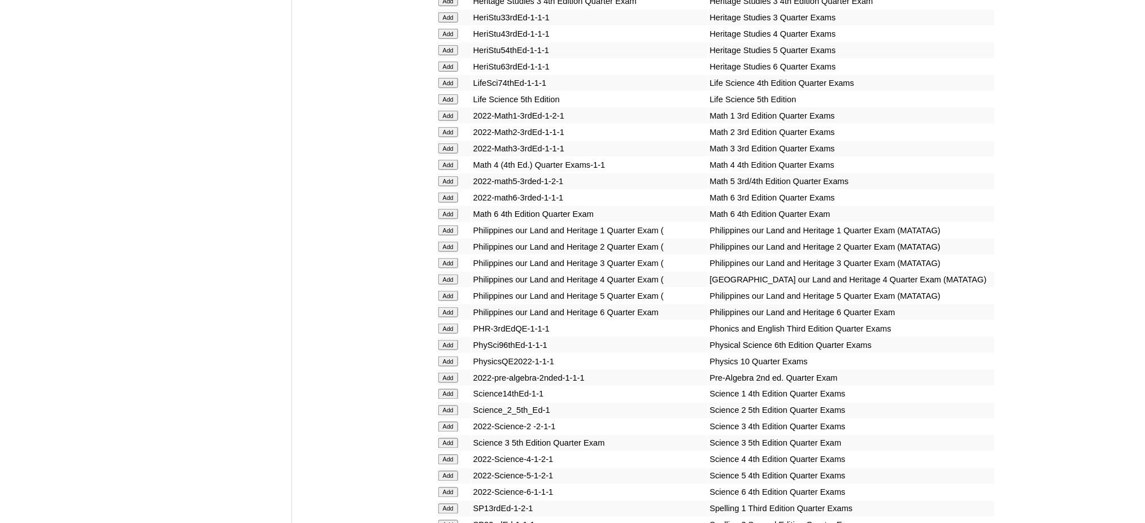
scroll to position [1959, 0]
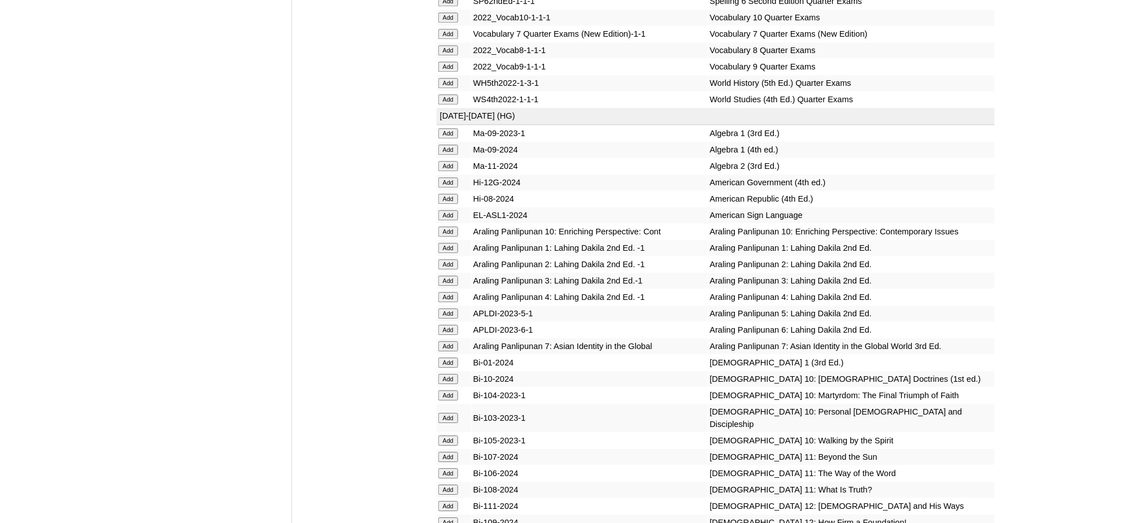
scroll to position [2562, 0]
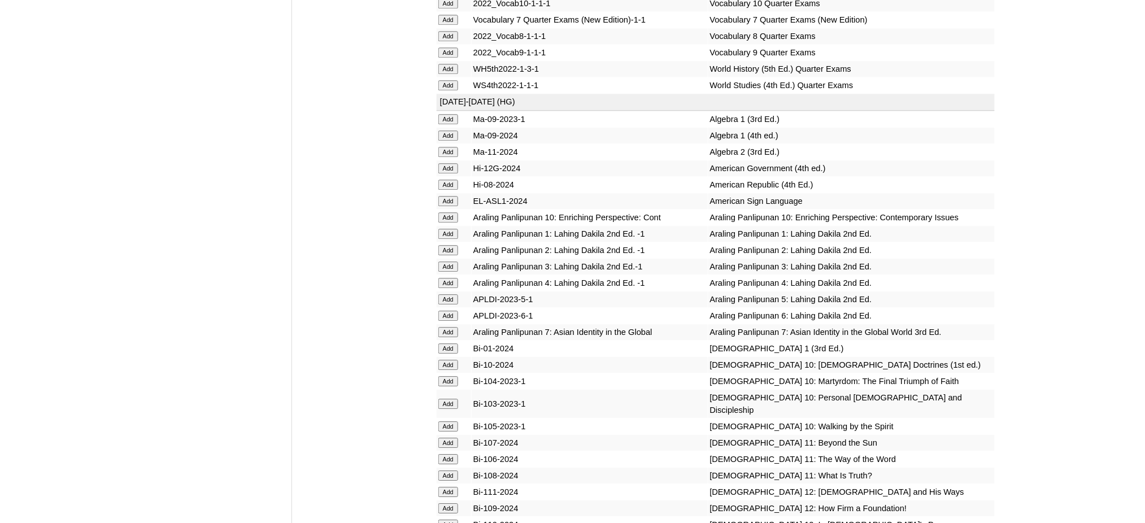
click at [448, 47] on input "Add" at bounding box center [449, 52] width 20 height 10
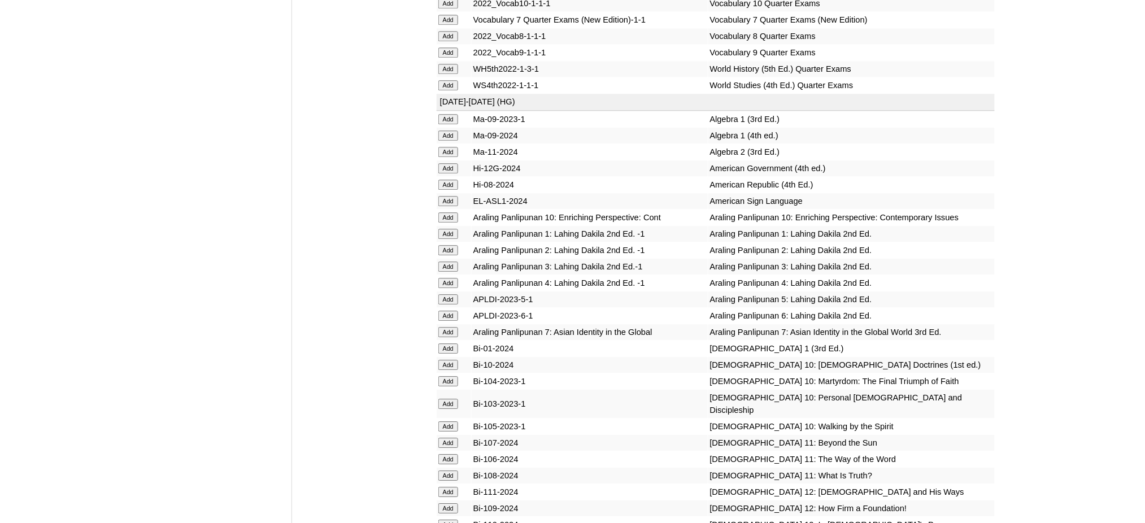
click at [444, 147] on input "Add" at bounding box center [449, 152] width 20 height 10
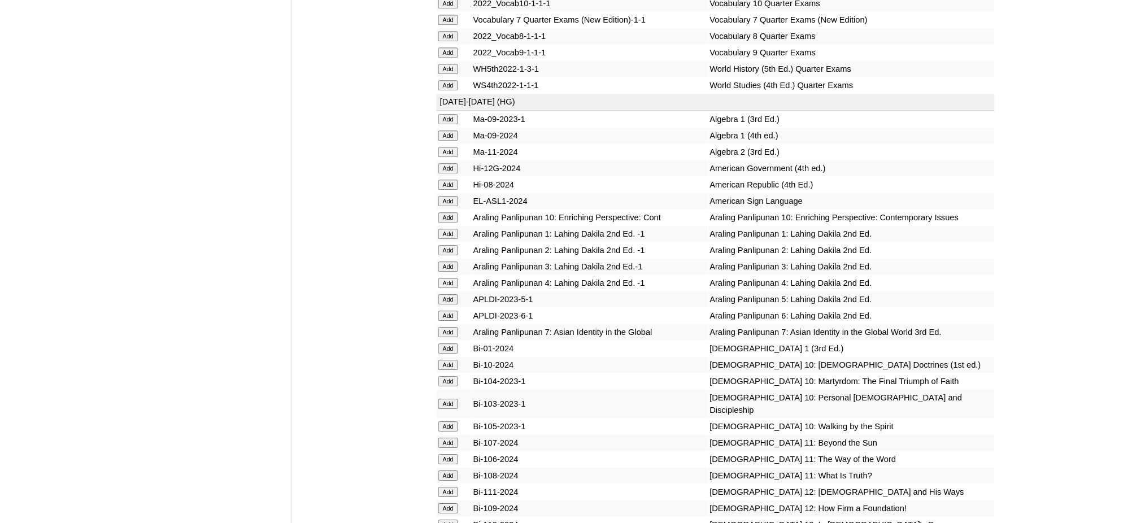
click at [444, 147] on input "Add" at bounding box center [449, 152] width 20 height 10
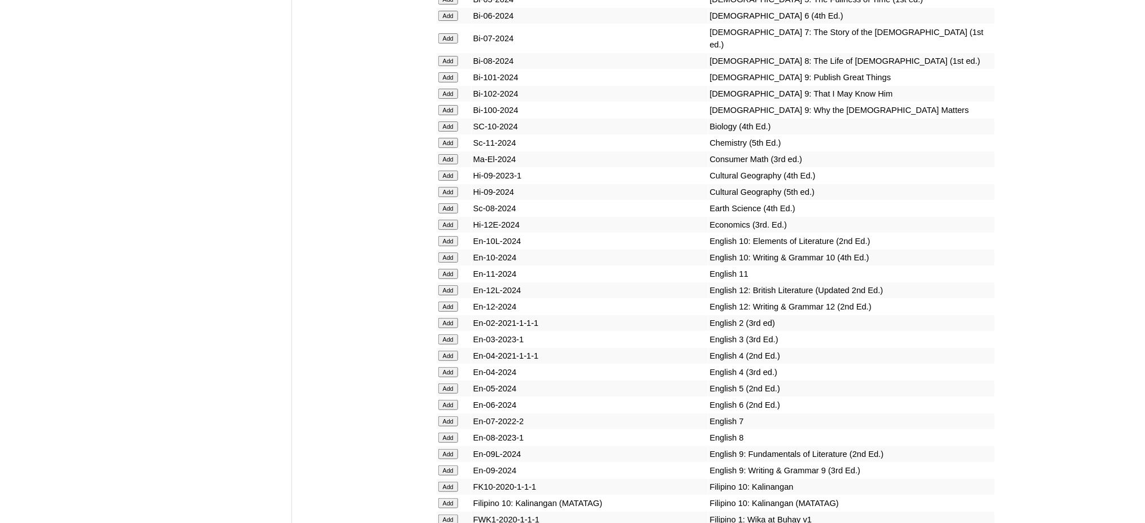
scroll to position [3165, 0]
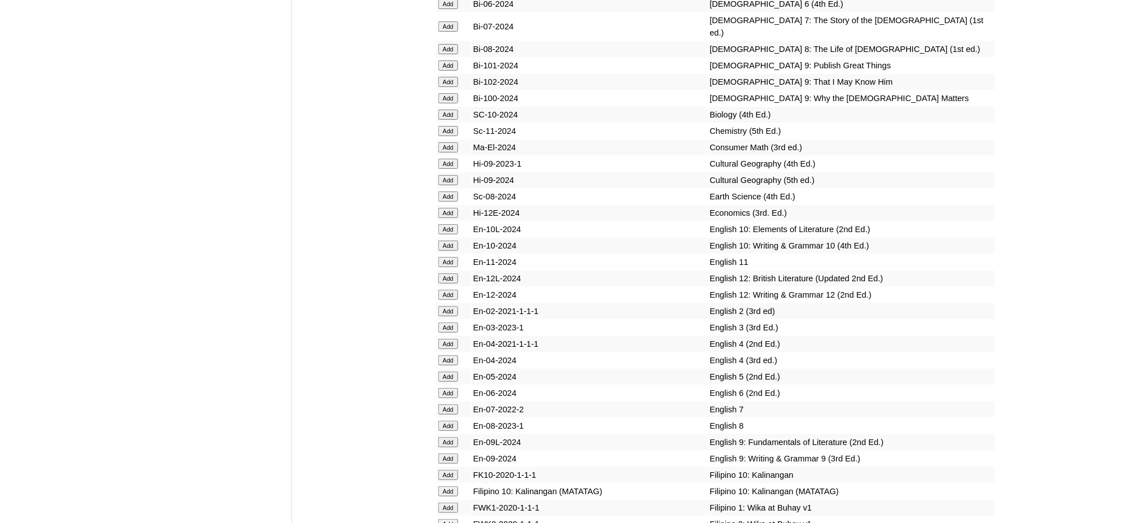
click at [449, 437] on input "Add" at bounding box center [449, 442] width 20 height 10
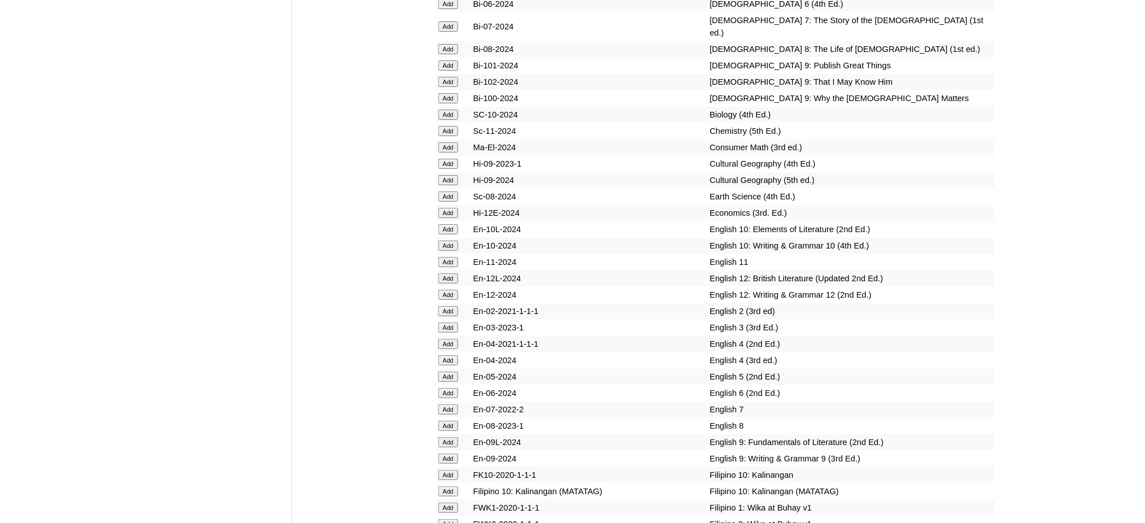
click at [452, 454] on input "Add" at bounding box center [449, 459] width 20 height 10
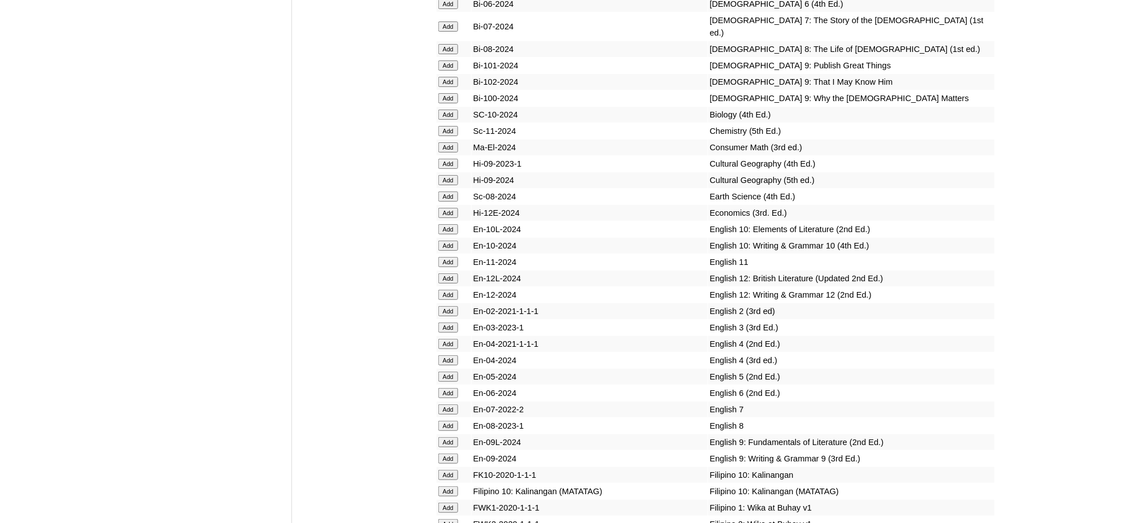
click at [452, 454] on input "Add" at bounding box center [449, 459] width 20 height 10
click at [445, 77] on input "Add" at bounding box center [449, 82] width 20 height 10
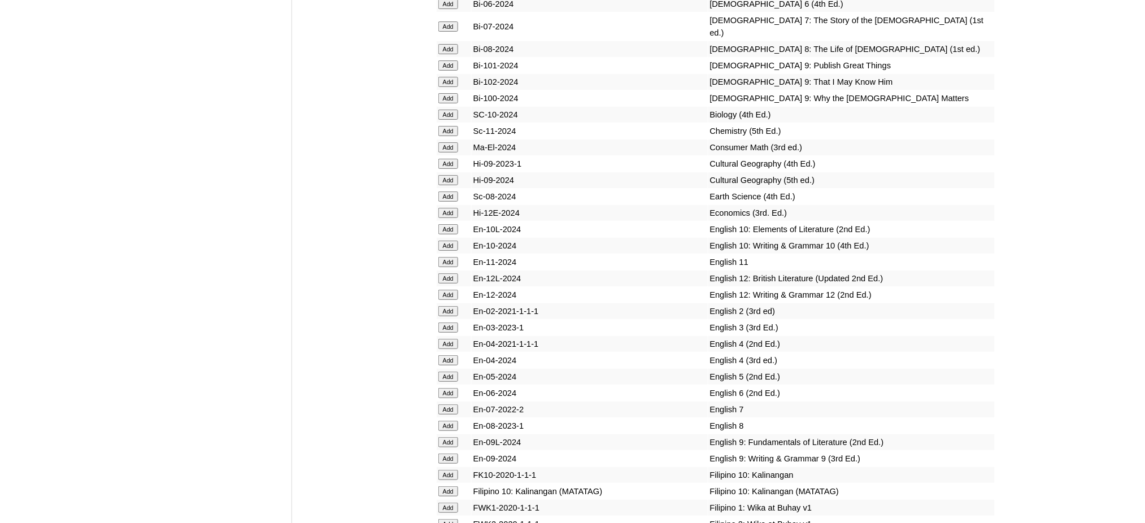
click at [450, 93] on input "Add" at bounding box center [449, 98] width 20 height 10
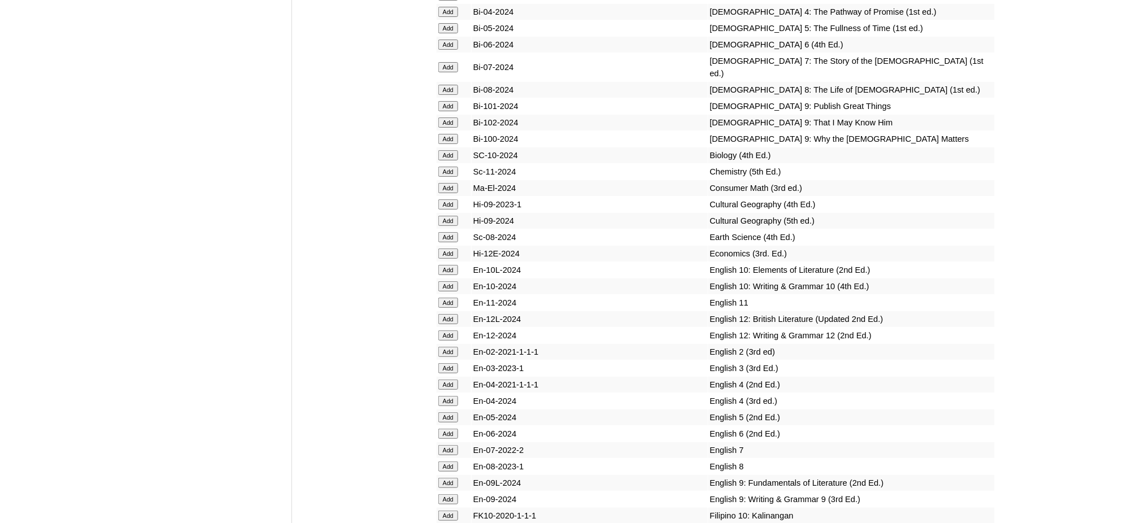
scroll to position [3089, 0]
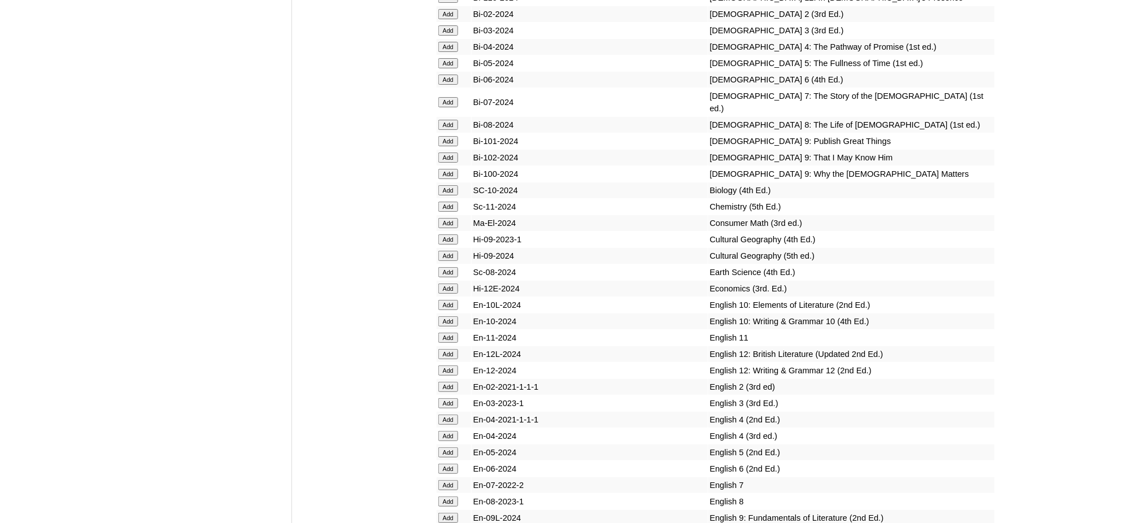
click at [446, 136] on input "Add" at bounding box center [449, 141] width 20 height 10
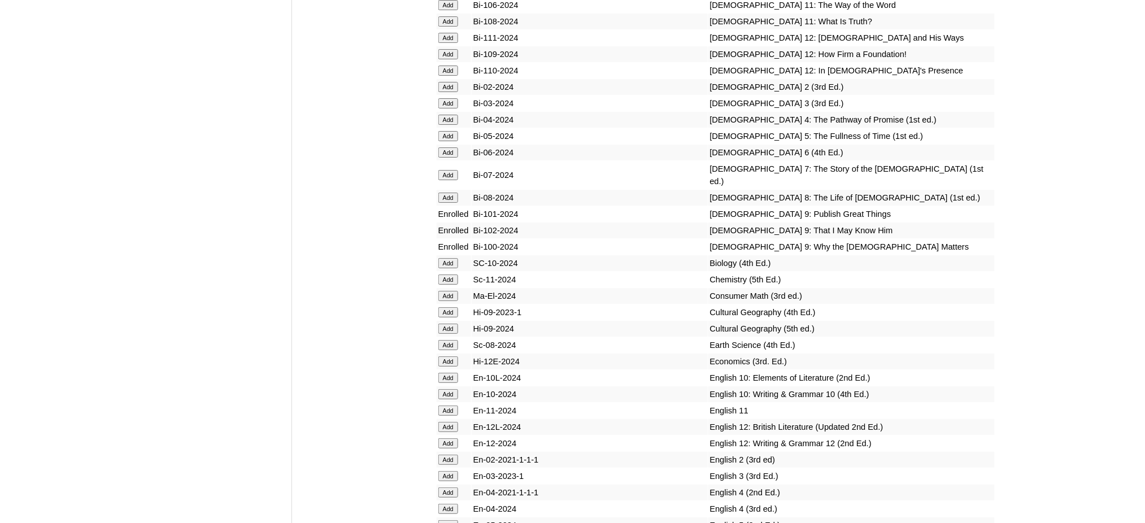
scroll to position [3089, 0]
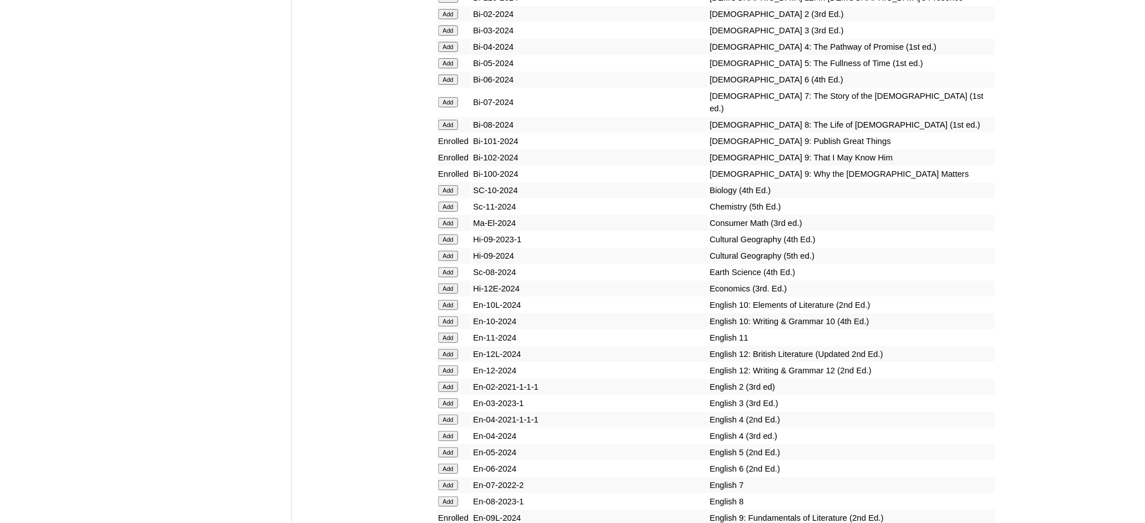
click at [449, 202] on input "Add" at bounding box center [449, 207] width 20 height 10
click at [449, 284] on input "Add" at bounding box center [449, 289] width 20 height 10
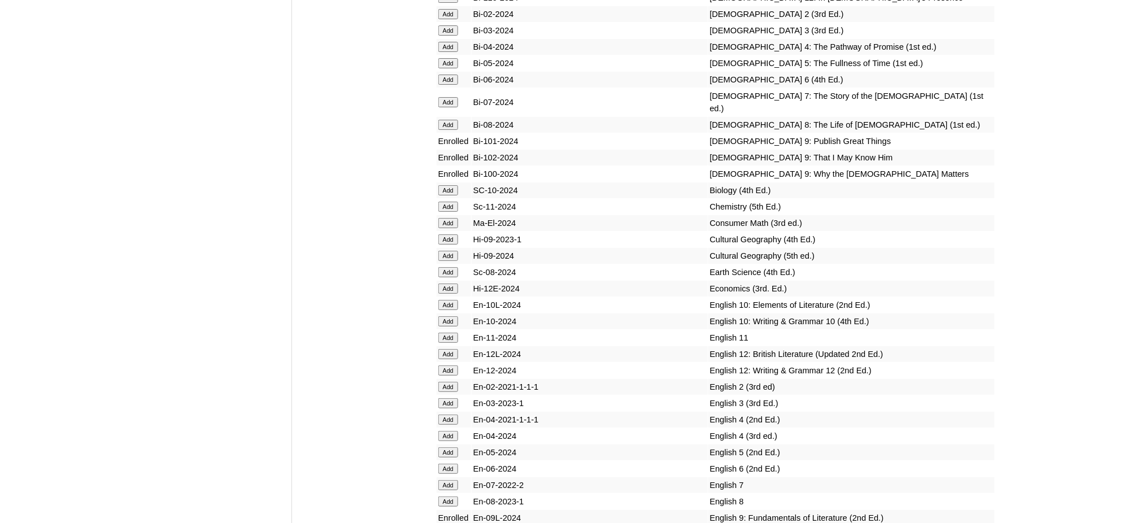
click at [449, 284] on input "Add" at bounding box center [449, 289] width 20 height 10
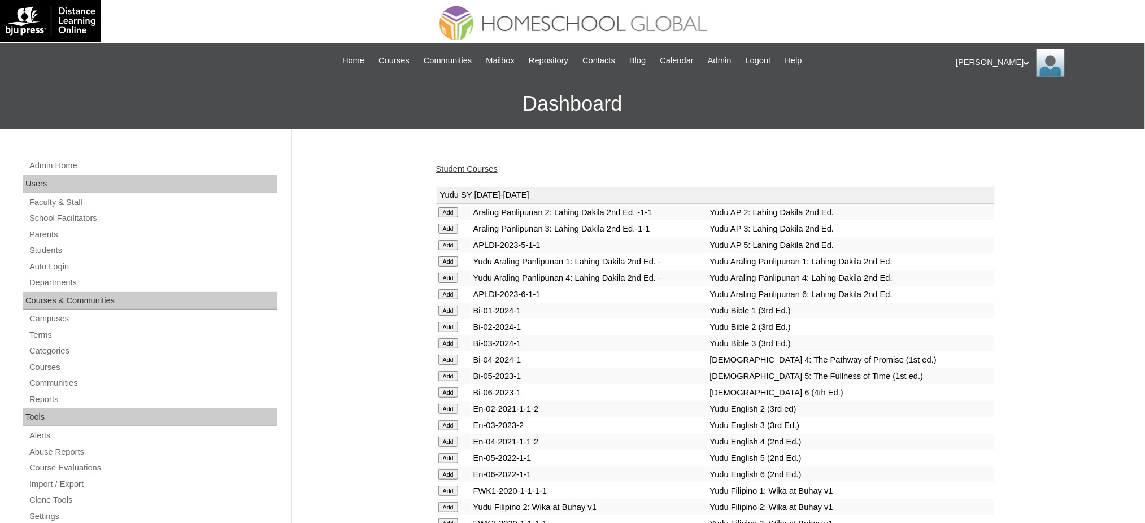
click at [466, 168] on link "Student Courses" at bounding box center [467, 168] width 62 height 9
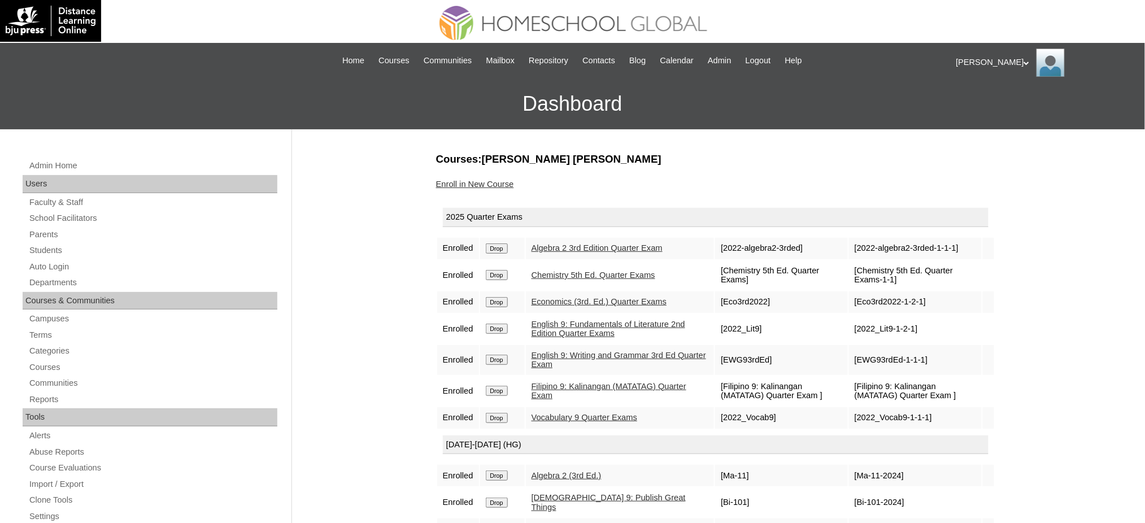
click at [494, 180] on link "Enroll in New Course" at bounding box center [475, 184] width 78 height 9
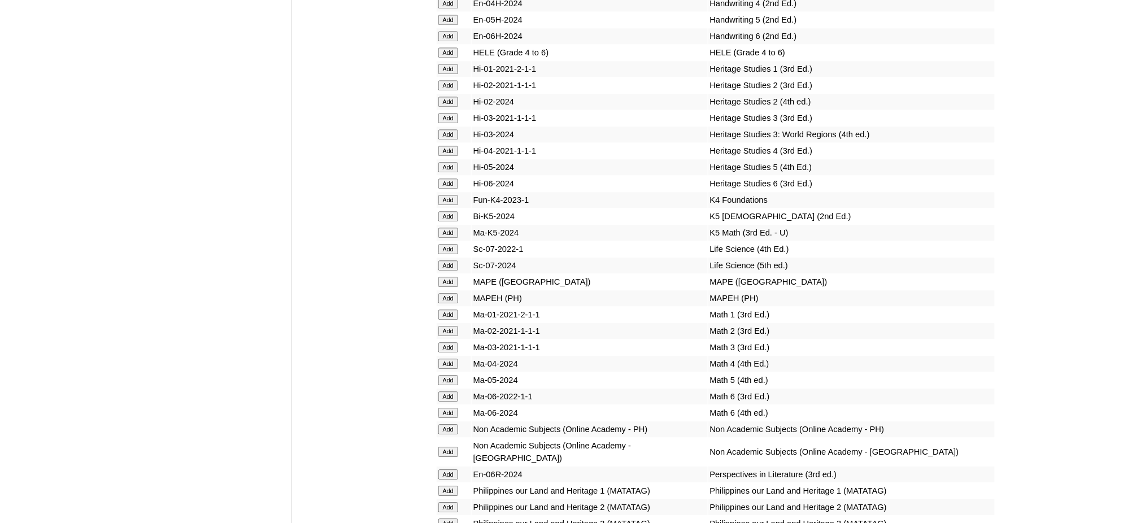
scroll to position [3993, 0]
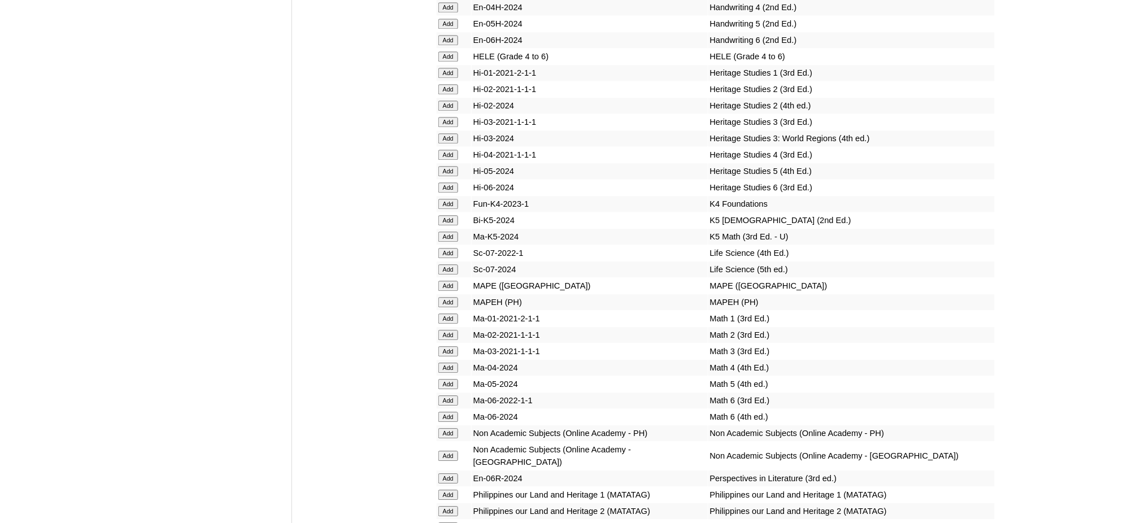
click at [453, 297] on input "Add" at bounding box center [449, 302] width 20 height 10
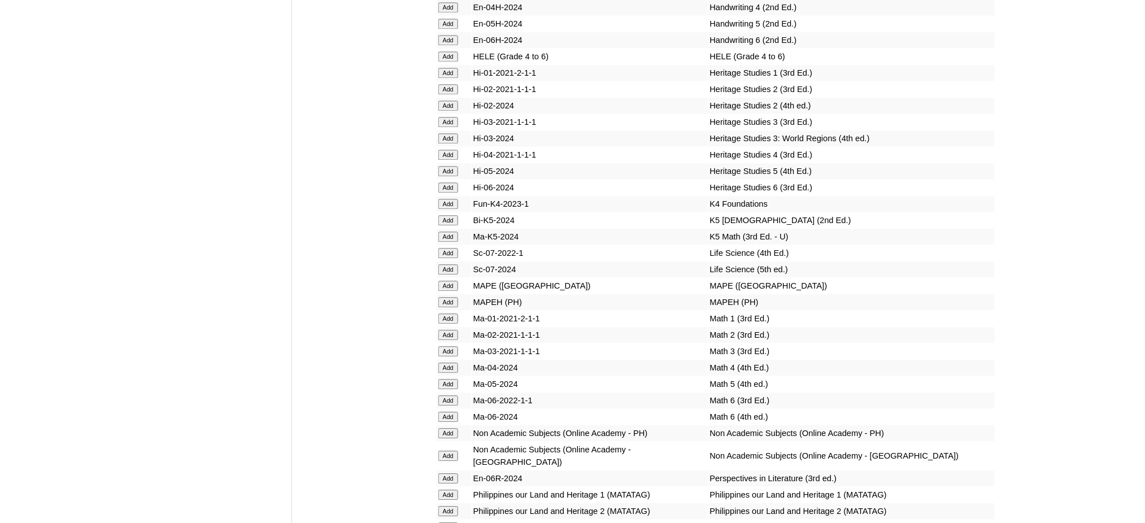
click at [453, 297] on input "Add" at bounding box center [449, 302] width 20 height 10
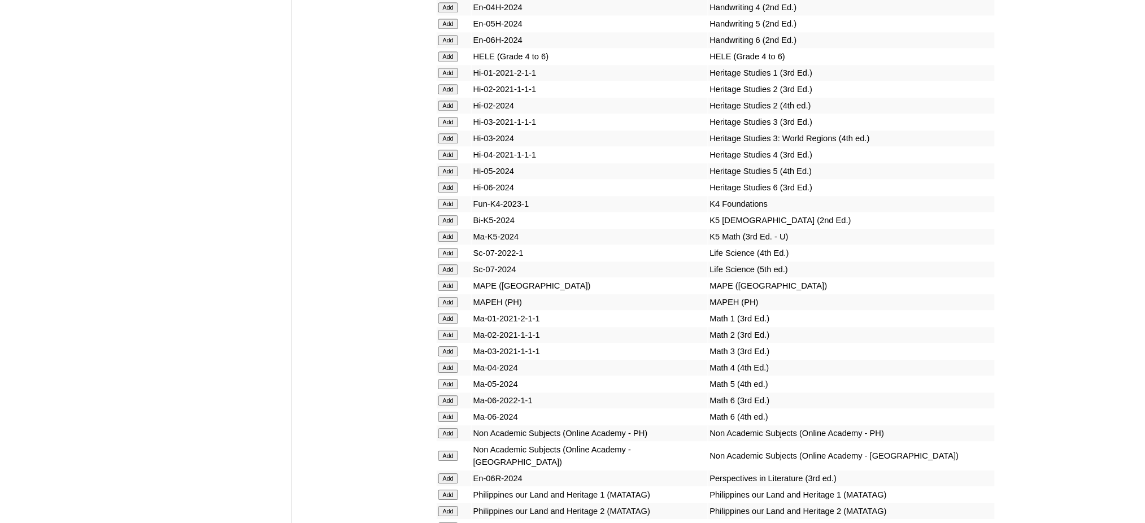
click at [453, 297] on input "Add" at bounding box center [449, 302] width 20 height 10
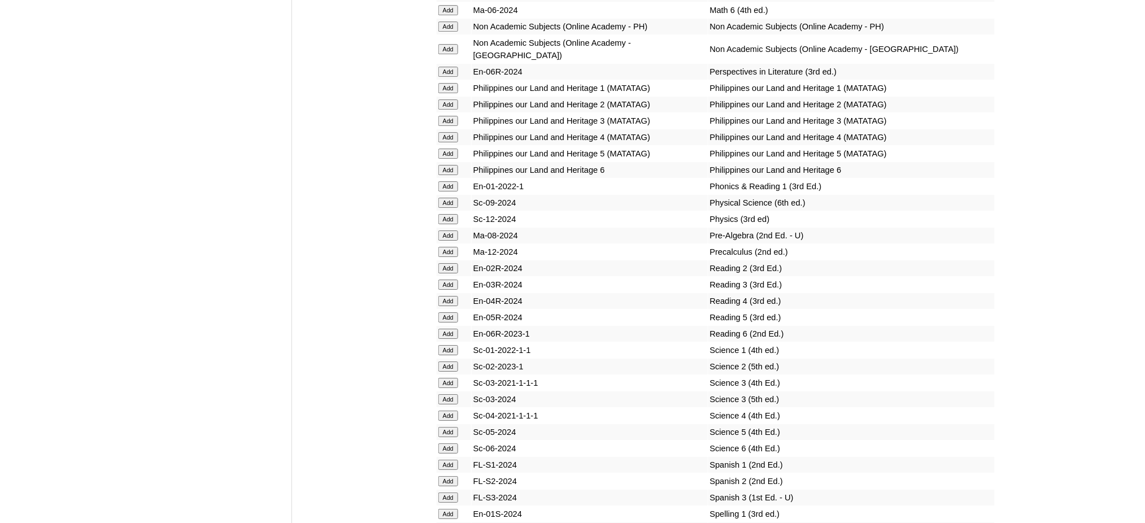
scroll to position [4445, 0]
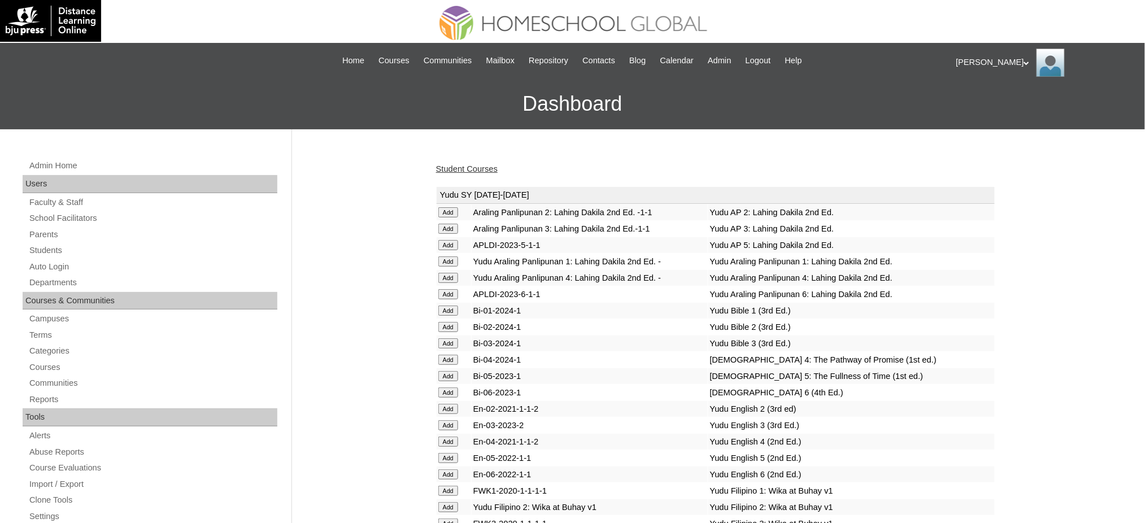
click at [471, 167] on link "Student Courses" at bounding box center [467, 168] width 62 height 9
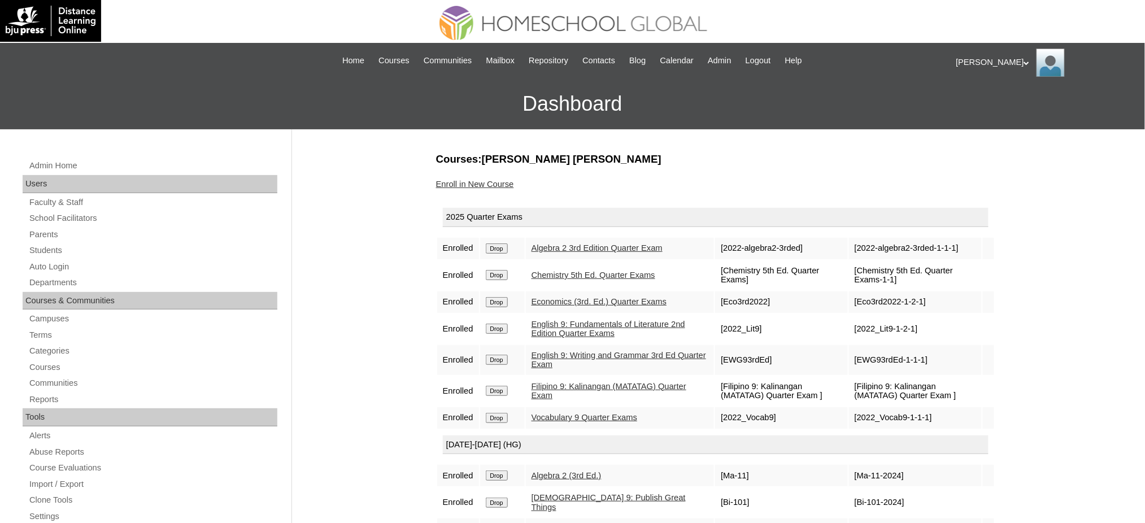
click at [495, 180] on link "Enroll in New Course" at bounding box center [475, 184] width 78 height 9
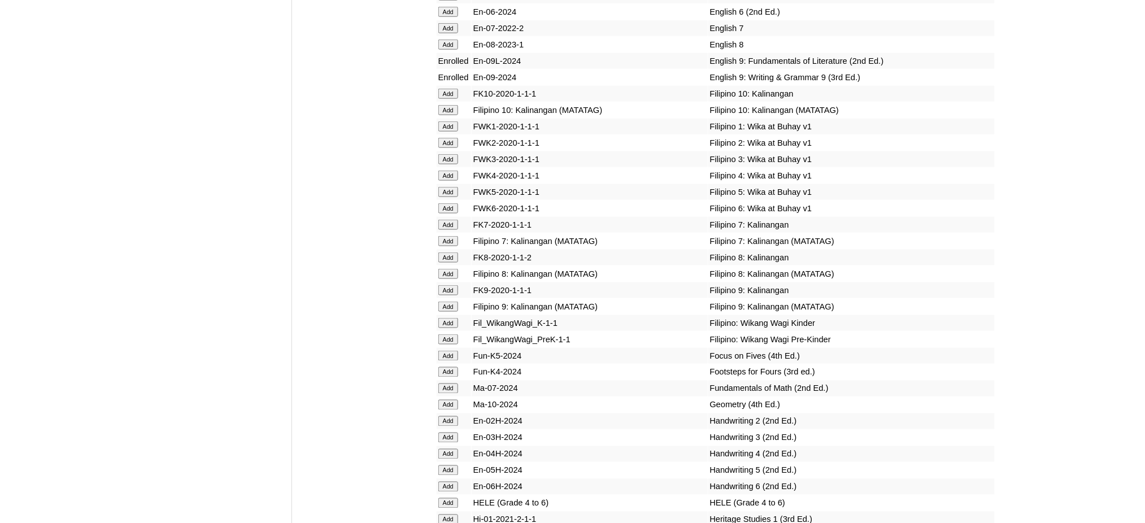
scroll to position [3617, 0]
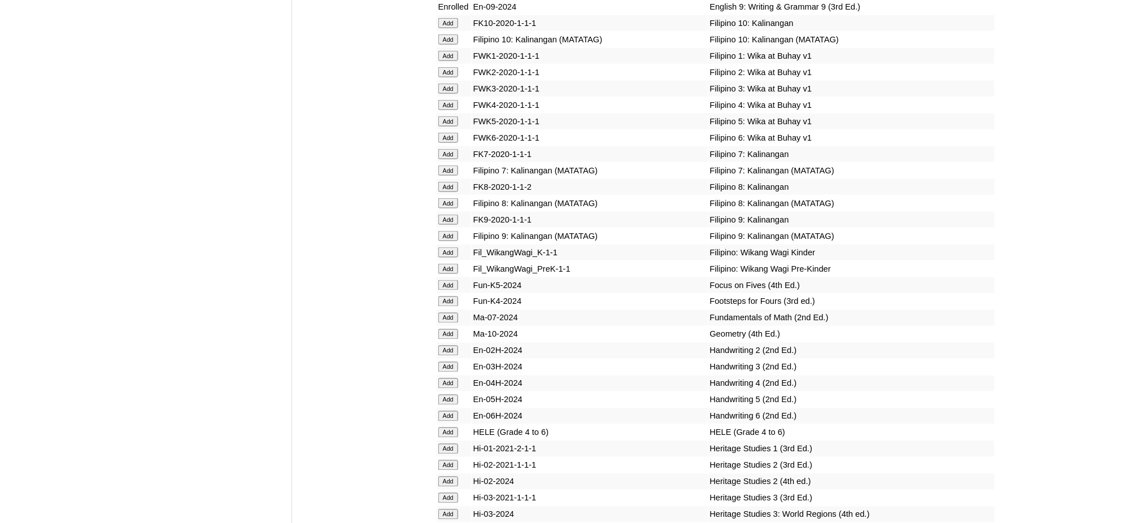
click at [449, 231] on input "Add" at bounding box center [449, 236] width 20 height 10
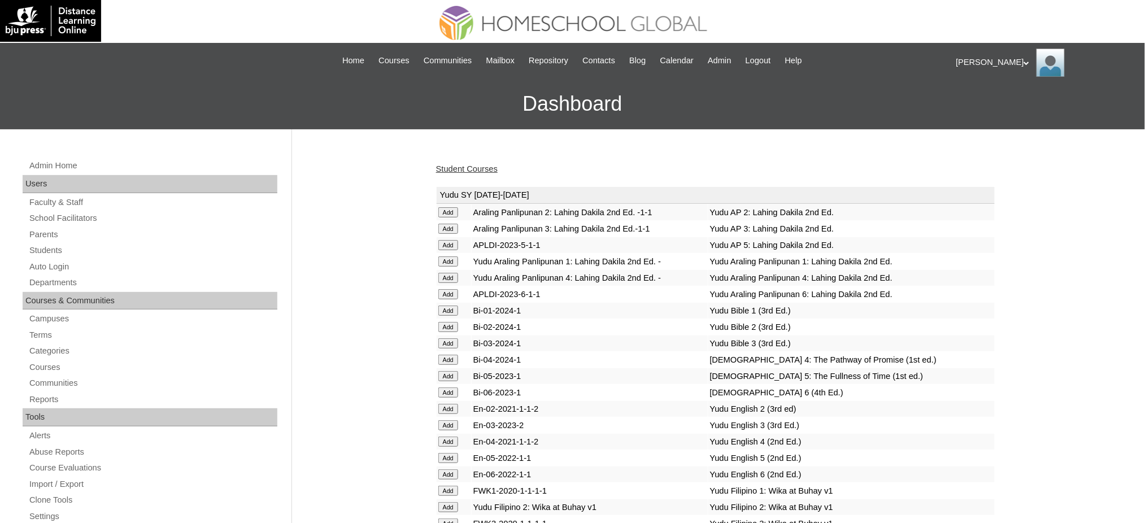
click at [487, 170] on link "Student Courses" at bounding box center [467, 168] width 62 height 9
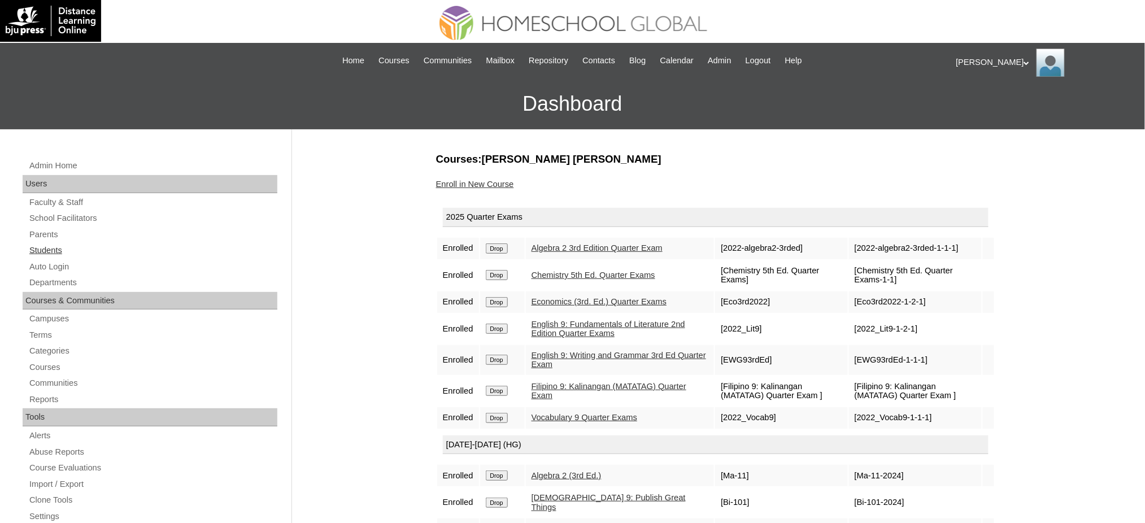
drag, startPoint x: 46, startPoint y: 246, endPoint x: 67, endPoint y: 244, distance: 20.5
click at [46, 246] on link "Students" at bounding box center [152, 251] width 249 height 14
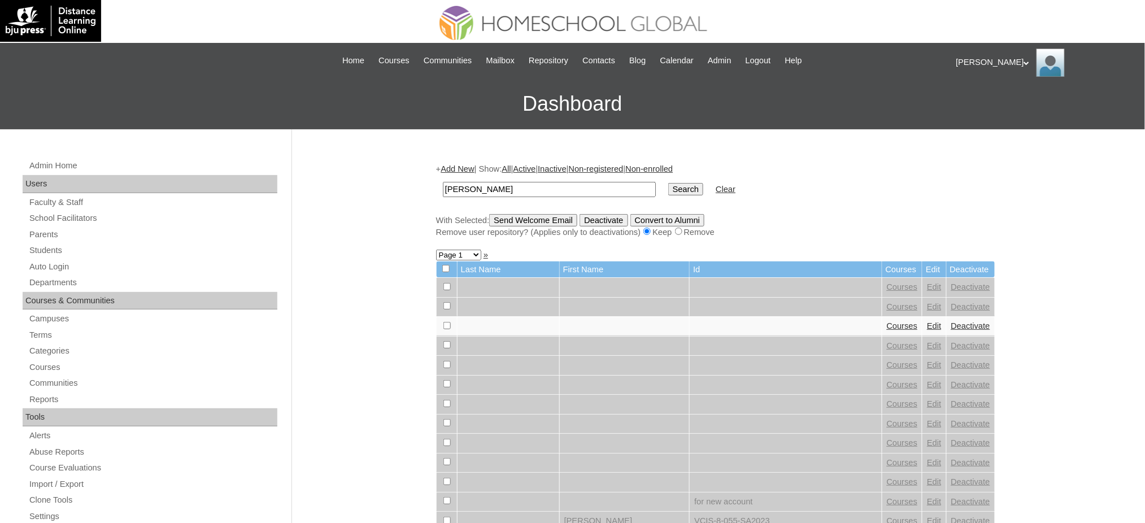
type input "[PERSON_NAME]"
click at [669, 183] on input "Search" at bounding box center [686, 189] width 35 height 12
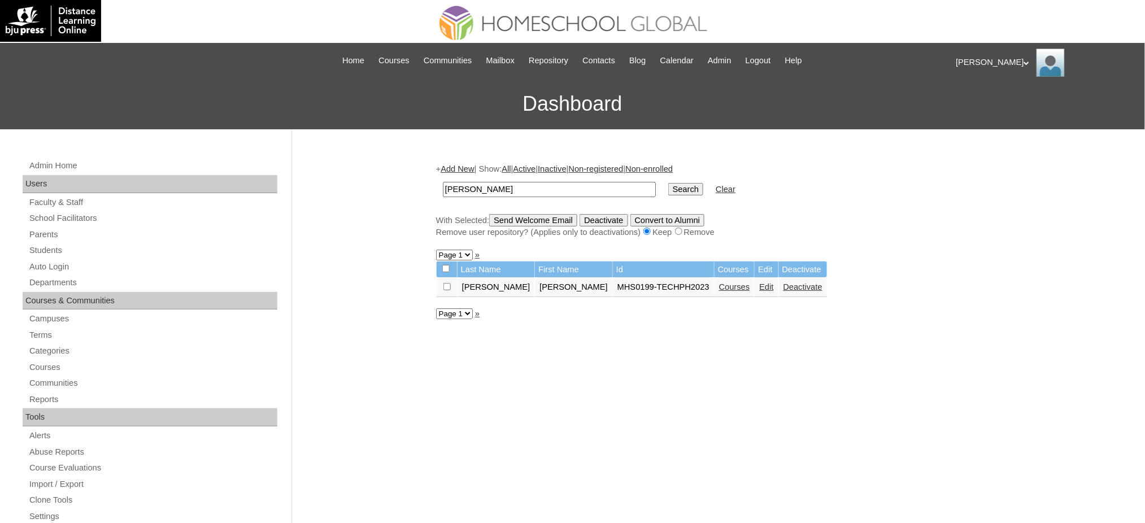
click at [545, 190] on input "[PERSON_NAME]" at bounding box center [549, 189] width 213 height 15
paste input "[PERSON_NAME] [PERSON_NAME]"
type input "[PERSON_NAME] [PERSON_NAME]"
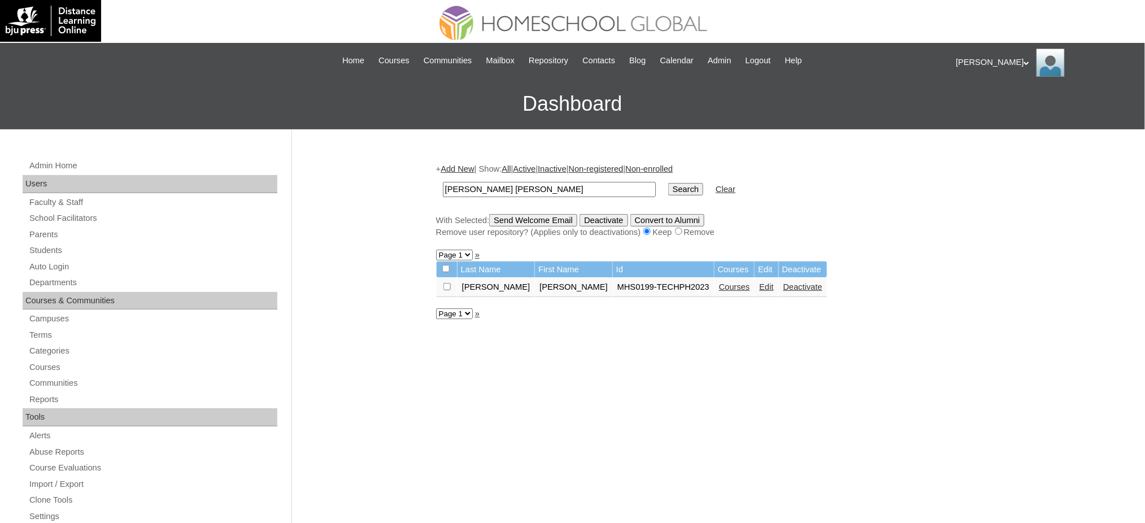
click at [669, 183] on input "Search" at bounding box center [686, 189] width 35 height 12
click at [507, 186] on input "Maria Carmela" at bounding box center [549, 189] width 213 height 15
paste input "[PERSON_NAME]"
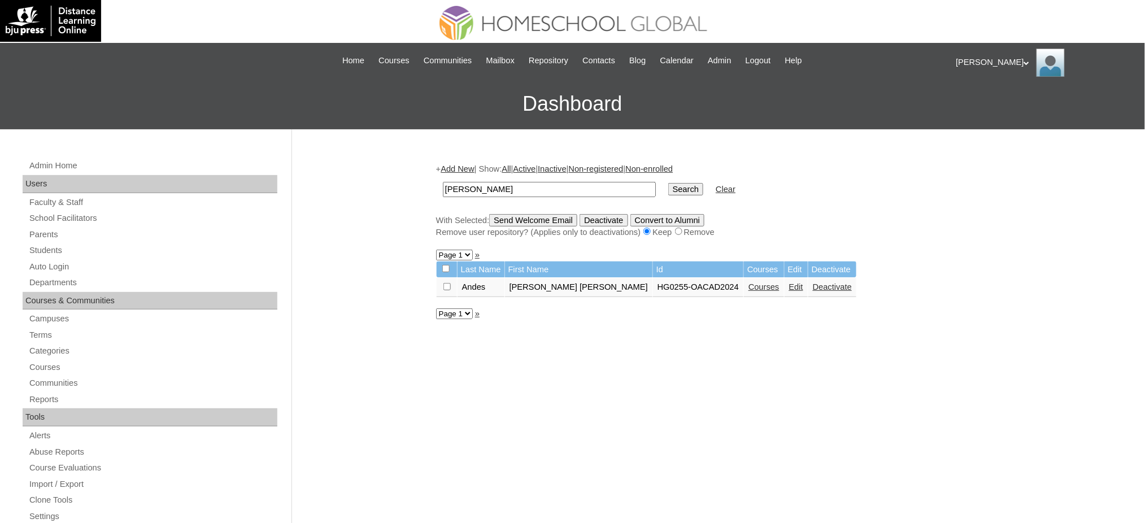
type input "[PERSON_NAME]"
click at [669, 183] on input "Search" at bounding box center [686, 189] width 35 height 12
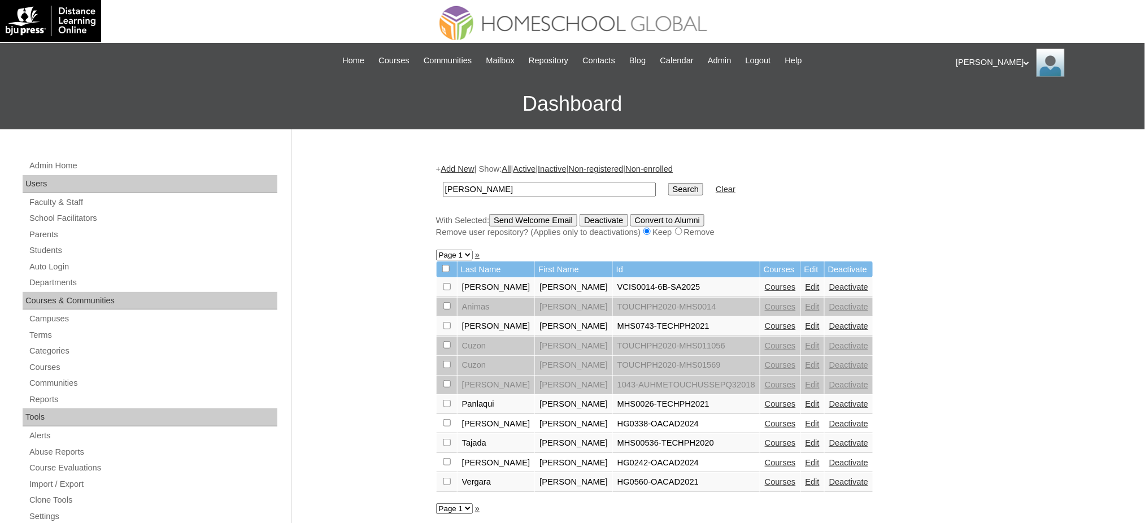
click at [478, 185] on input "[PERSON_NAME]" at bounding box center [549, 189] width 213 height 15
paste input "[PERSON_NAME]"
type input "[PERSON_NAME]"
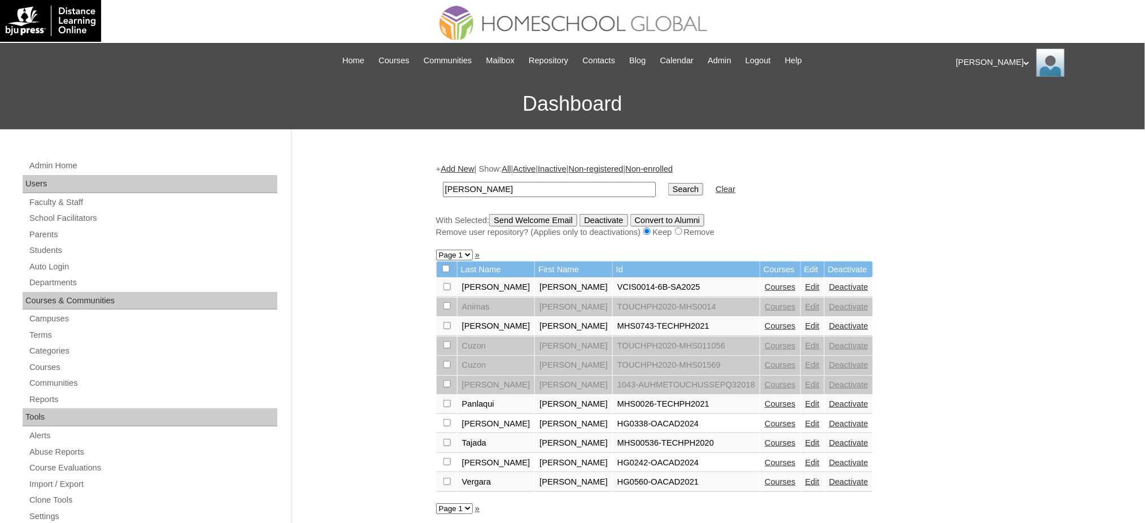
click at [669, 186] on input "Search" at bounding box center [686, 189] width 35 height 12
